Goal: Transaction & Acquisition: Book appointment/travel/reservation

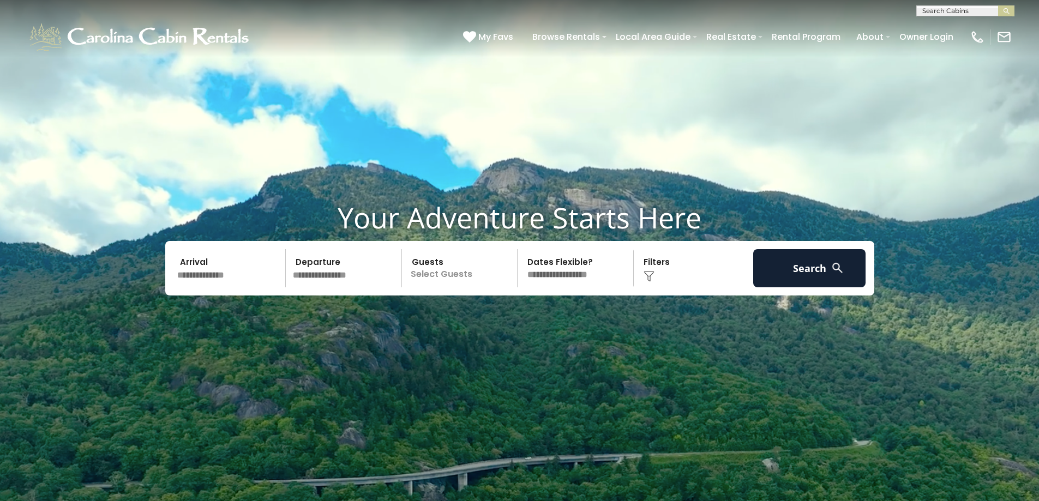
click at [266, 275] on input "text" at bounding box center [229, 268] width 113 height 38
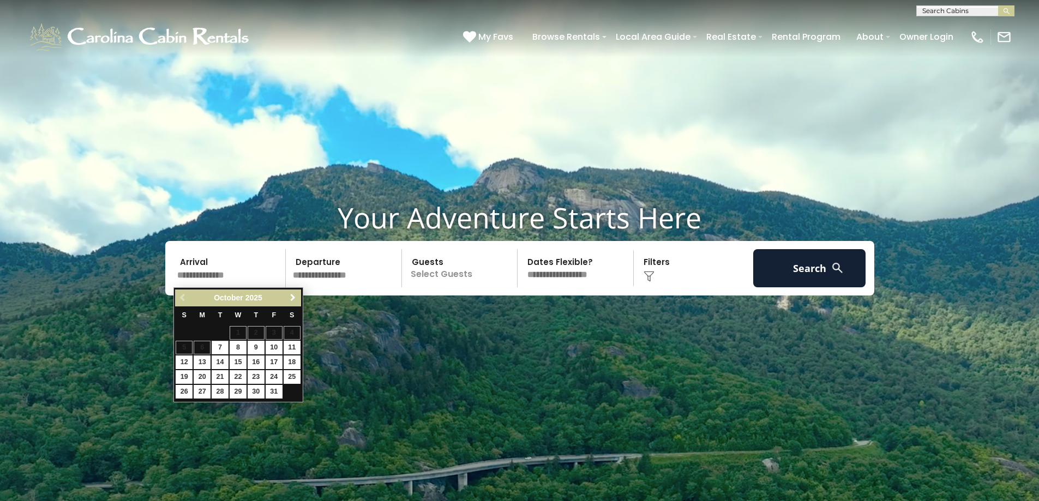
click at [297, 297] on span "Next" at bounding box center [292, 297] width 9 height 9
click at [200, 390] on link "29" at bounding box center [202, 392] width 17 height 14
type input "********"
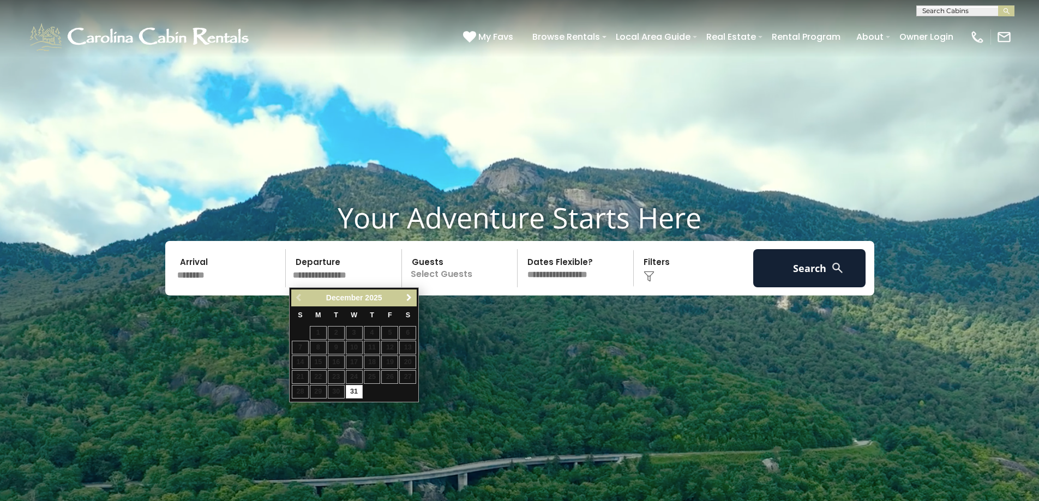
click at [408, 296] on span "Next" at bounding box center [409, 297] width 9 height 9
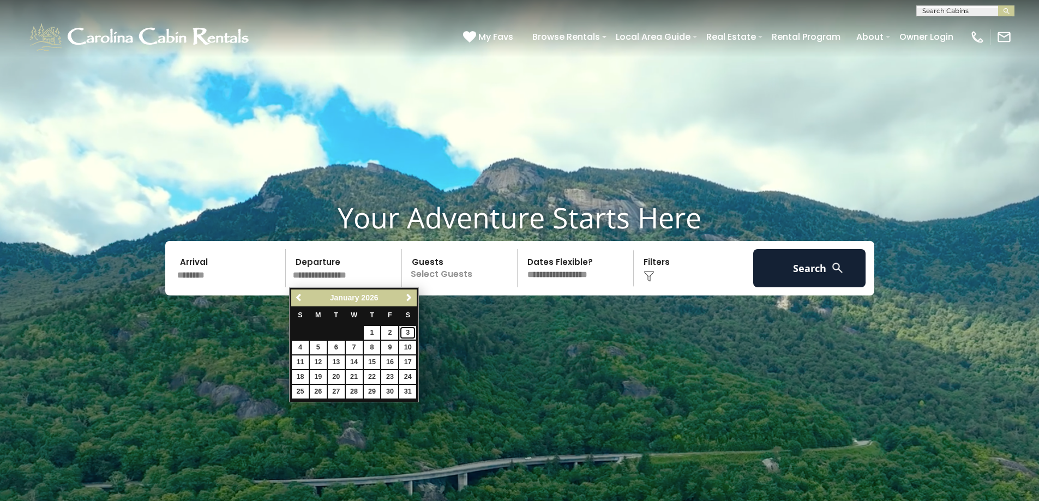
click at [401, 333] on link "3" at bounding box center [407, 333] width 17 height 14
type input "******"
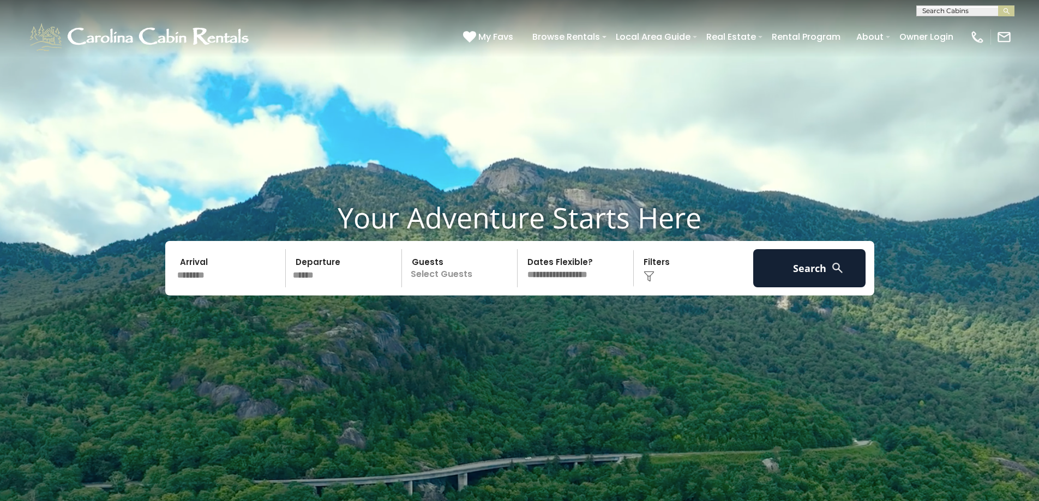
click at [471, 272] on p "Select Guests" at bounding box center [461, 268] width 112 height 38
click at [512, 313] on span "+" at bounding box center [513, 312] width 4 height 11
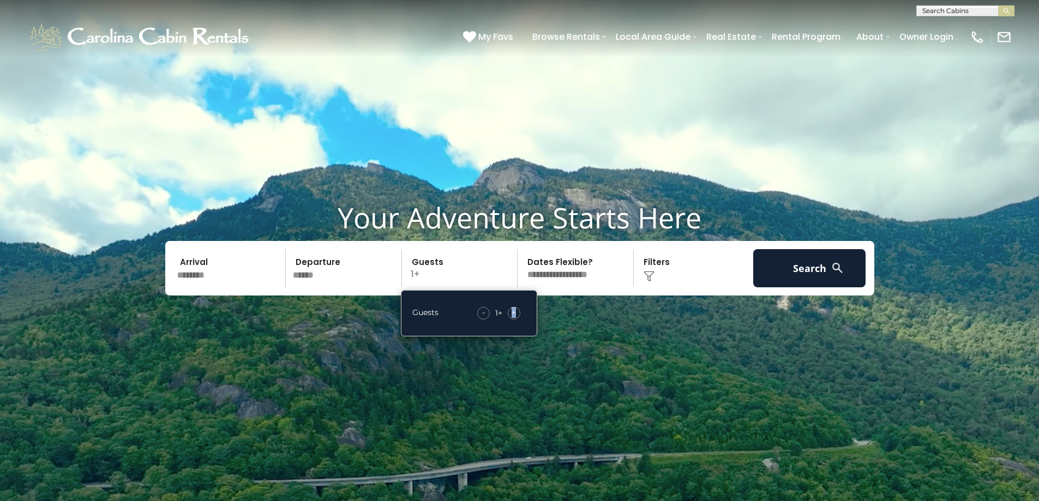
click at [512, 313] on span "+" at bounding box center [513, 312] width 4 height 11
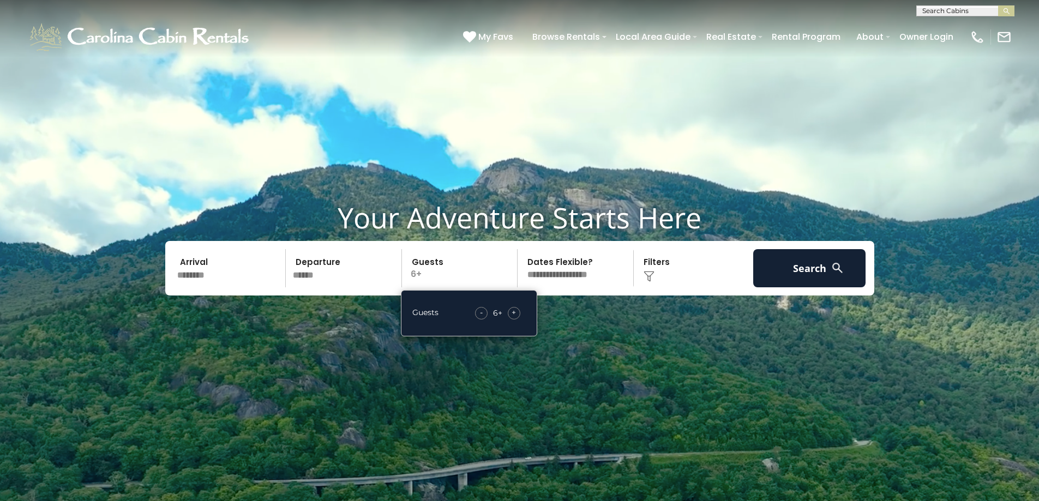
click at [512, 313] on span "+" at bounding box center [513, 312] width 4 height 11
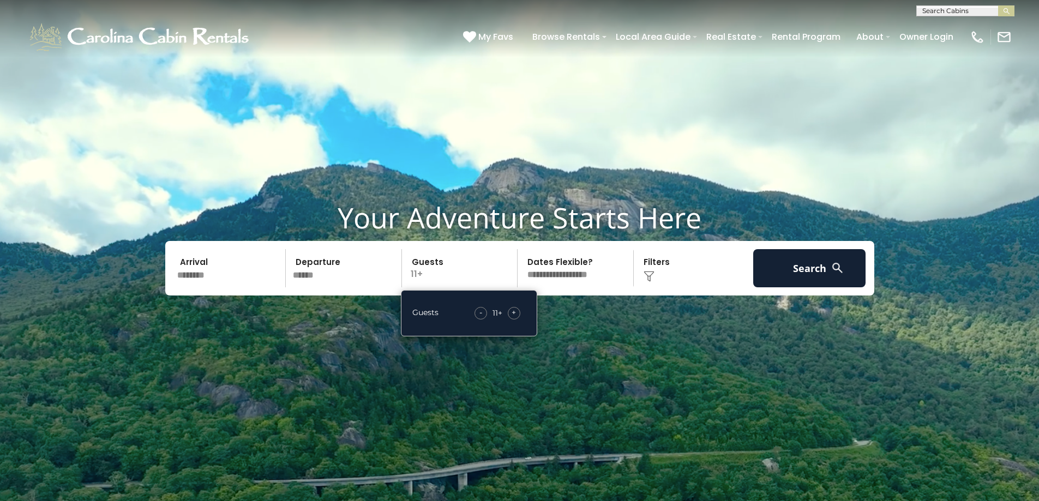
click at [641, 350] on video at bounding box center [519, 260] width 1039 height 520
click at [654, 266] on div "Click to Choose" at bounding box center [693, 268] width 113 height 38
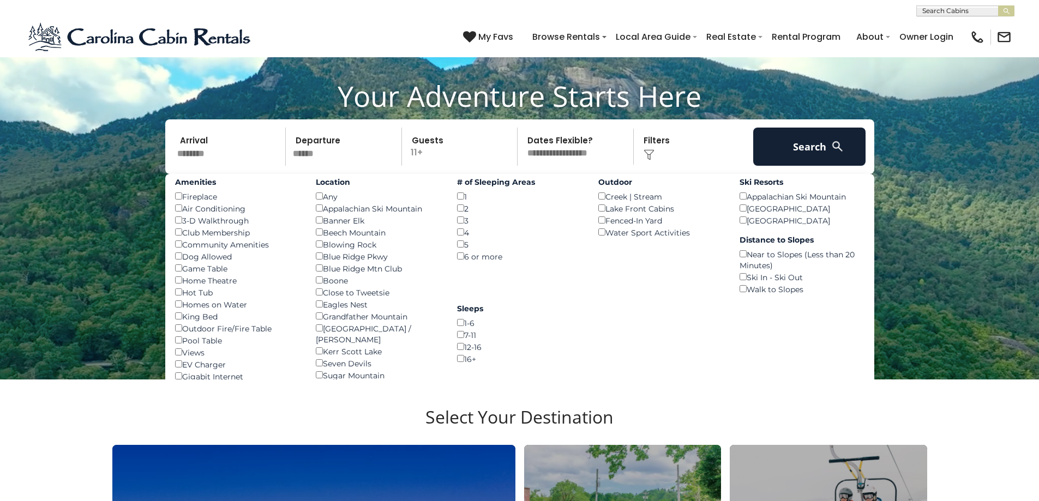
scroll to position [164, 0]
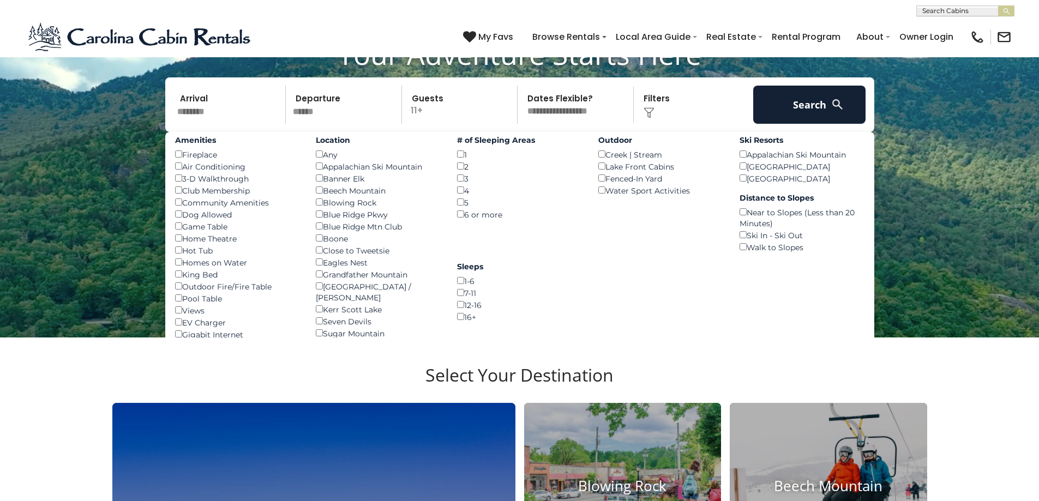
click at [991, 219] on video at bounding box center [519, 96] width 1039 height 520
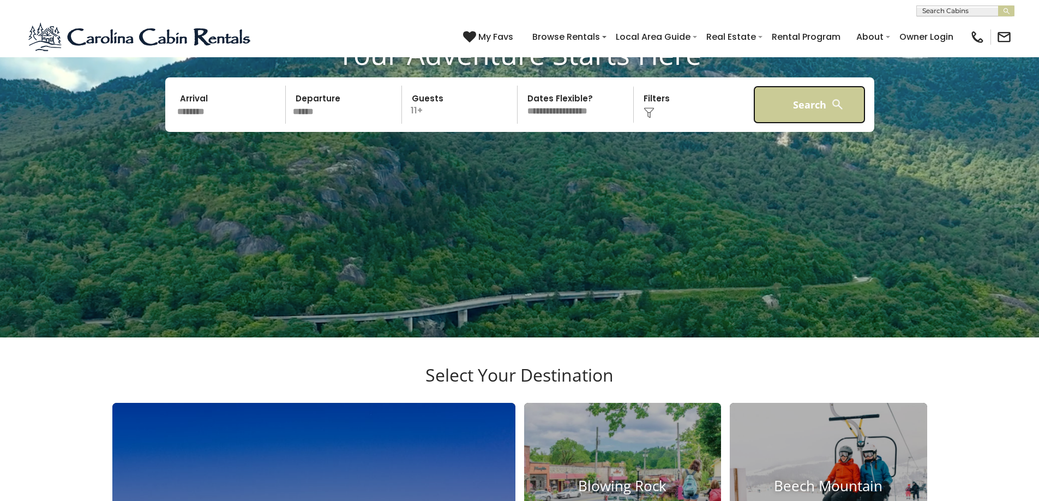
click at [810, 94] on button "Search" at bounding box center [809, 105] width 113 height 38
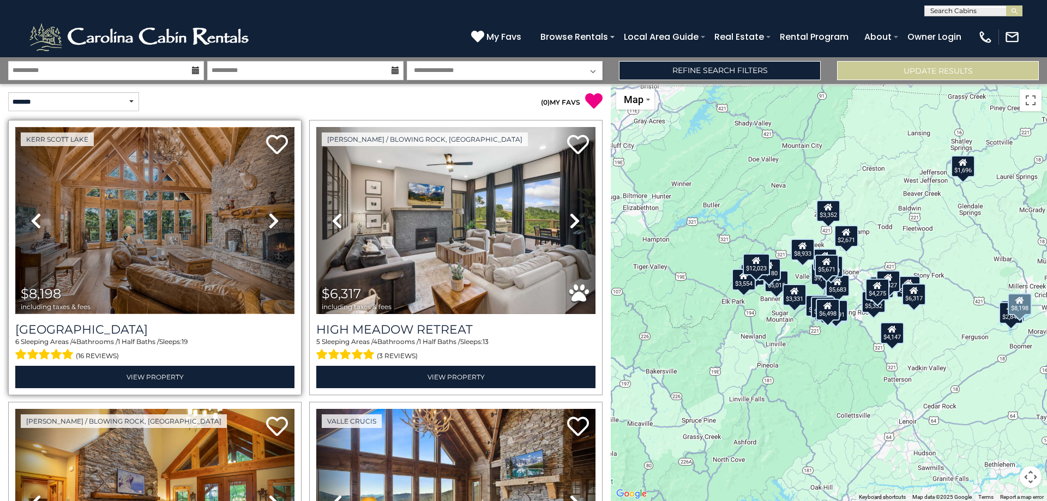
click at [172, 240] on img at bounding box center [154, 220] width 279 height 187
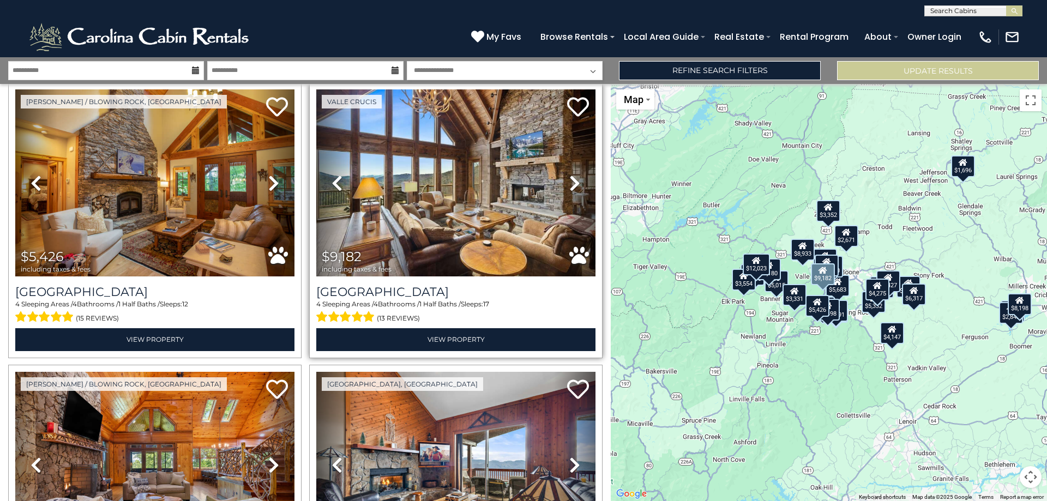
scroll to position [327, 0]
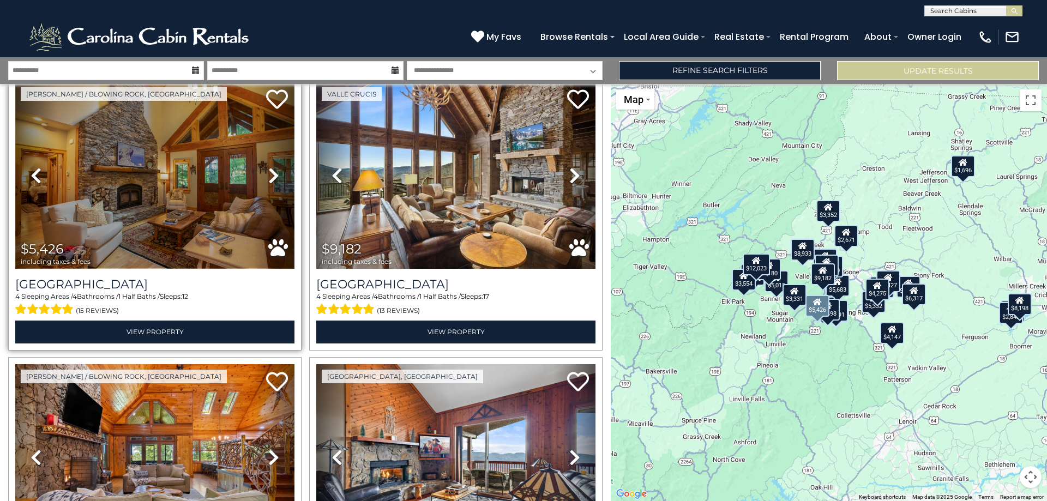
click at [140, 180] on img at bounding box center [154, 175] width 279 height 187
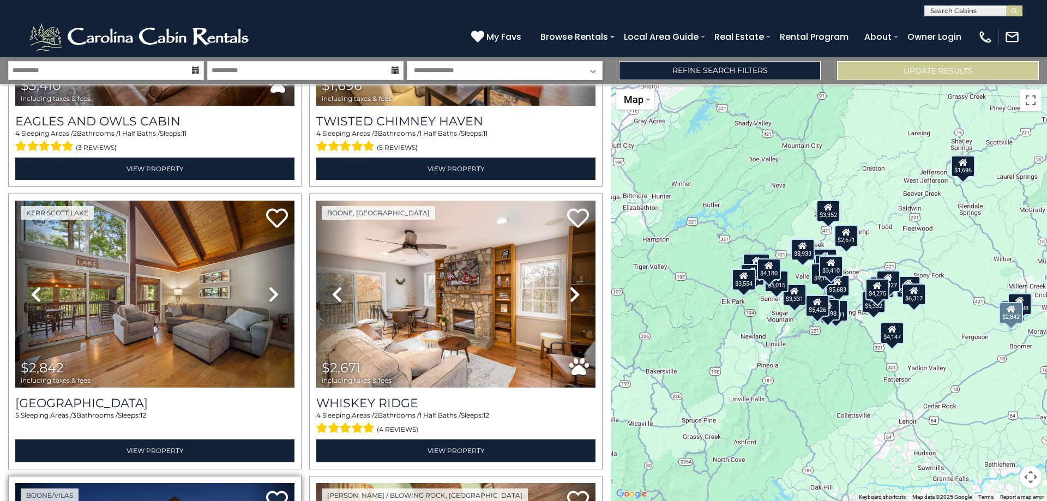
scroll to position [2126, 0]
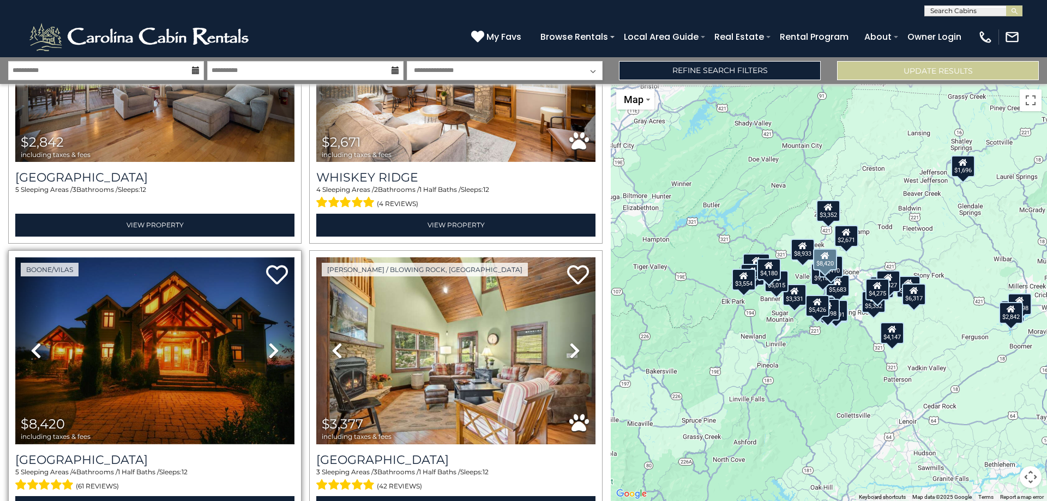
click at [143, 355] on img at bounding box center [154, 350] width 279 height 187
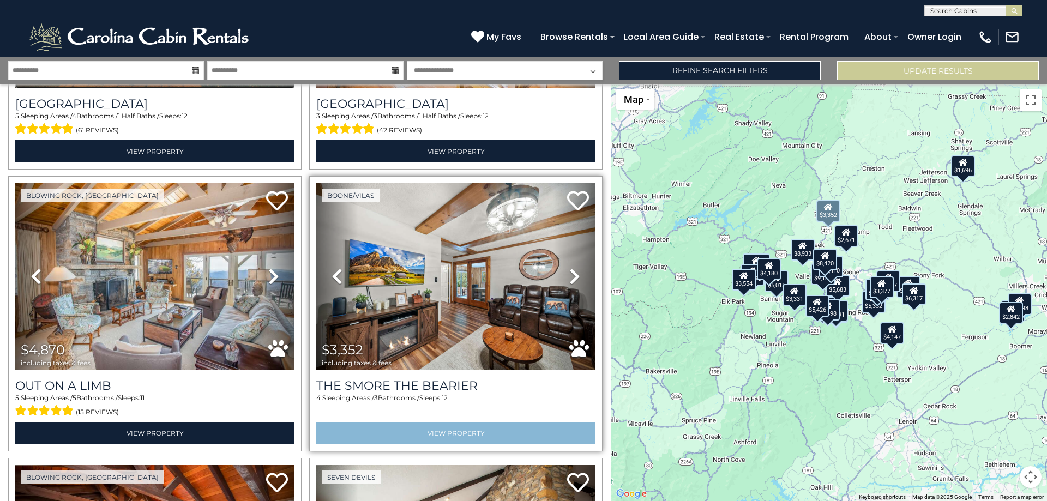
scroll to position [2399, 0]
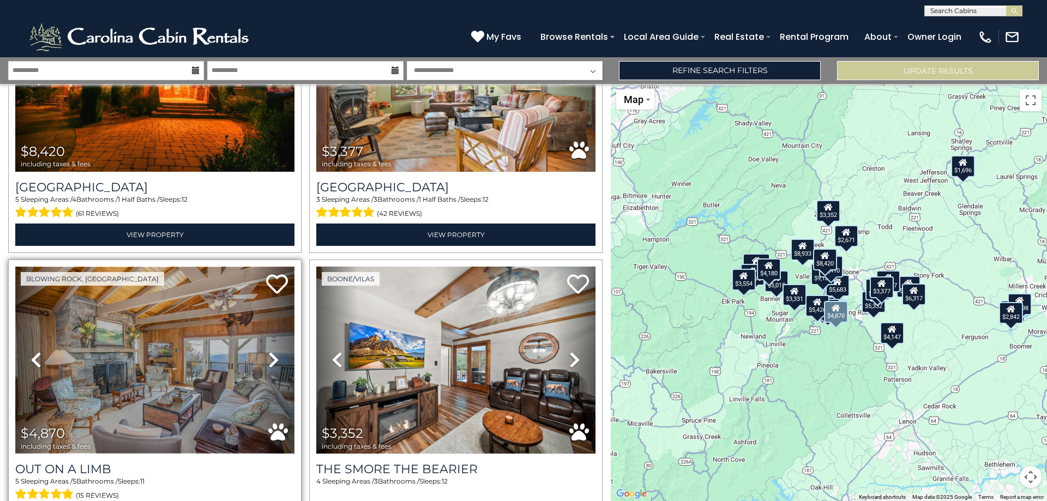
click at [185, 361] on img at bounding box center [154, 360] width 279 height 187
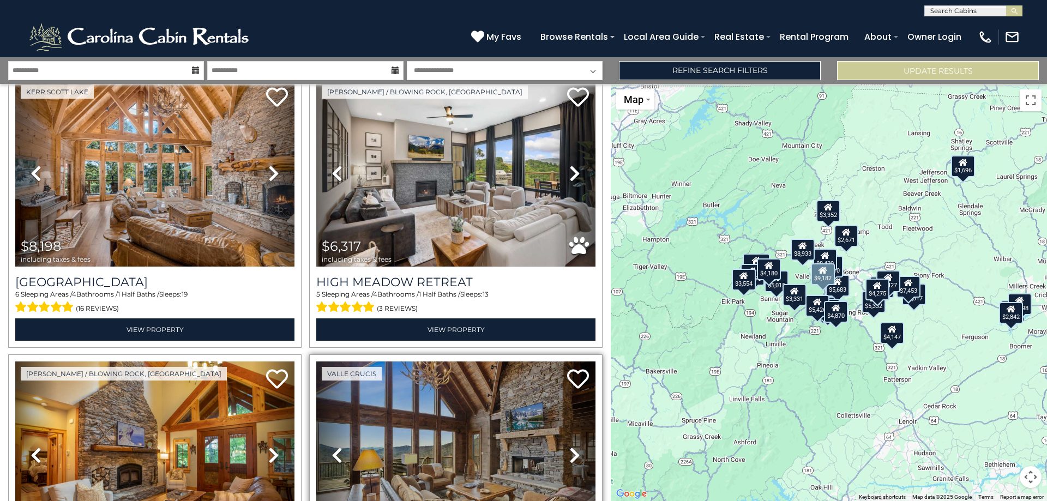
scroll to position [0, 0]
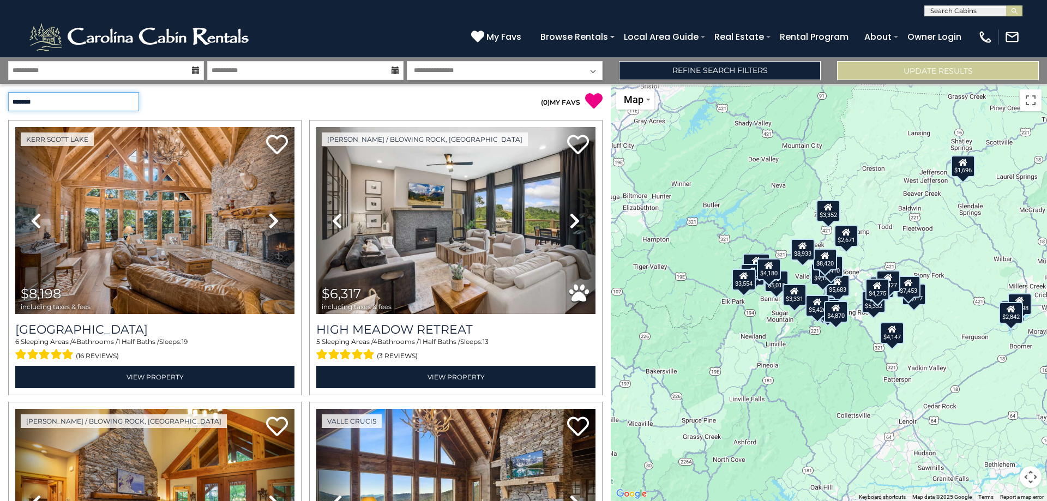
click at [128, 101] on select "**********" at bounding box center [73, 101] width 131 height 19
select select "*********"
click at [8, 92] on select "**********" at bounding box center [73, 101] width 131 height 19
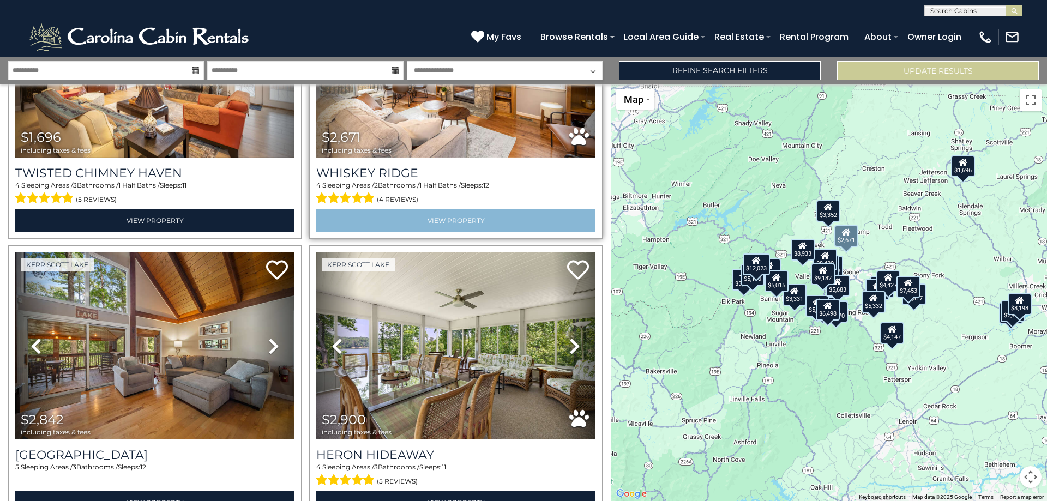
scroll to position [218, 0]
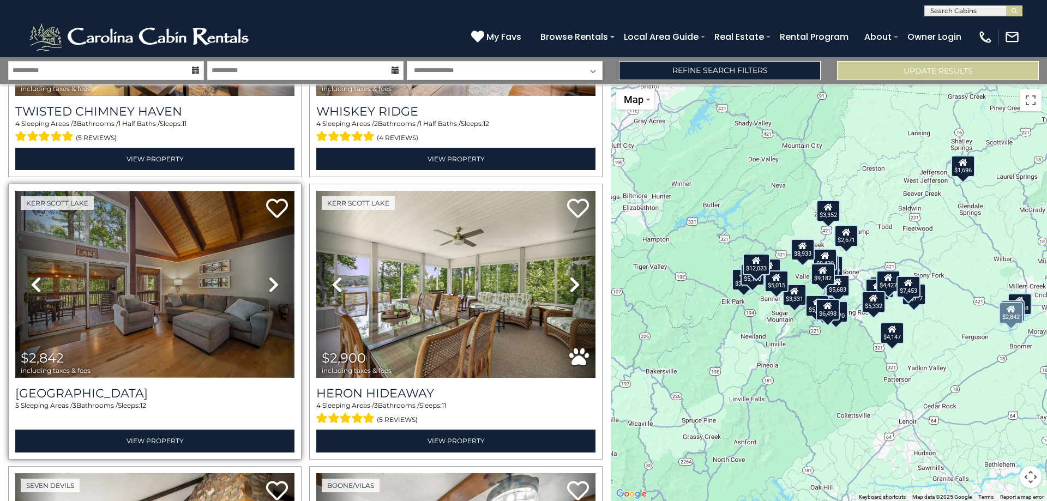
click at [110, 269] on img at bounding box center [154, 284] width 279 height 187
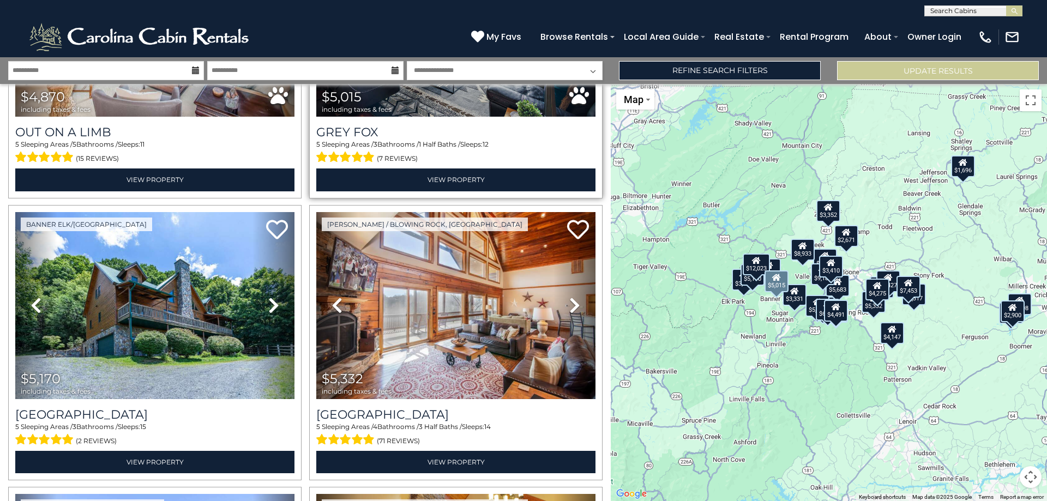
scroll to position [2181, 0]
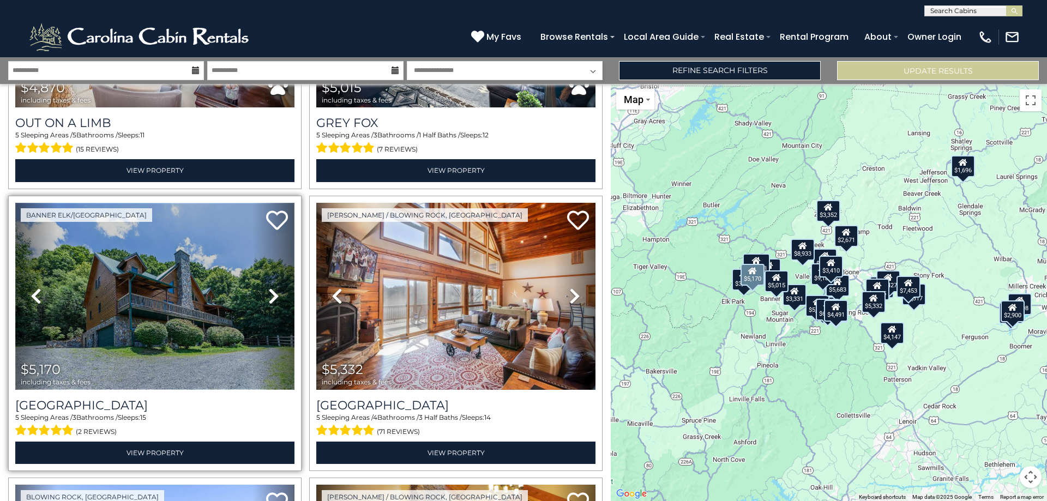
click at [131, 261] on img at bounding box center [154, 296] width 279 height 187
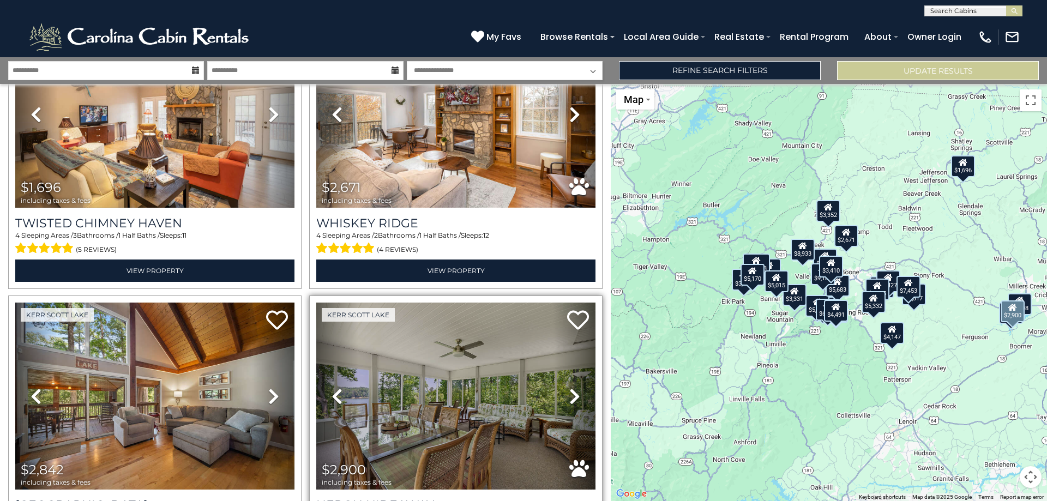
scroll to position [0, 0]
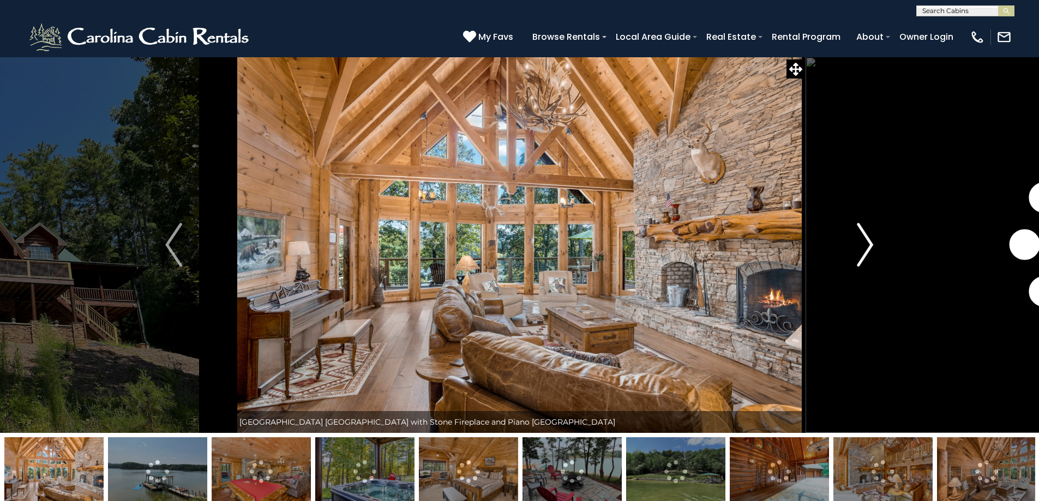
click at [869, 242] on img "Next" at bounding box center [865, 245] width 16 height 44
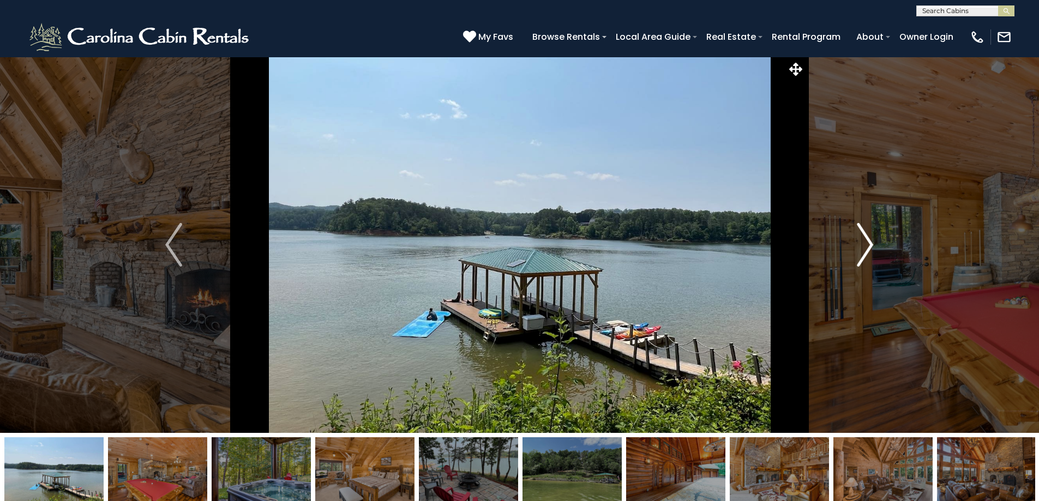
click at [868, 243] on img "Next" at bounding box center [865, 245] width 16 height 44
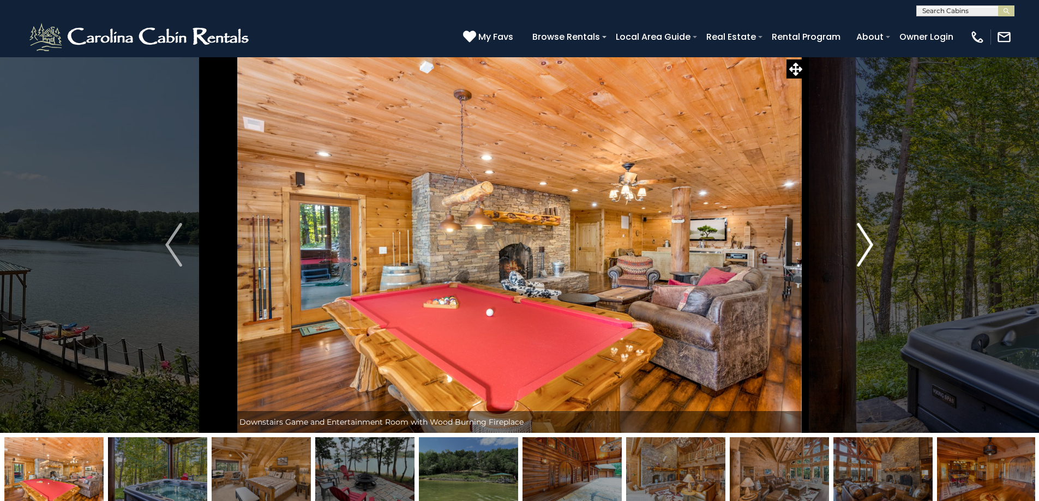
click at [868, 243] on img "Next" at bounding box center [865, 245] width 16 height 44
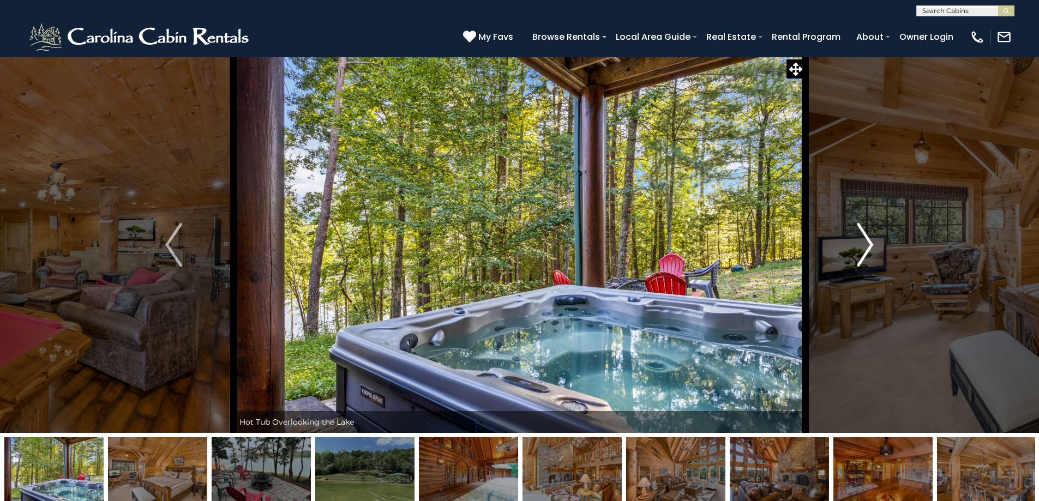
click at [868, 243] on img "Next" at bounding box center [865, 245] width 16 height 44
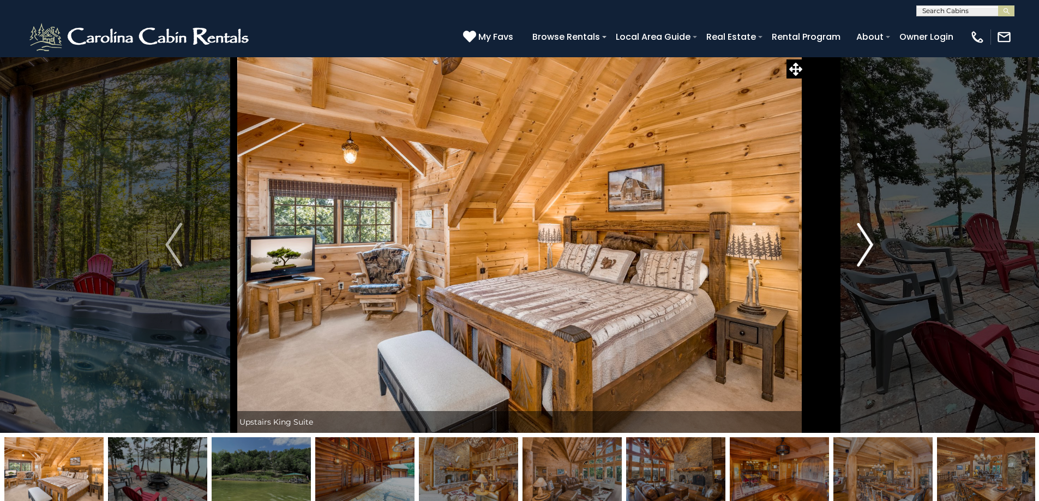
click at [868, 243] on img "Next" at bounding box center [865, 245] width 16 height 44
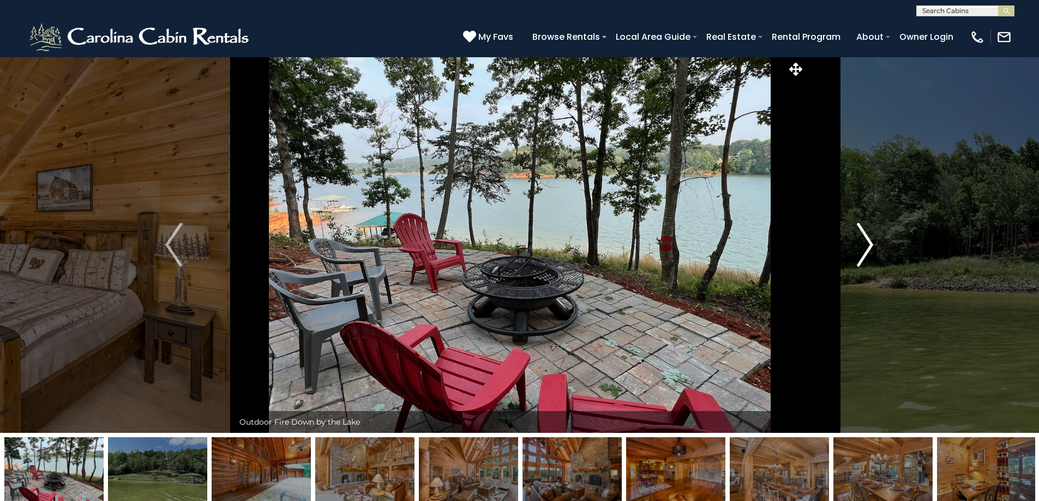
click at [868, 243] on img "Next" at bounding box center [865, 245] width 16 height 44
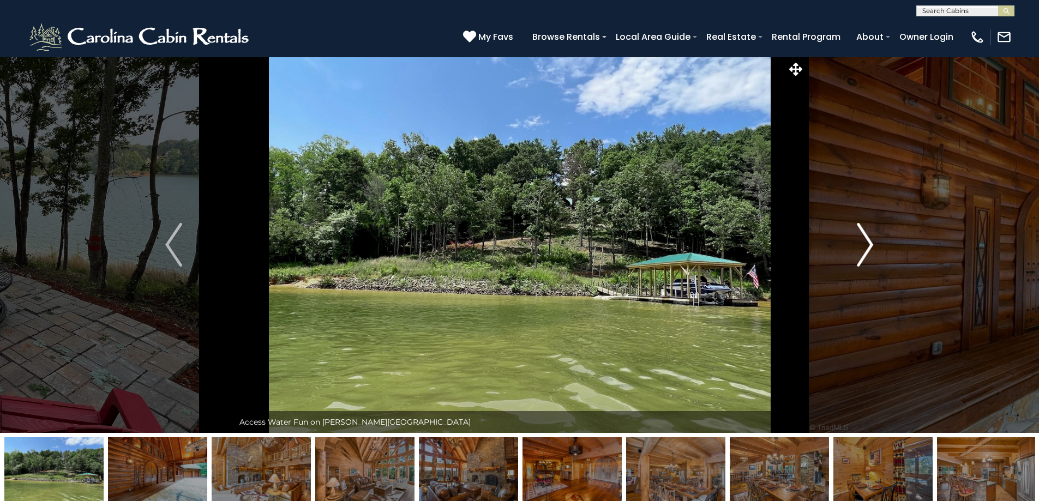
click at [868, 243] on img "Next" at bounding box center [865, 245] width 16 height 44
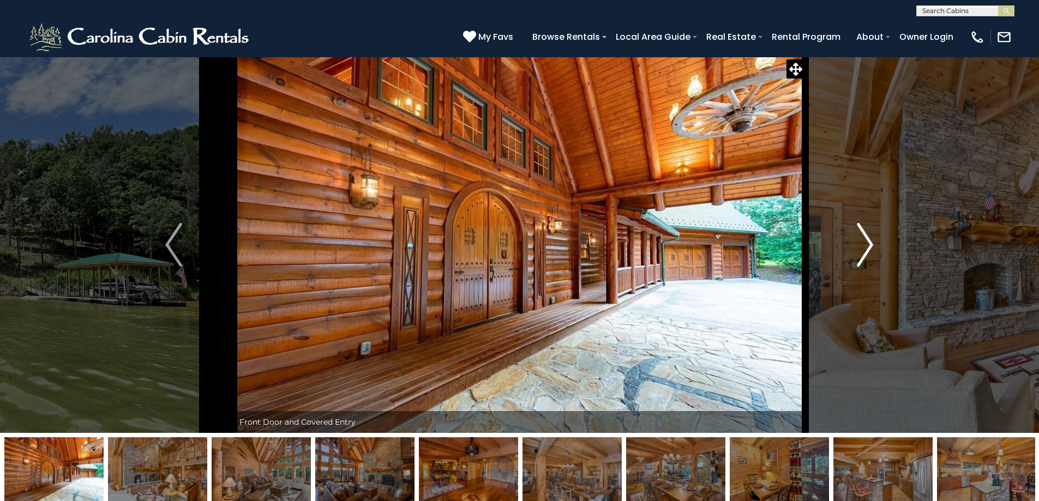
click at [868, 243] on img "Next" at bounding box center [865, 245] width 16 height 44
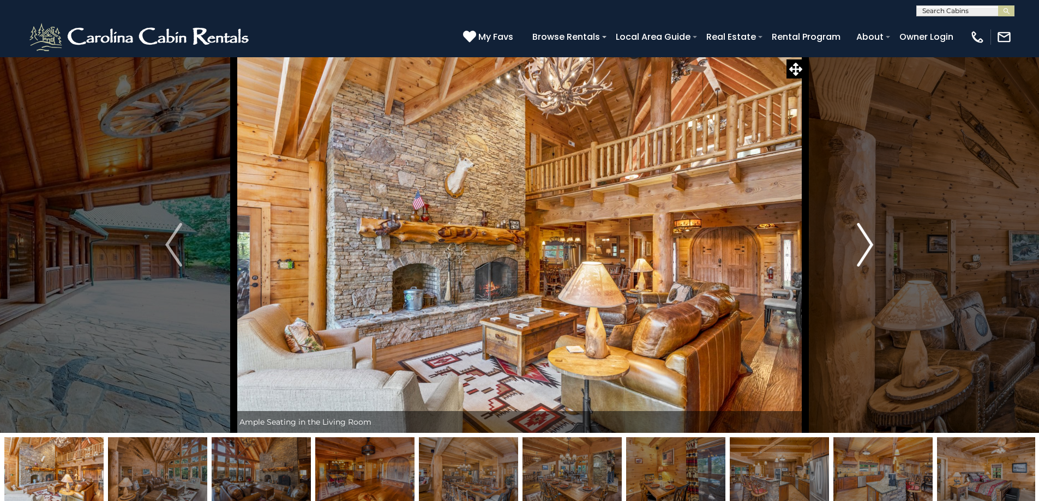
click at [868, 243] on img "Next" at bounding box center [865, 245] width 16 height 44
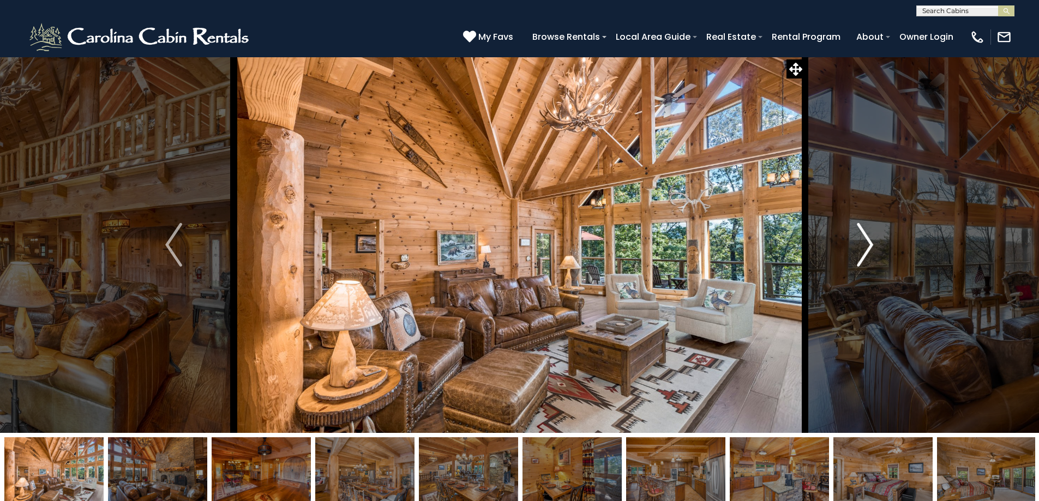
click at [868, 243] on img "Next" at bounding box center [865, 245] width 16 height 44
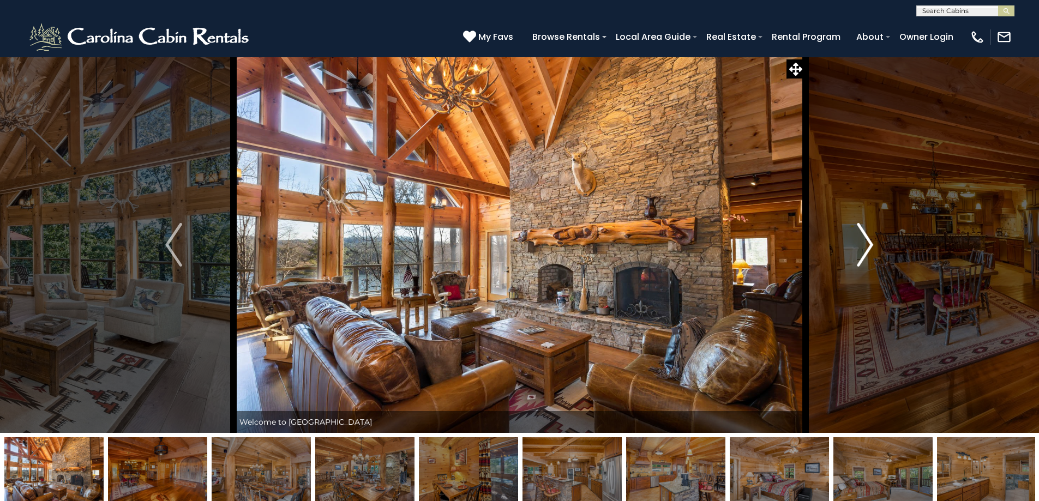
click at [868, 243] on img "Next" at bounding box center [865, 245] width 16 height 44
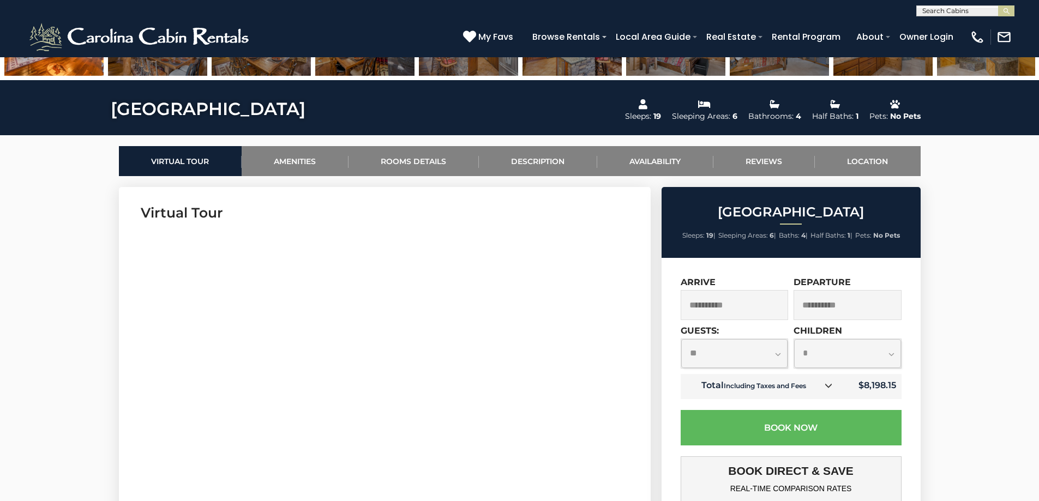
scroll to position [436, 0]
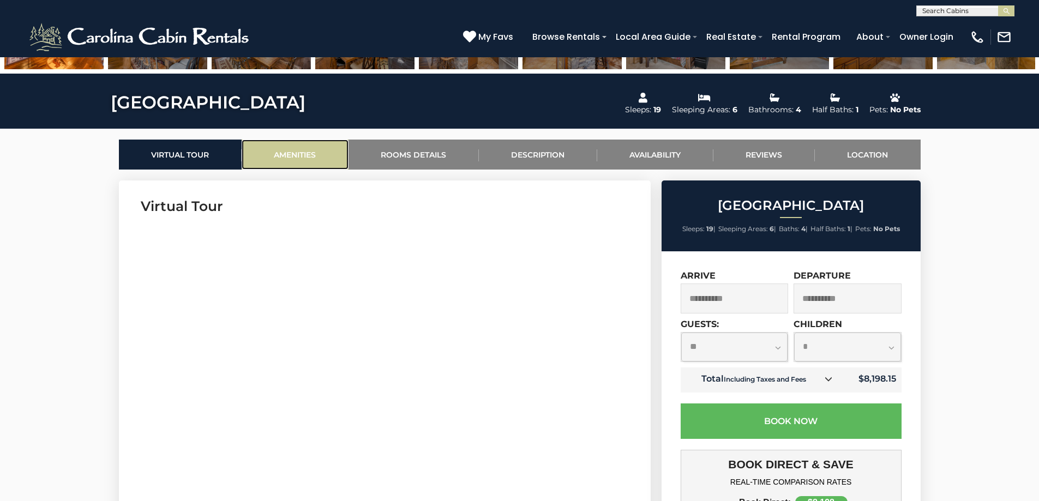
click at [303, 152] on link "Amenities" at bounding box center [295, 155] width 107 height 30
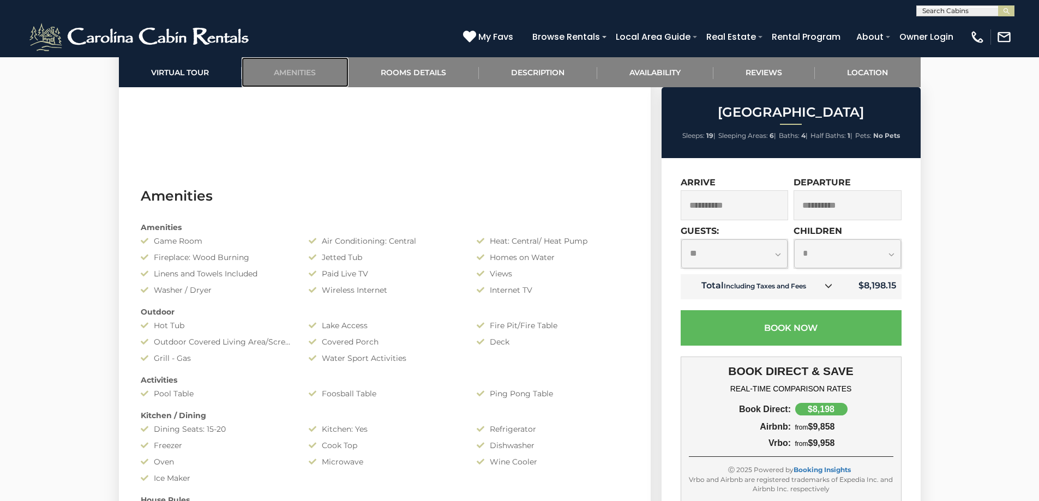
scroll to position [867, 0]
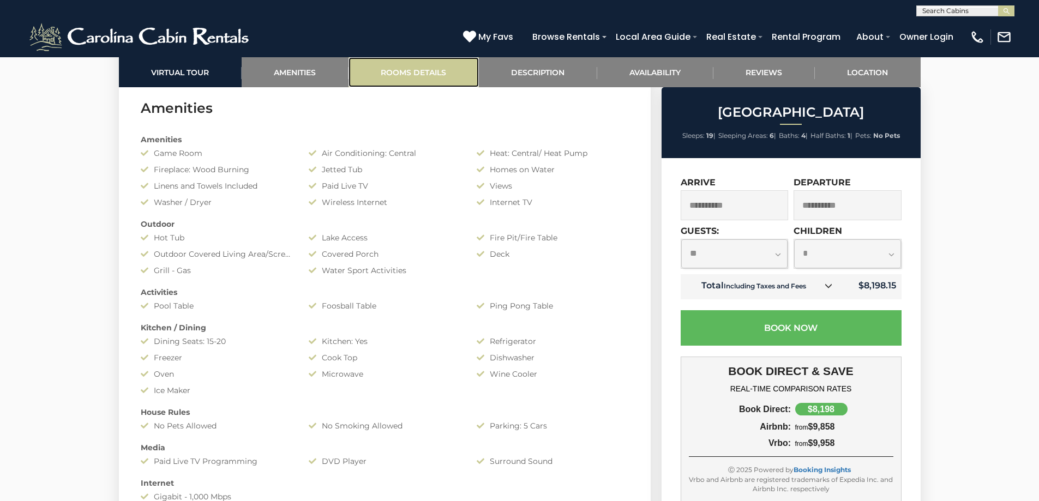
click at [427, 75] on link "Rooms Details" at bounding box center [413, 72] width 130 height 30
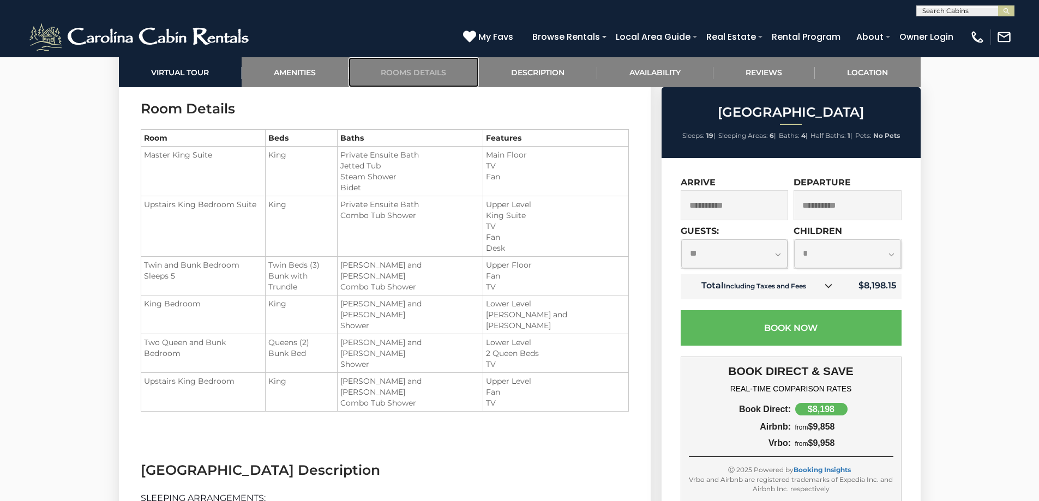
scroll to position [1349, 0]
click at [547, 76] on link "Description" at bounding box center [538, 72] width 118 height 30
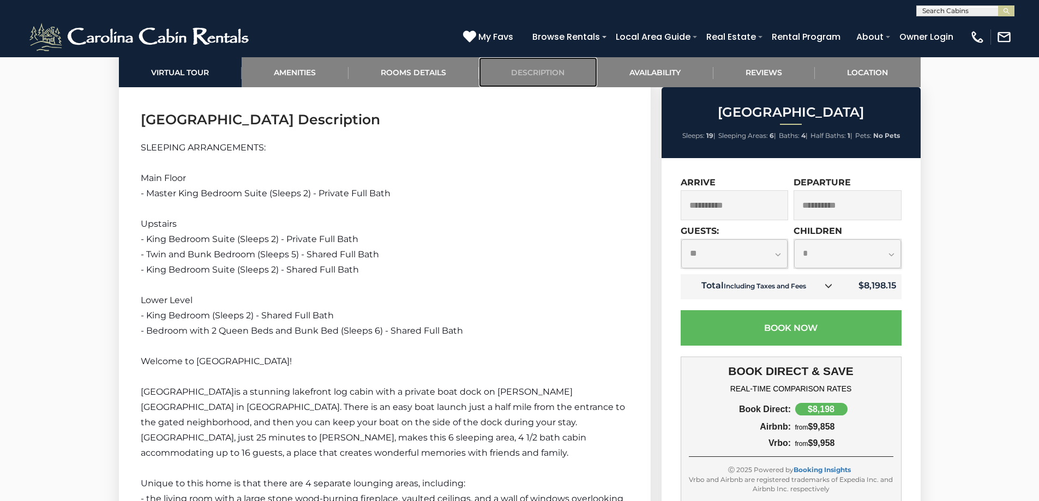
scroll to position [1700, 0]
click at [666, 75] on link "Availability" at bounding box center [655, 72] width 116 height 30
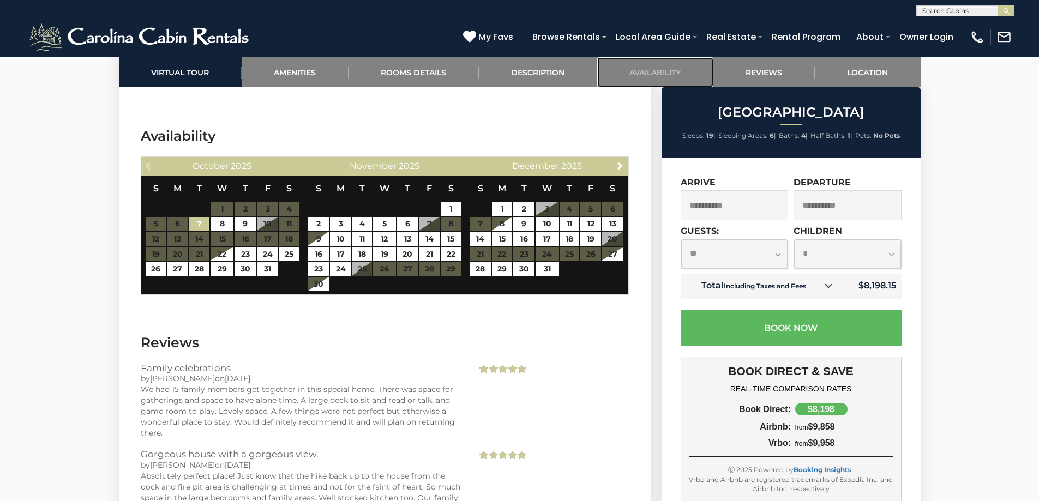
scroll to position [3066, 0]
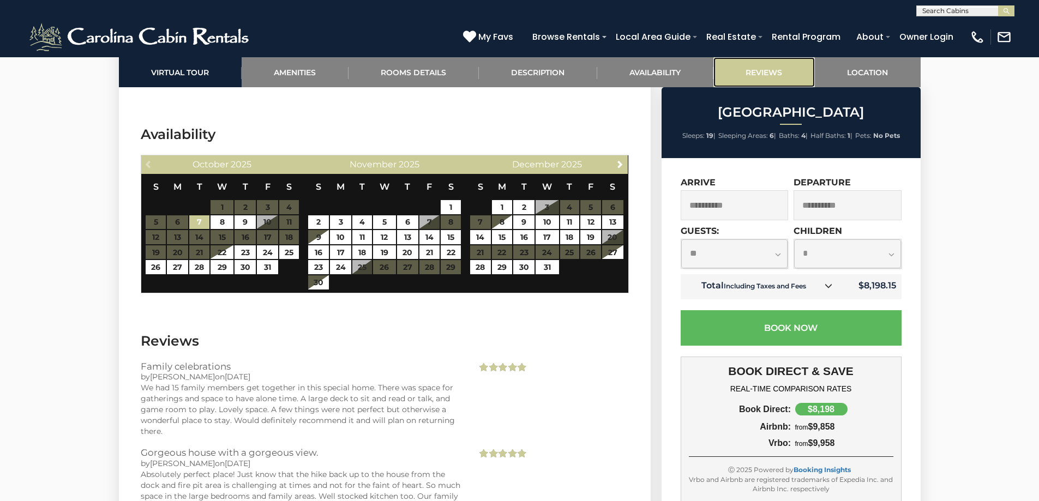
click at [777, 70] on link "Reviews" at bounding box center [763, 72] width 101 height 30
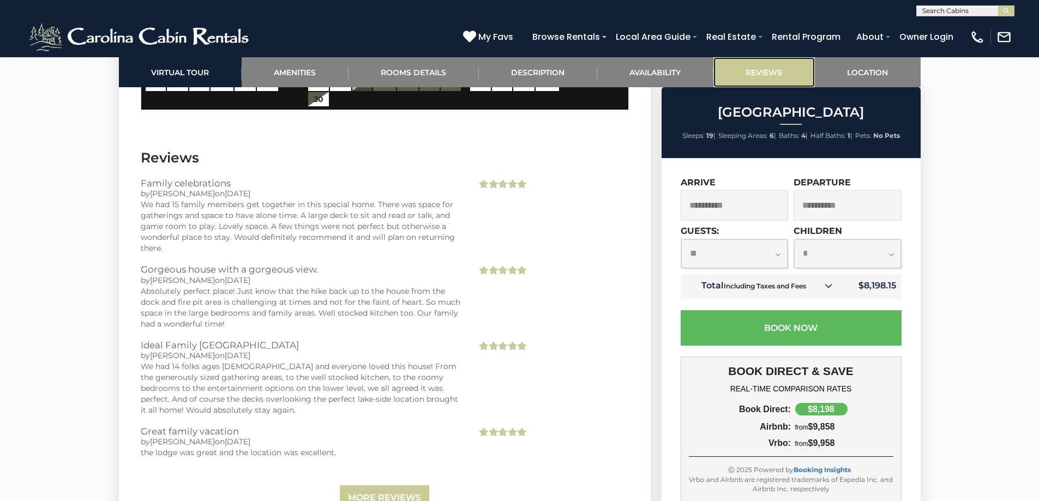
scroll to position [3273, 0]
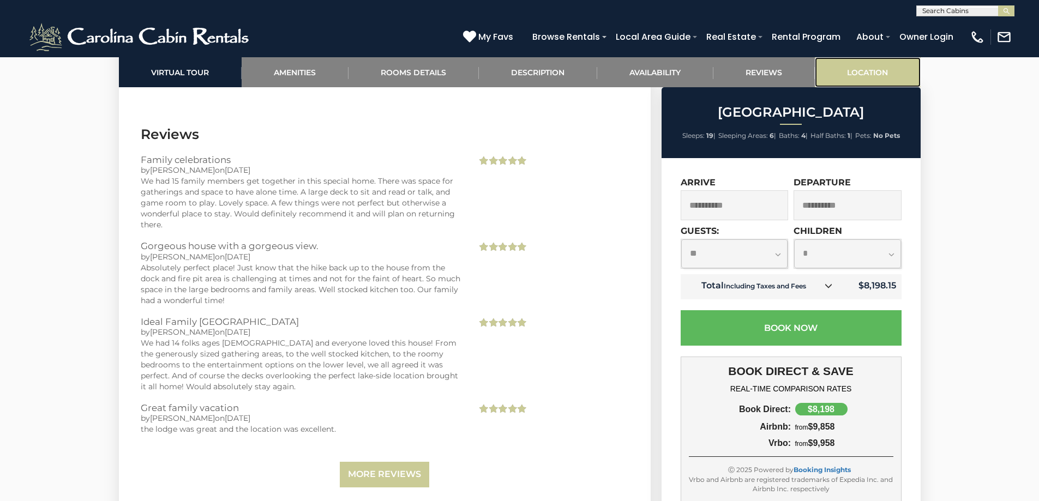
click at [880, 71] on link "Location" at bounding box center [868, 72] width 106 height 30
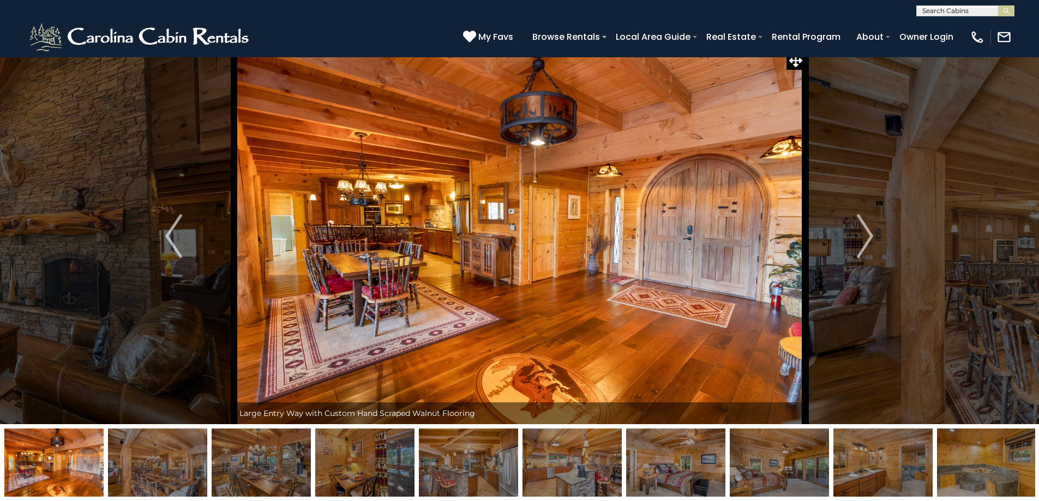
scroll to position [0, 0]
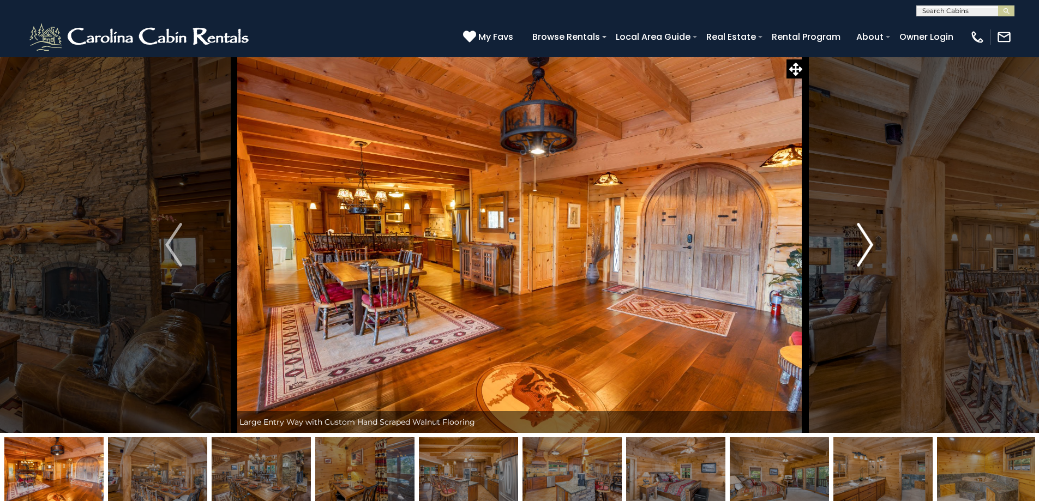
click at [868, 244] on img "Next" at bounding box center [865, 245] width 16 height 44
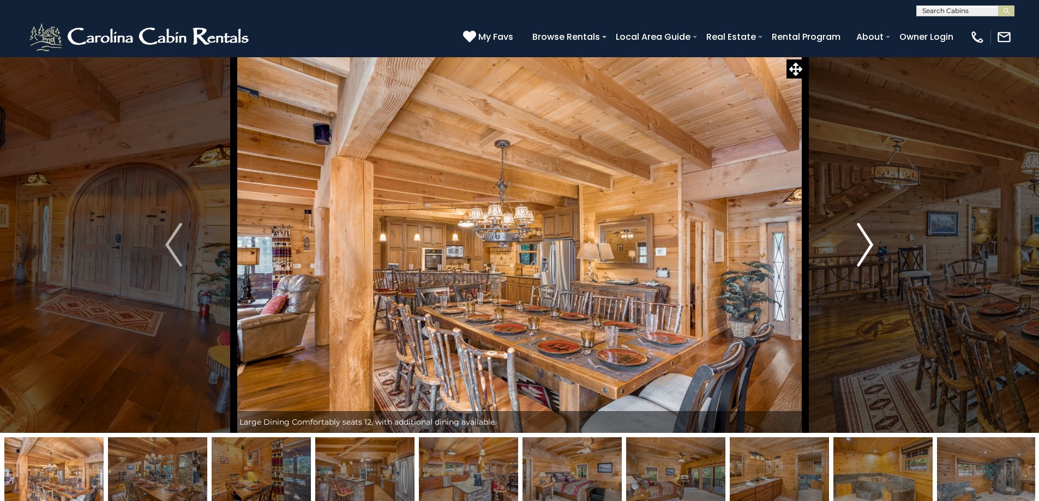
click at [868, 244] on img "Next" at bounding box center [865, 245] width 16 height 44
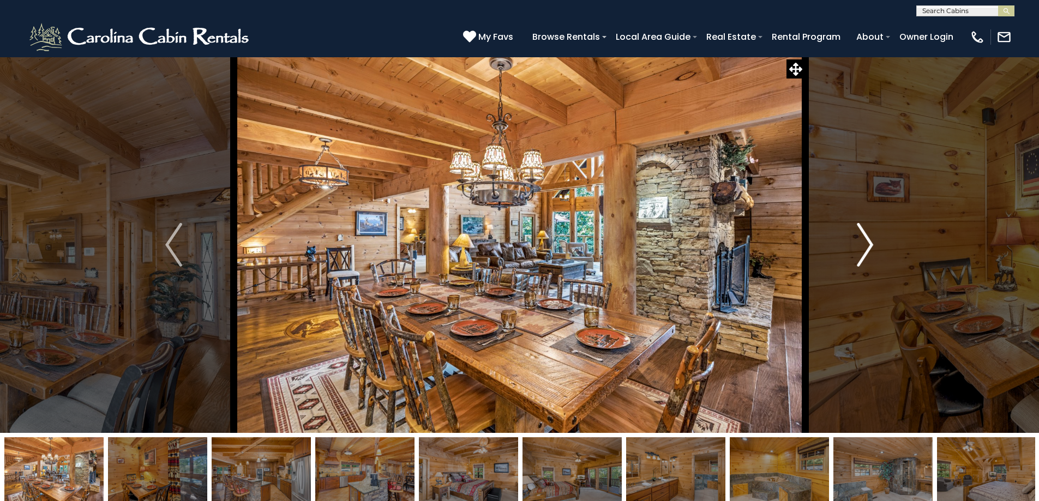
click at [868, 244] on img "Next" at bounding box center [865, 245] width 16 height 44
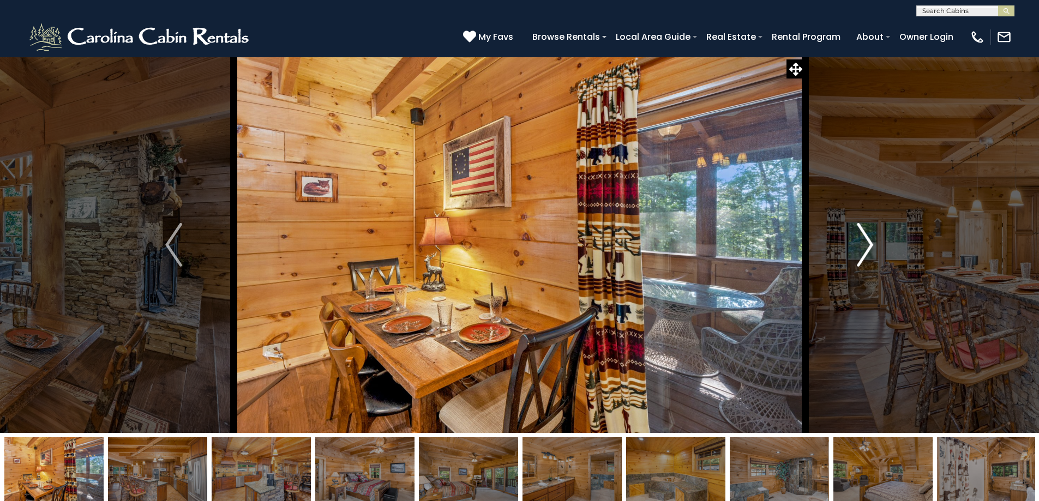
click at [868, 244] on img "Next" at bounding box center [865, 245] width 16 height 44
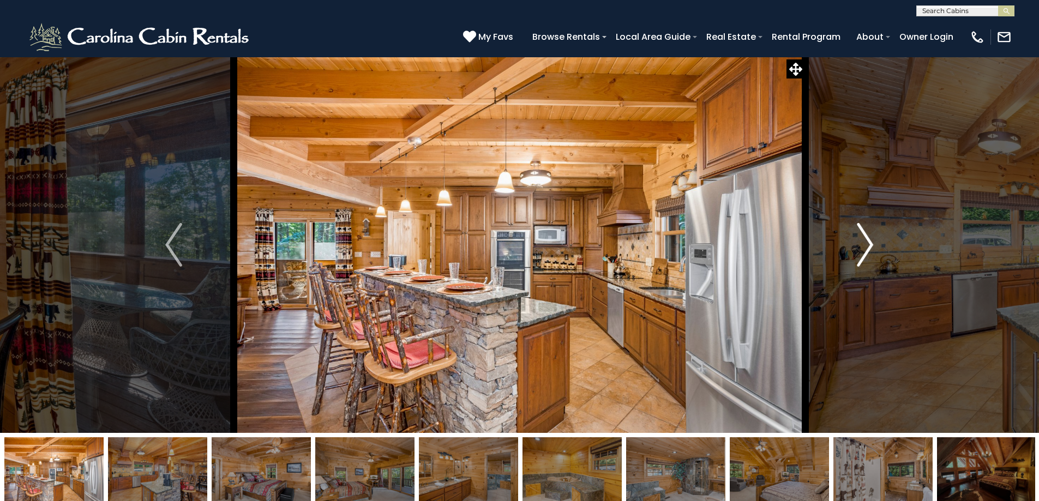
click at [868, 244] on img "Next" at bounding box center [865, 245] width 16 height 44
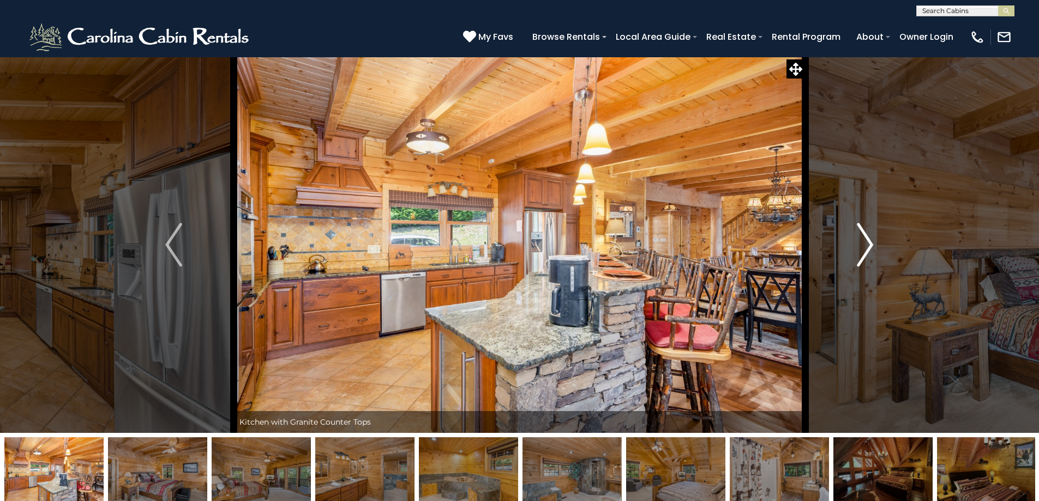
click at [868, 244] on img "Next" at bounding box center [865, 245] width 16 height 44
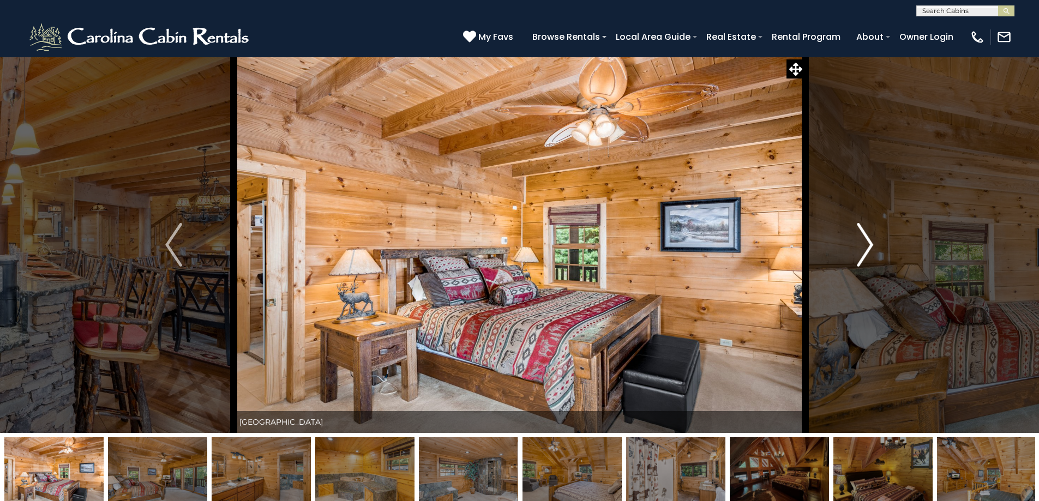
click at [868, 244] on img "Next" at bounding box center [865, 245] width 16 height 44
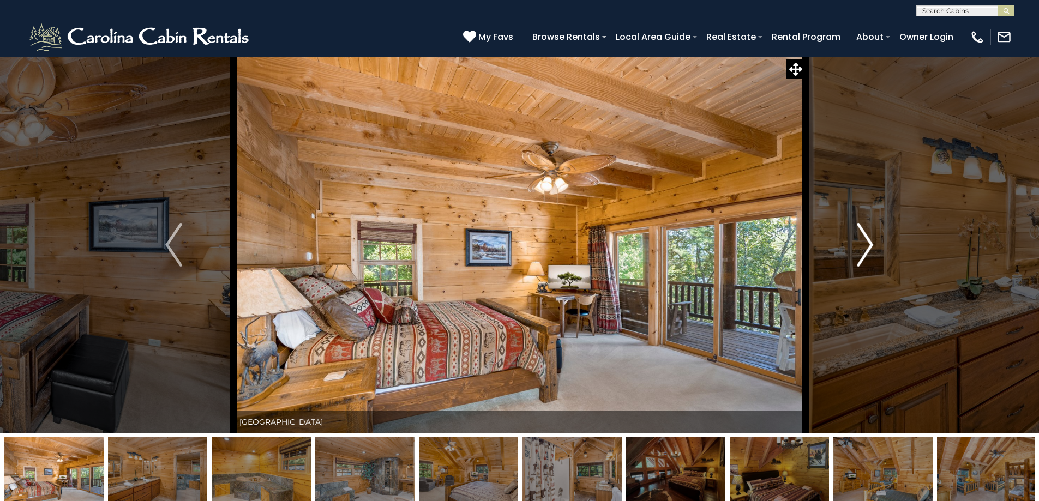
click at [868, 244] on img "Next" at bounding box center [865, 245] width 16 height 44
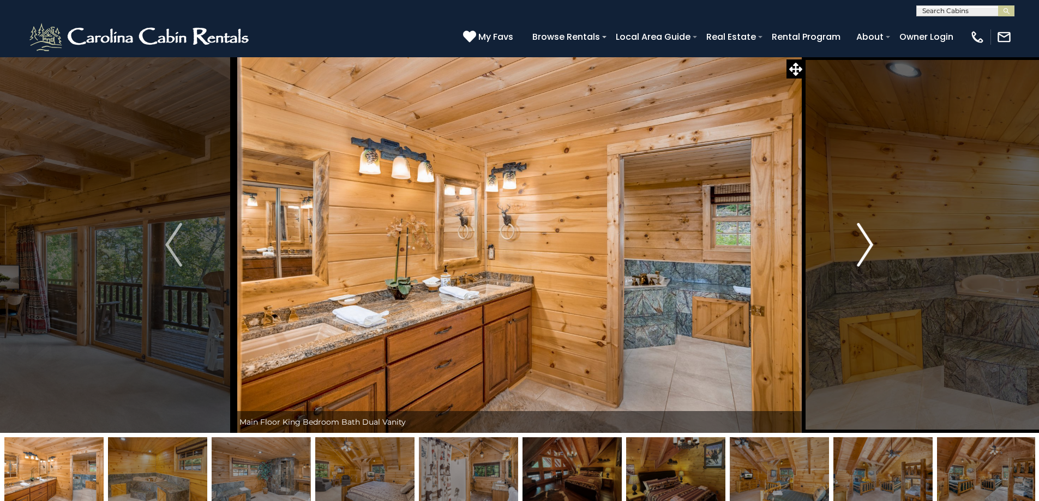
click at [868, 244] on img "Next" at bounding box center [865, 245] width 16 height 44
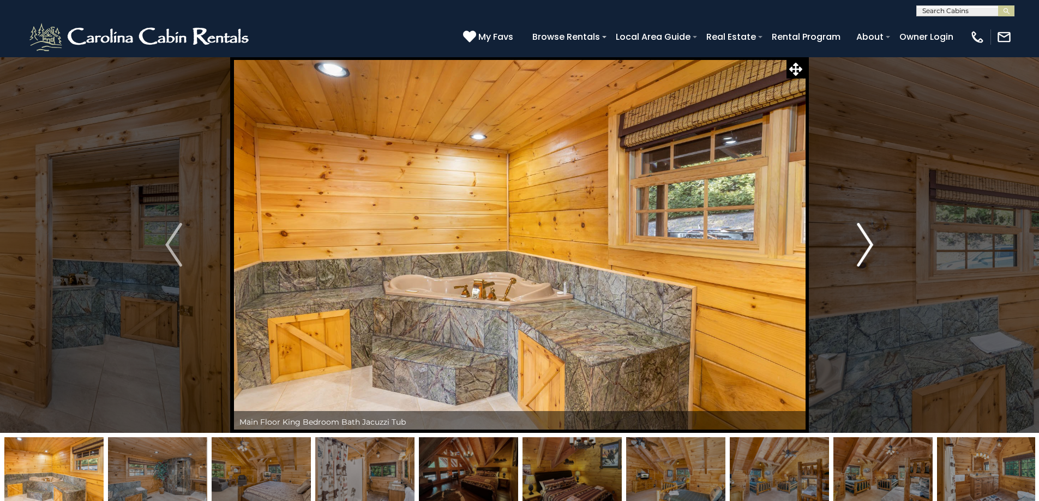
click at [868, 244] on img "Next" at bounding box center [865, 245] width 16 height 44
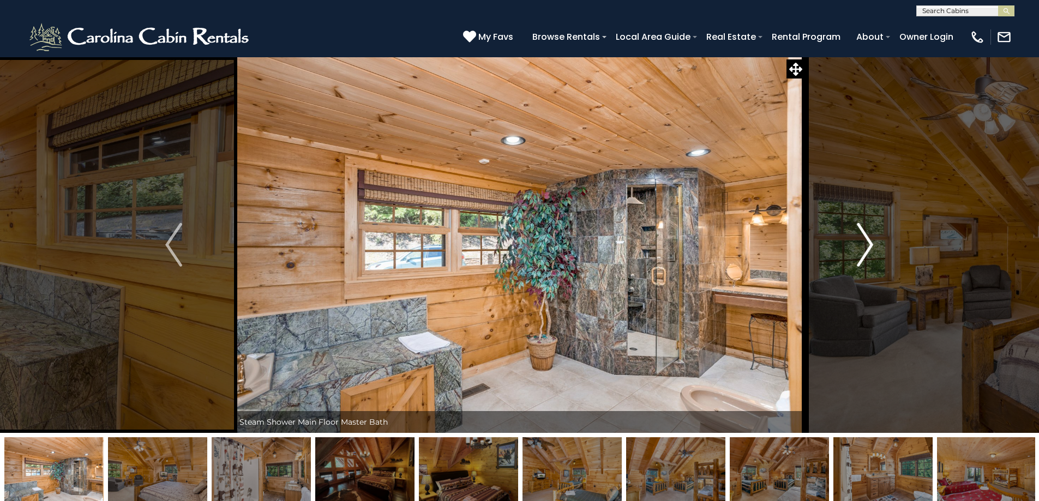
click at [868, 244] on img "Next" at bounding box center [865, 245] width 16 height 44
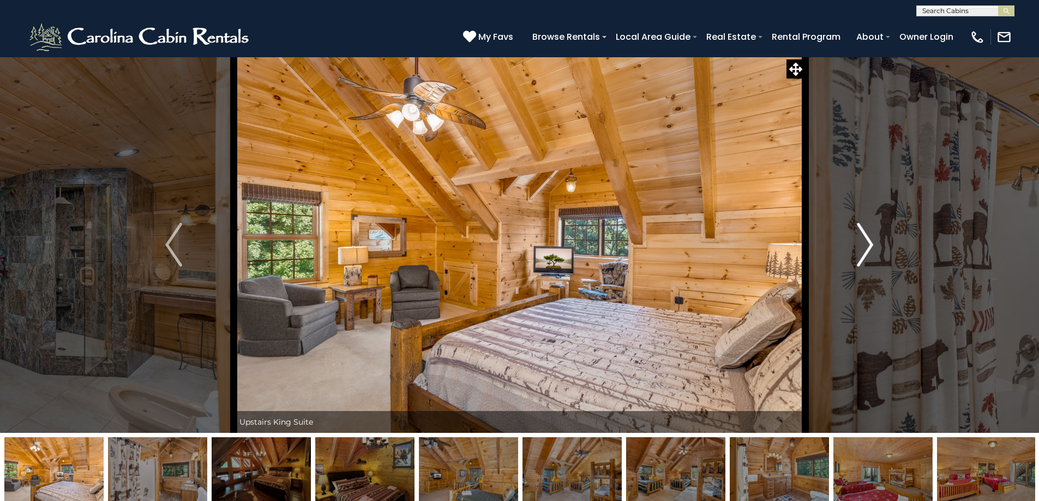
click at [868, 244] on img "Next" at bounding box center [865, 245] width 16 height 44
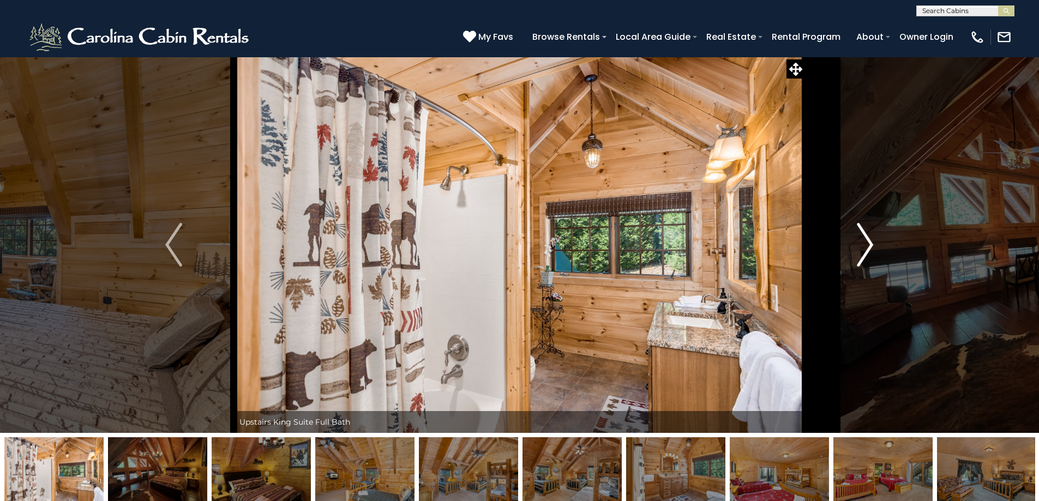
click at [868, 244] on img "Next" at bounding box center [865, 245] width 16 height 44
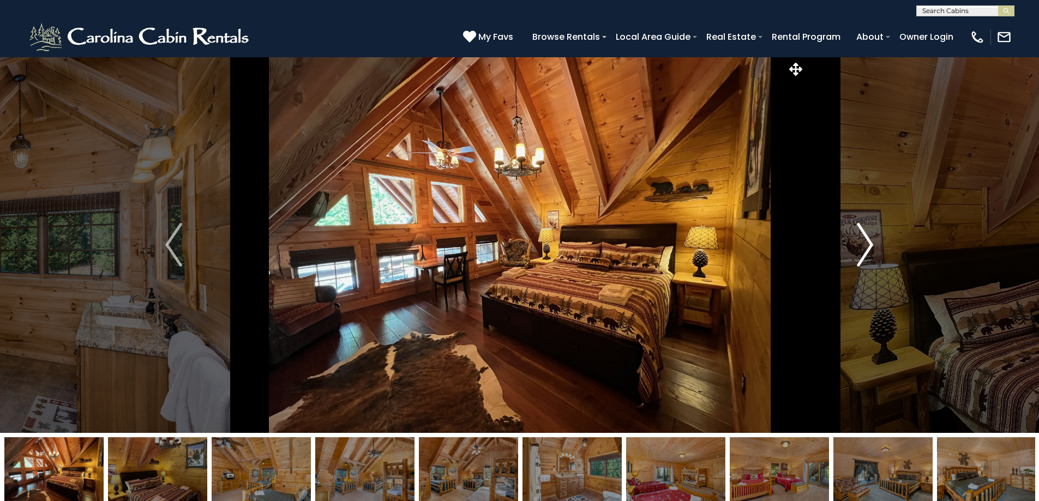
click at [868, 244] on img "Next" at bounding box center [865, 245] width 16 height 44
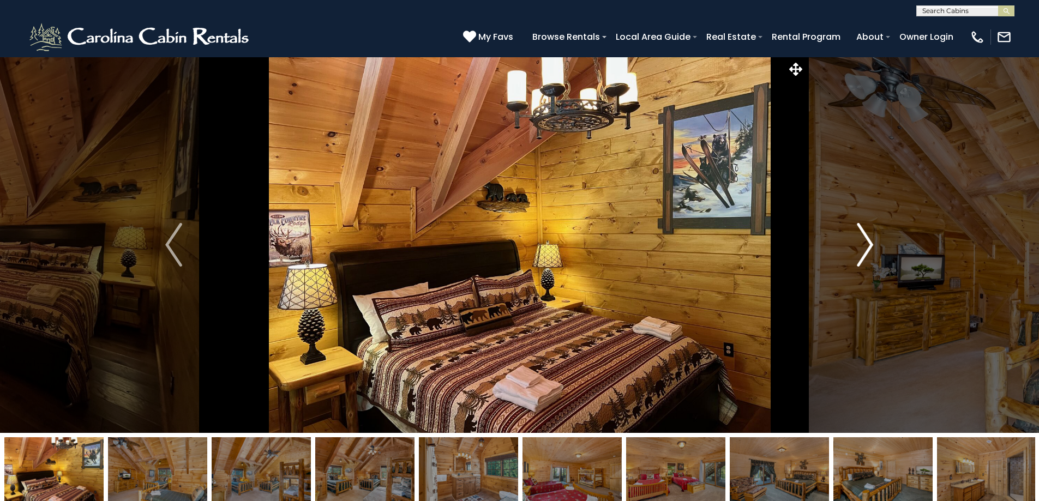
click at [868, 244] on img "Next" at bounding box center [865, 245] width 16 height 44
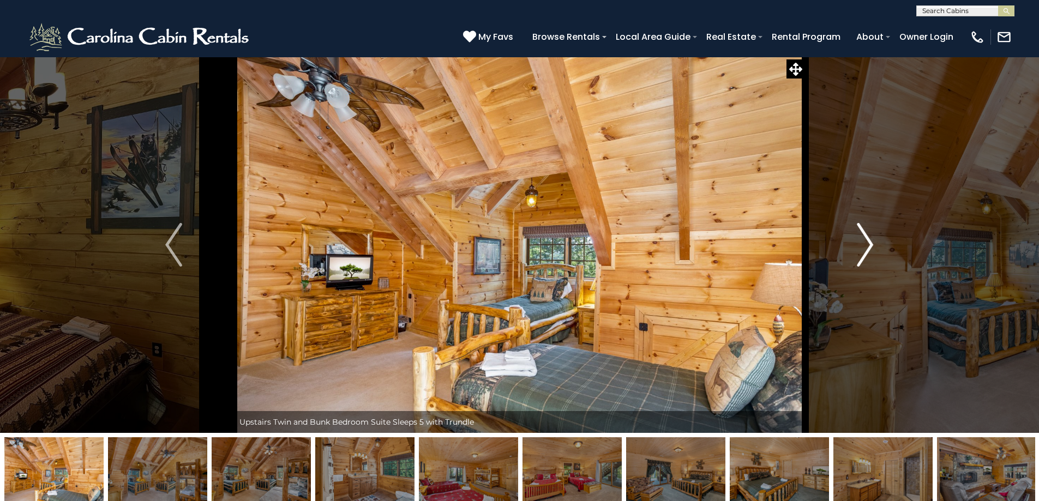
click at [868, 244] on img "Next" at bounding box center [865, 245] width 16 height 44
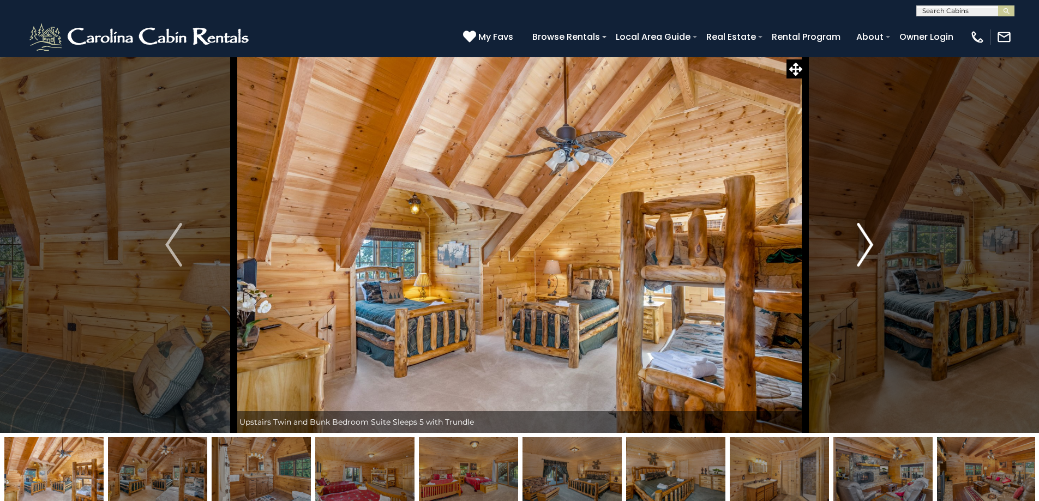
click at [868, 244] on img "Next" at bounding box center [865, 245] width 16 height 44
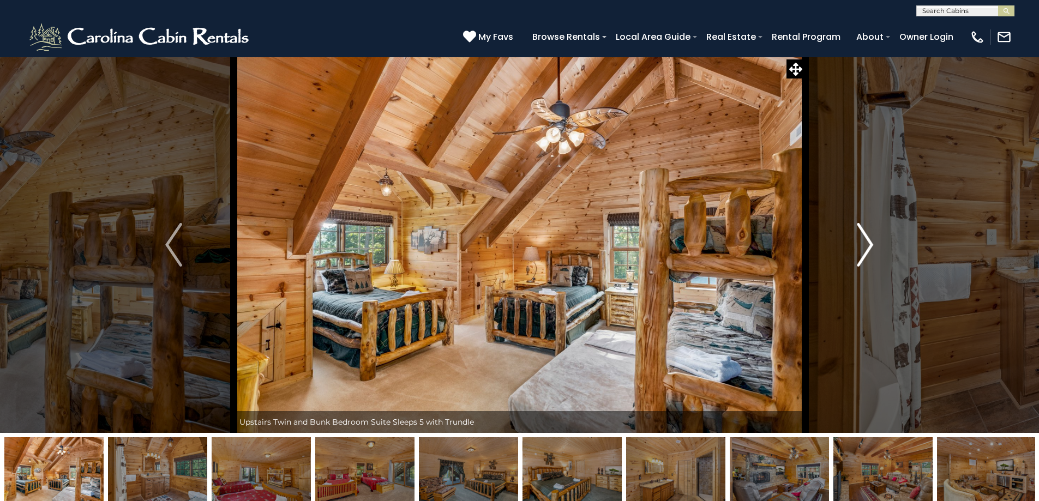
click at [868, 244] on img "Next" at bounding box center [865, 245] width 16 height 44
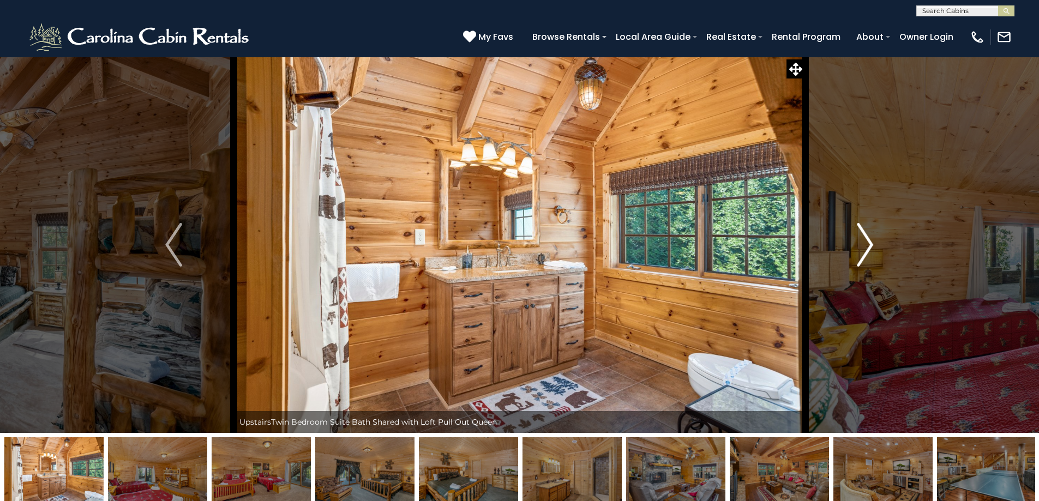
click at [868, 244] on img "Next" at bounding box center [865, 245] width 16 height 44
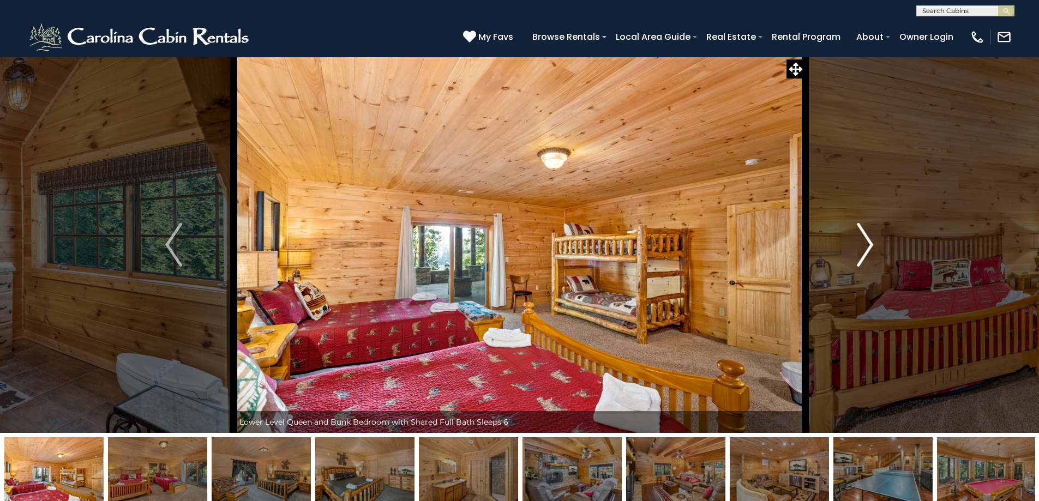
click at [871, 245] on img "Next" at bounding box center [865, 245] width 16 height 44
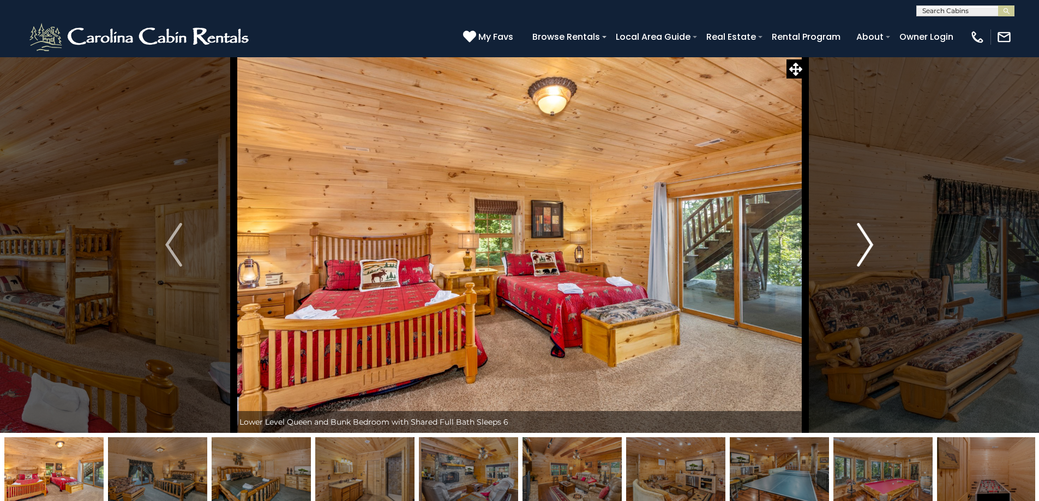
click at [871, 245] on img "Next" at bounding box center [865, 245] width 16 height 44
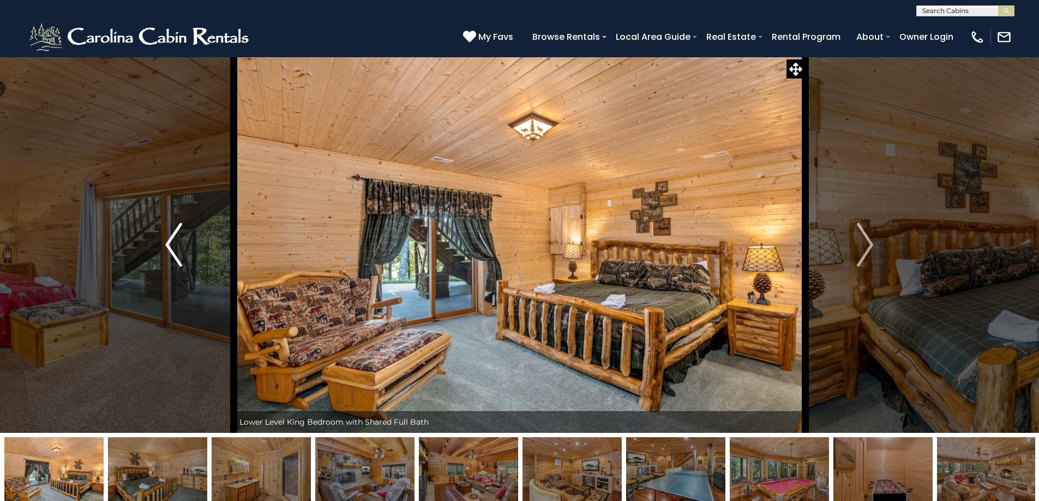
click at [169, 244] on img "Previous" at bounding box center [173, 245] width 16 height 44
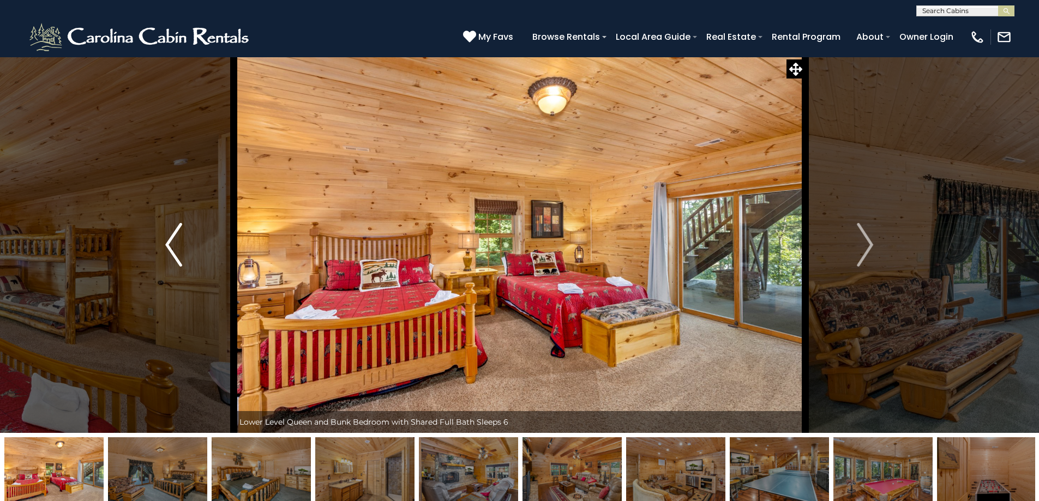
click at [169, 244] on img "Previous" at bounding box center [173, 245] width 16 height 44
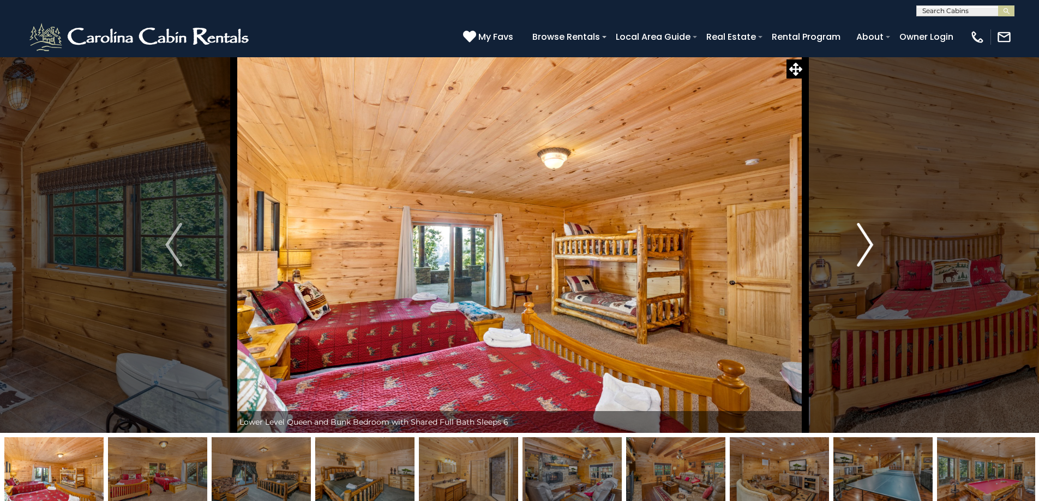
click at [865, 246] on img "Next" at bounding box center [865, 245] width 16 height 44
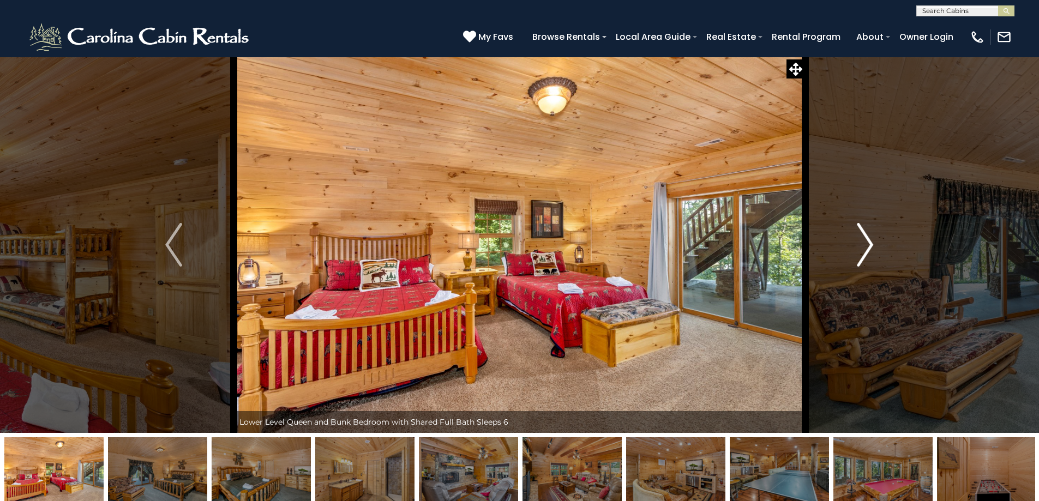
click at [870, 245] on img "Next" at bounding box center [865, 245] width 16 height 44
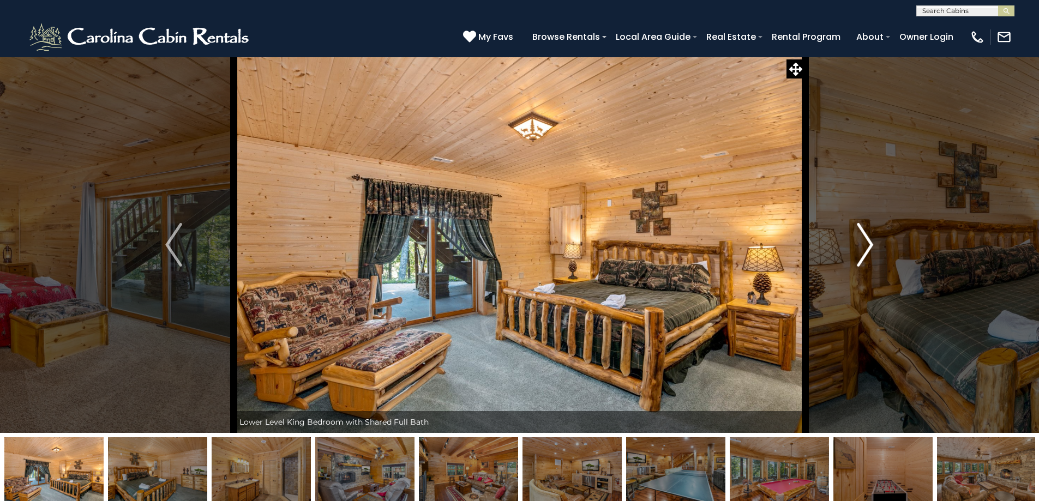
click at [870, 245] on img "Next" at bounding box center [865, 245] width 16 height 44
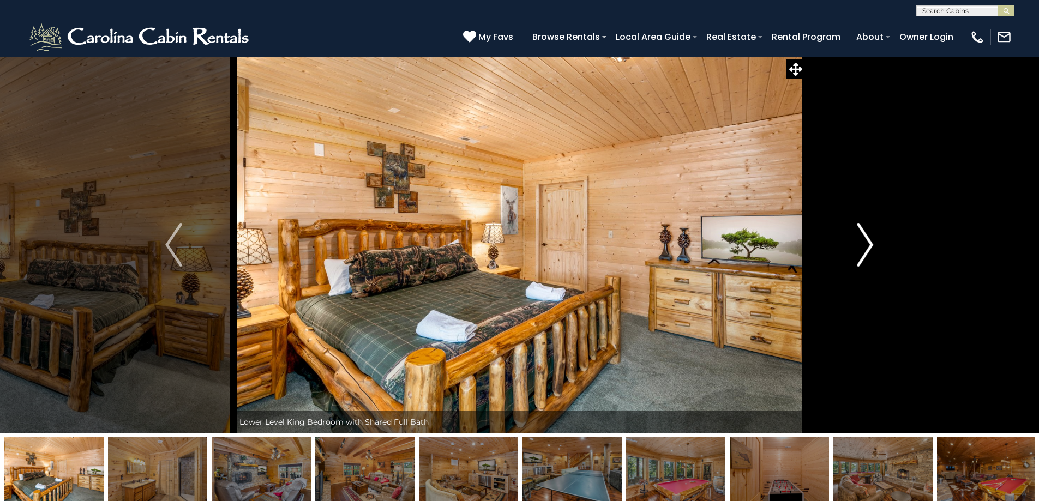
click at [870, 248] on img "Next" at bounding box center [865, 245] width 16 height 44
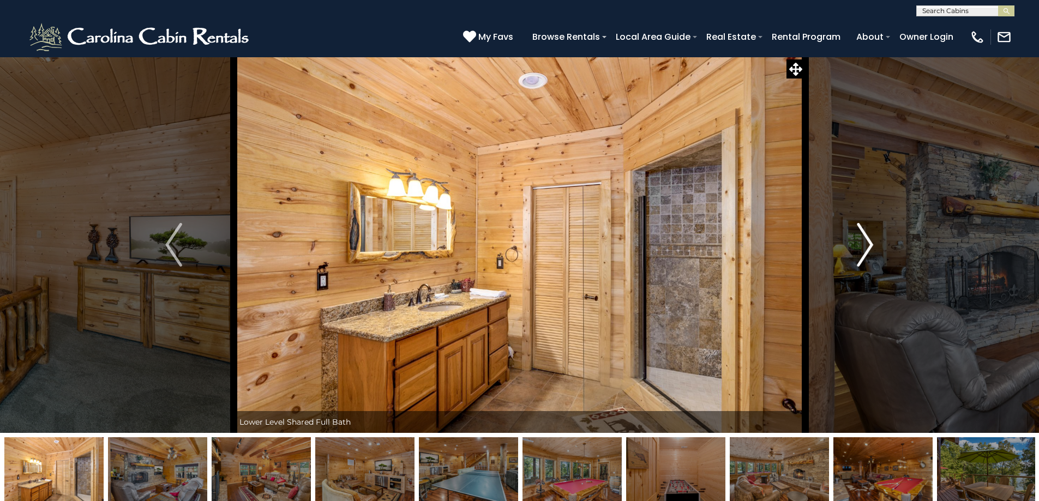
click at [869, 248] on img "Next" at bounding box center [865, 245] width 16 height 44
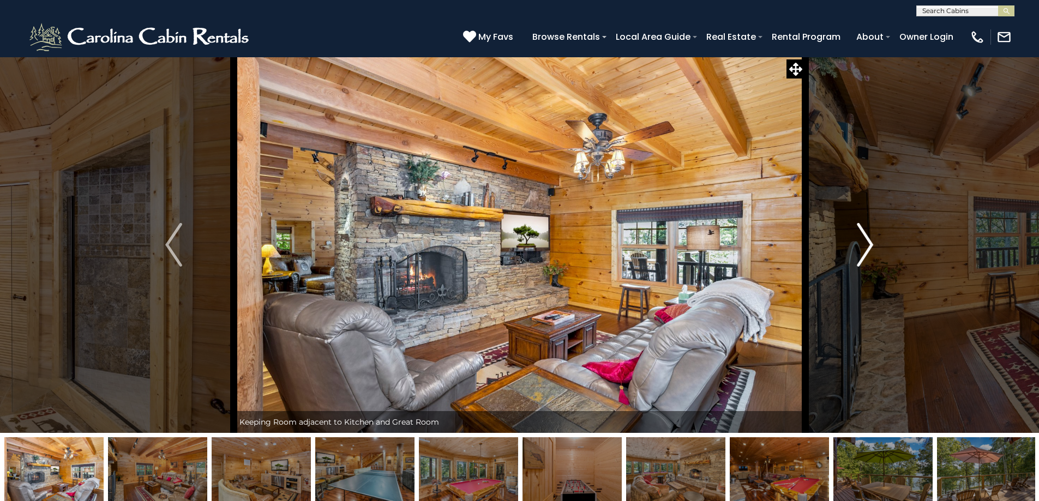
click at [869, 248] on img "Next" at bounding box center [865, 245] width 16 height 44
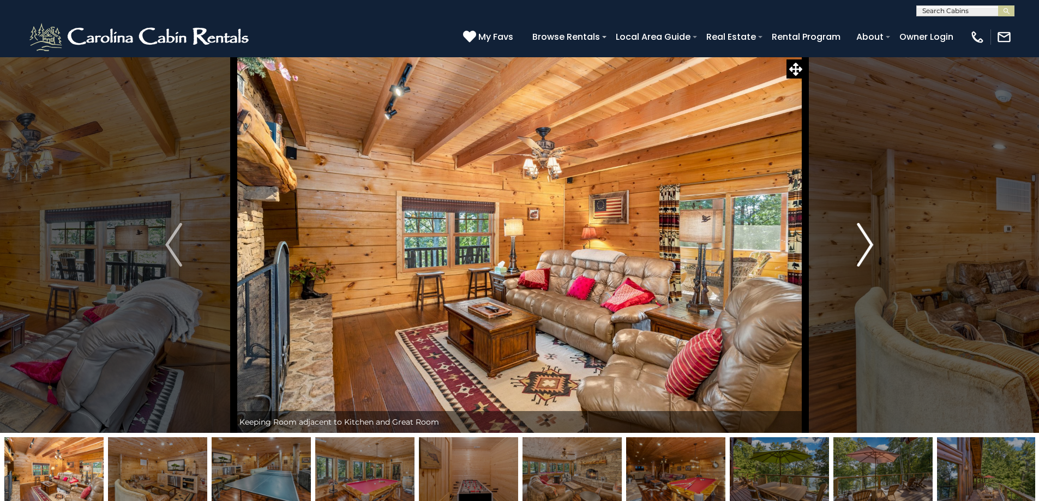
click at [869, 248] on img "Next" at bounding box center [865, 245] width 16 height 44
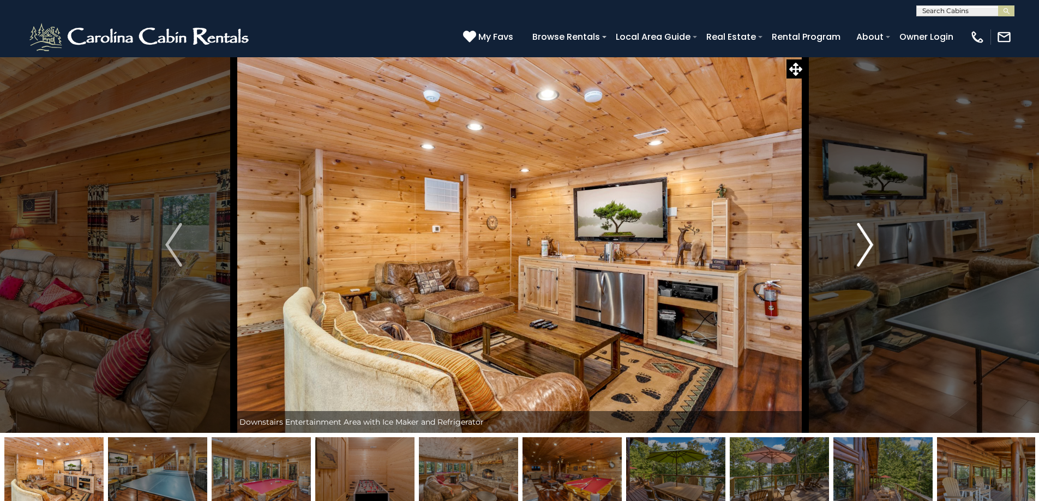
click at [869, 245] on img "Next" at bounding box center [865, 245] width 16 height 44
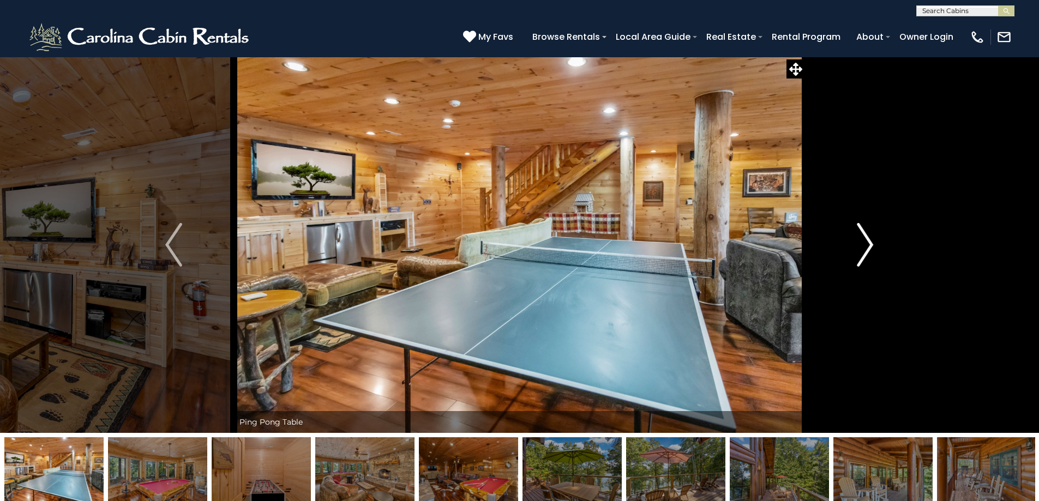
click at [869, 245] on img "Next" at bounding box center [865, 245] width 16 height 44
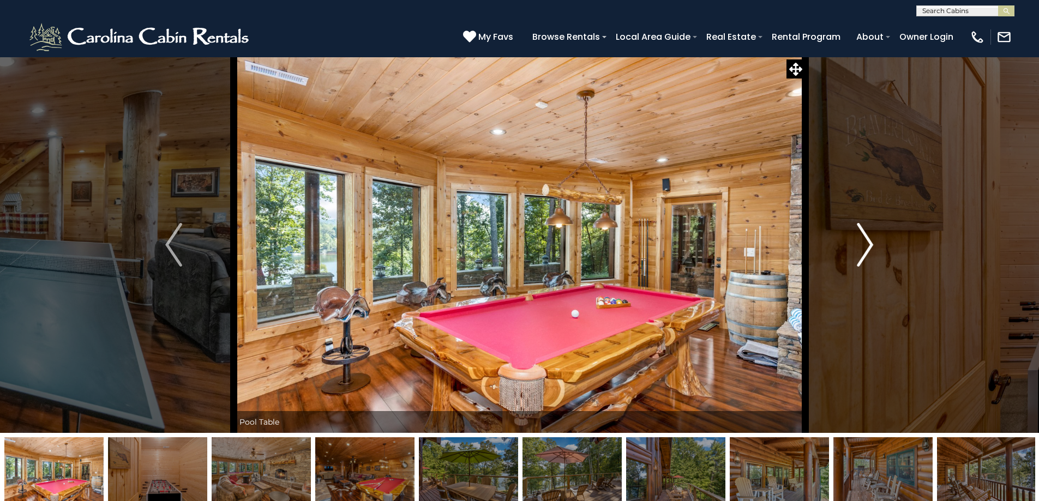
click at [869, 245] on img "Next" at bounding box center [865, 245] width 16 height 44
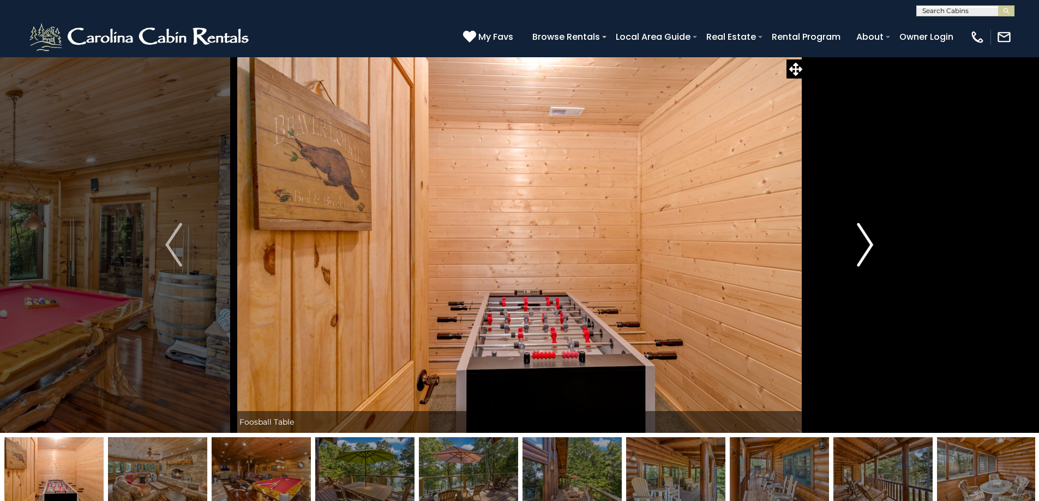
click at [869, 245] on img "Next" at bounding box center [865, 245] width 16 height 44
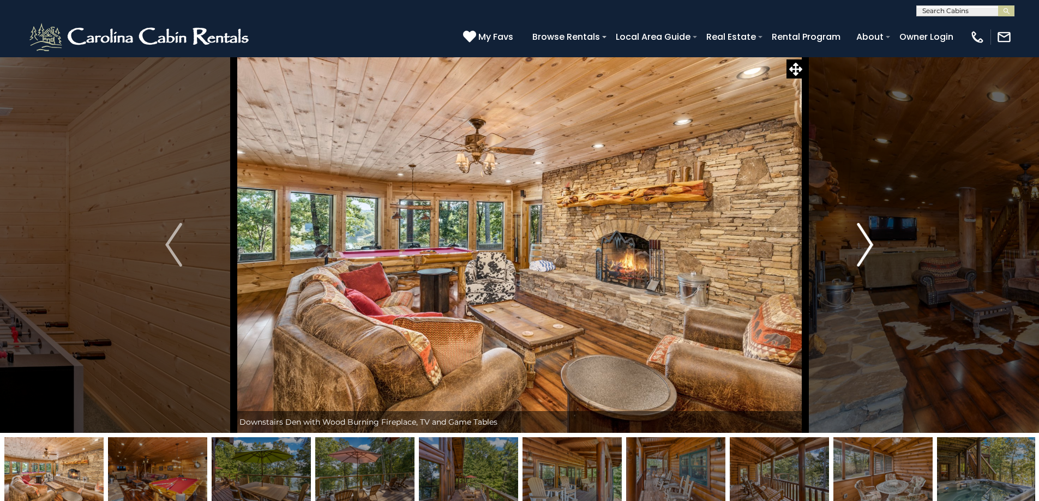
click at [869, 245] on img "Next" at bounding box center [865, 245] width 16 height 44
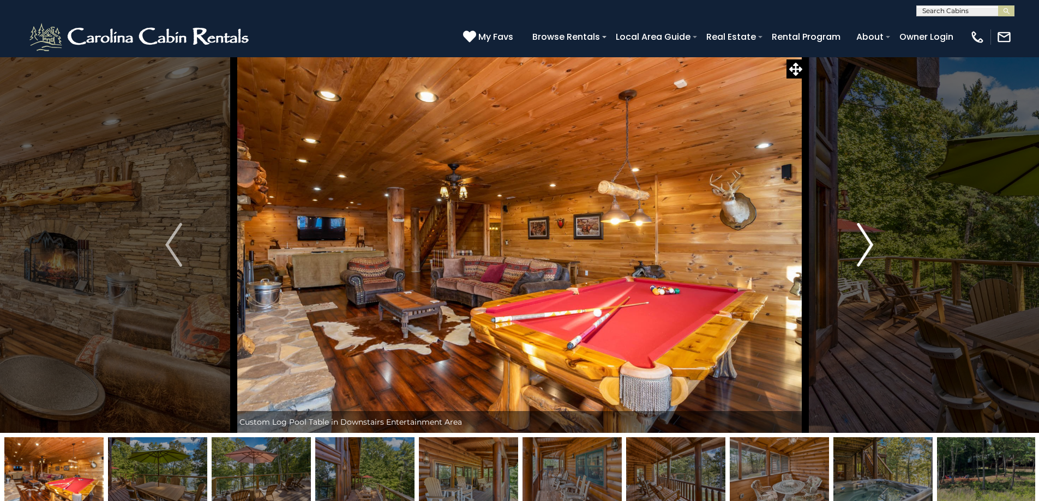
click at [869, 245] on img "Next" at bounding box center [865, 245] width 16 height 44
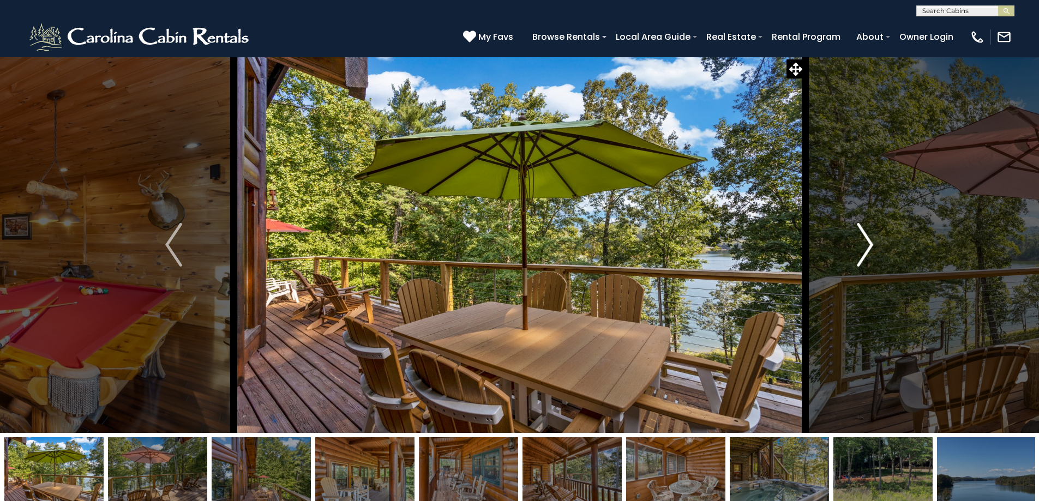
click at [862, 242] on img "Next" at bounding box center [865, 245] width 16 height 44
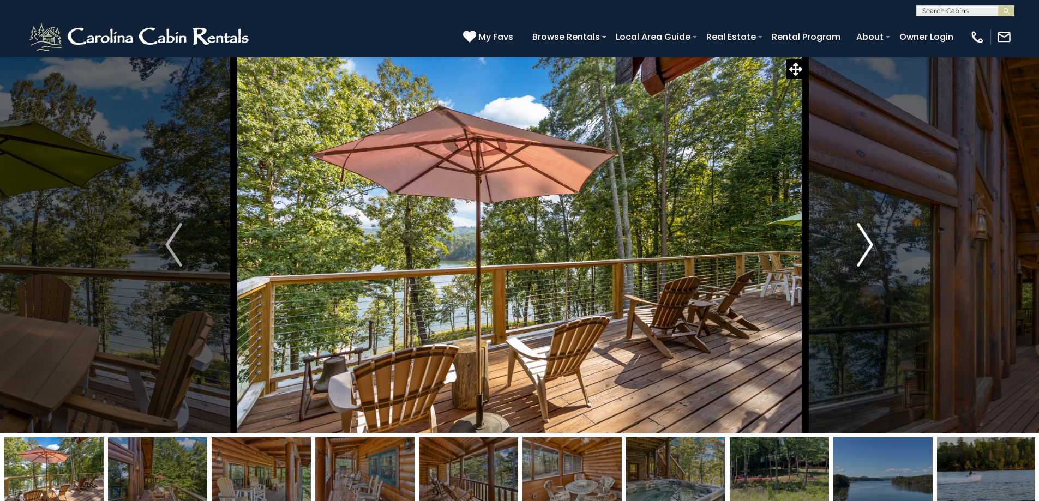
click at [862, 242] on img "Next" at bounding box center [865, 245] width 16 height 44
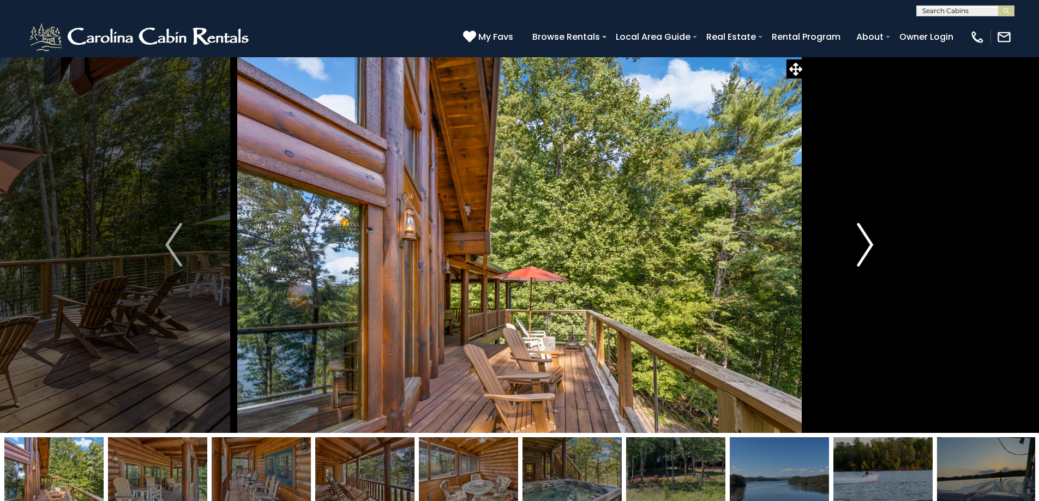
click at [862, 242] on img "Next" at bounding box center [865, 245] width 16 height 44
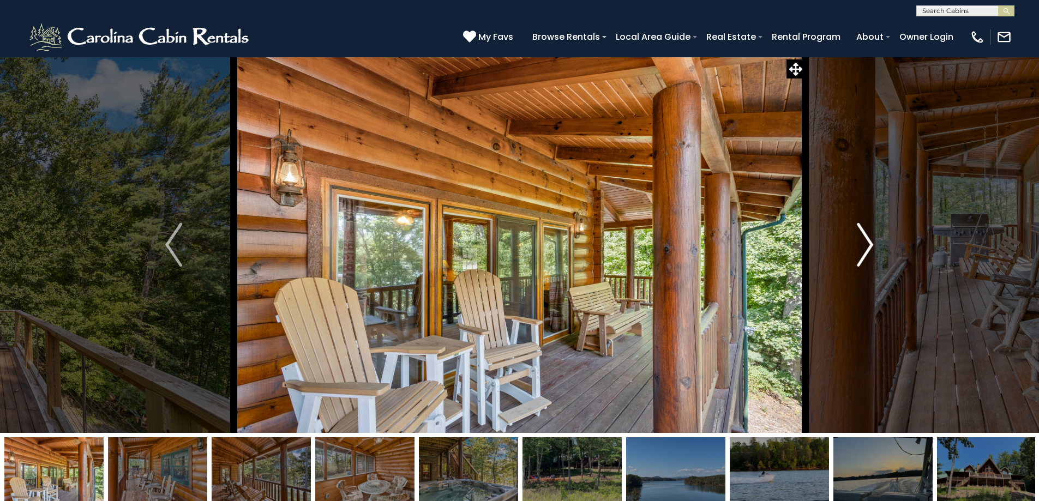
click at [864, 242] on img "Next" at bounding box center [865, 245] width 16 height 44
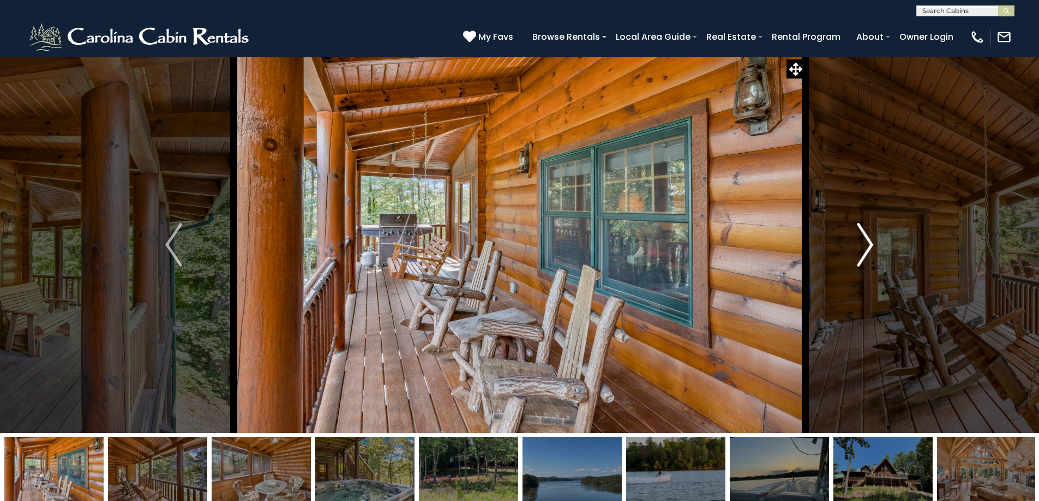
click at [865, 243] on img "Next" at bounding box center [865, 245] width 16 height 44
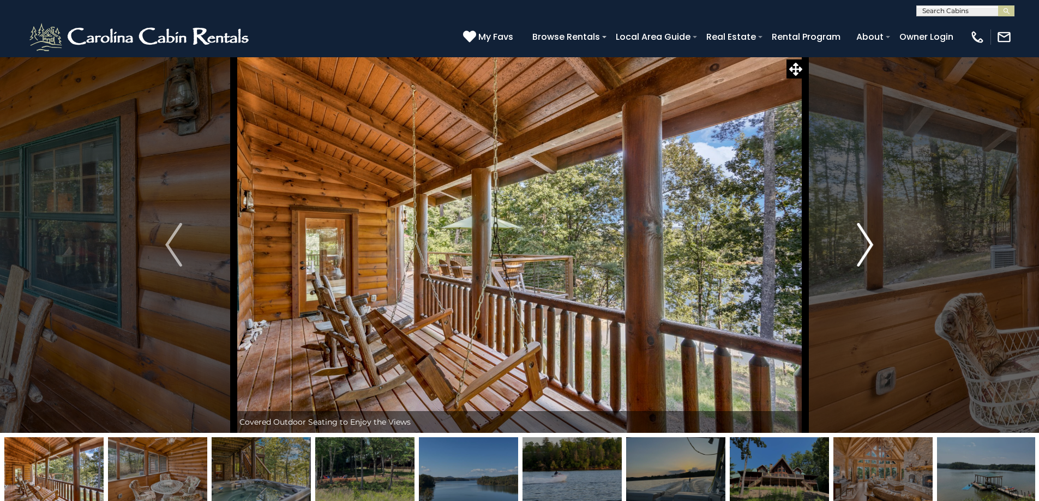
click at [865, 243] on img "Next" at bounding box center [865, 245] width 16 height 44
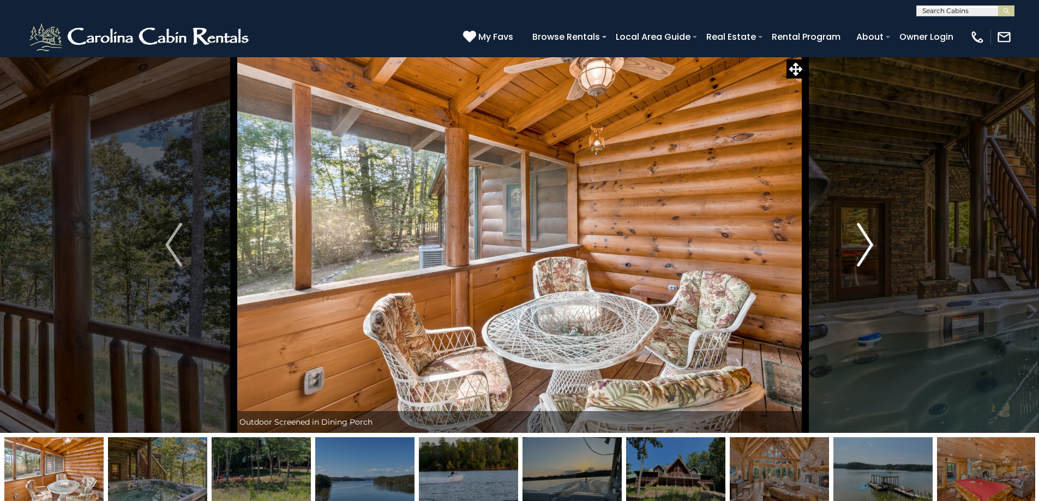
click at [865, 243] on img "Next" at bounding box center [865, 245] width 16 height 44
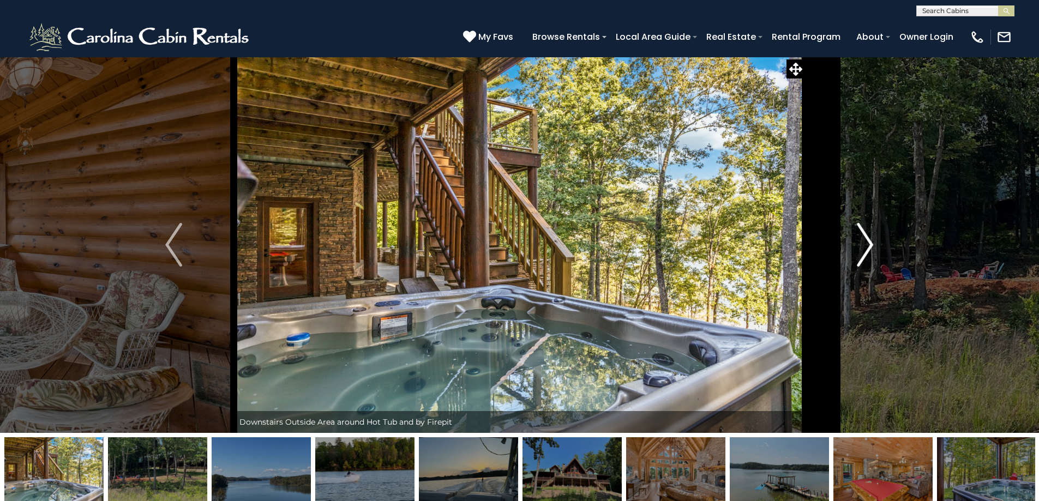
click at [866, 243] on img "Next" at bounding box center [865, 245] width 16 height 44
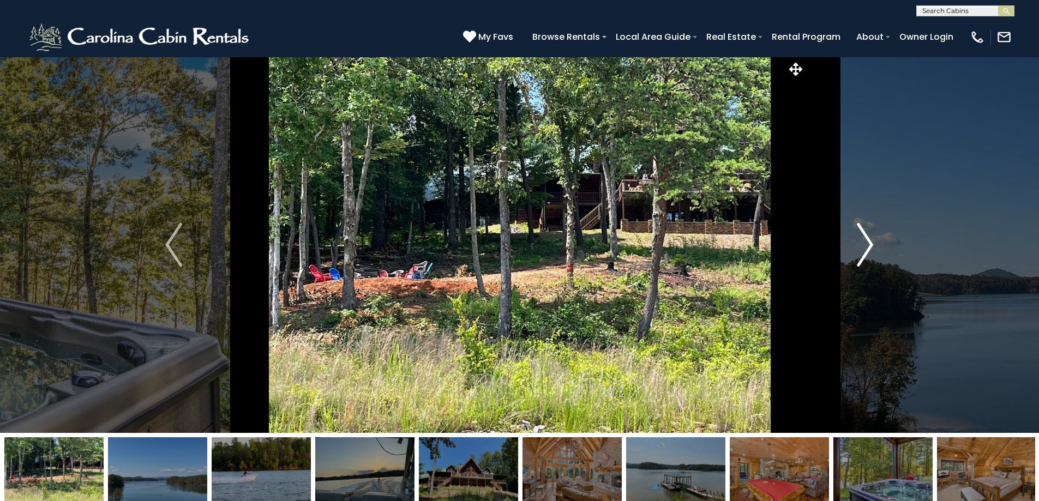
click at [866, 243] on img "Next" at bounding box center [865, 245] width 16 height 44
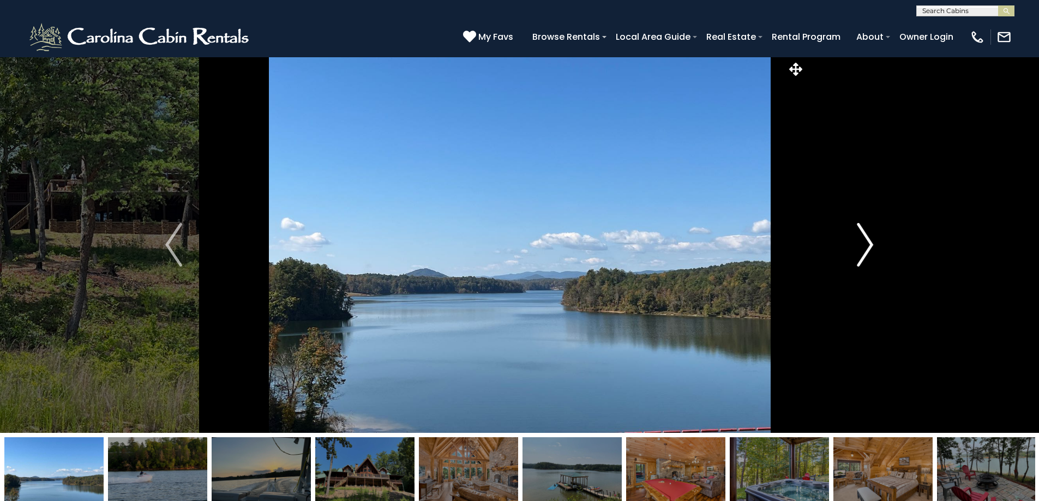
click at [866, 243] on img "Next" at bounding box center [865, 245] width 16 height 44
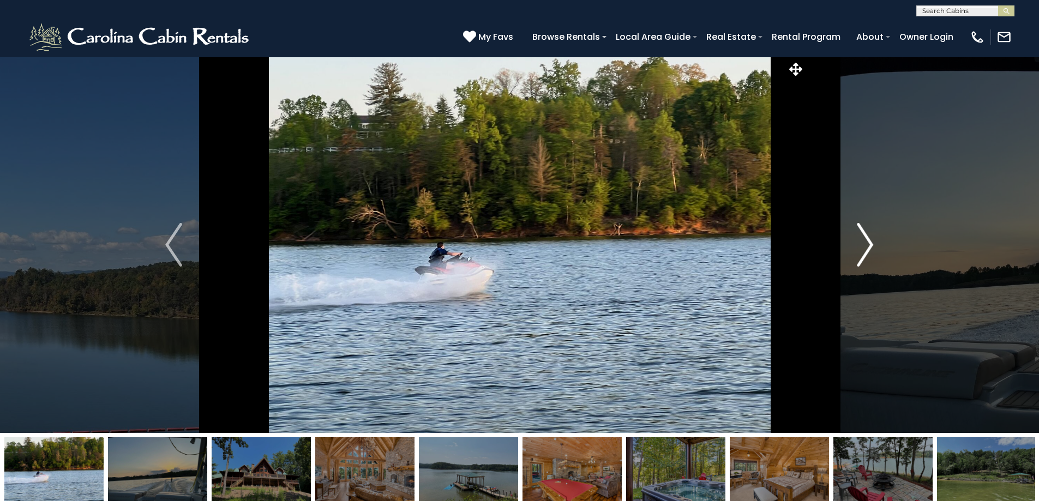
click at [868, 244] on img "Next" at bounding box center [865, 245] width 16 height 44
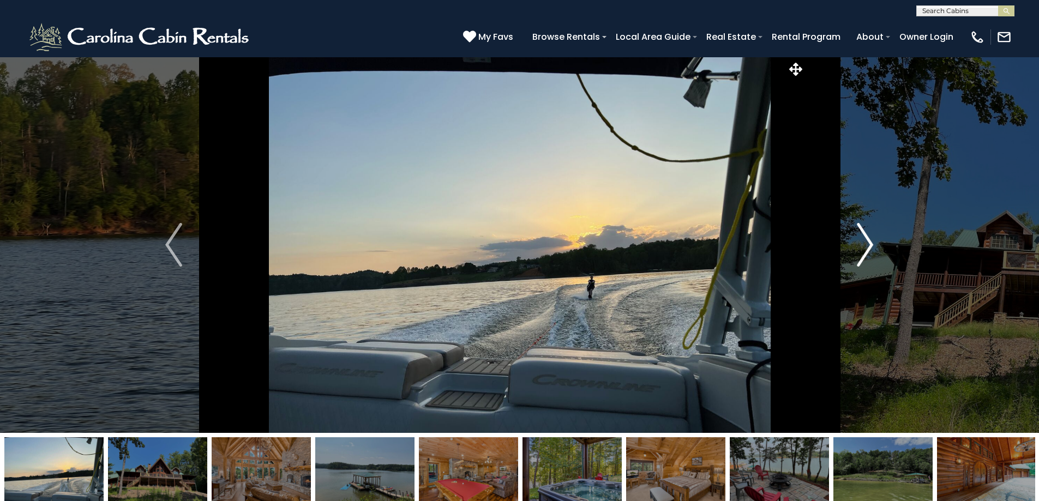
click at [868, 244] on img "Next" at bounding box center [865, 245] width 16 height 44
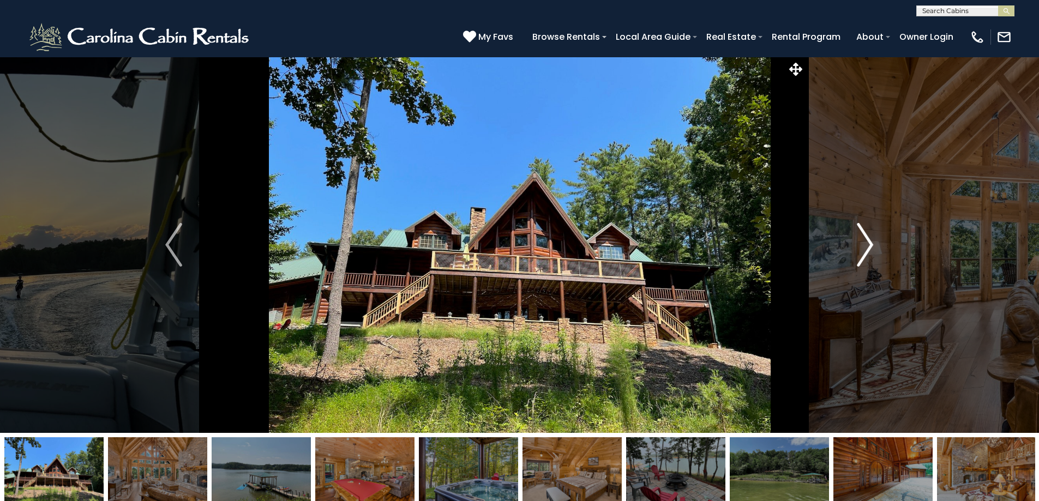
click at [868, 244] on img "Next" at bounding box center [865, 245] width 16 height 44
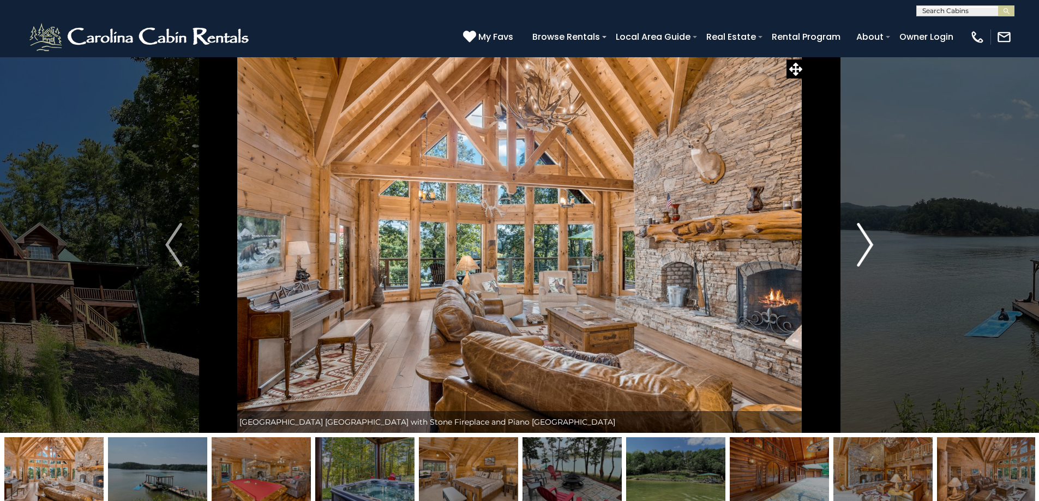
click at [871, 244] on img "Next" at bounding box center [865, 245] width 16 height 44
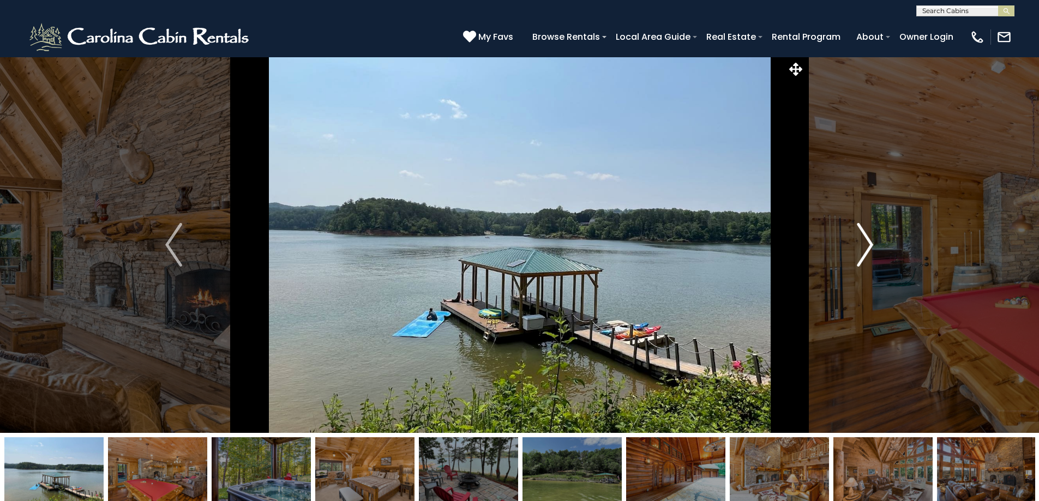
click at [871, 244] on img "Next" at bounding box center [865, 245] width 16 height 44
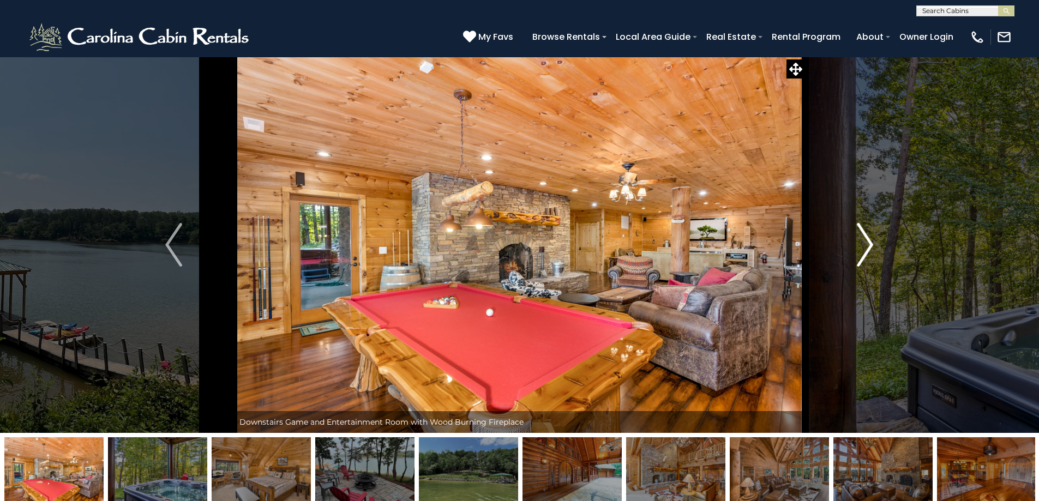
click at [871, 244] on img "Next" at bounding box center [865, 245] width 16 height 44
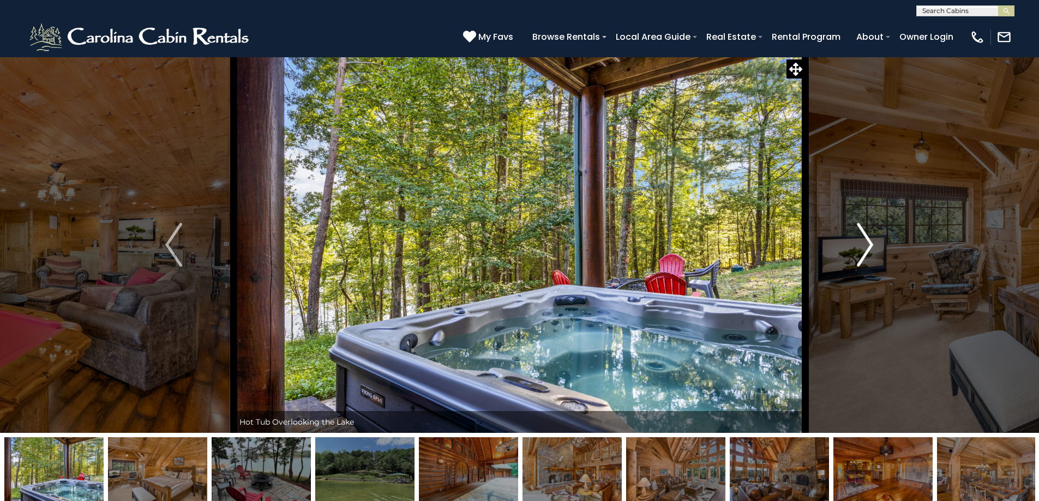
click at [871, 244] on img "Next" at bounding box center [865, 245] width 16 height 44
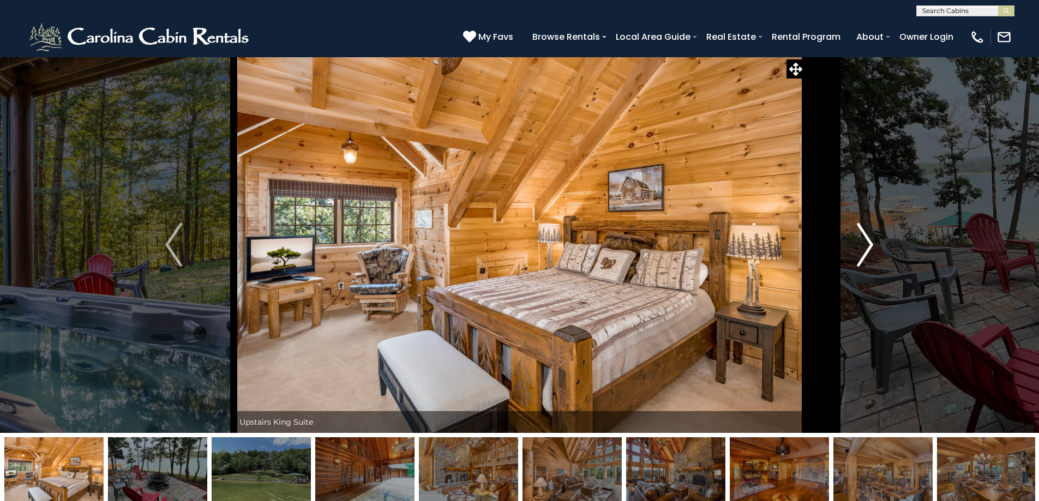
click at [872, 247] on img "Next" at bounding box center [865, 245] width 16 height 44
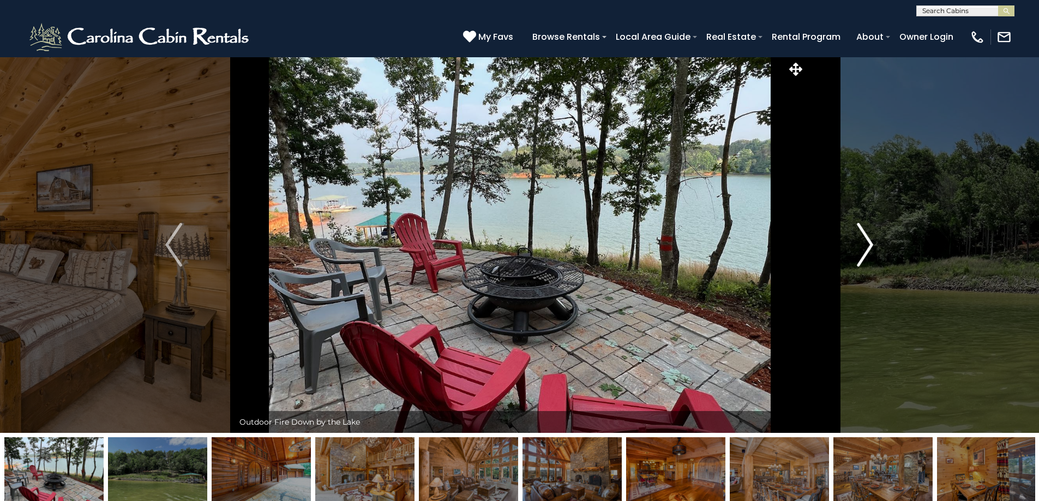
click at [872, 247] on img "Next" at bounding box center [865, 245] width 16 height 44
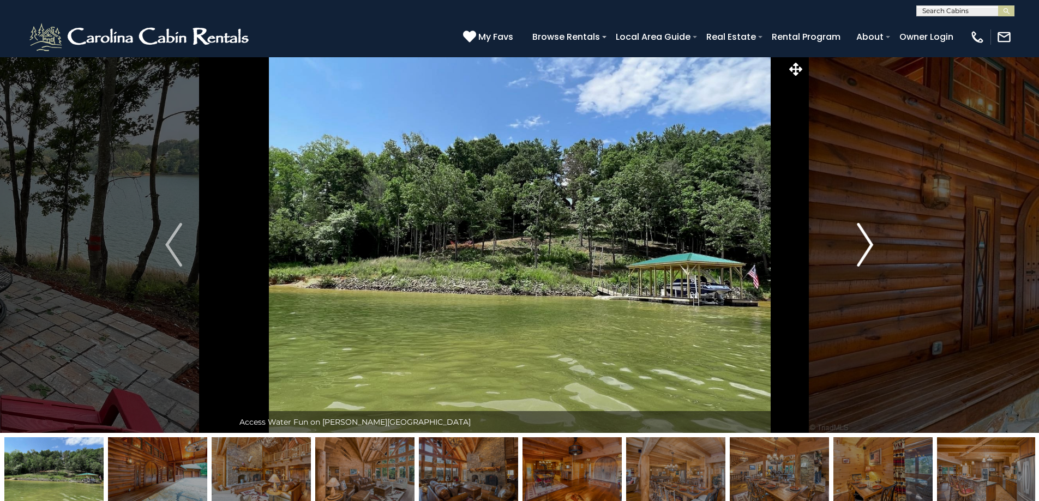
click at [870, 248] on img "Next" at bounding box center [865, 245] width 16 height 44
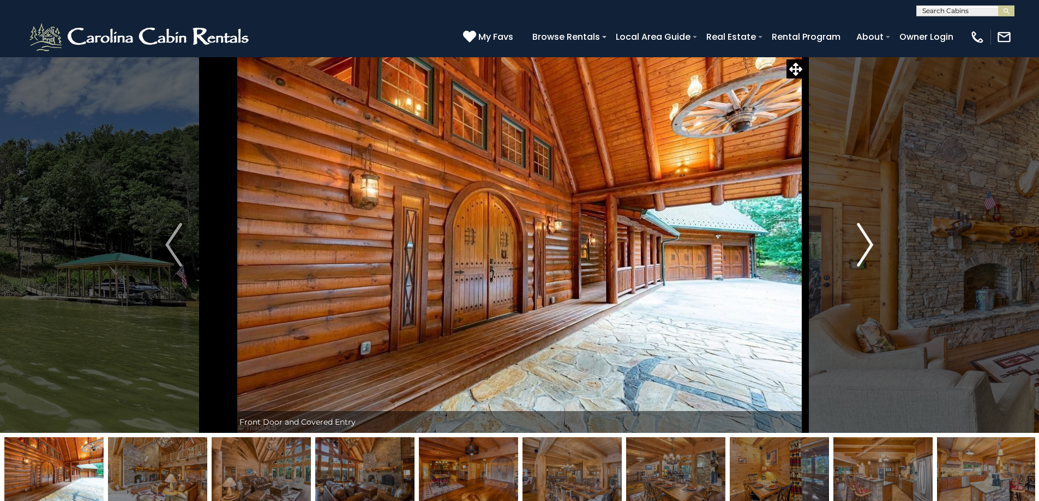
click at [865, 252] on img "Next" at bounding box center [865, 245] width 16 height 44
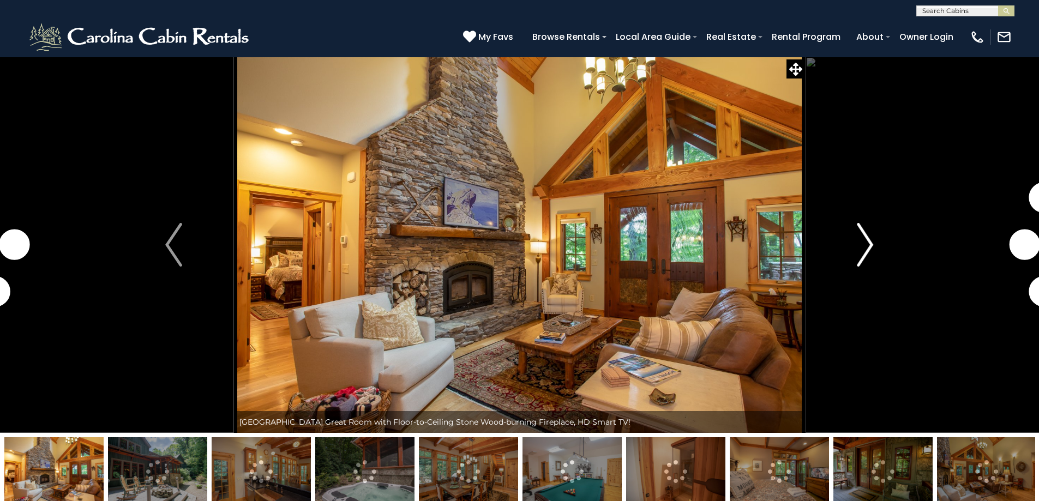
click at [867, 246] on img "Next" at bounding box center [865, 245] width 16 height 44
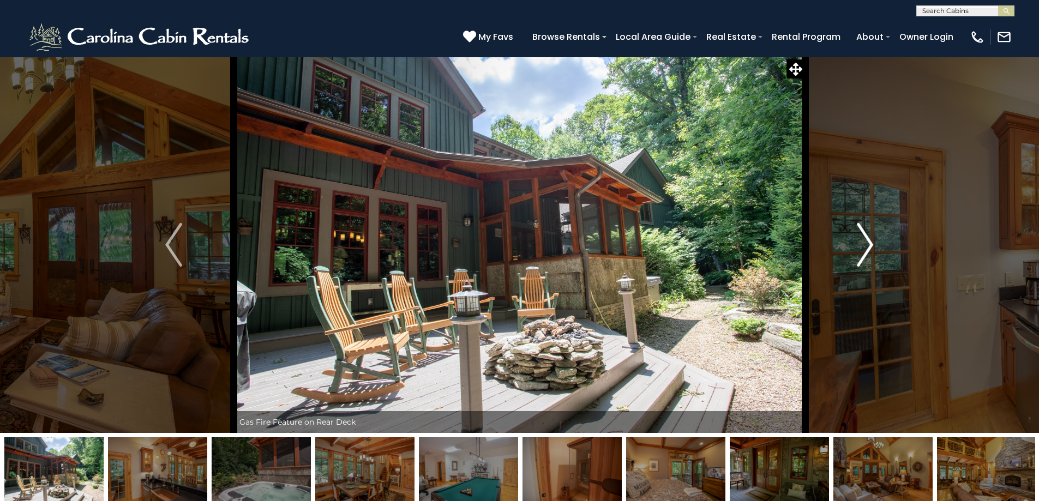
click at [867, 246] on img "Next" at bounding box center [865, 245] width 16 height 44
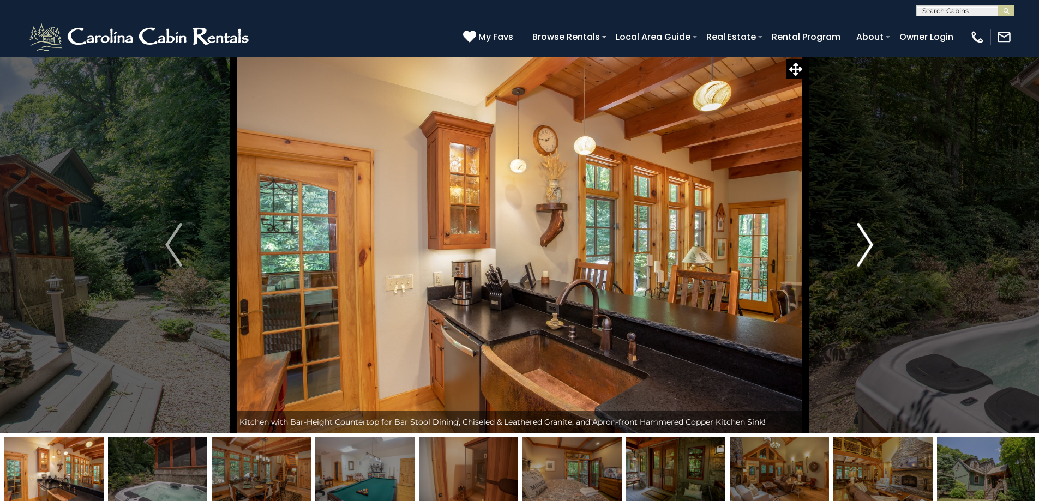
click at [867, 246] on img "Next" at bounding box center [865, 245] width 16 height 44
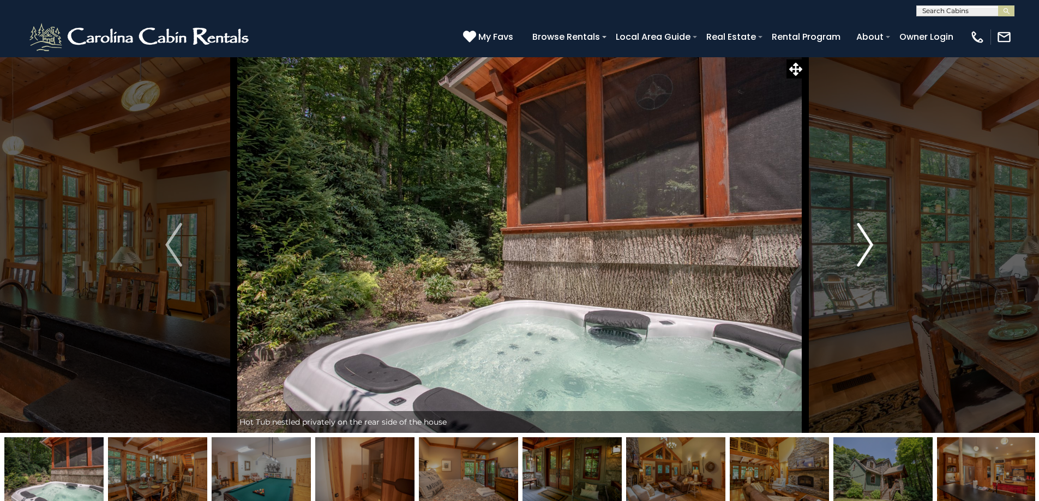
click at [867, 246] on img "Next" at bounding box center [865, 245] width 16 height 44
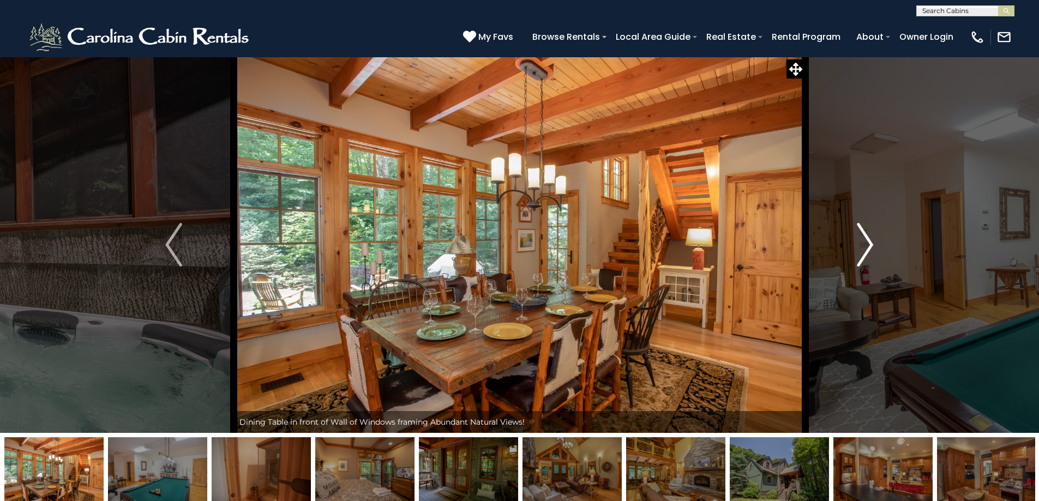
click at [867, 246] on img "Next" at bounding box center [865, 245] width 16 height 44
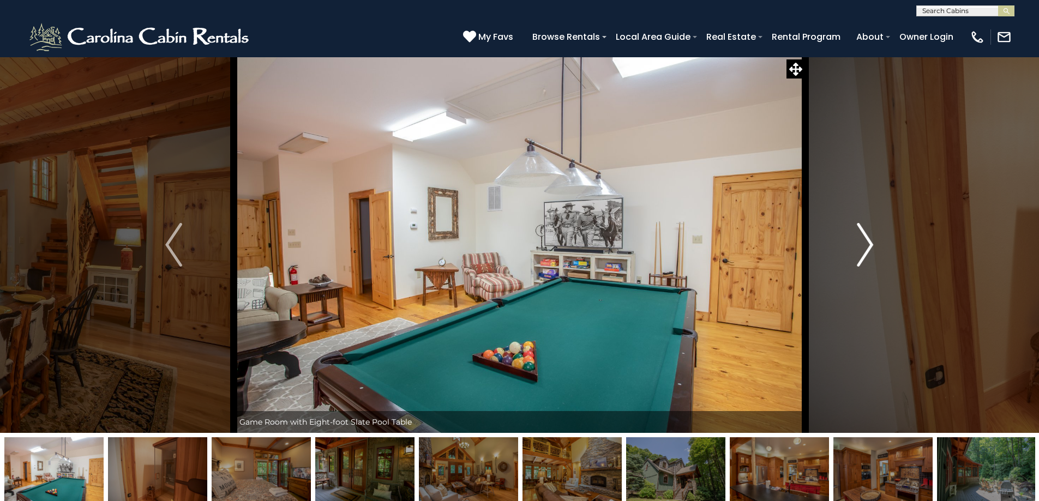
click at [867, 246] on img "Next" at bounding box center [865, 245] width 16 height 44
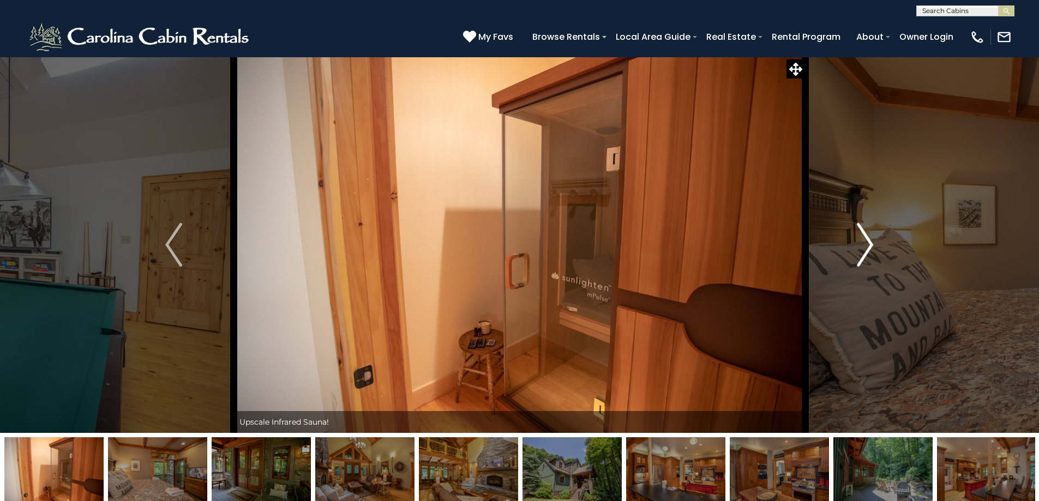
click at [867, 246] on img "Next" at bounding box center [865, 245] width 16 height 44
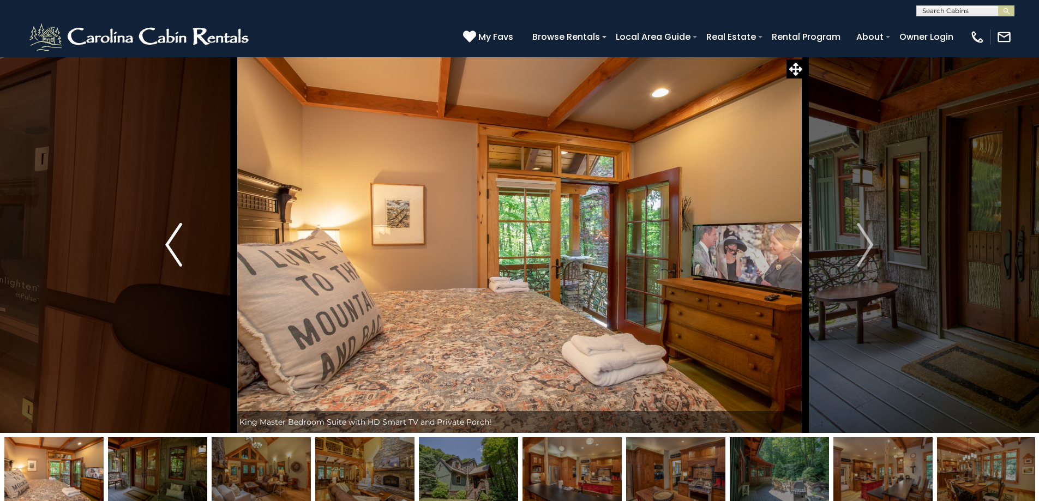
click at [167, 243] on img "Previous" at bounding box center [173, 245] width 16 height 44
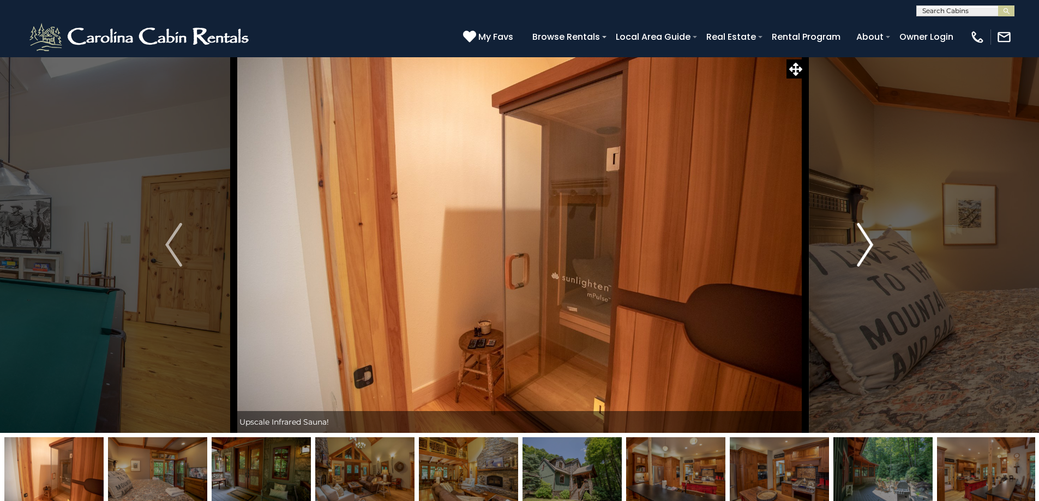
click at [870, 244] on img "Next" at bounding box center [865, 245] width 16 height 44
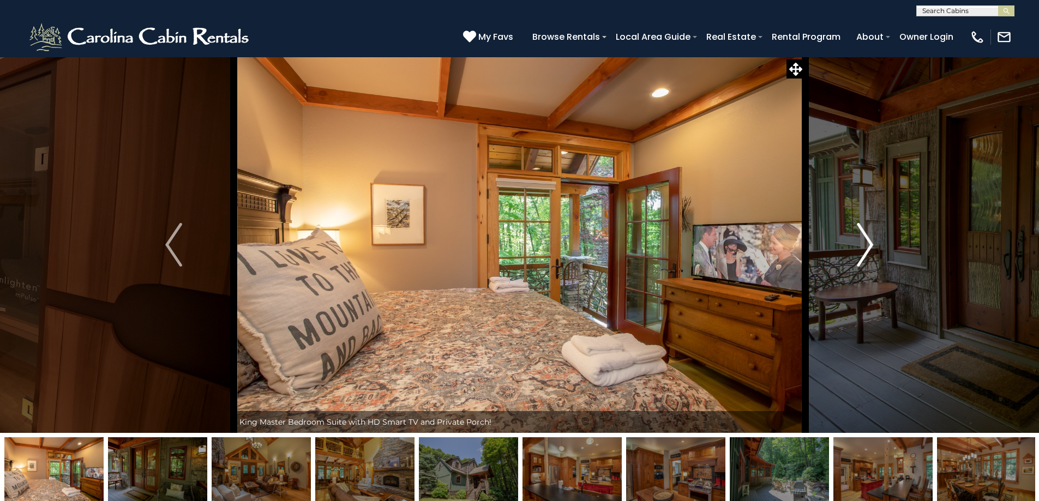
click at [870, 244] on img "Next" at bounding box center [865, 245] width 16 height 44
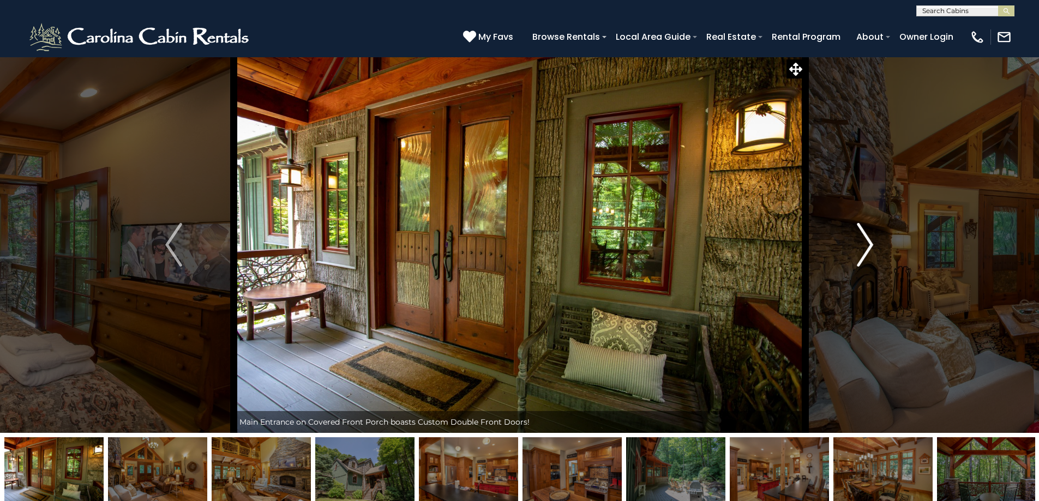
click at [870, 244] on img "Next" at bounding box center [865, 245] width 16 height 44
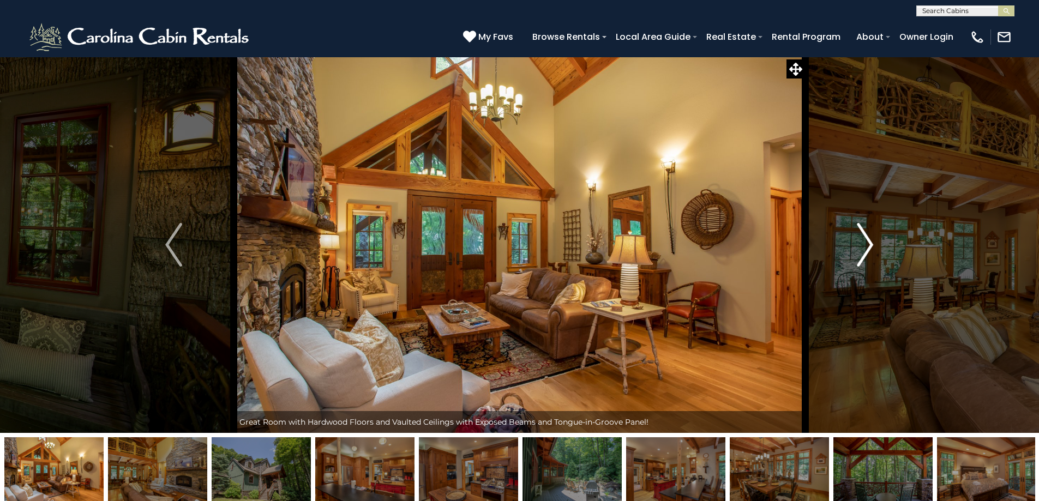
click at [870, 244] on img "Next" at bounding box center [865, 245] width 16 height 44
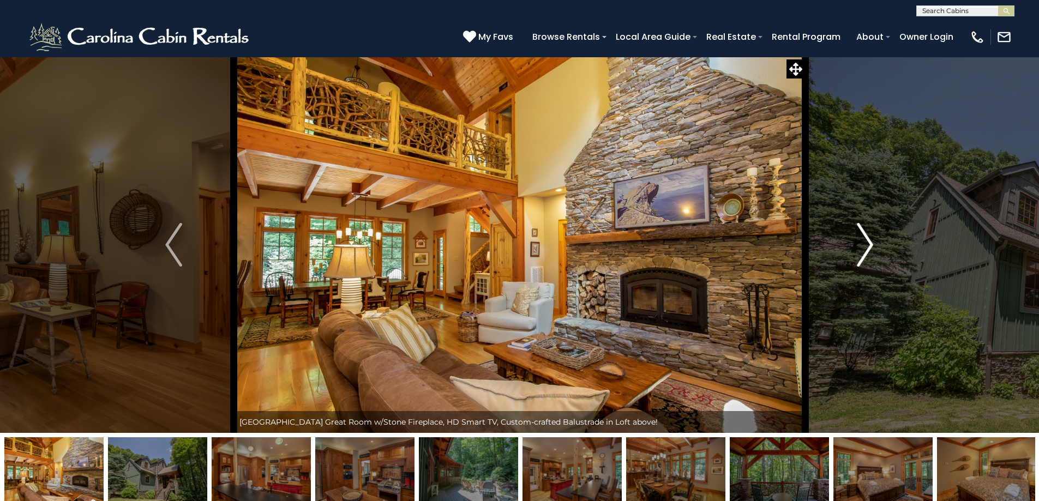
click at [866, 242] on img "Next" at bounding box center [865, 245] width 16 height 44
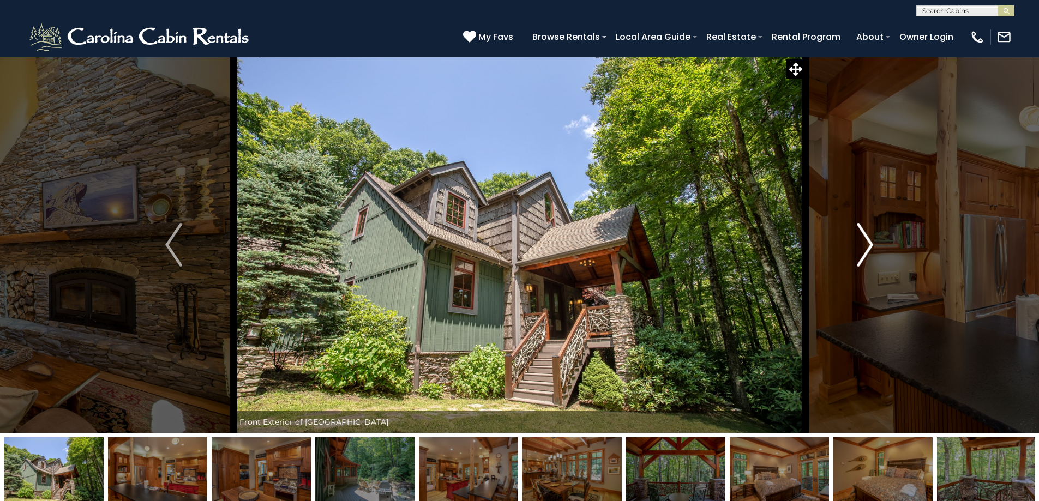
click at [872, 243] on img "Next" at bounding box center [865, 245] width 16 height 44
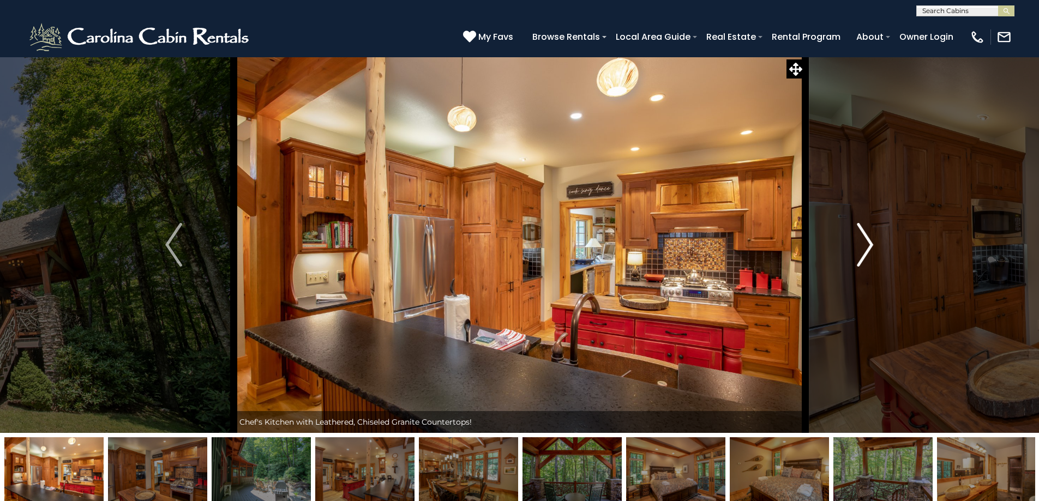
click at [869, 247] on img "Next" at bounding box center [865, 245] width 16 height 44
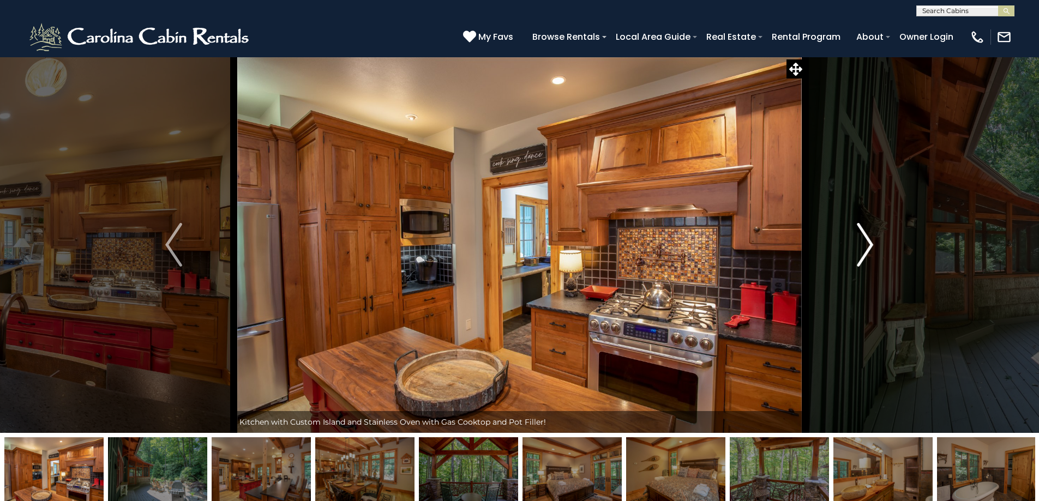
click at [869, 247] on img "Next" at bounding box center [865, 245] width 16 height 44
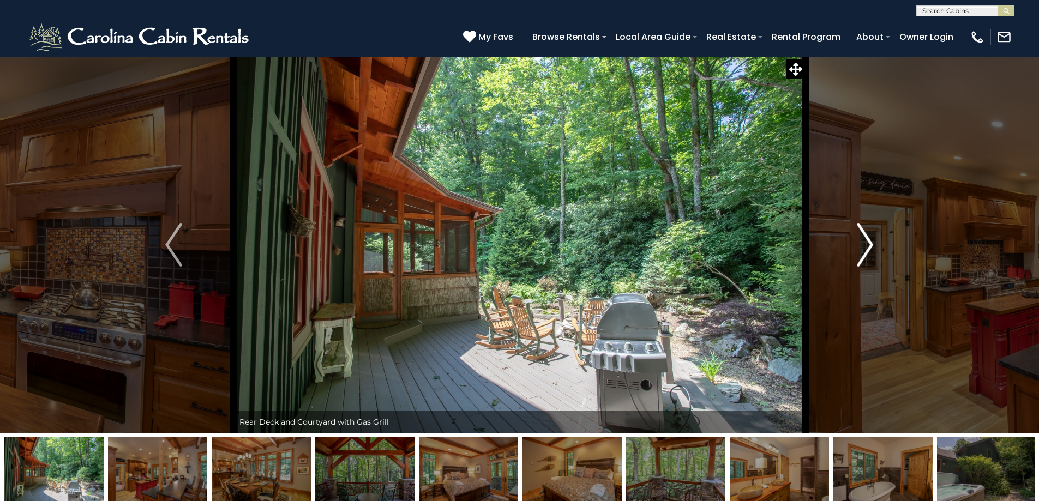
click at [869, 247] on img "Next" at bounding box center [865, 245] width 16 height 44
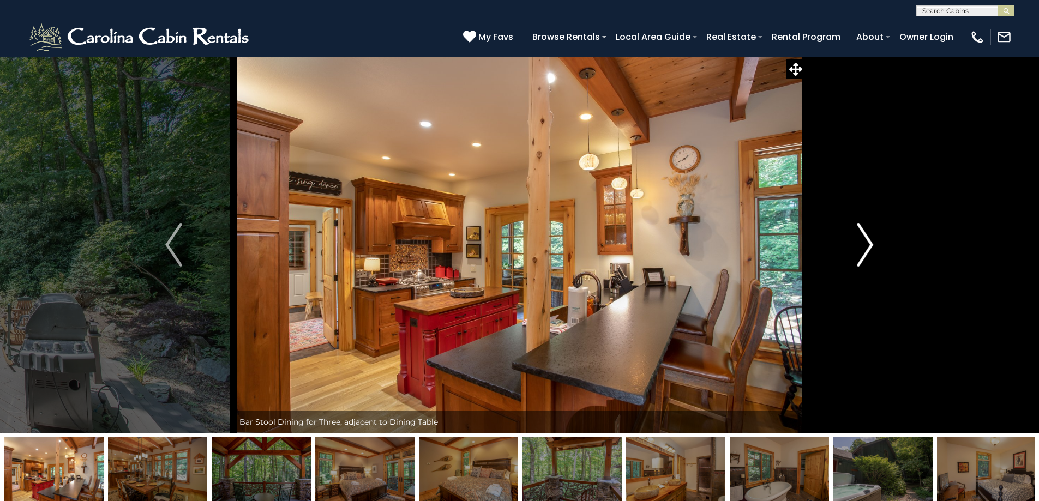
click at [869, 247] on img "Next" at bounding box center [865, 245] width 16 height 44
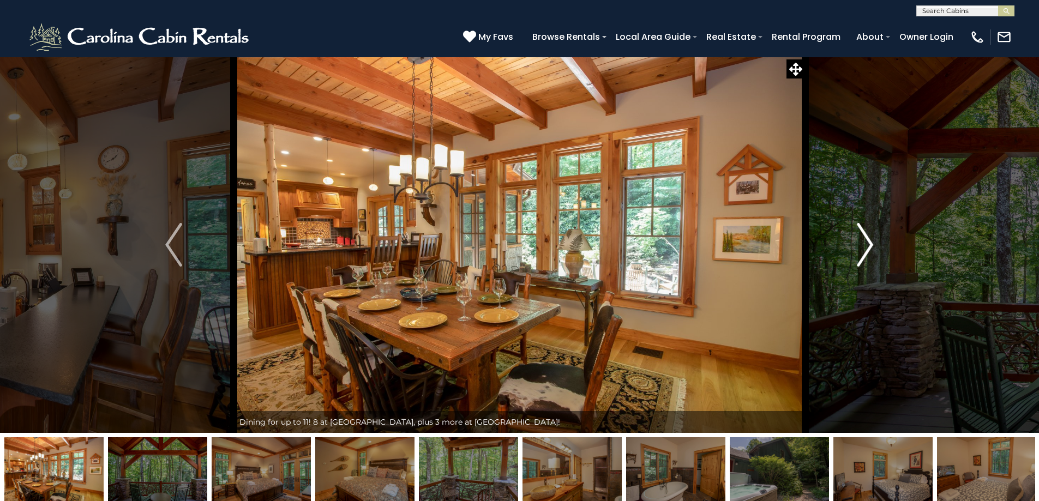
click at [869, 247] on img "Next" at bounding box center [865, 245] width 16 height 44
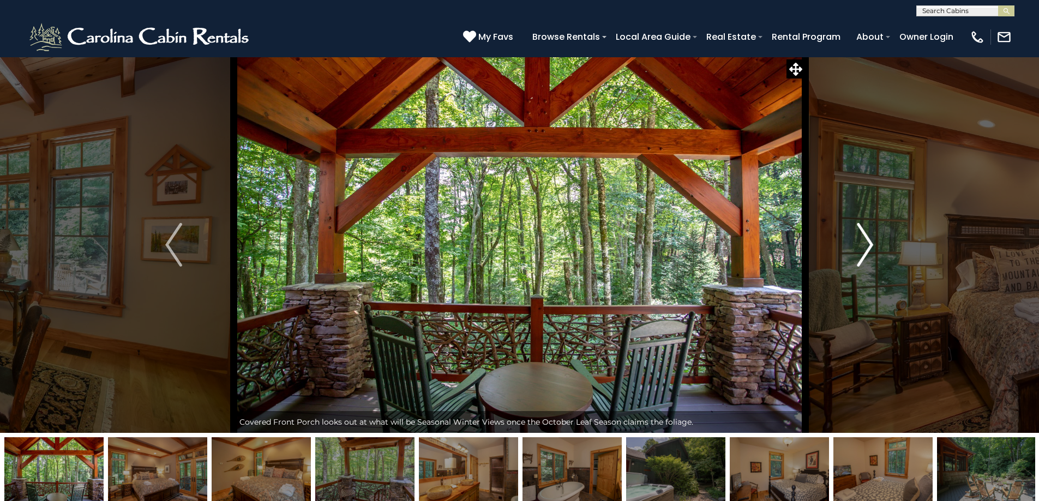
click at [869, 247] on img "Next" at bounding box center [865, 245] width 16 height 44
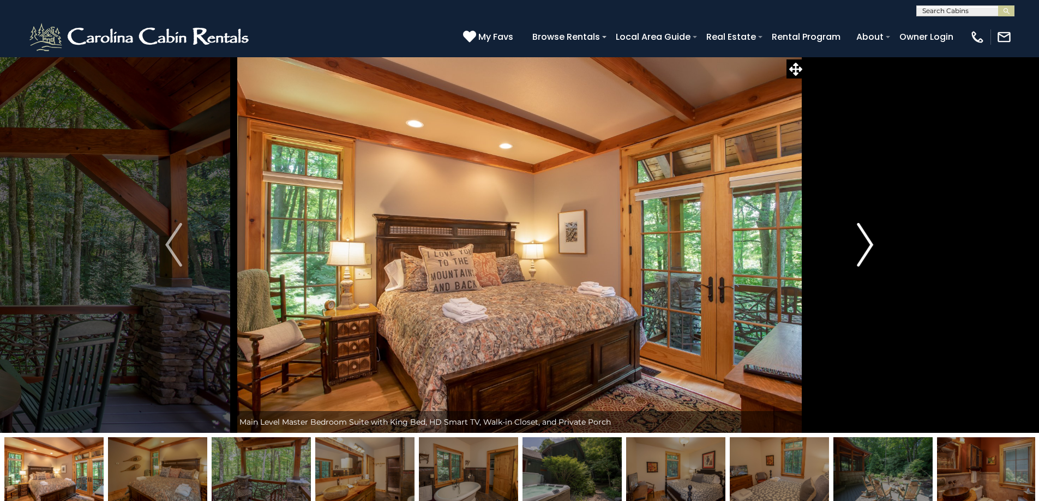
click at [869, 247] on img "Next" at bounding box center [865, 245] width 16 height 44
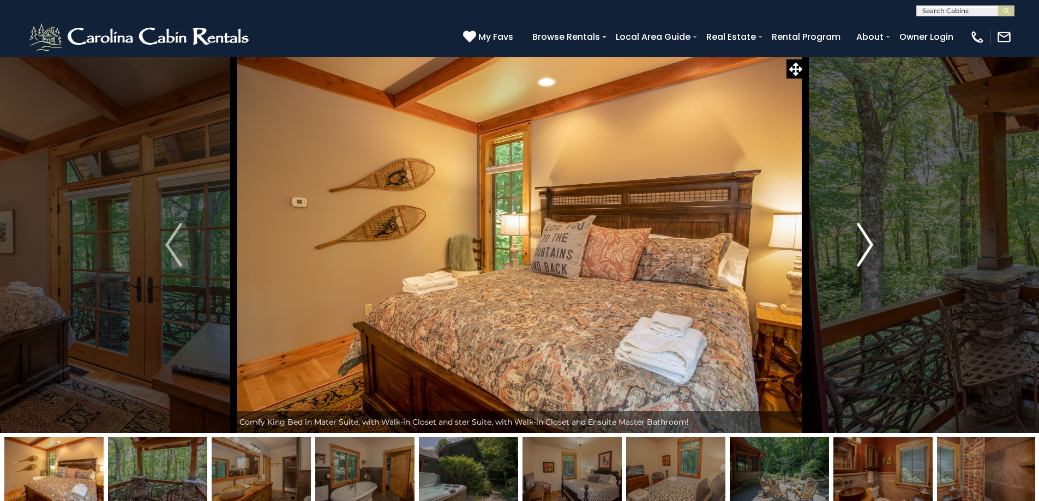
click at [869, 247] on img "Next" at bounding box center [865, 245] width 16 height 44
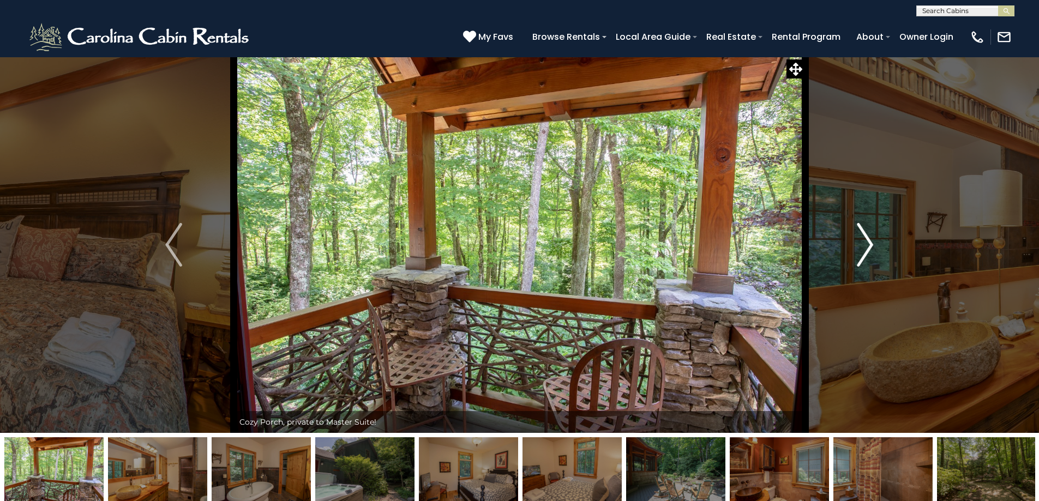
click at [869, 247] on img "Next" at bounding box center [865, 245] width 16 height 44
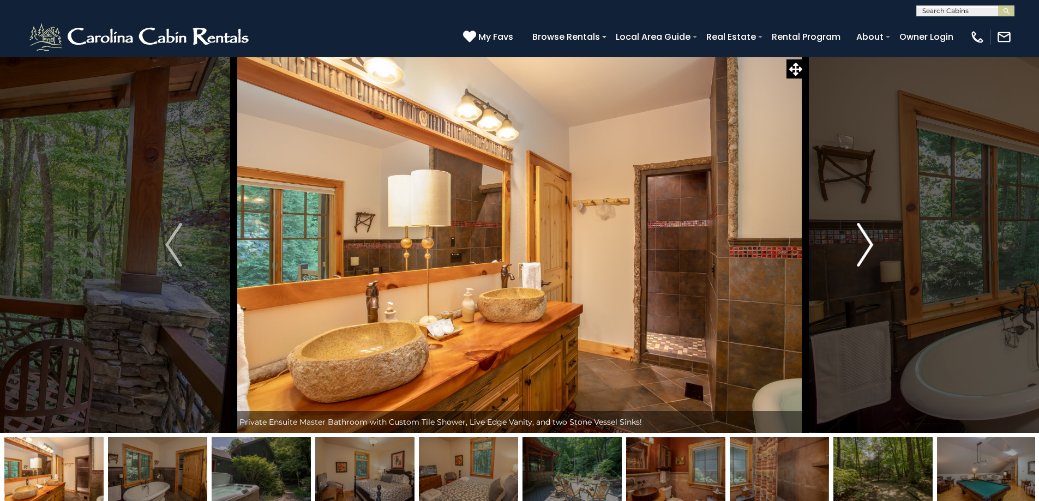
click at [869, 248] on img "Next" at bounding box center [865, 245] width 16 height 44
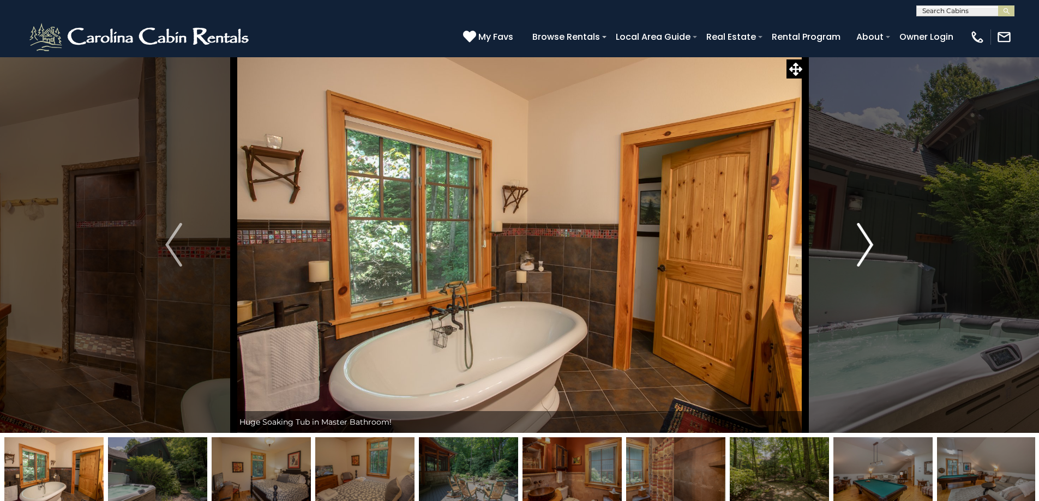
click at [869, 248] on img "Next" at bounding box center [865, 245] width 16 height 44
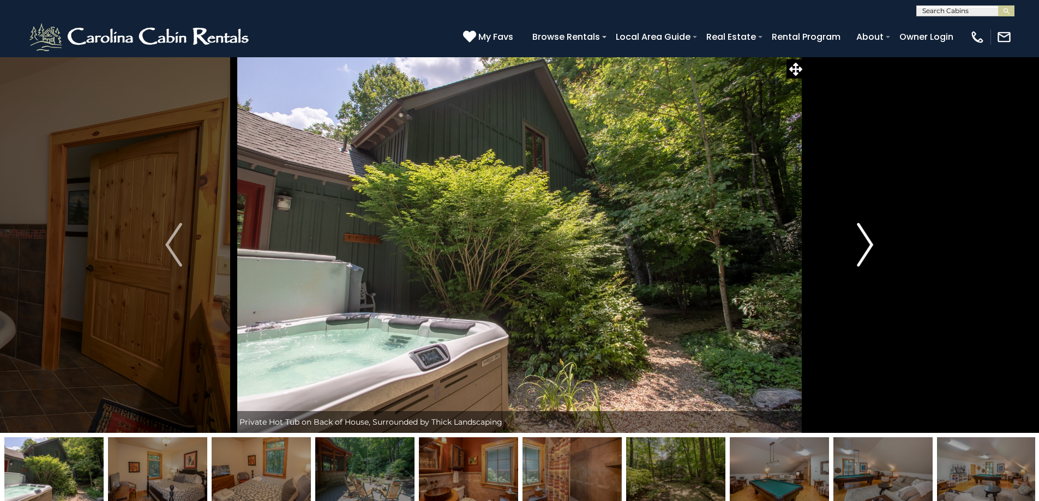
click at [869, 248] on img "Next" at bounding box center [865, 245] width 16 height 44
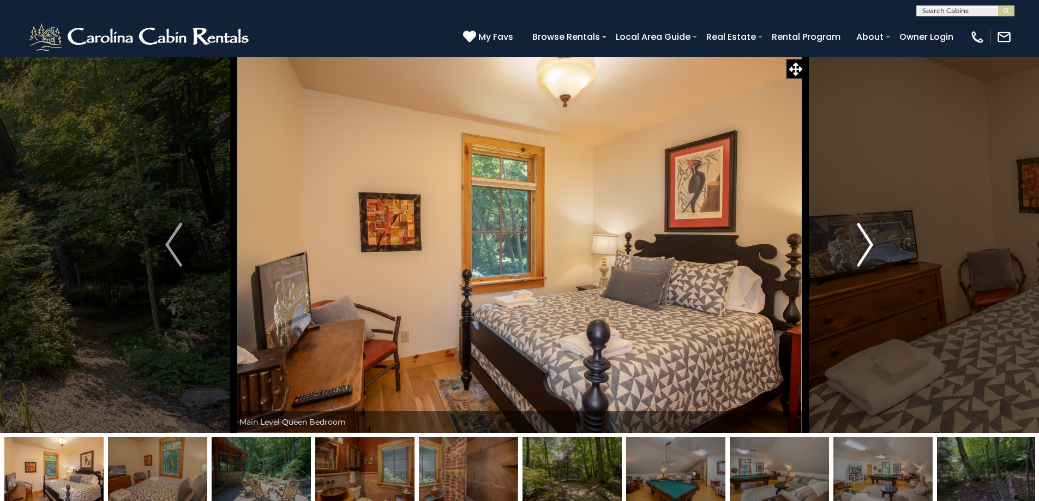
click at [868, 247] on img "Next" at bounding box center [865, 245] width 16 height 44
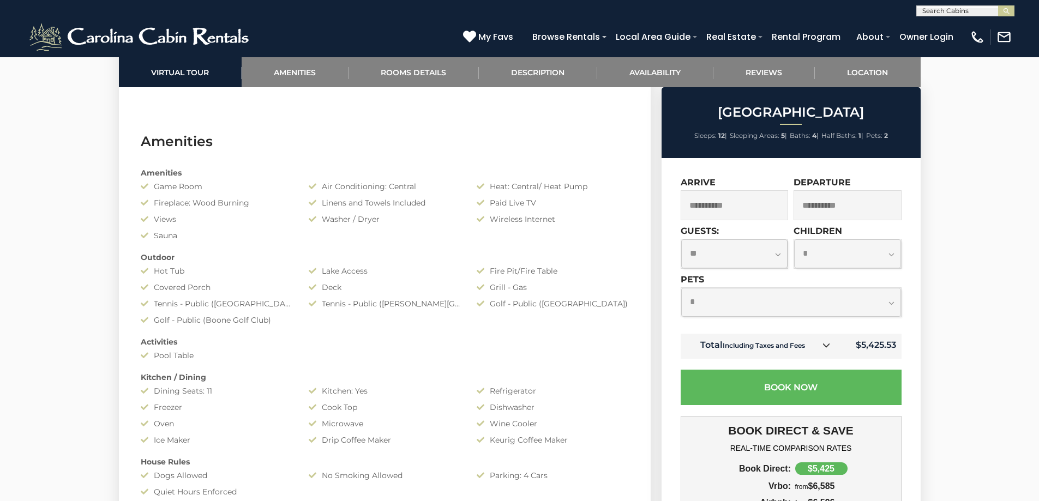
scroll to position [71, 0]
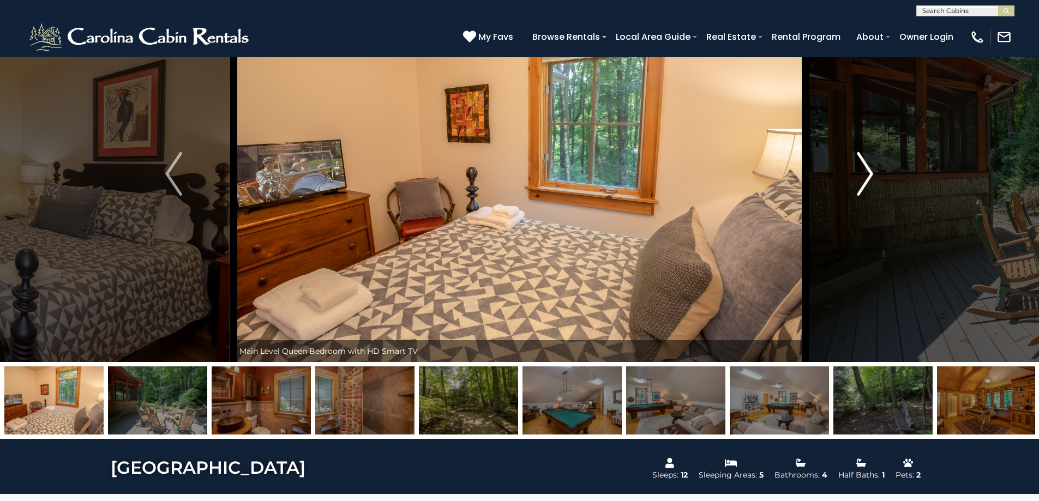
click at [868, 174] on img "Next" at bounding box center [865, 174] width 16 height 44
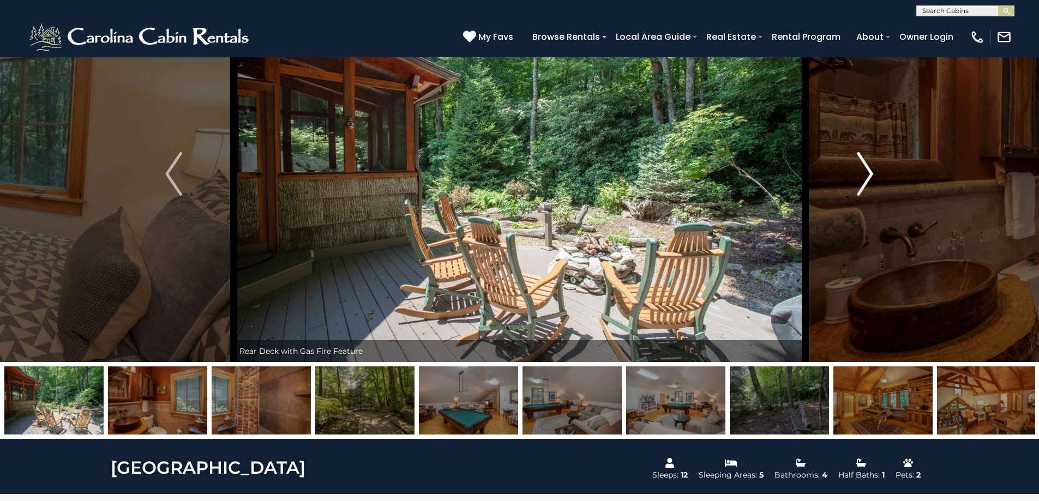
click at [868, 174] on img "Next" at bounding box center [865, 174] width 16 height 44
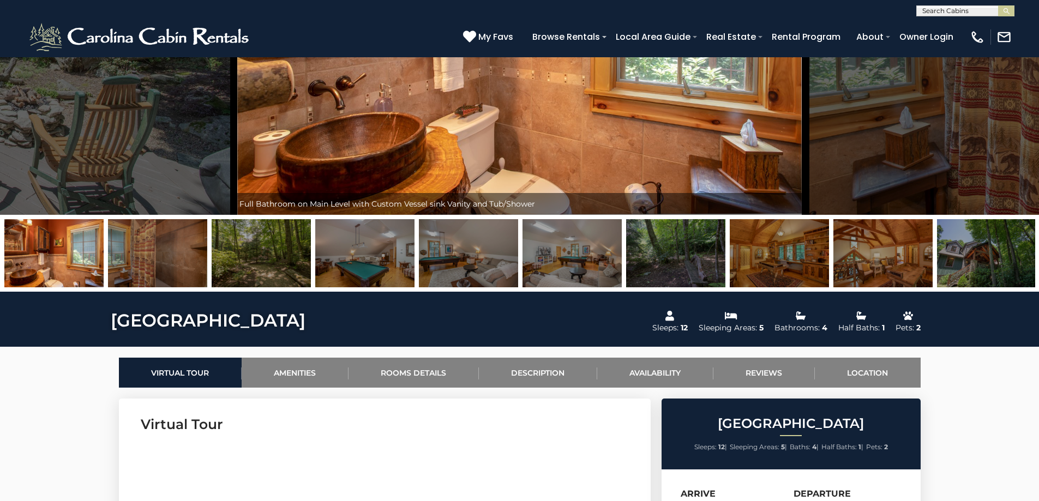
scroll to position [0, 0]
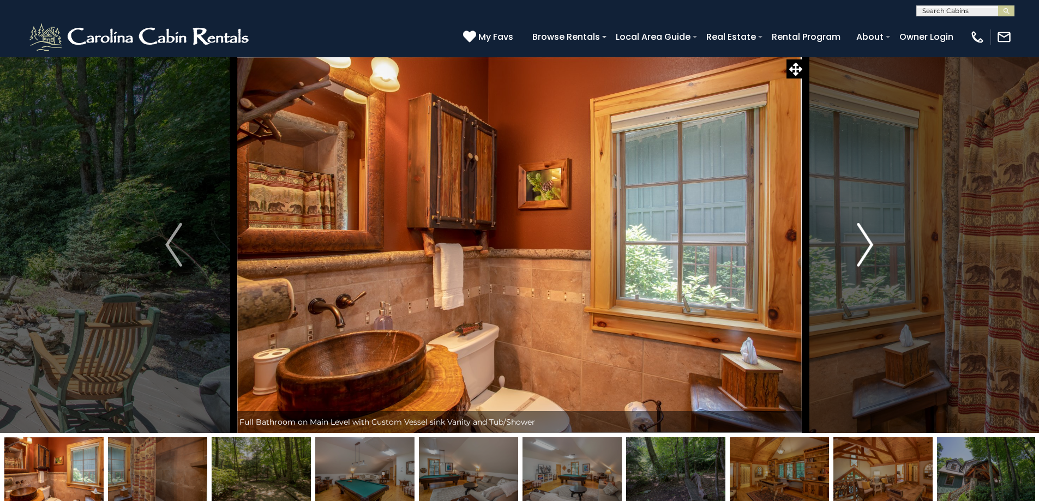
click at [870, 246] on img "Next" at bounding box center [865, 245] width 16 height 44
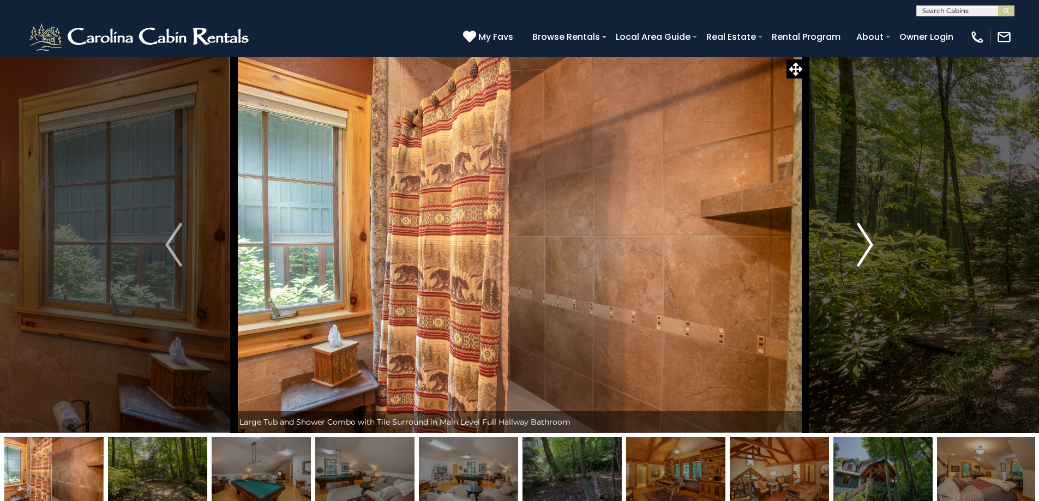
click at [869, 246] on img "Next" at bounding box center [865, 245] width 16 height 44
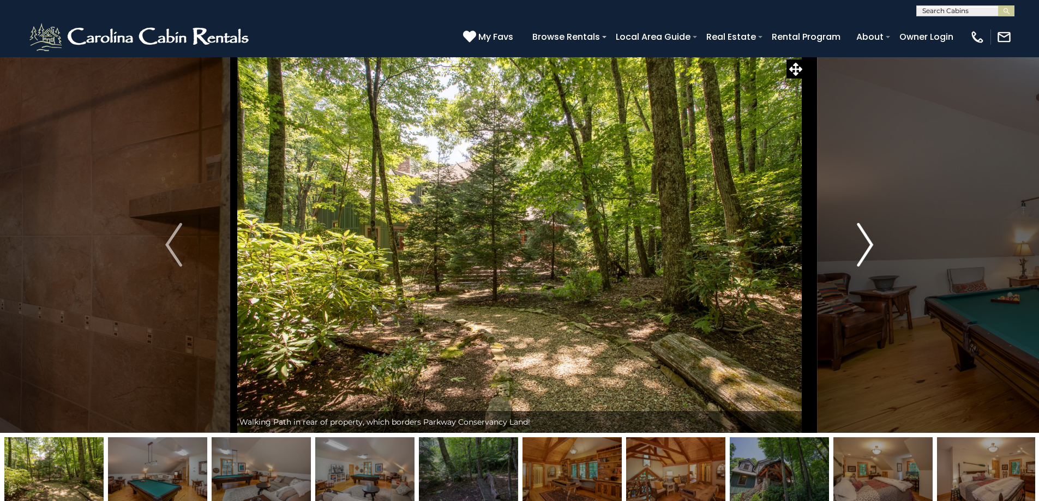
click at [869, 246] on img "Next" at bounding box center [865, 245] width 16 height 44
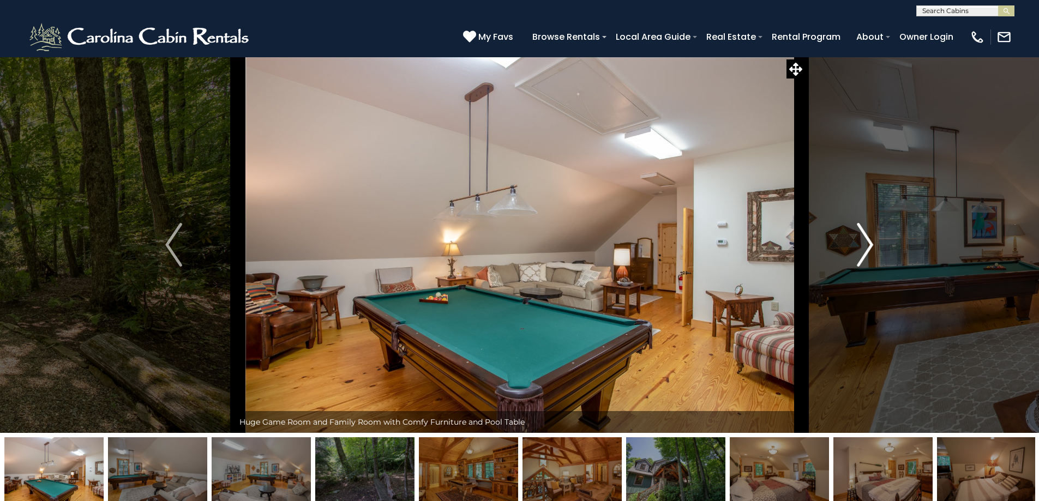
click at [869, 246] on img "Next" at bounding box center [865, 245] width 16 height 44
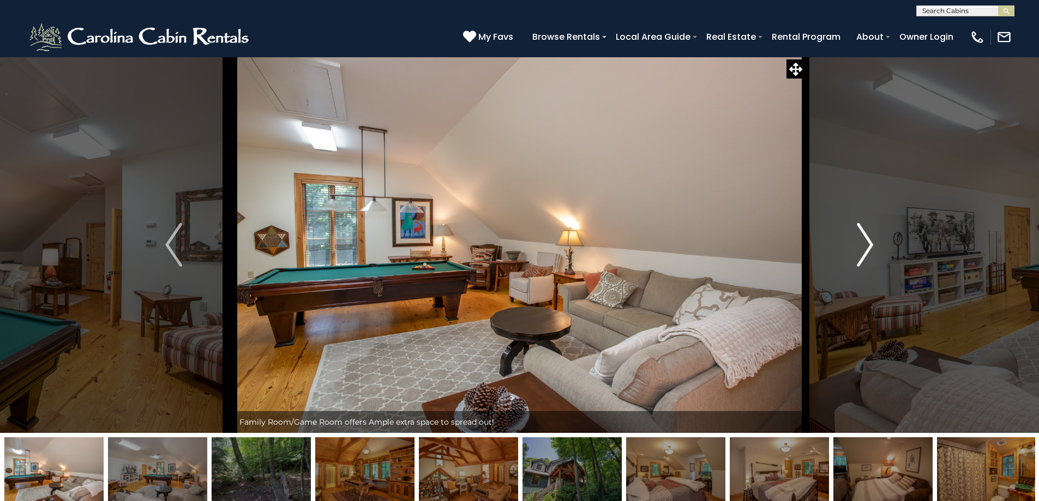
click at [869, 247] on img "Next" at bounding box center [865, 245] width 16 height 44
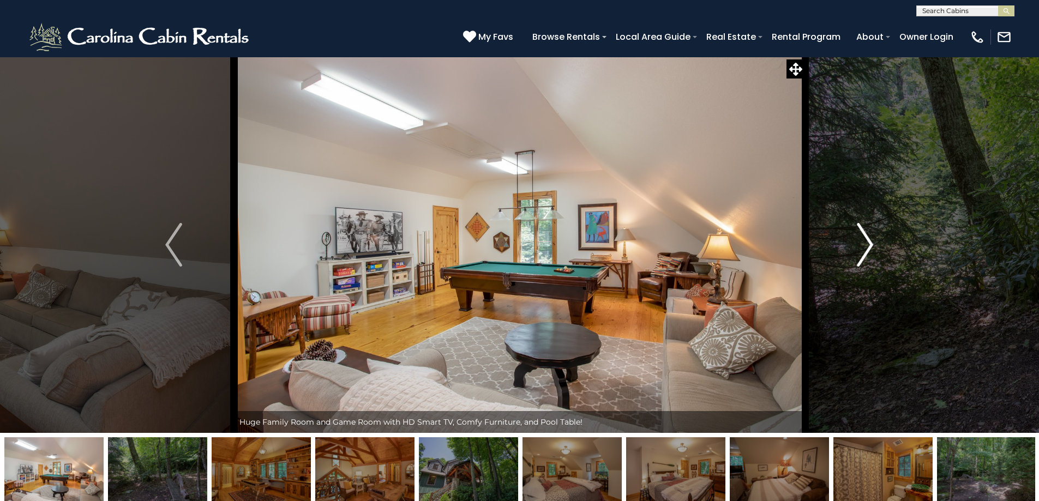
click at [869, 247] on img "Next" at bounding box center [865, 245] width 16 height 44
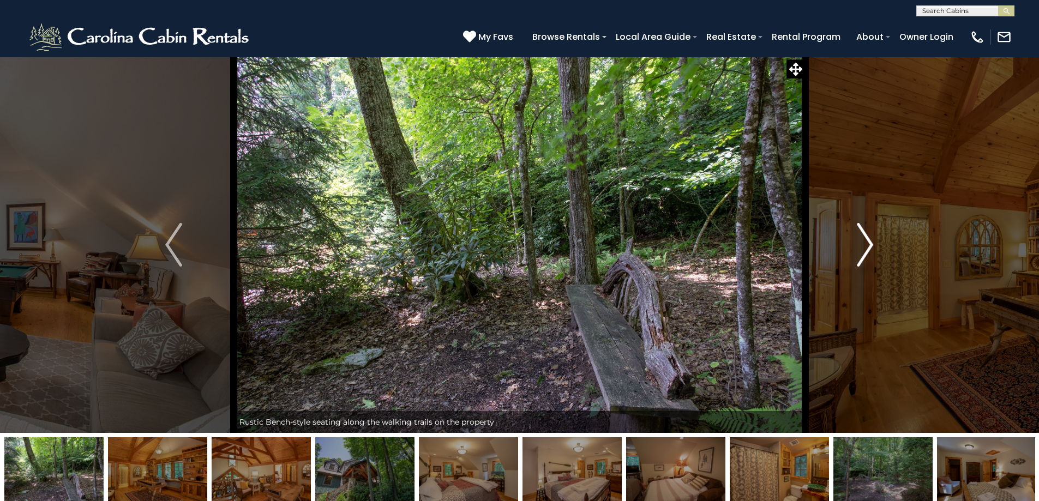
click at [869, 247] on img "Next" at bounding box center [865, 245] width 16 height 44
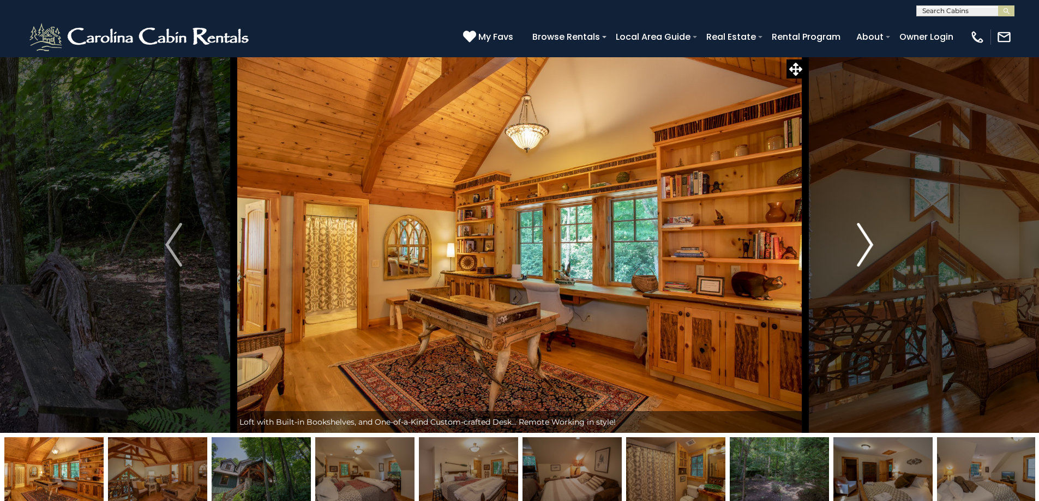
click at [869, 247] on img "Next" at bounding box center [865, 245] width 16 height 44
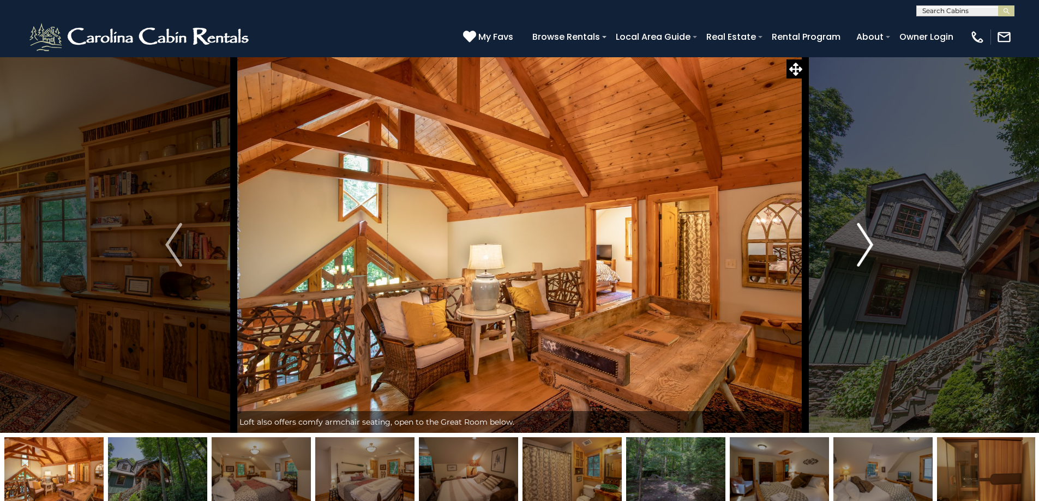
click at [869, 247] on img "Next" at bounding box center [865, 245] width 16 height 44
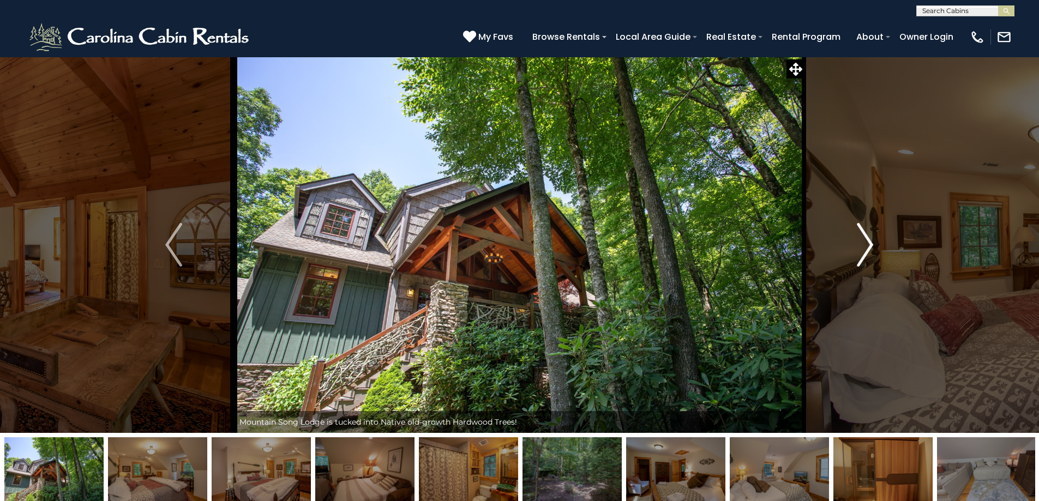
click at [869, 247] on img "Next" at bounding box center [865, 245] width 16 height 44
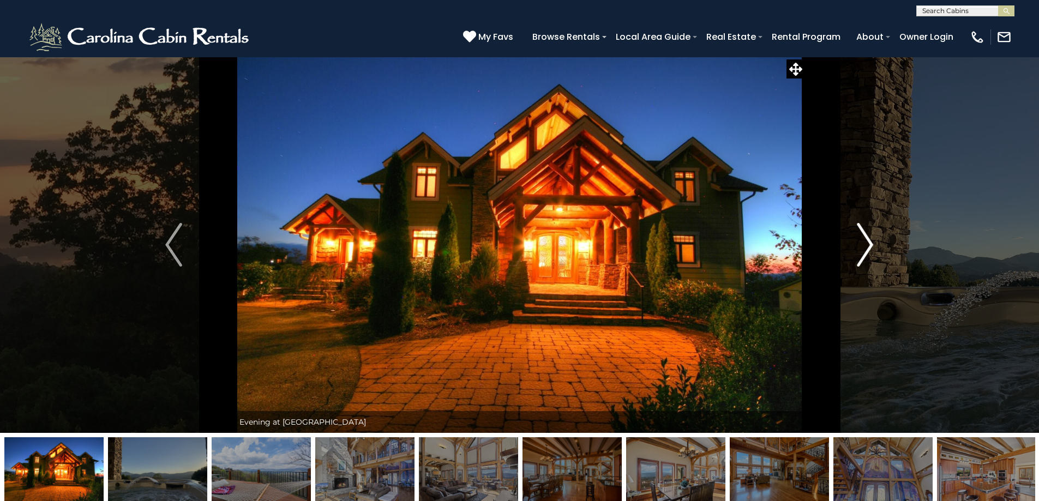
click at [869, 246] on img "Next" at bounding box center [865, 245] width 16 height 44
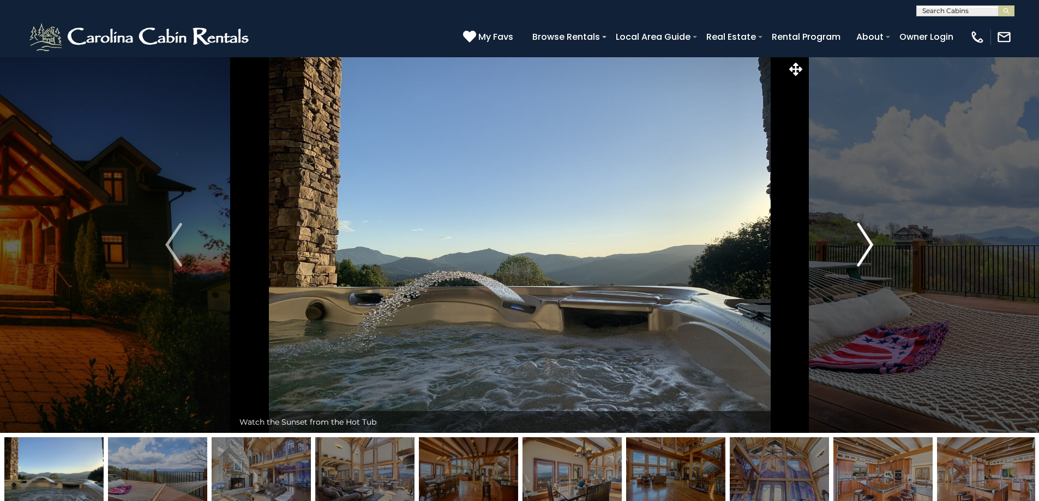
click at [869, 246] on img "Next" at bounding box center [865, 245] width 16 height 44
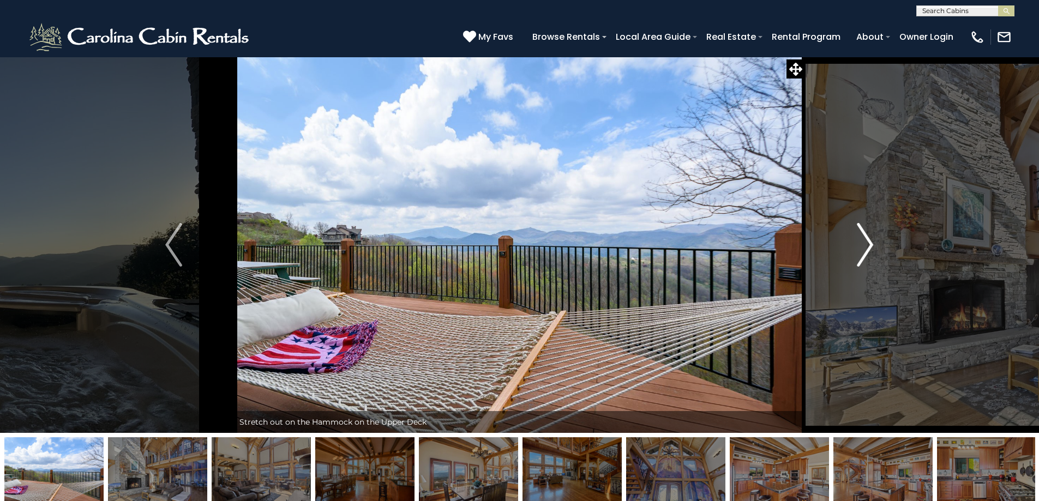
click at [869, 246] on img "Next" at bounding box center [865, 245] width 16 height 44
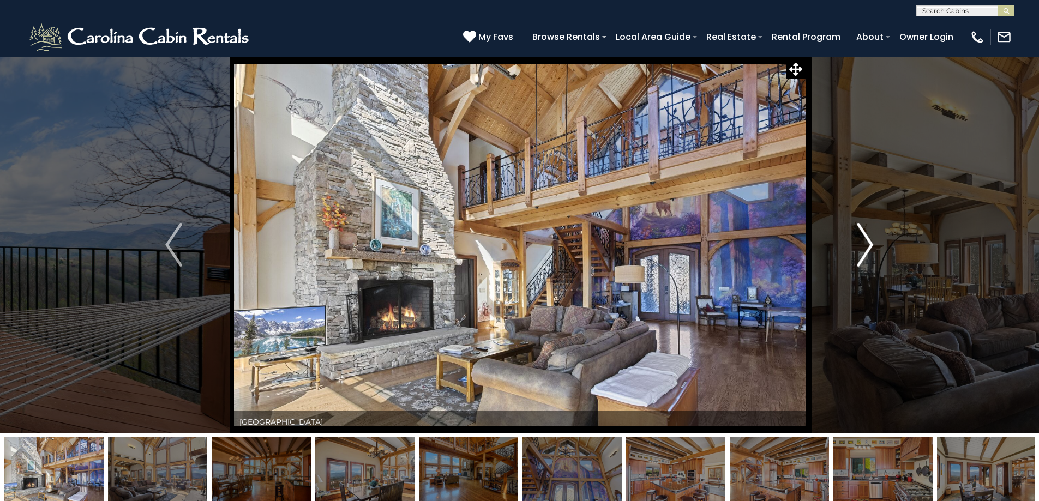
click at [869, 246] on img "Next" at bounding box center [865, 245] width 16 height 44
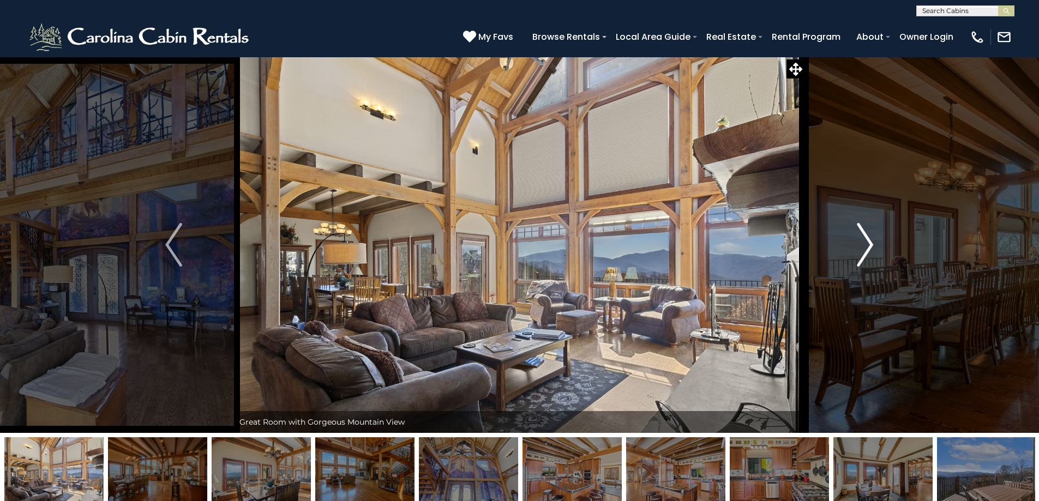
click at [869, 246] on img "Next" at bounding box center [865, 245] width 16 height 44
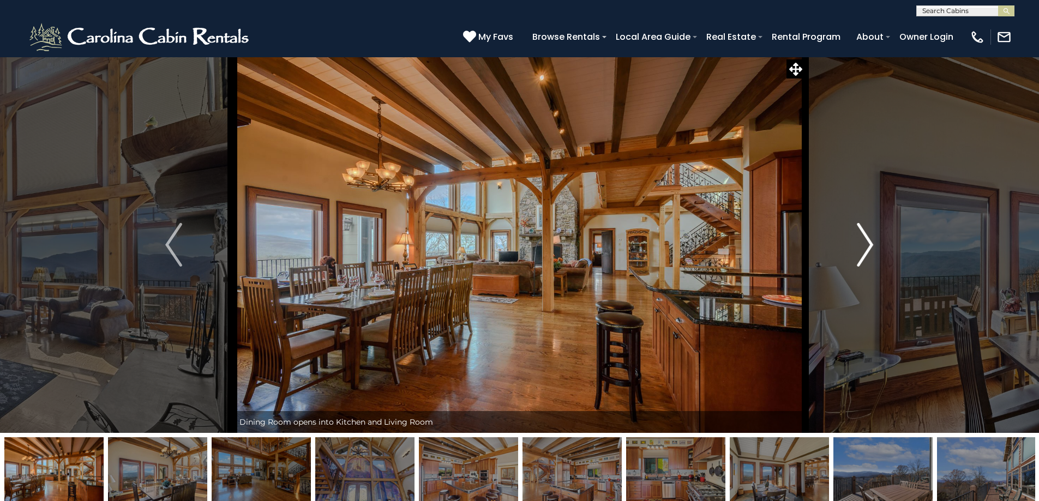
click at [869, 246] on img "Next" at bounding box center [865, 245] width 16 height 44
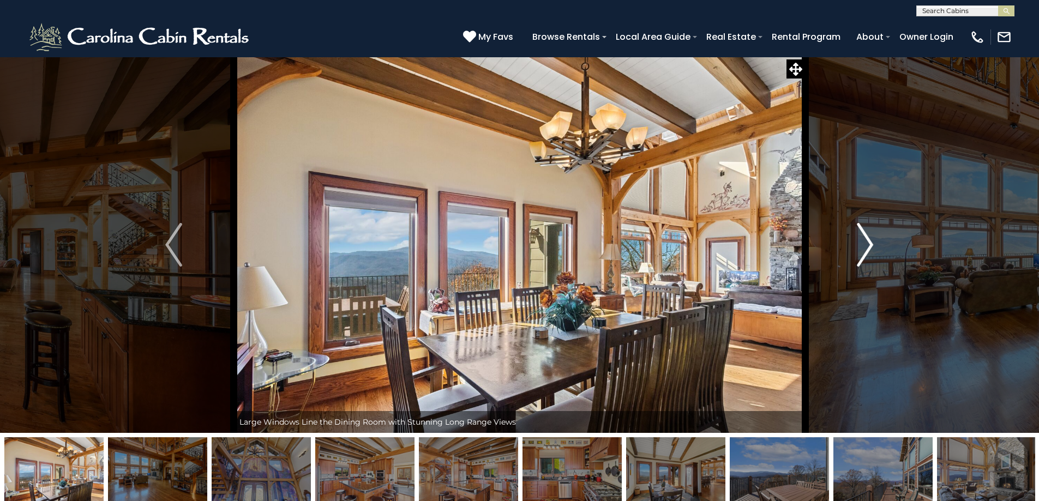
click at [869, 246] on img "Next" at bounding box center [865, 245] width 16 height 44
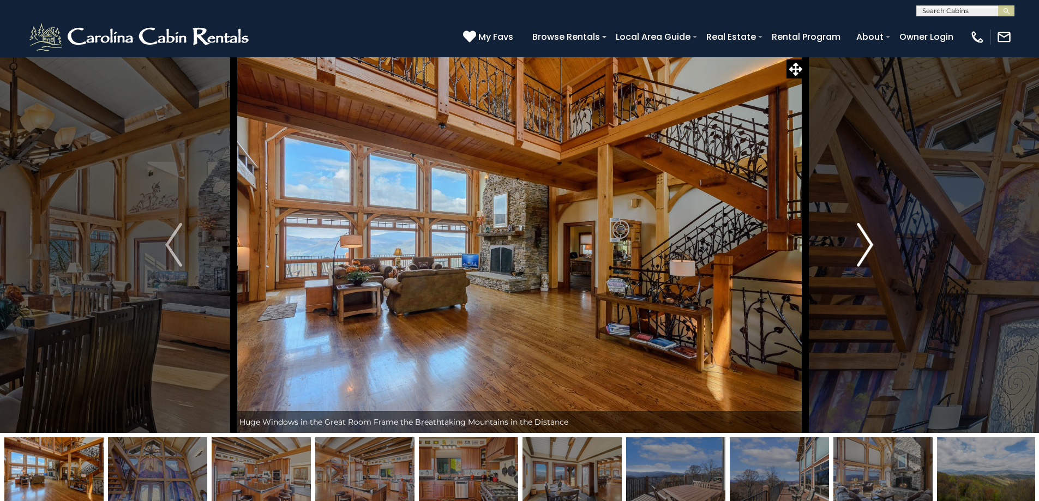
click at [869, 246] on img "Next" at bounding box center [865, 245] width 16 height 44
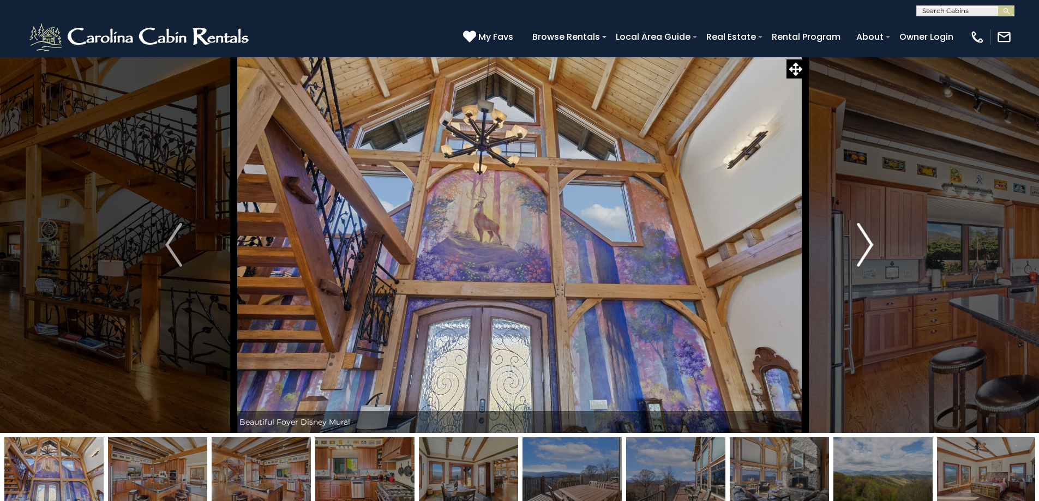
click at [869, 246] on img "Next" at bounding box center [865, 245] width 16 height 44
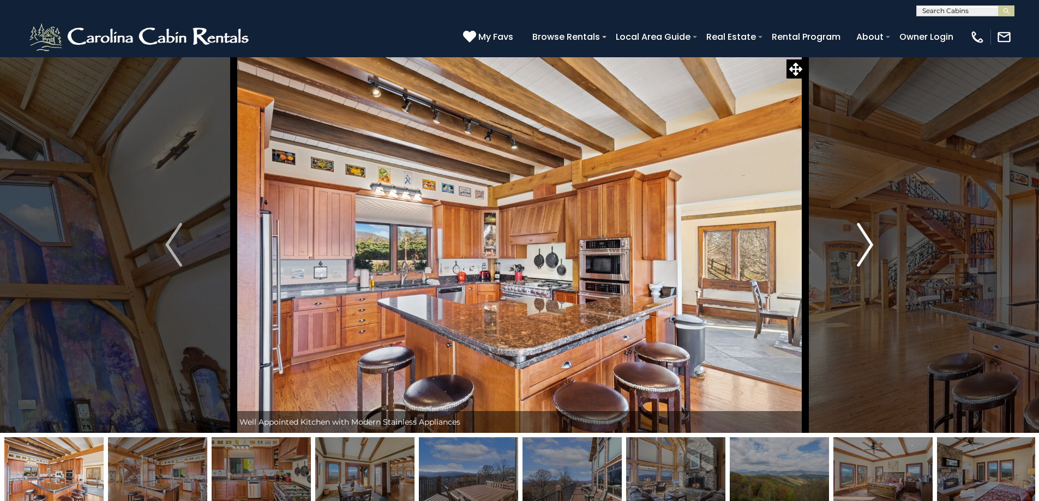
click at [869, 246] on img "Next" at bounding box center [865, 245] width 16 height 44
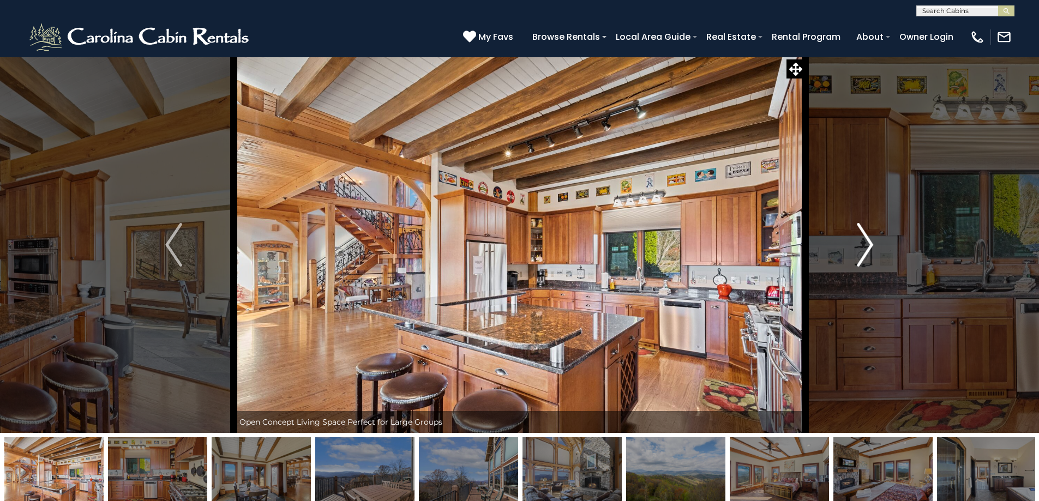
click at [869, 246] on img "Next" at bounding box center [865, 245] width 16 height 44
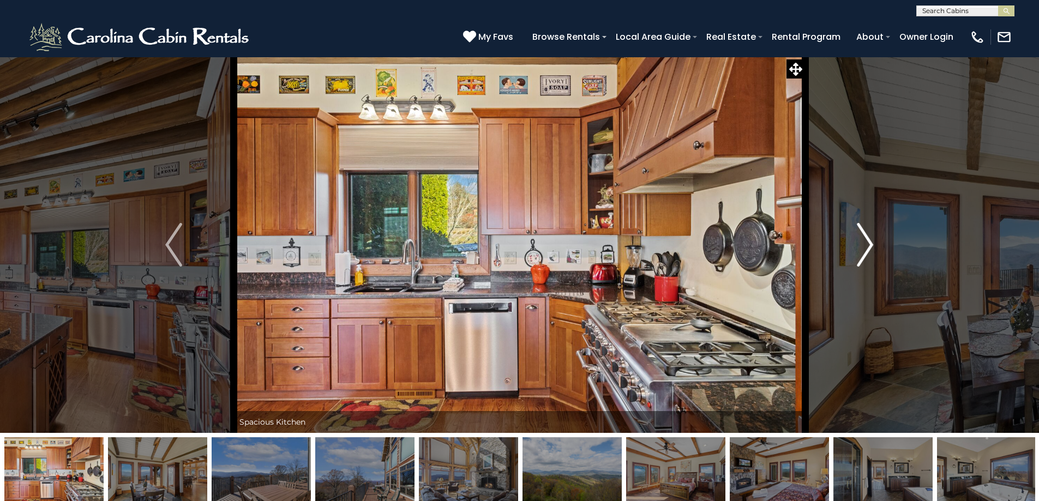
click at [869, 246] on img "Next" at bounding box center [865, 245] width 16 height 44
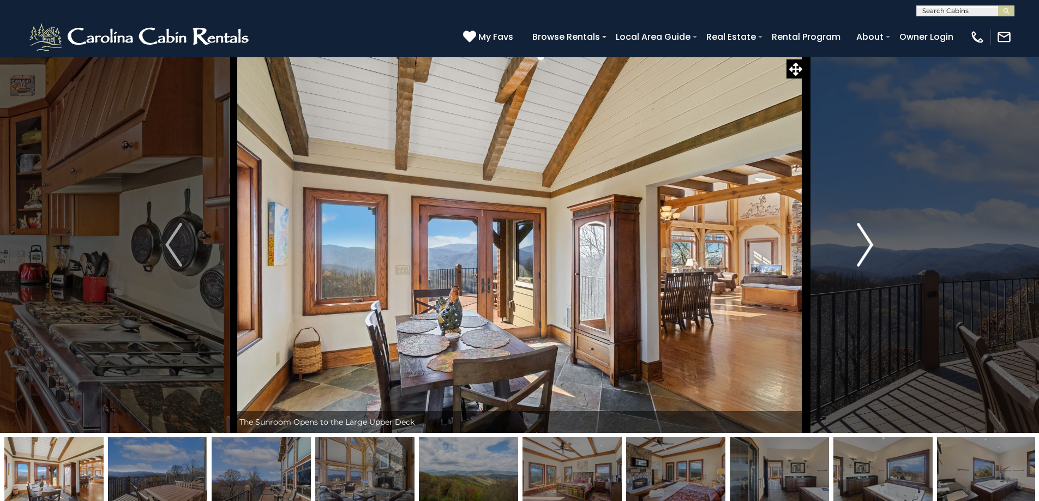
click at [869, 246] on img "Next" at bounding box center [865, 245] width 16 height 44
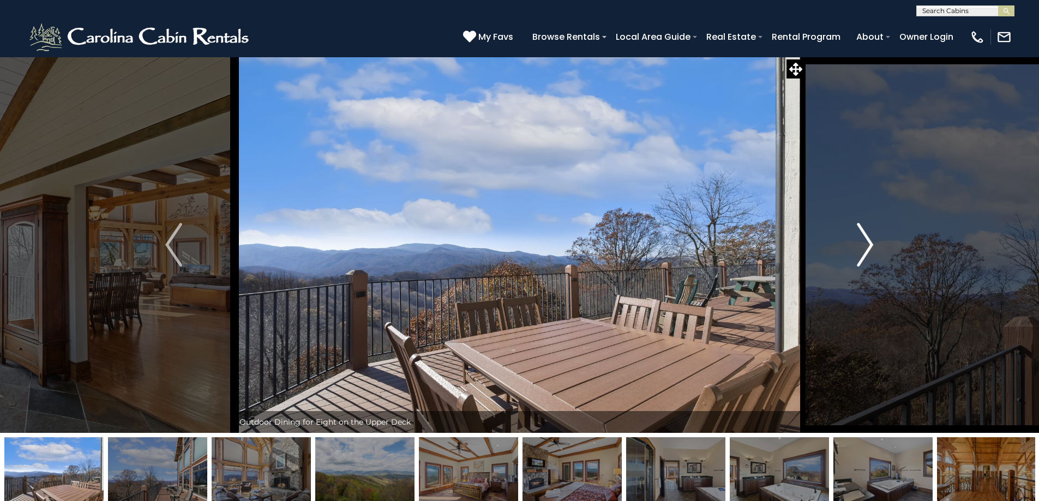
click at [869, 246] on img "Next" at bounding box center [865, 245] width 16 height 44
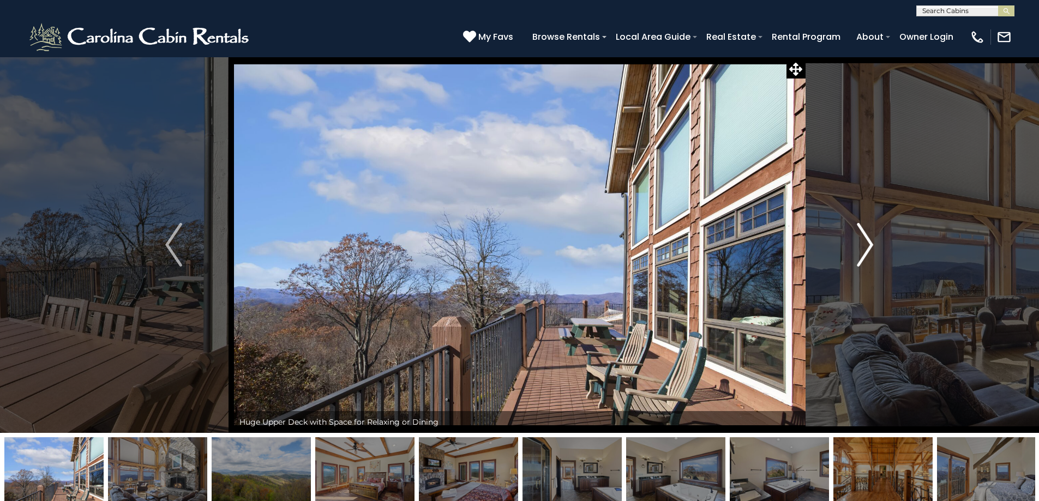
click at [869, 246] on img "Next" at bounding box center [865, 245] width 16 height 44
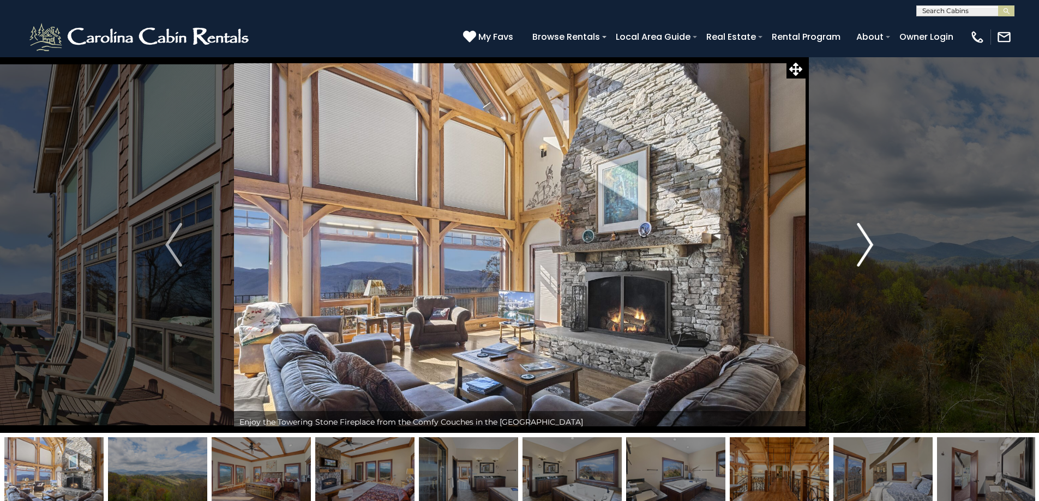
click at [868, 242] on img "Next" at bounding box center [865, 245] width 16 height 44
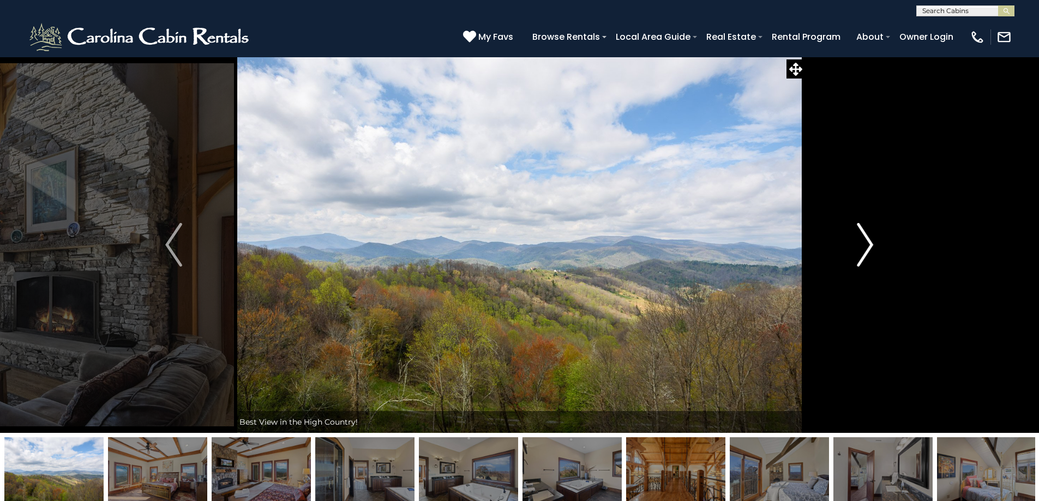
click at [868, 242] on img "Next" at bounding box center [865, 245] width 16 height 44
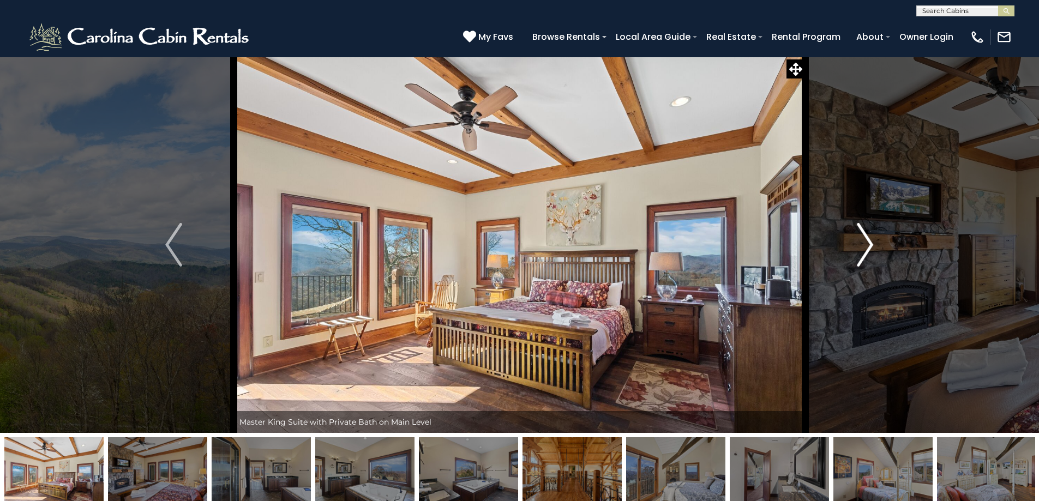
click at [868, 242] on img "Next" at bounding box center [865, 245] width 16 height 44
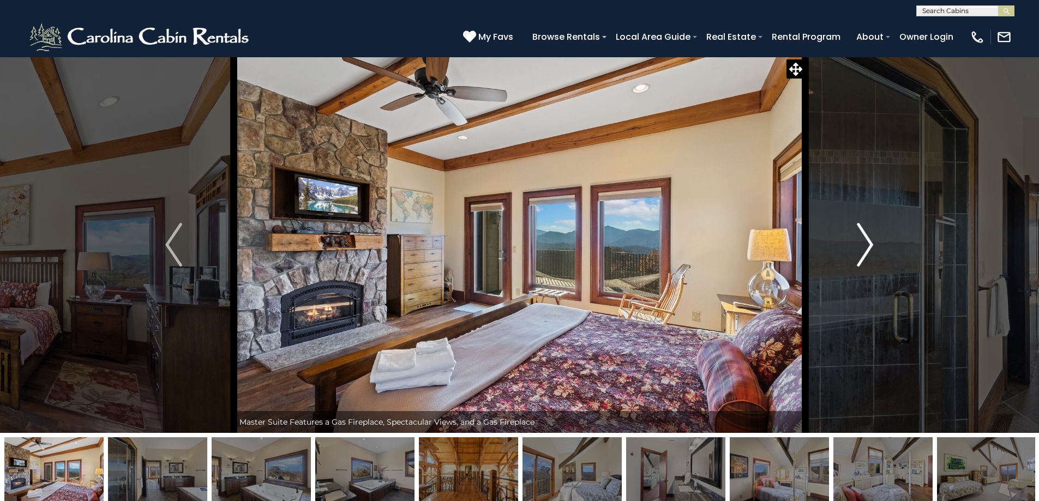
click at [867, 242] on img "Next" at bounding box center [865, 245] width 16 height 44
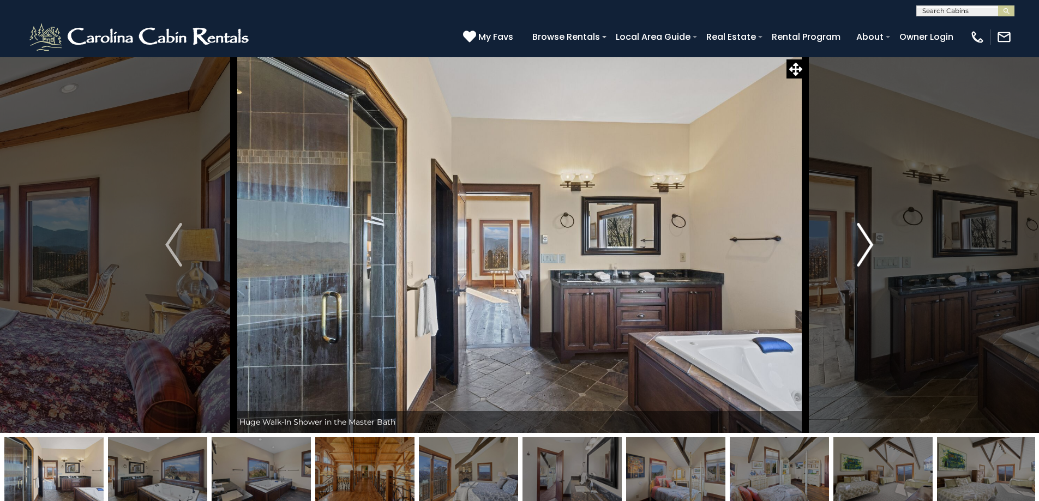
click at [867, 242] on img "Next" at bounding box center [865, 245] width 16 height 44
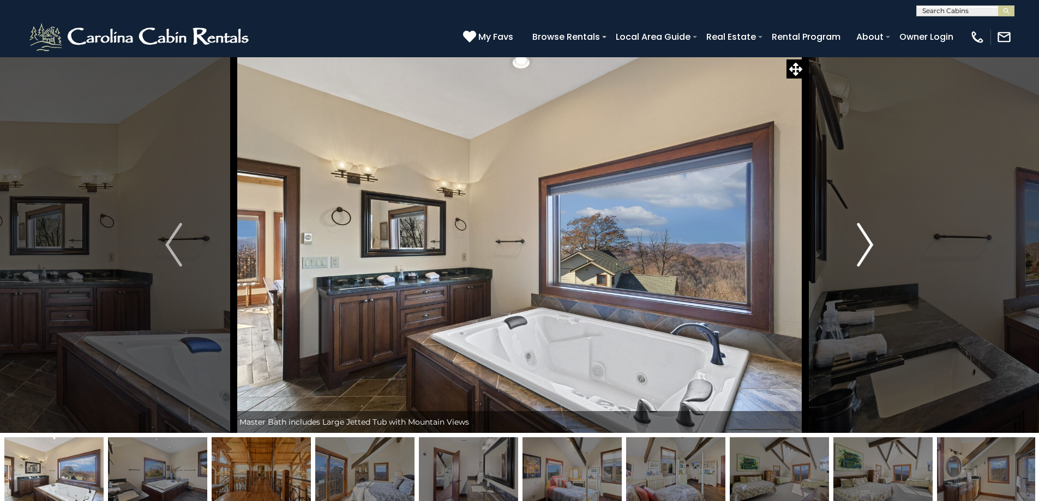
click at [867, 242] on img "Next" at bounding box center [865, 245] width 16 height 44
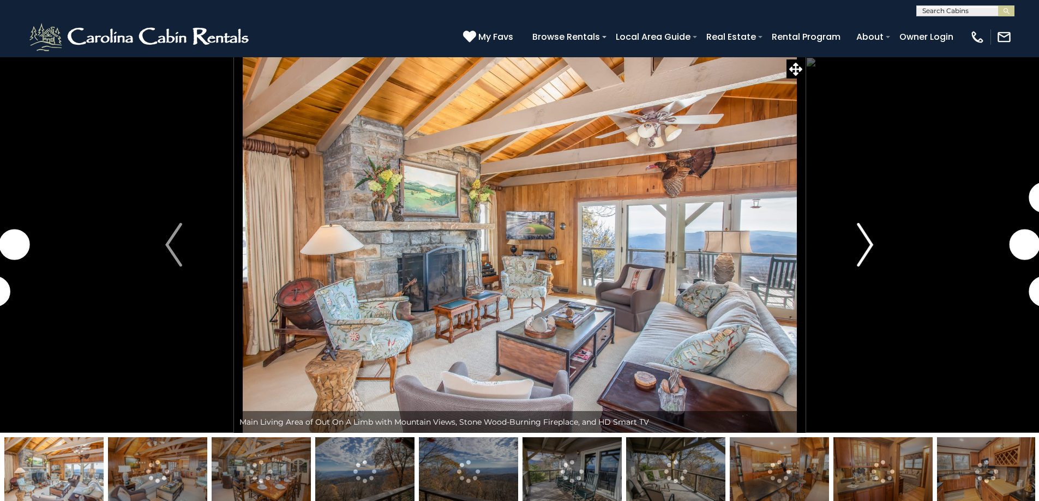
click at [869, 246] on img "Next" at bounding box center [865, 245] width 16 height 44
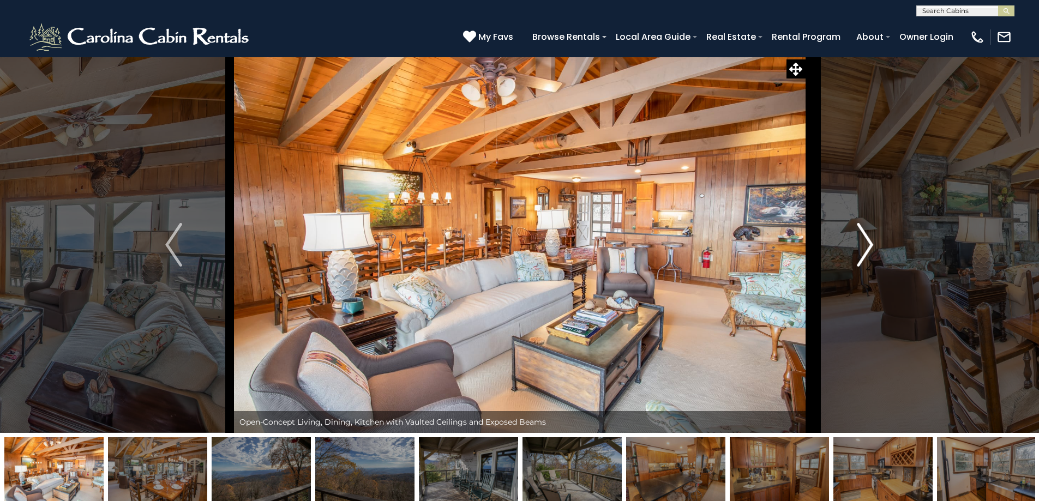
click at [866, 252] on img "Next" at bounding box center [865, 245] width 16 height 44
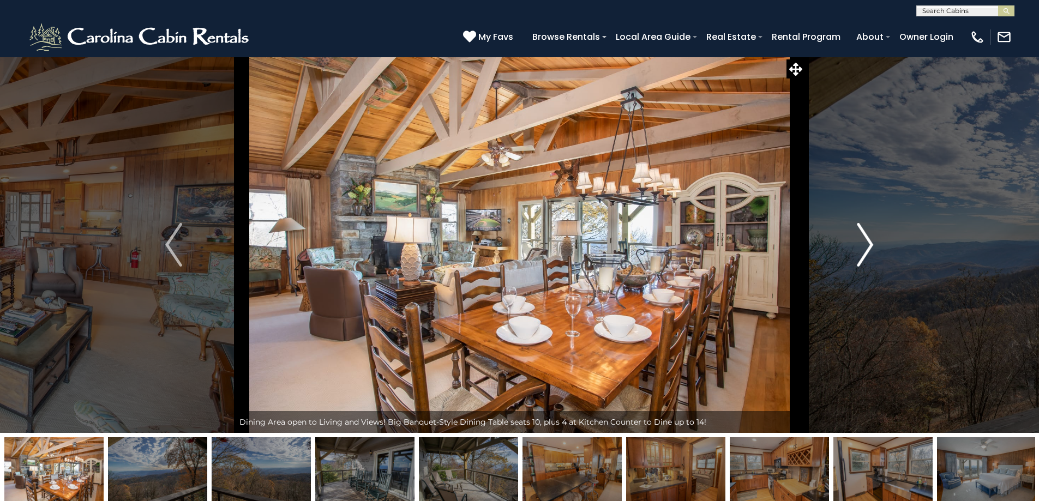
click at [867, 249] on img "Next" at bounding box center [865, 245] width 16 height 44
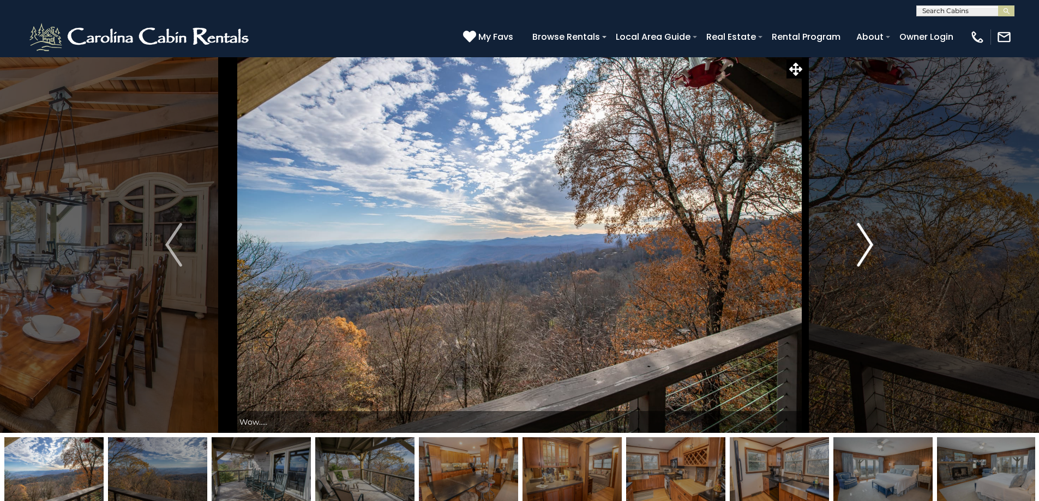
click at [869, 242] on img "Next" at bounding box center [865, 245] width 16 height 44
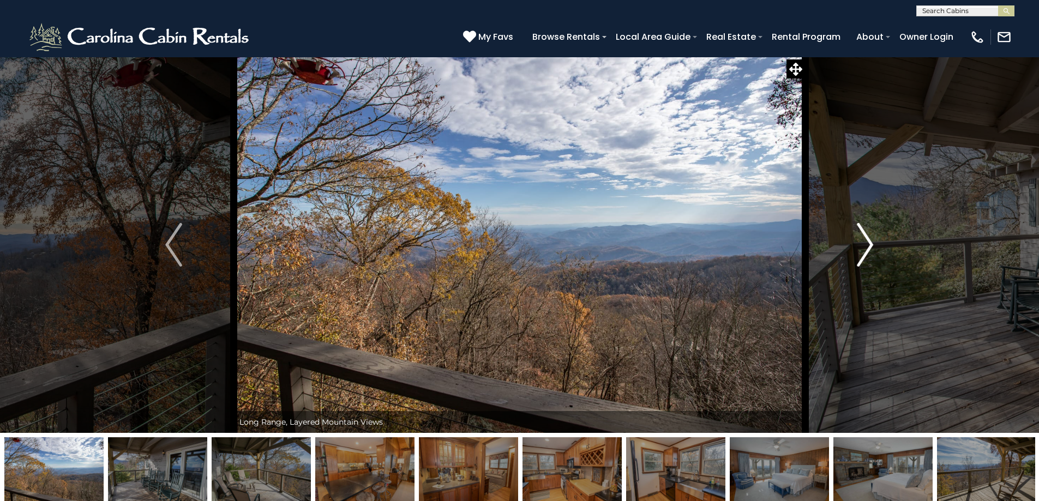
click at [869, 242] on img "Next" at bounding box center [865, 245] width 16 height 44
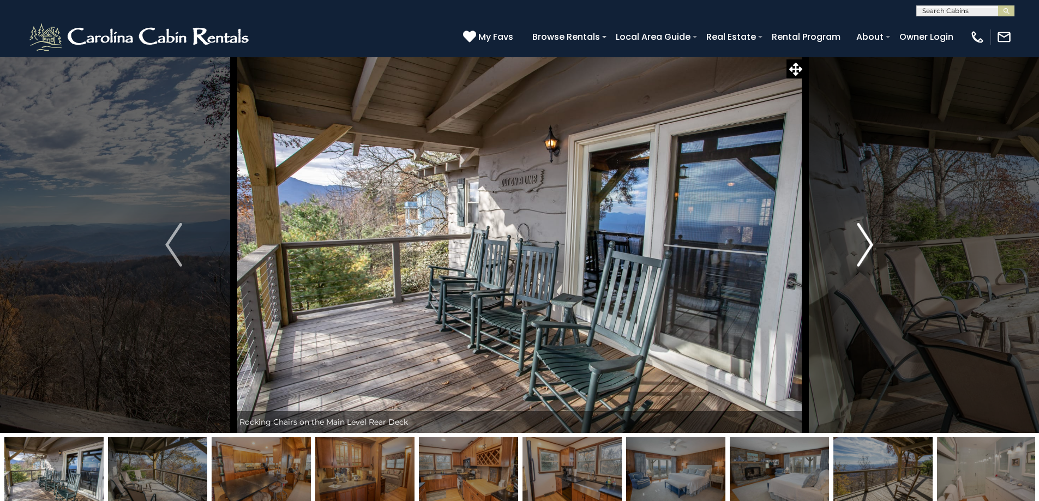
click at [869, 242] on img "Next" at bounding box center [865, 245] width 16 height 44
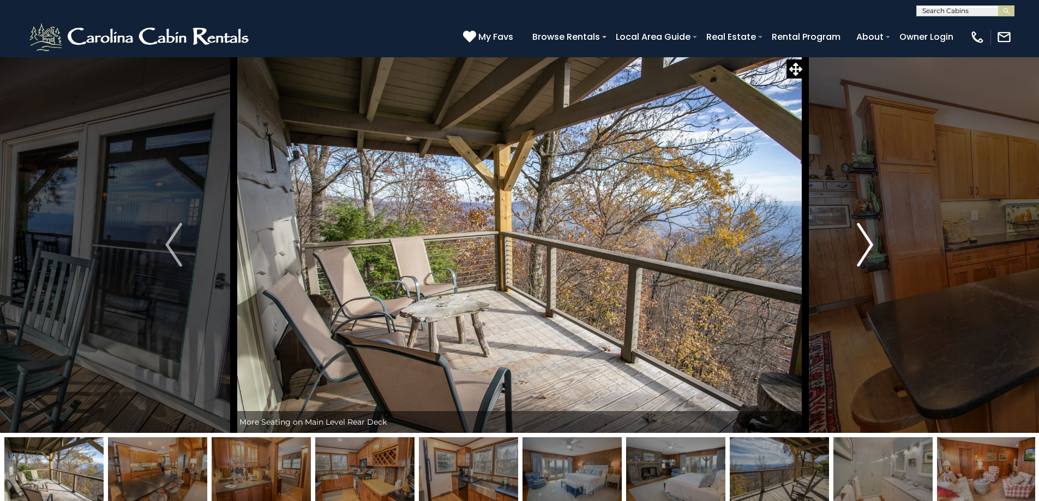
click at [869, 242] on img "Next" at bounding box center [865, 245] width 16 height 44
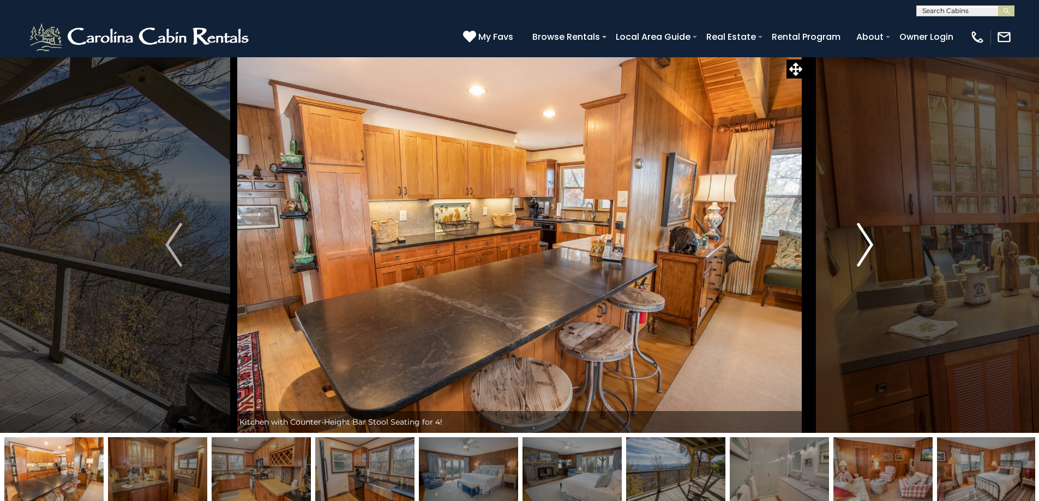
click at [864, 245] on img "Next" at bounding box center [865, 245] width 16 height 44
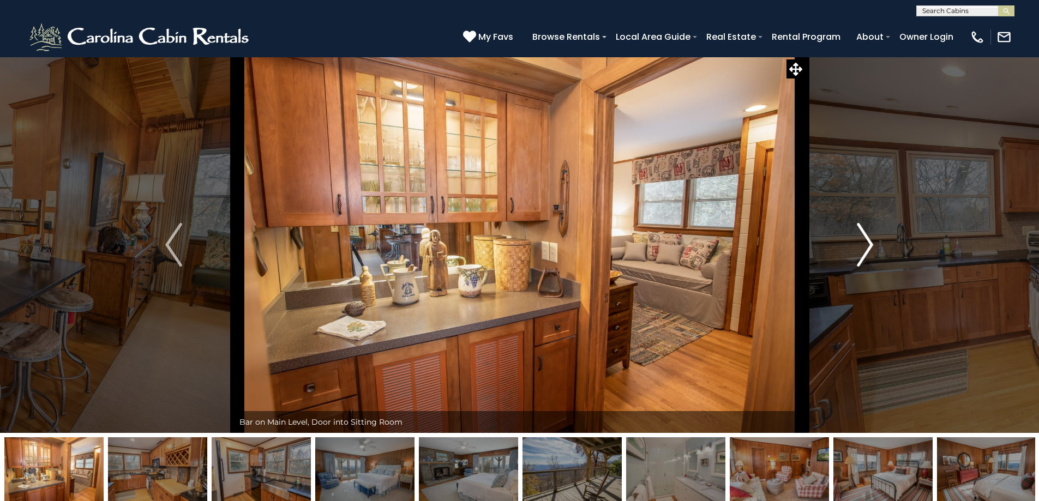
click at [864, 244] on img "Next" at bounding box center [865, 245] width 16 height 44
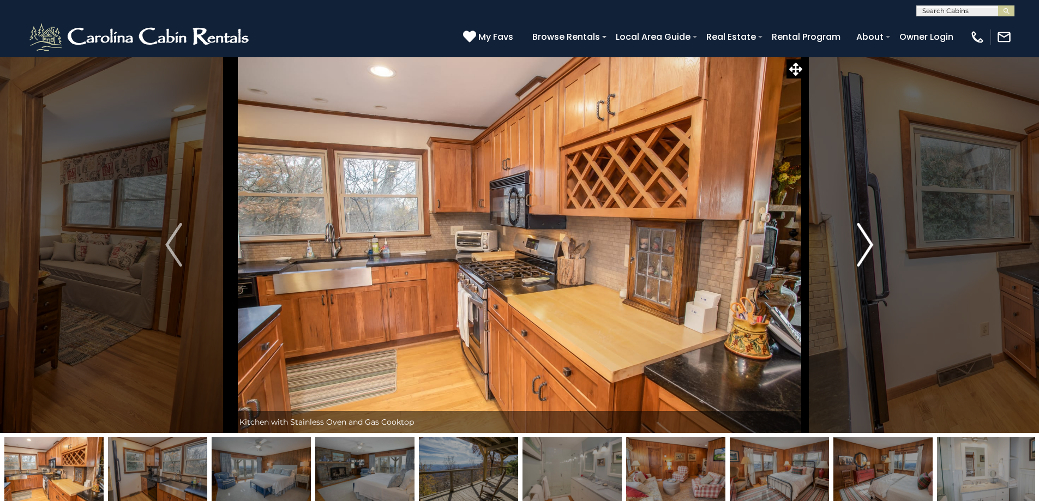
click at [865, 244] on img "Next" at bounding box center [865, 245] width 16 height 44
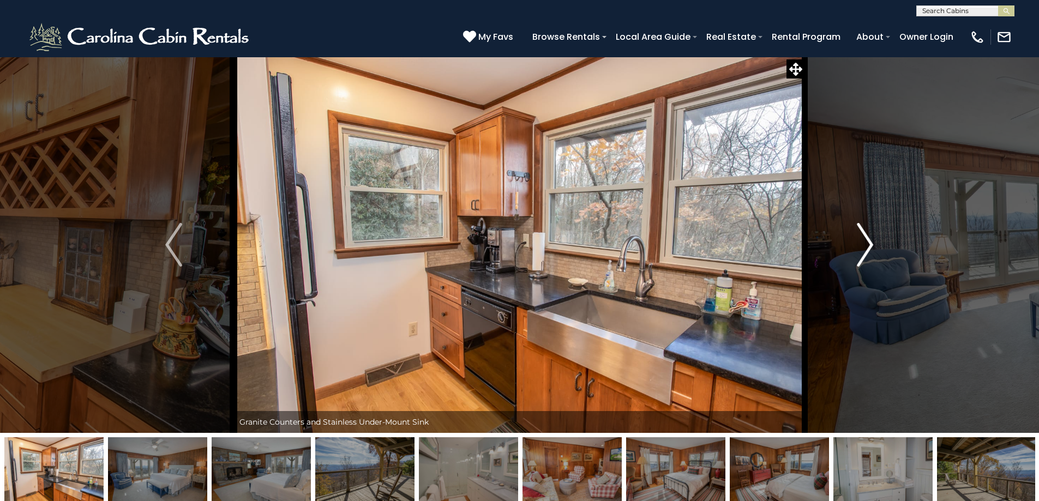
click at [865, 244] on img "Next" at bounding box center [865, 245] width 16 height 44
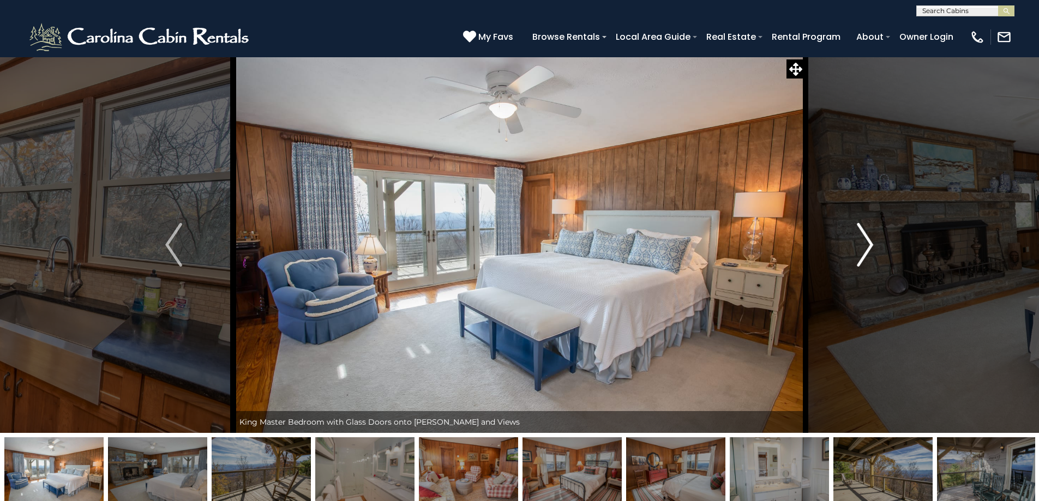
click at [865, 244] on img "Next" at bounding box center [865, 245] width 16 height 44
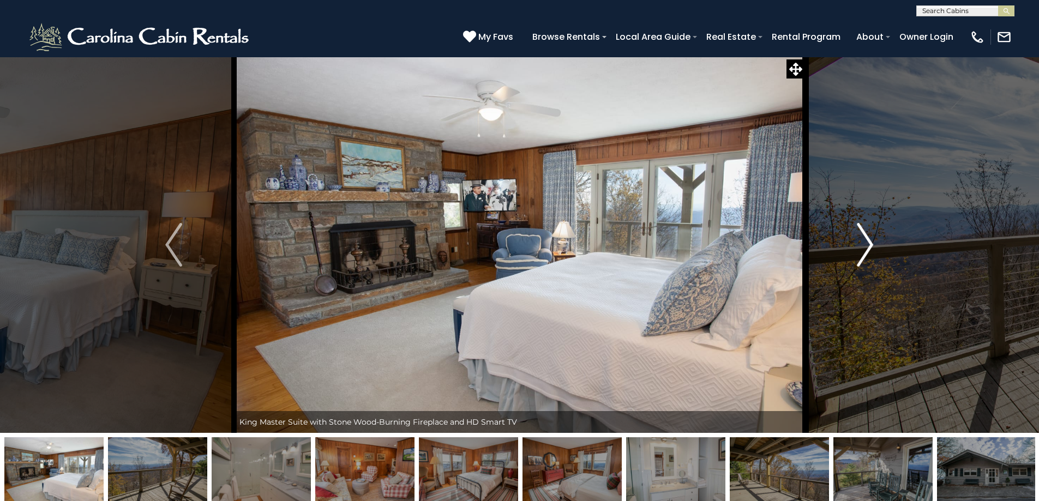
click at [865, 244] on img "Next" at bounding box center [865, 245] width 16 height 44
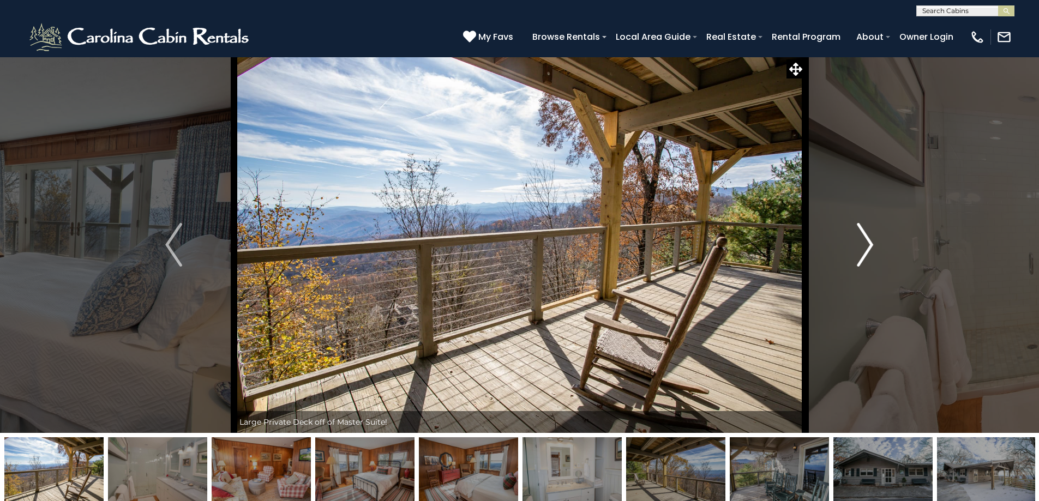
click at [865, 244] on img "Next" at bounding box center [865, 245] width 16 height 44
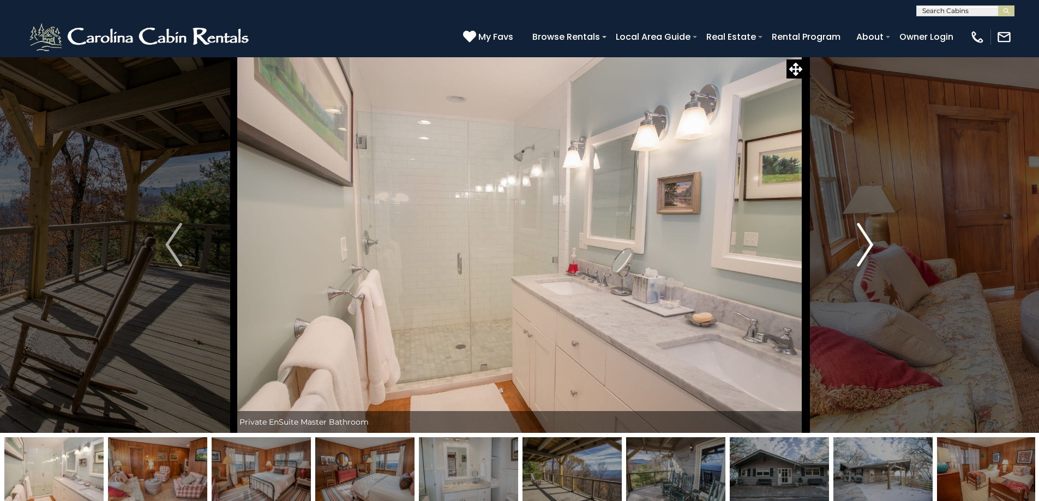
click at [865, 244] on img "Next" at bounding box center [865, 245] width 16 height 44
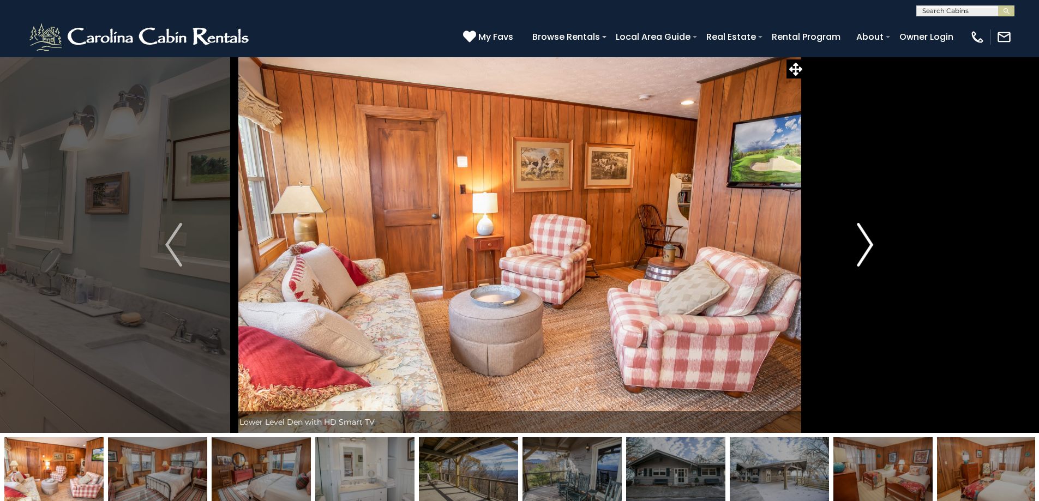
click at [865, 244] on img "Next" at bounding box center [865, 245] width 16 height 44
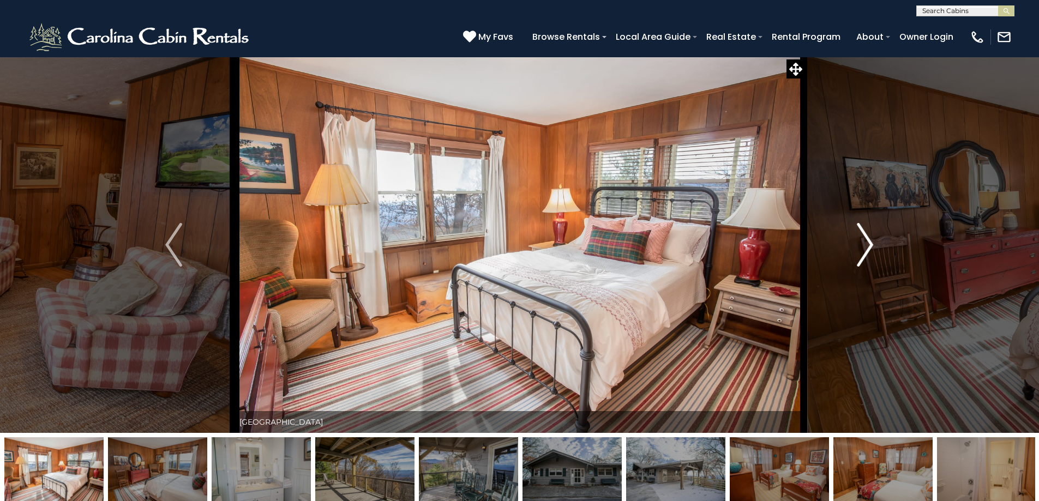
click at [865, 244] on img "Next" at bounding box center [865, 245] width 16 height 44
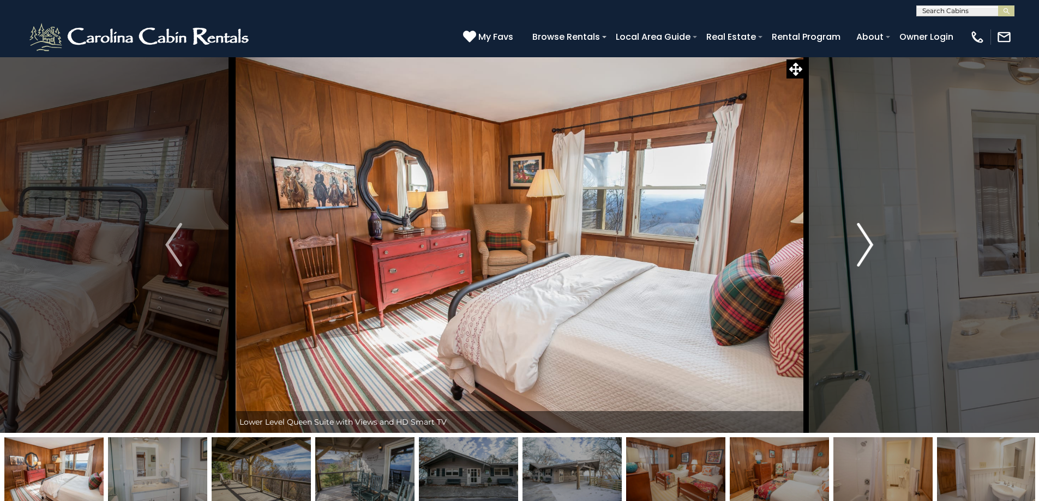
click at [865, 244] on img "Next" at bounding box center [865, 245] width 16 height 44
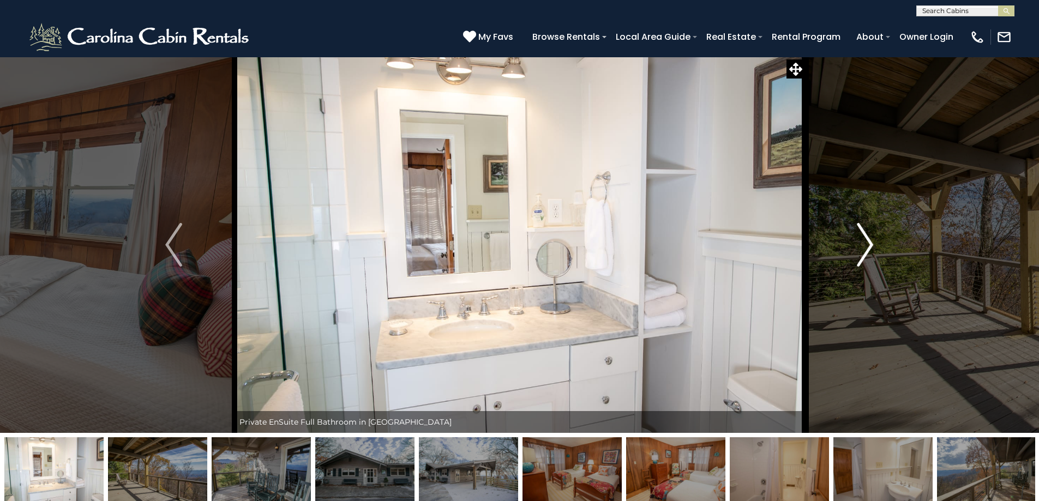
click at [865, 244] on img "Next" at bounding box center [865, 245] width 16 height 44
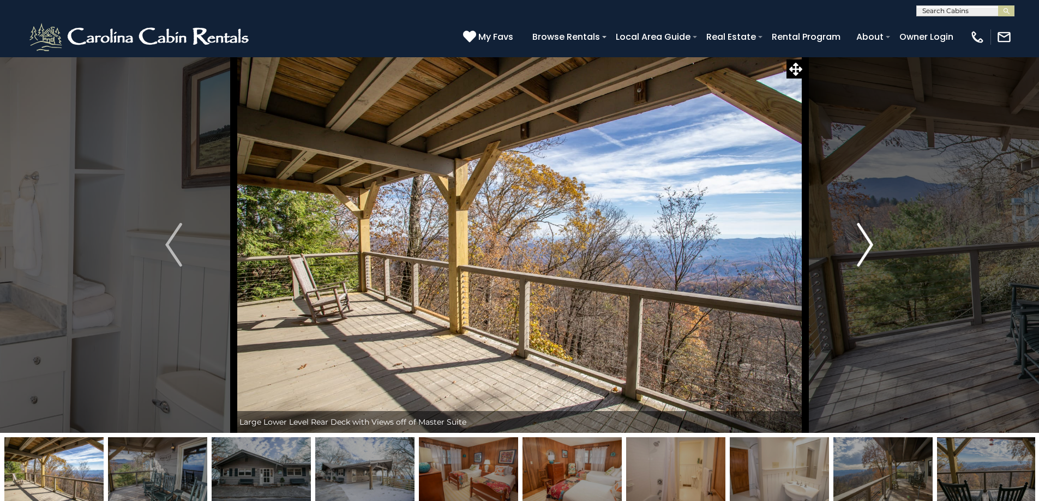
click at [865, 244] on img "Next" at bounding box center [865, 245] width 16 height 44
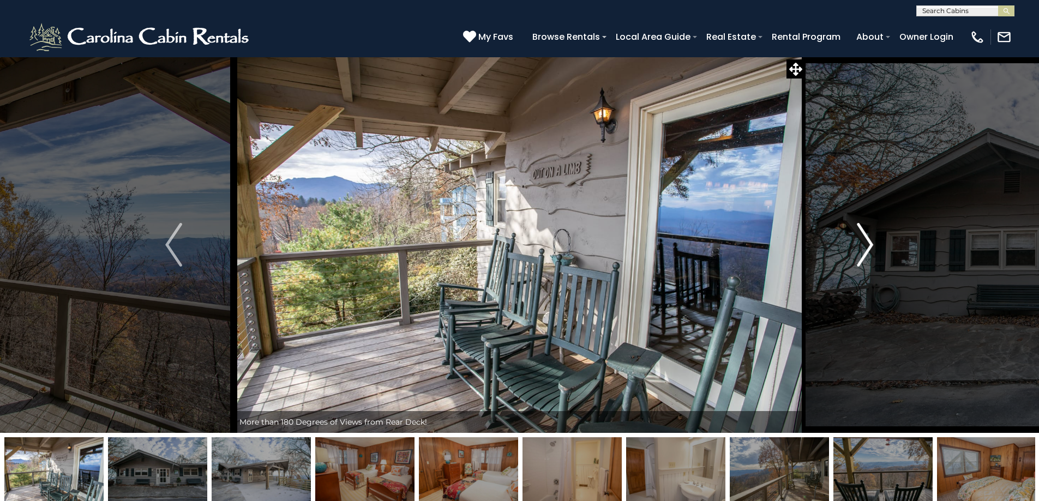
click at [865, 244] on img "Next" at bounding box center [865, 245] width 16 height 44
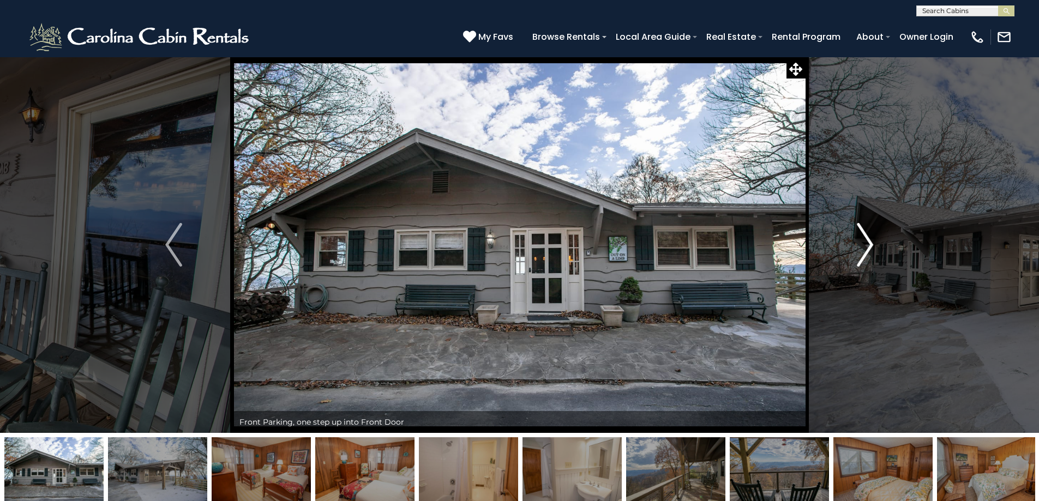
click at [865, 249] on img "Next" at bounding box center [865, 245] width 16 height 44
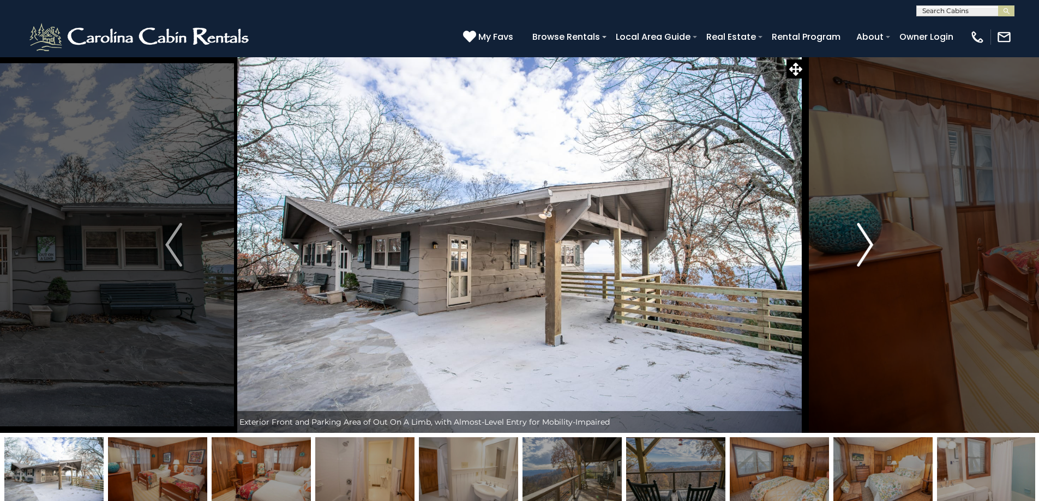
click at [865, 248] on img "Next" at bounding box center [865, 245] width 16 height 44
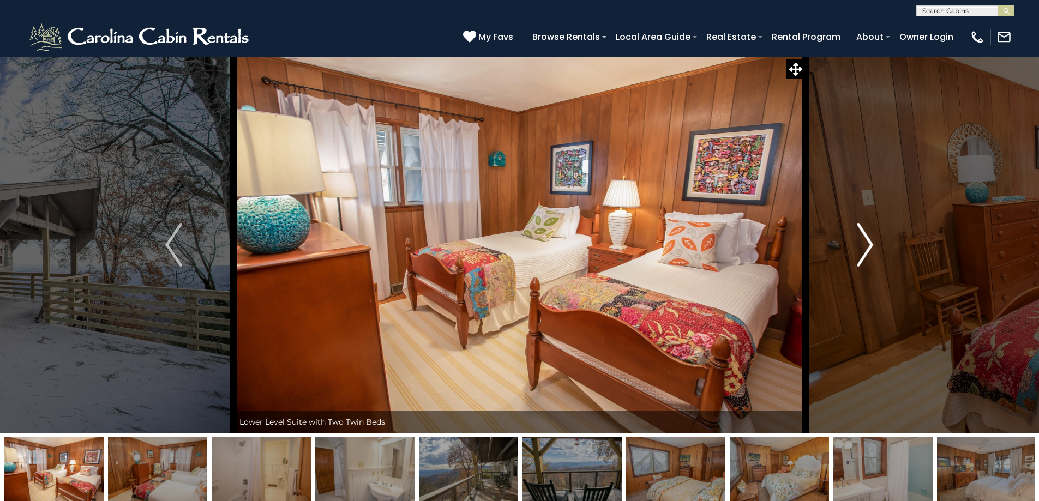
click at [865, 248] on img "Next" at bounding box center [865, 245] width 16 height 44
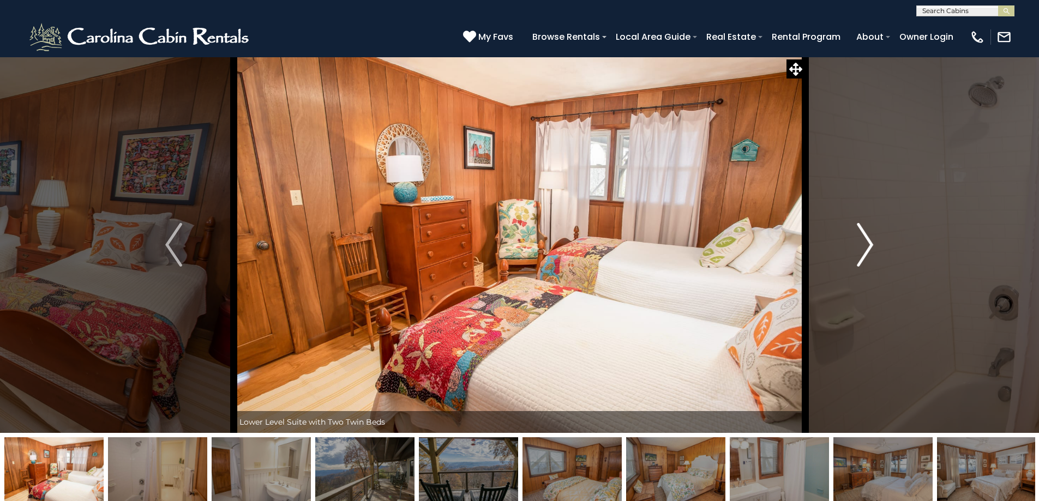
click at [865, 248] on img "Next" at bounding box center [865, 245] width 16 height 44
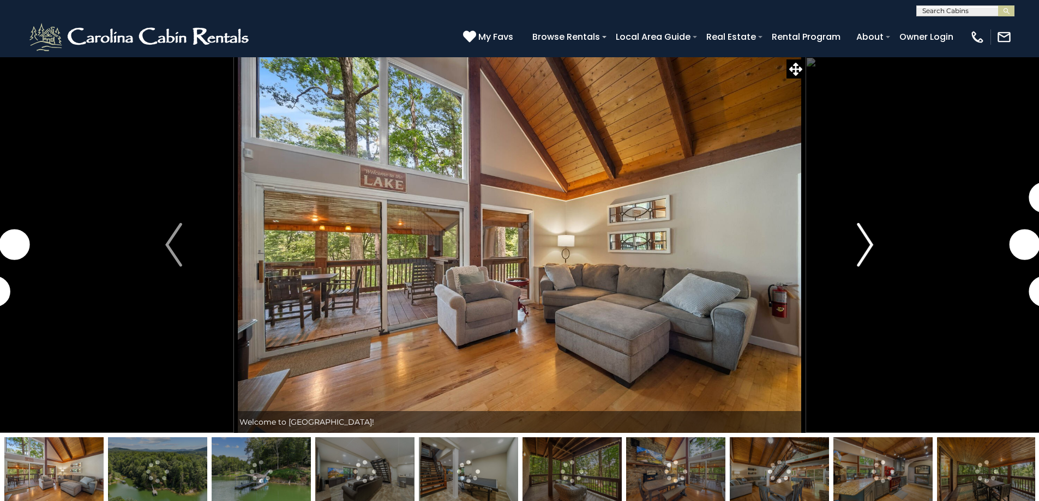
click at [870, 248] on img "Next" at bounding box center [865, 245] width 16 height 44
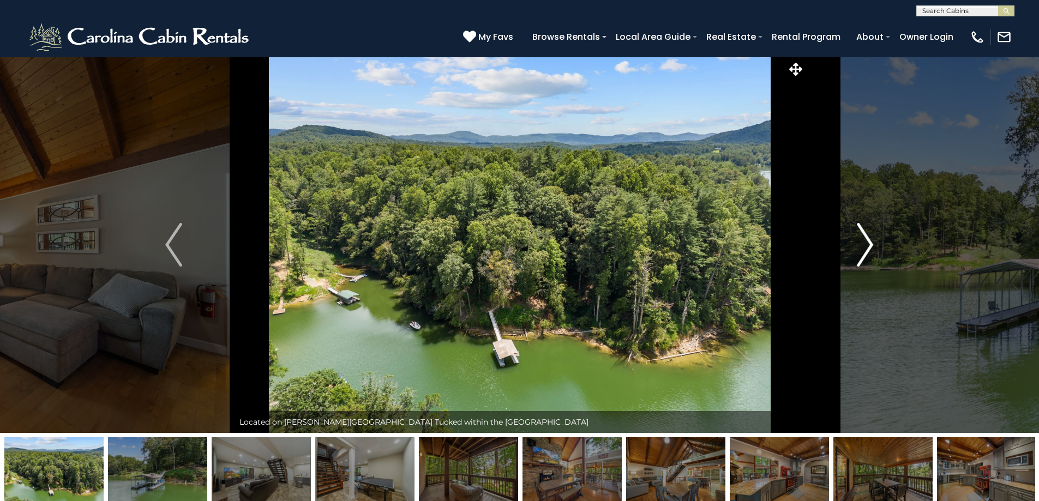
click at [869, 244] on img "Next" at bounding box center [865, 245] width 16 height 44
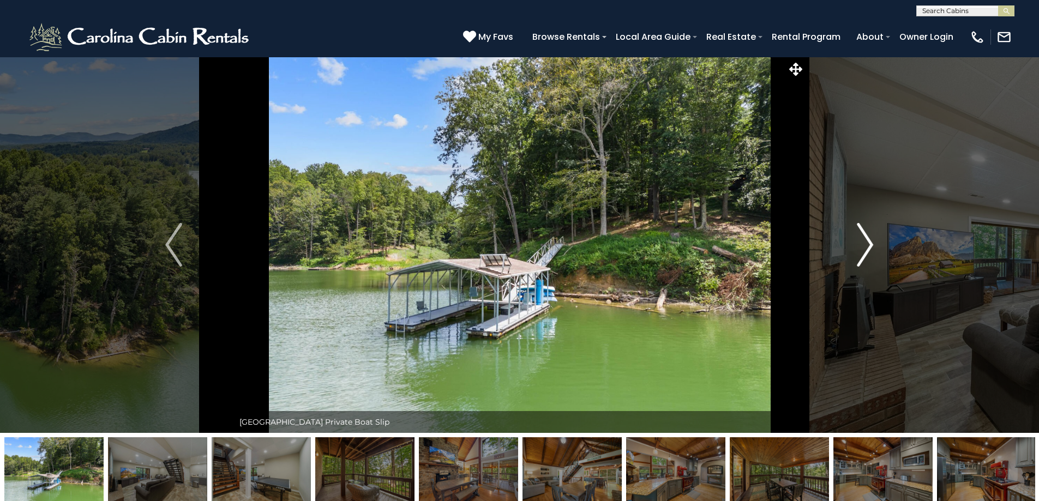
click at [869, 244] on img "Next" at bounding box center [865, 245] width 16 height 44
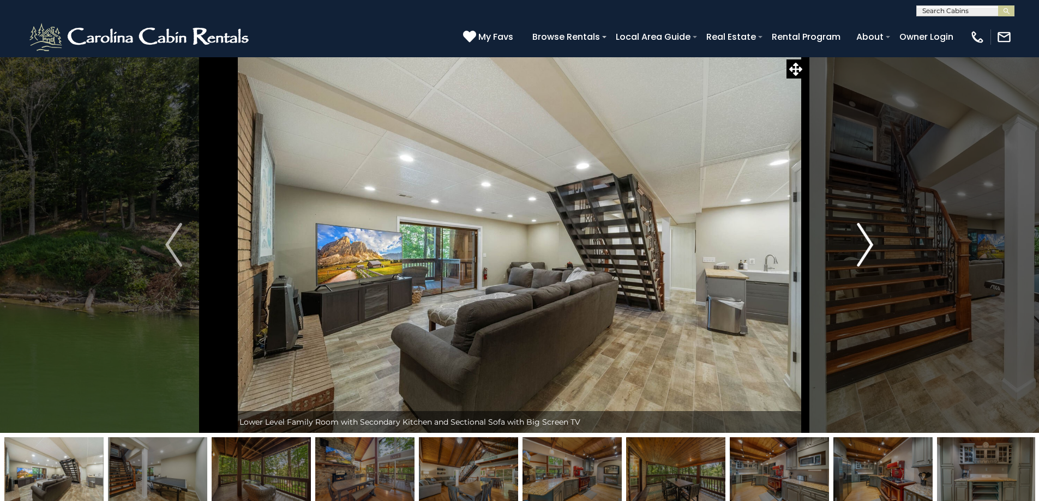
click at [869, 244] on img "Next" at bounding box center [865, 245] width 16 height 44
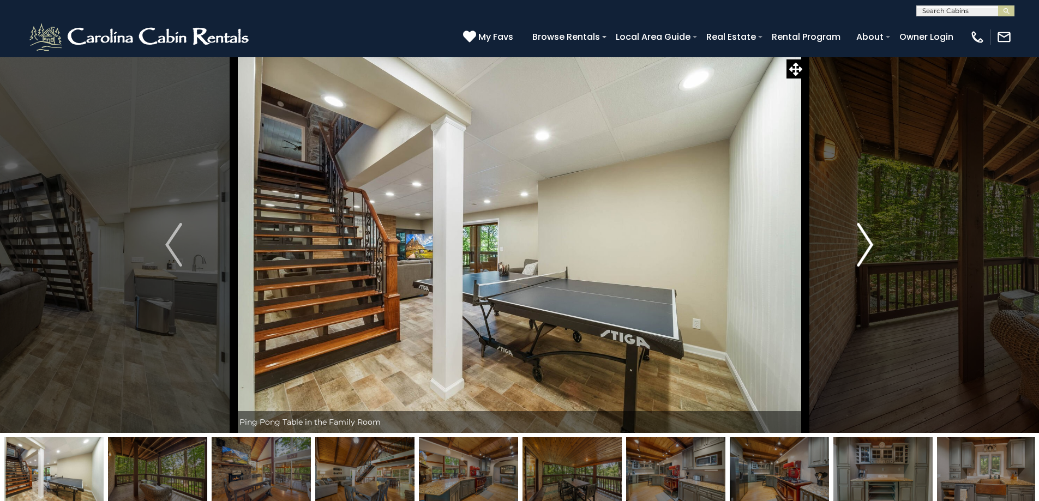
click at [869, 244] on img "Next" at bounding box center [865, 245] width 16 height 44
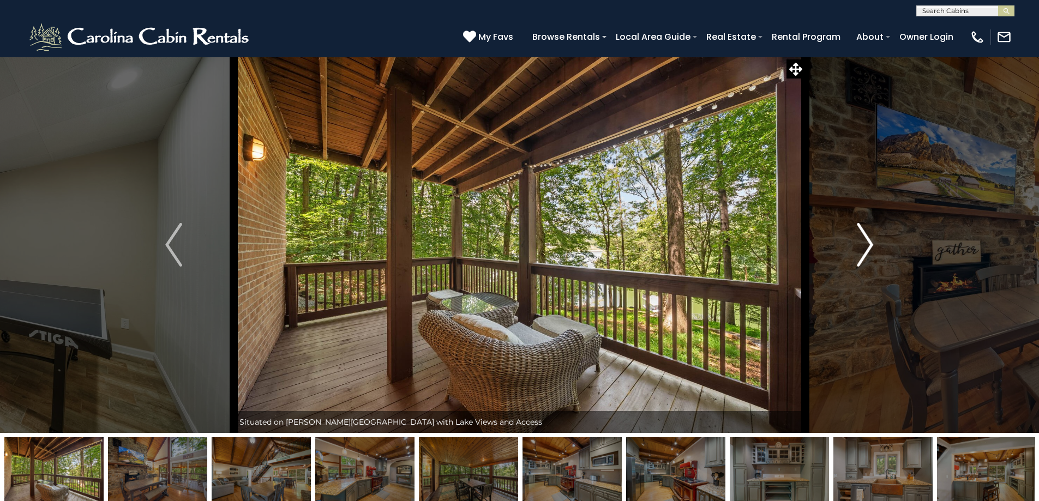
click at [869, 244] on img "Next" at bounding box center [865, 245] width 16 height 44
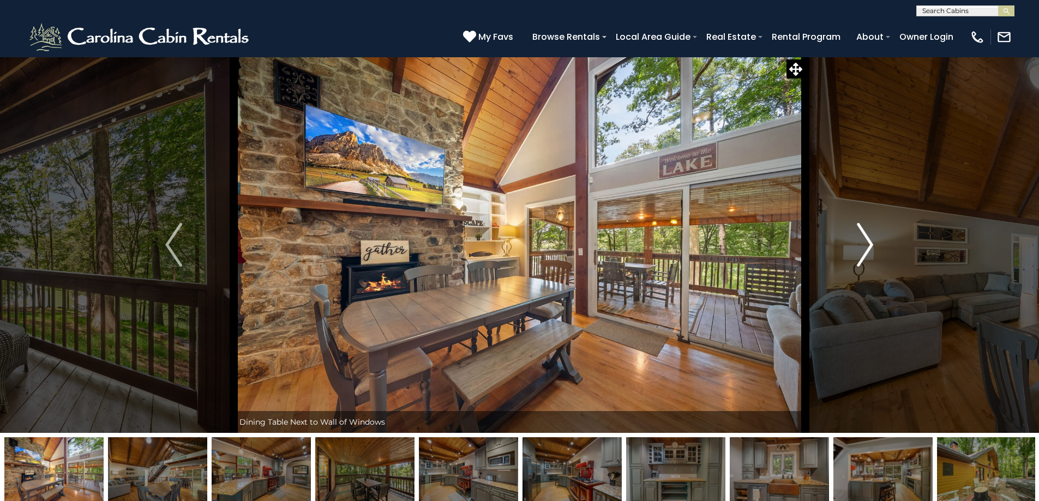
click at [869, 244] on img "Next" at bounding box center [865, 245] width 16 height 44
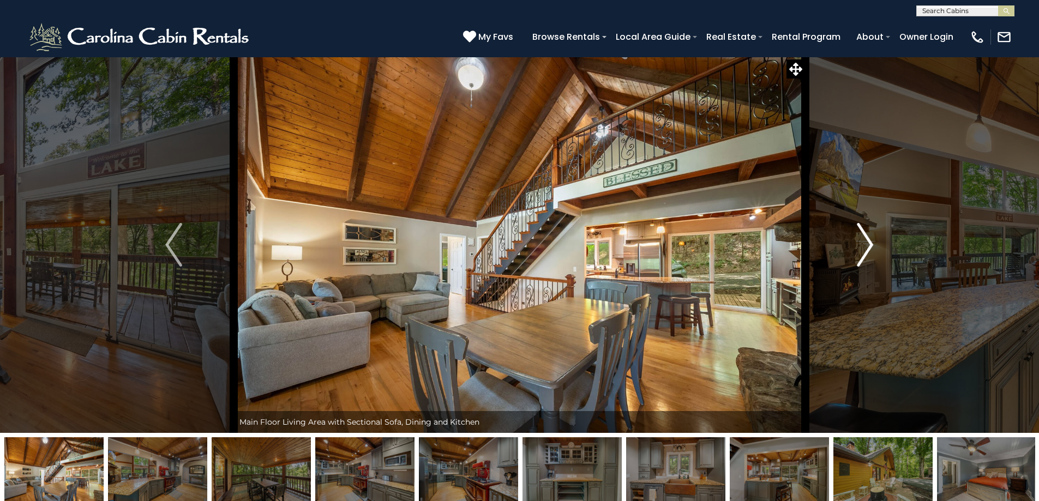
click at [869, 244] on img "Next" at bounding box center [865, 245] width 16 height 44
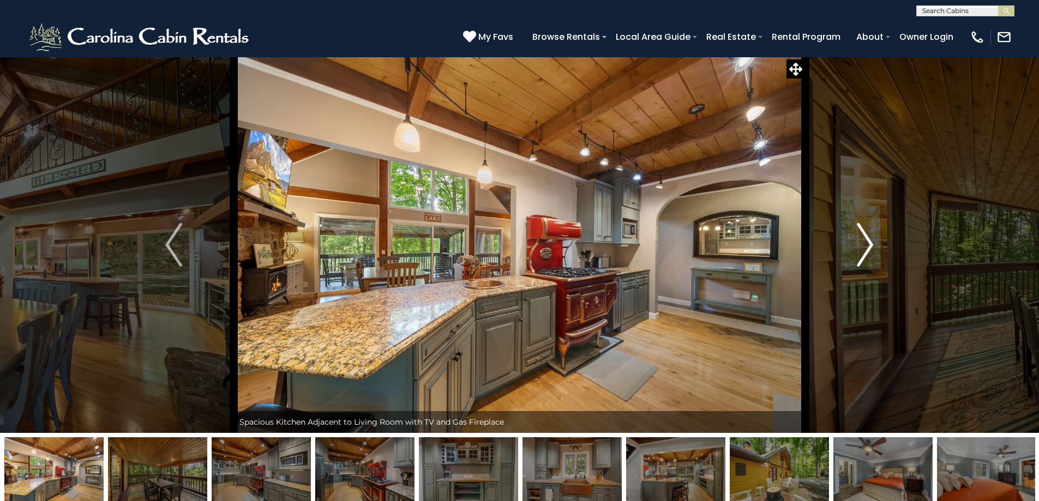
click at [871, 244] on img "Next" at bounding box center [865, 245] width 16 height 44
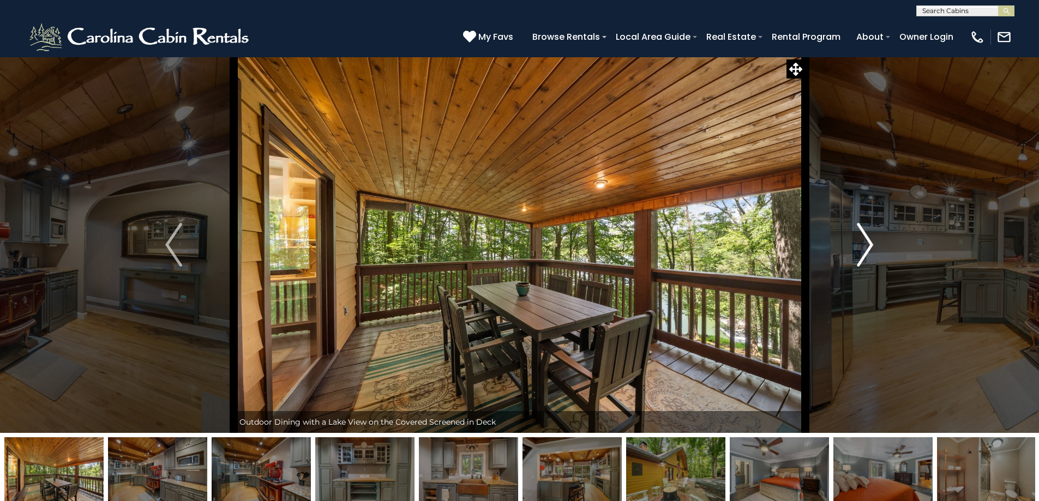
click at [871, 244] on img "Next" at bounding box center [865, 245] width 16 height 44
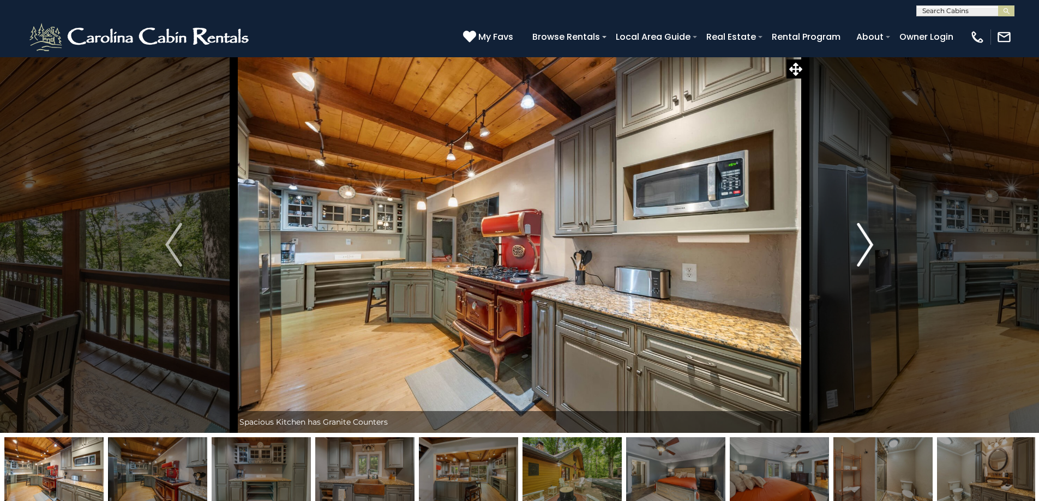
click at [871, 244] on img "Next" at bounding box center [865, 245] width 16 height 44
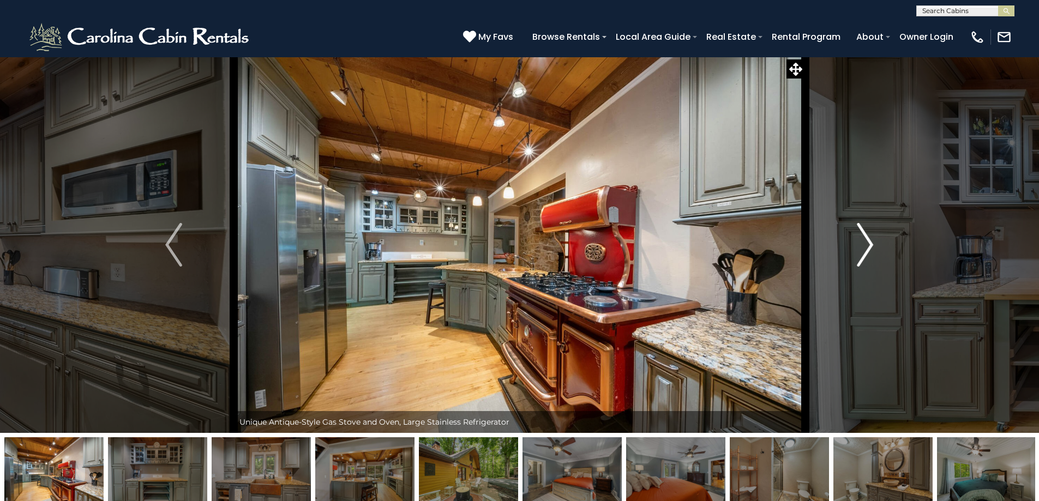
click at [871, 244] on img "Next" at bounding box center [865, 245] width 16 height 44
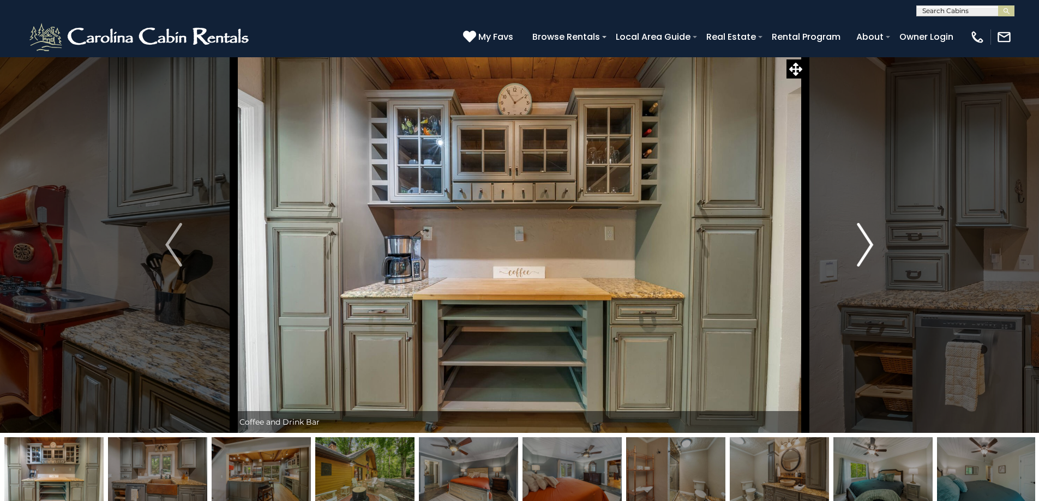
click at [867, 245] on img "Next" at bounding box center [865, 245] width 16 height 44
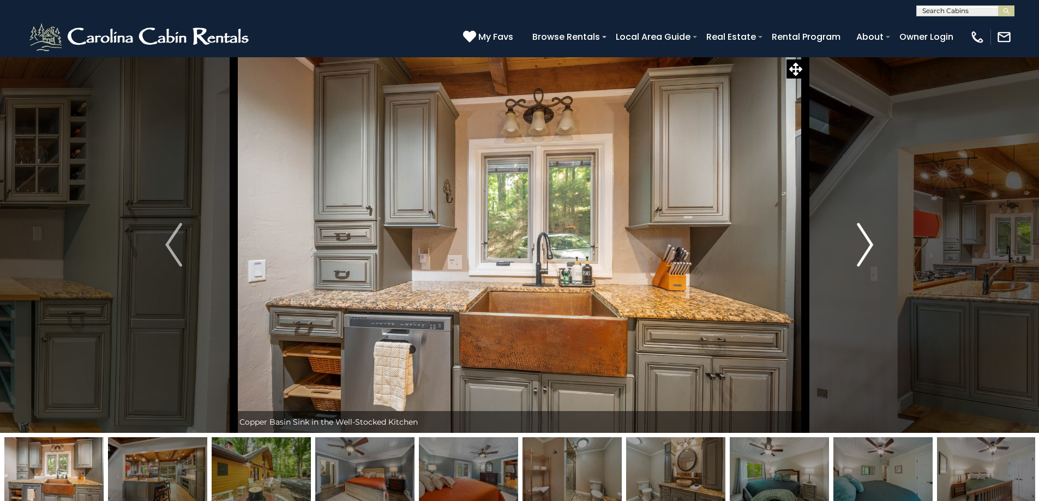
click at [867, 245] on img "Next" at bounding box center [865, 245] width 16 height 44
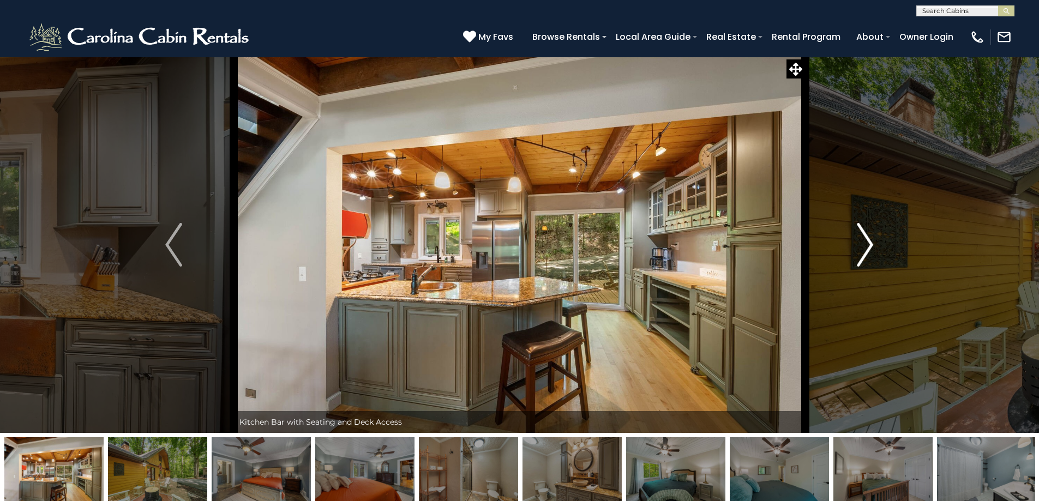
click at [867, 245] on img "Next" at bounding box center [865, 245] width 16 height 44
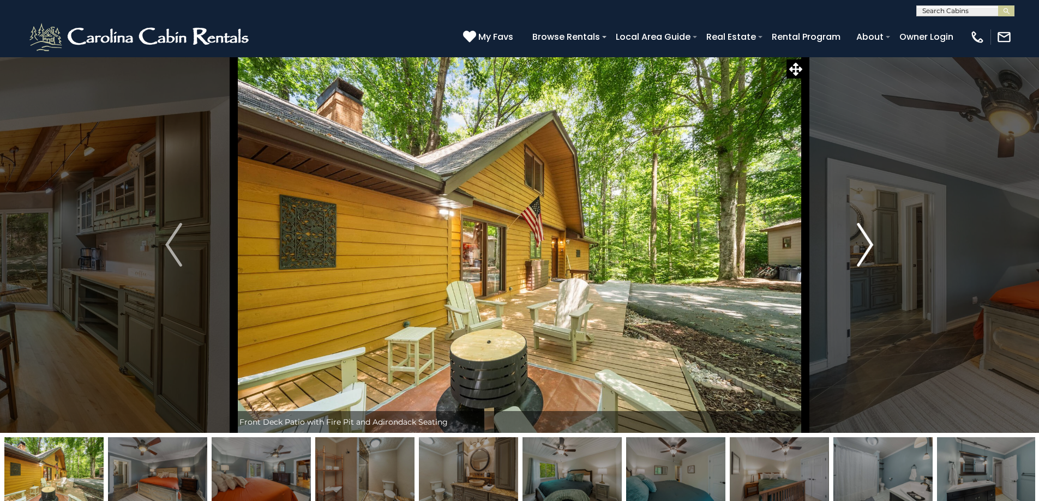
click at [866, 245] on img "Next" at bounding box center [865, 245] width 16 height 44
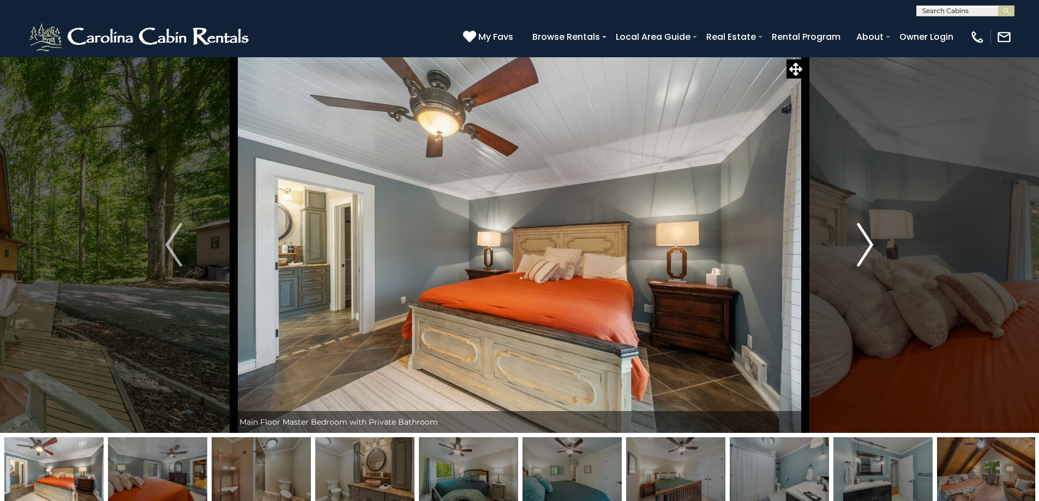
click at [866, 245] on img "Next" at bounding box center [865, 245] width 16 height 44
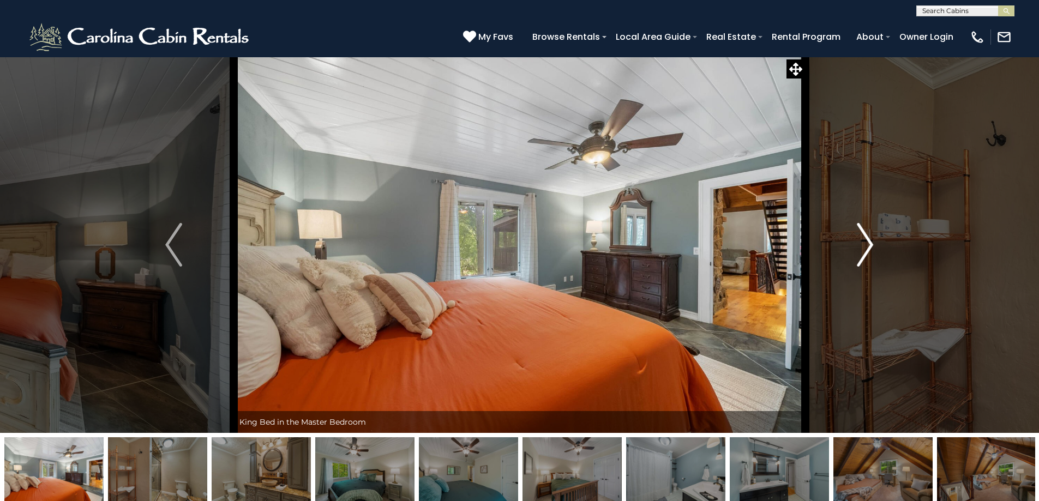
click at [866, 245] on img "Next" at bounding box center [865, 245] width 16 height 44
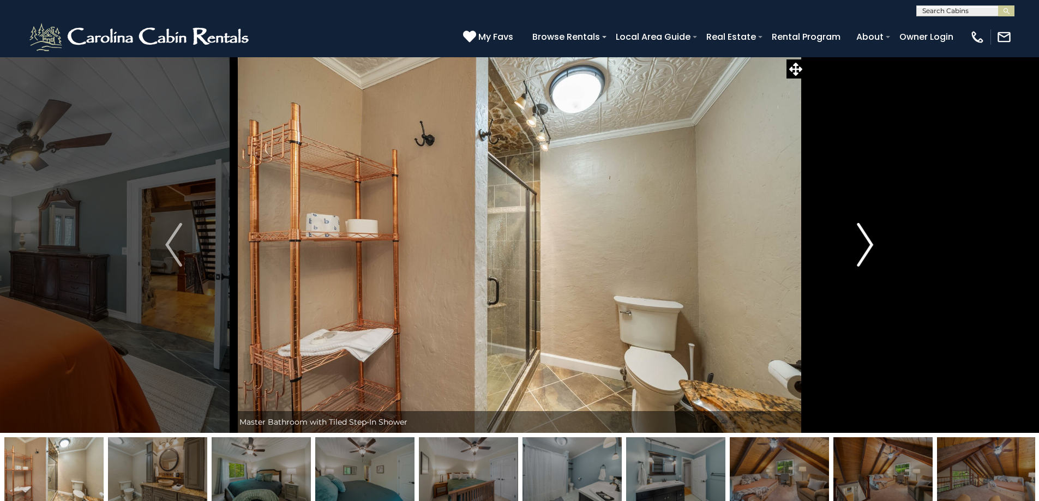
click at [866, 245] on img "Next" at bounding box center [865, 245] width 16 height 44
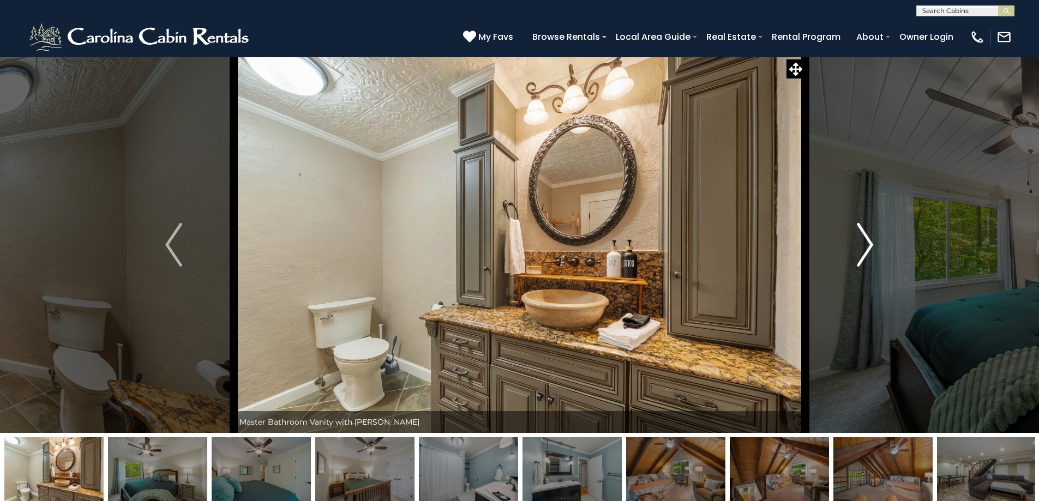
click at [866, 245] on img "Next" at bounding box center [865, 245] width 16 height 44
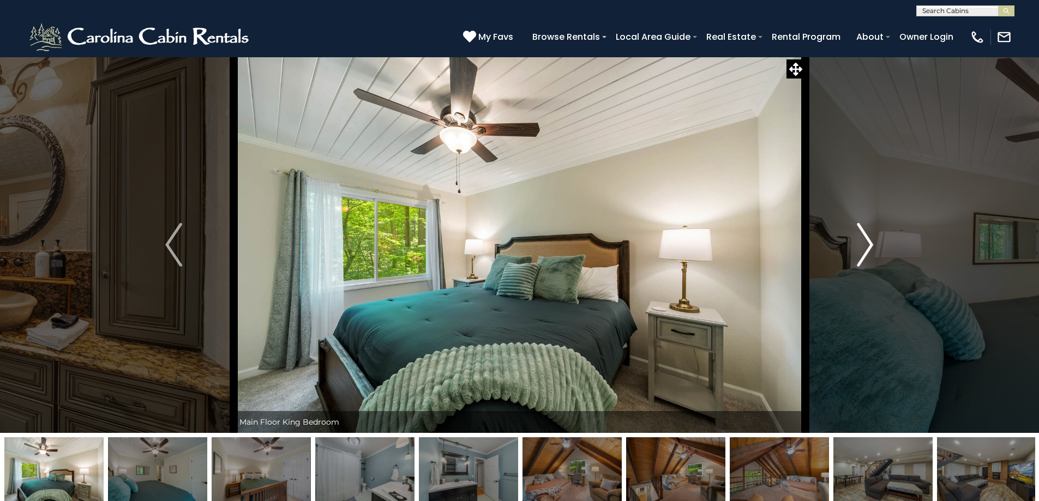
click at [866, 245] on img "Next" at bounding box center [865, 245] width 16 height 44
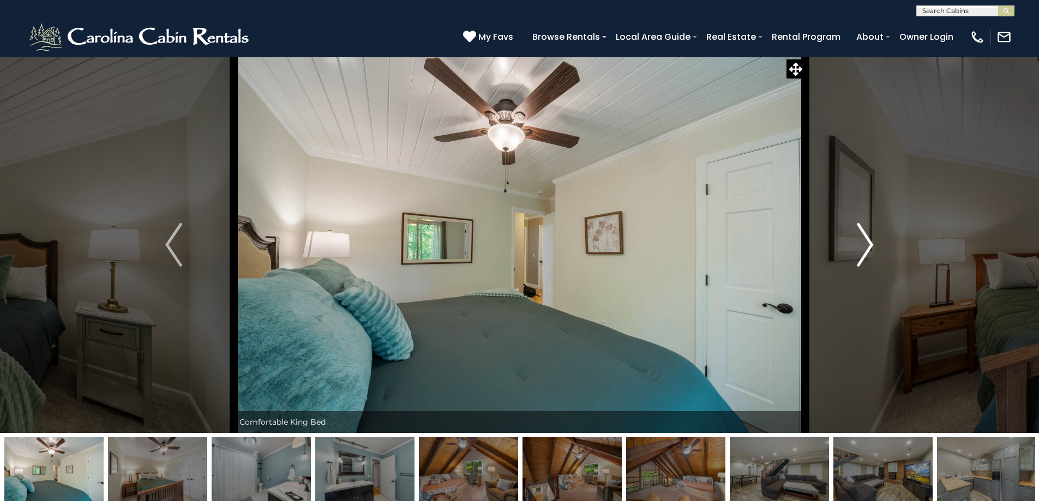
click at [866, 245] on img "Next" at bounding box center [865, 245] width 16 height 44
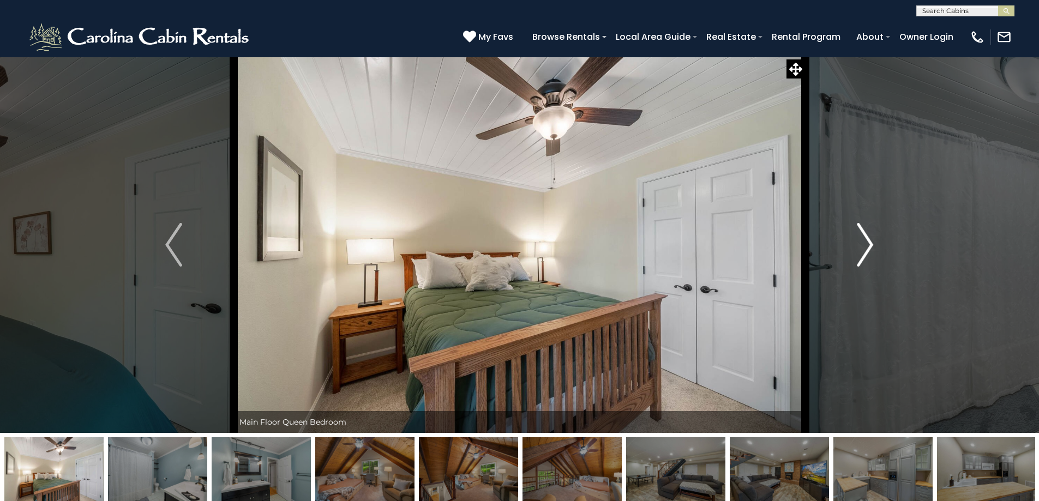
click at [866, 245] on img "Next" at bounding box center [865, 245] width 16 height 44
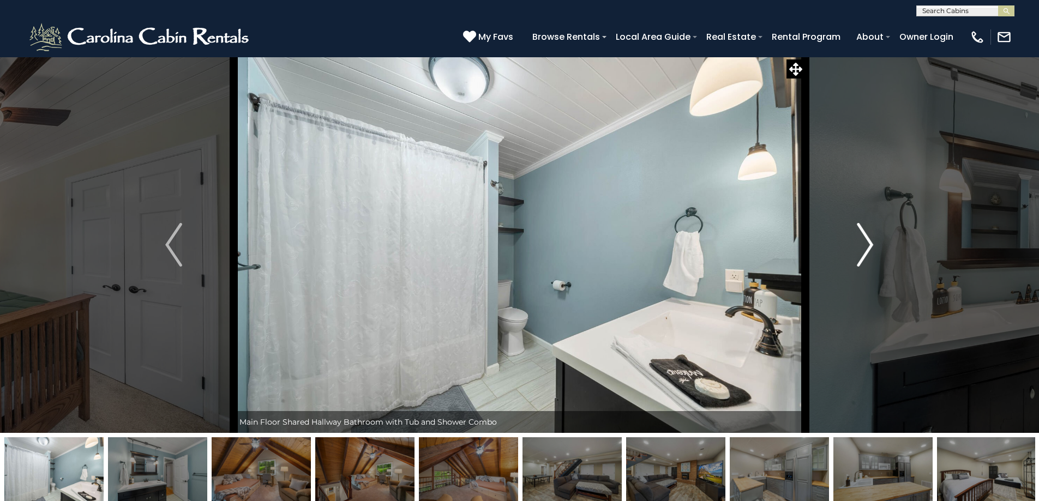
click at [866, 245] on img "Next" at bounding box center [865, 245] width 16 height 44
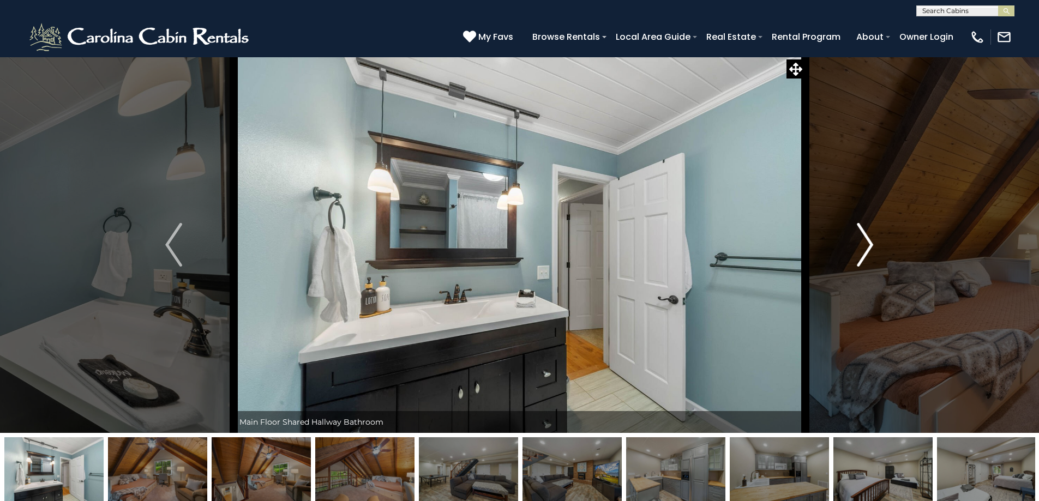
click at [866, 245] on img "Next" at bounding box center [865, 245] width 16 height 44
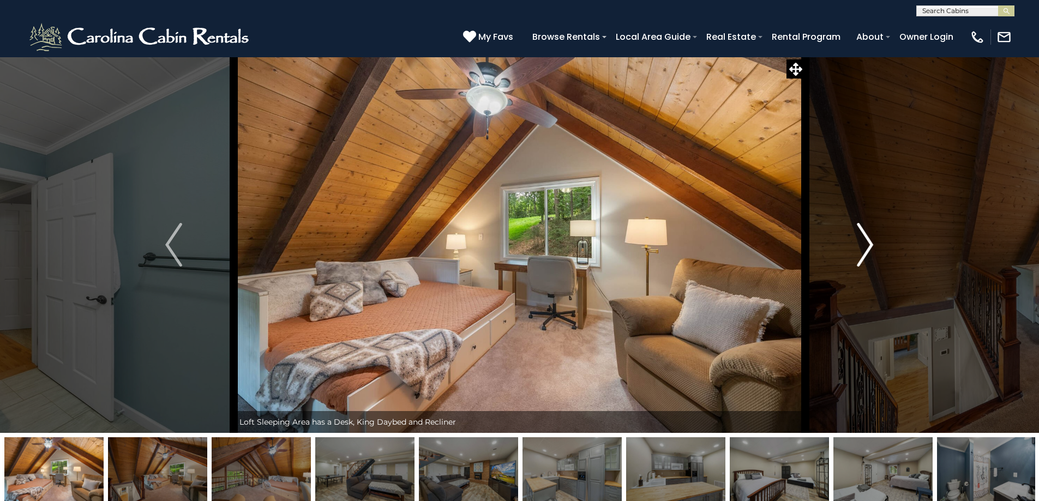
click at [866, 245] on img "Next" at bounding box center [865, 245] width 16 height 44
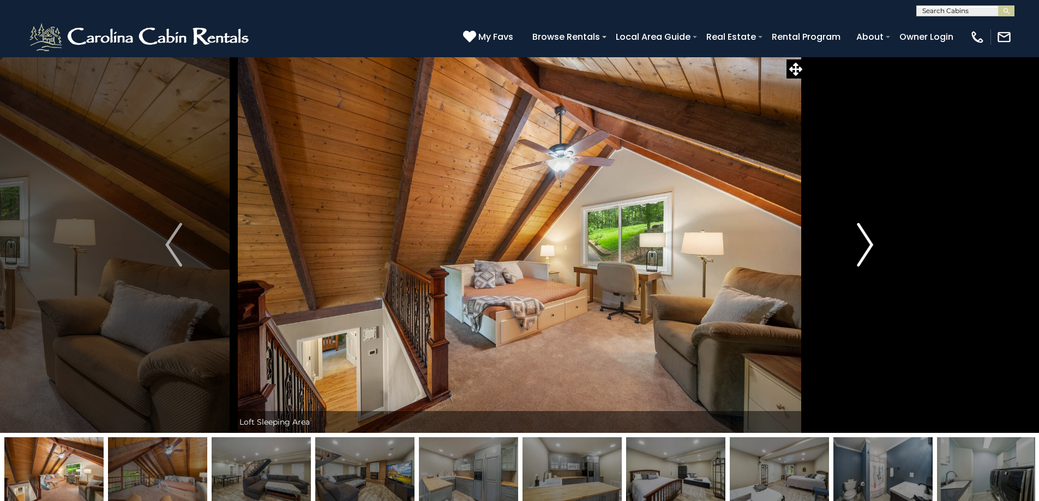
click at [866, 245] on img "Next" at bounding box center [865, 245] width 16 height 44
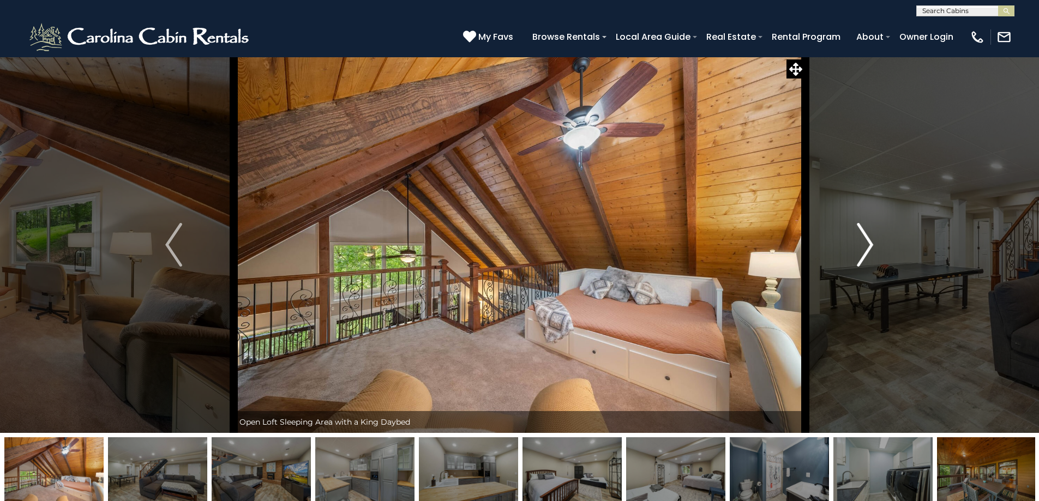
click at [866, 245] on img "Next" at bounding box center [865, 245] width 16 height 44
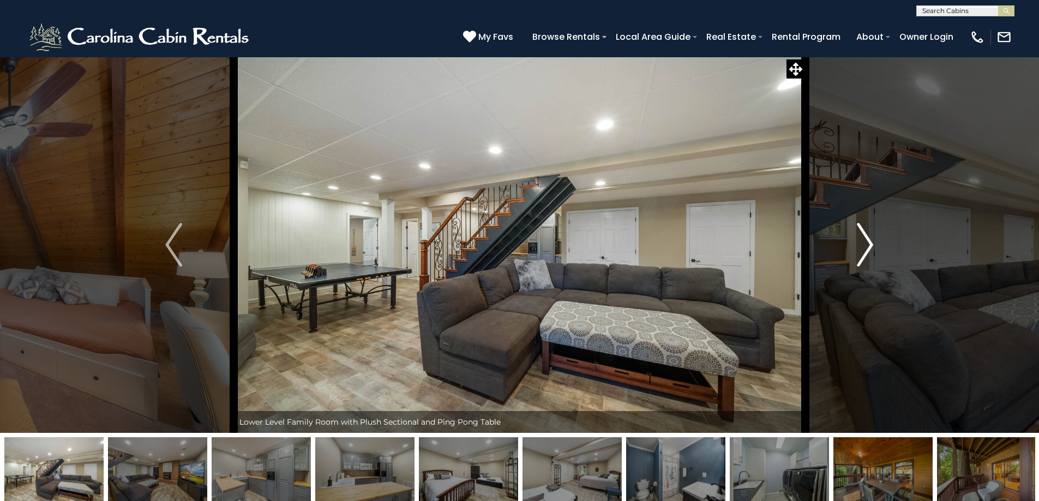
click at [865, 243] on img "Next" at bounding box center [865, 245] width 16 height 44
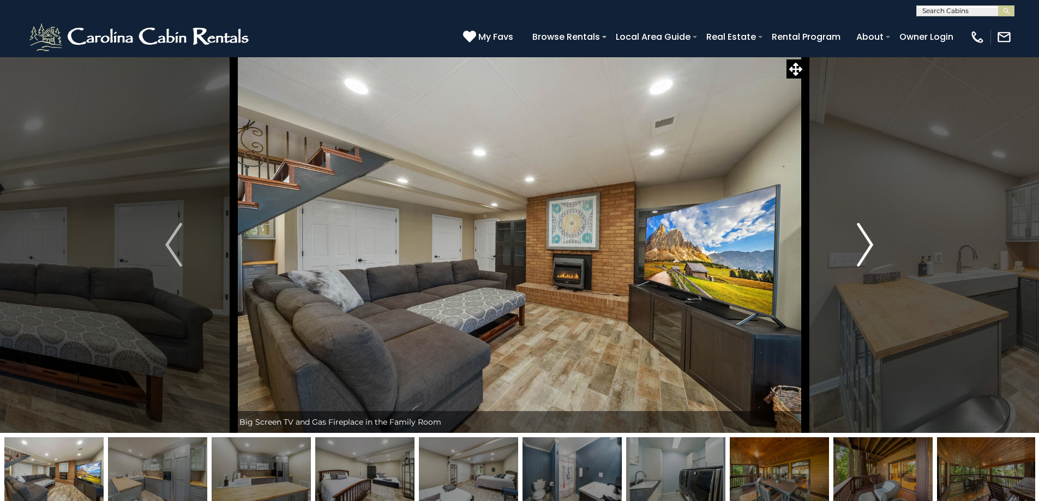
drag, startPoint x: 865, startPoint y: 243, endPoint x: 894, endPoint y: 220, distance: 36.4
click at [908, 216] on button "Next" at bounding box center [865, 245] width 120 height 376
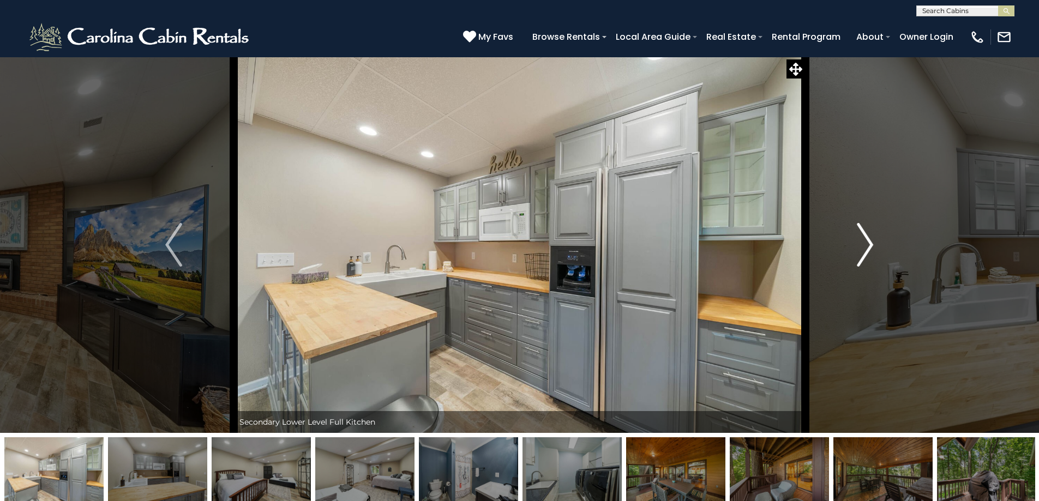
click at [860, 245] on img "Next" at bounding box center [865, 245] width 16 height 44
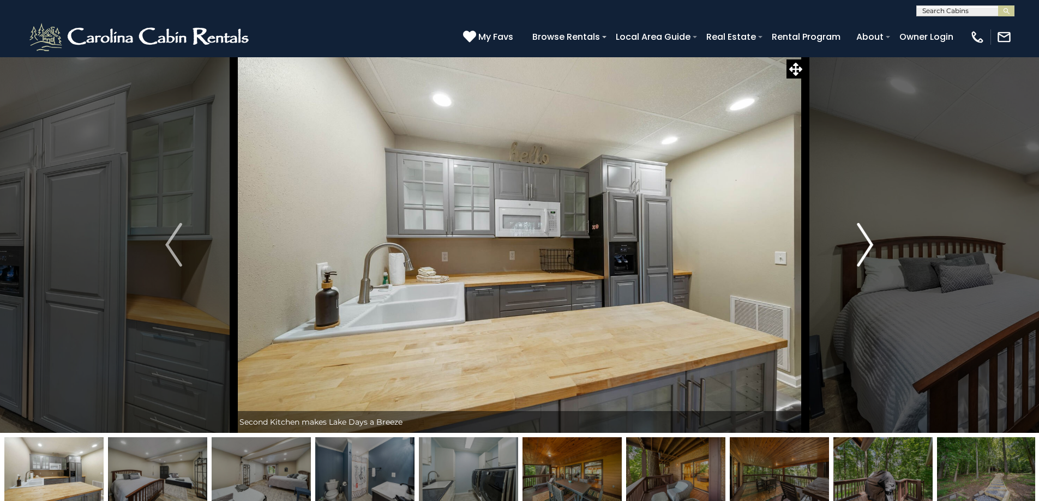
click at [860, 245] on img "Next" at bounding box center [865, 245] width 16 height 44
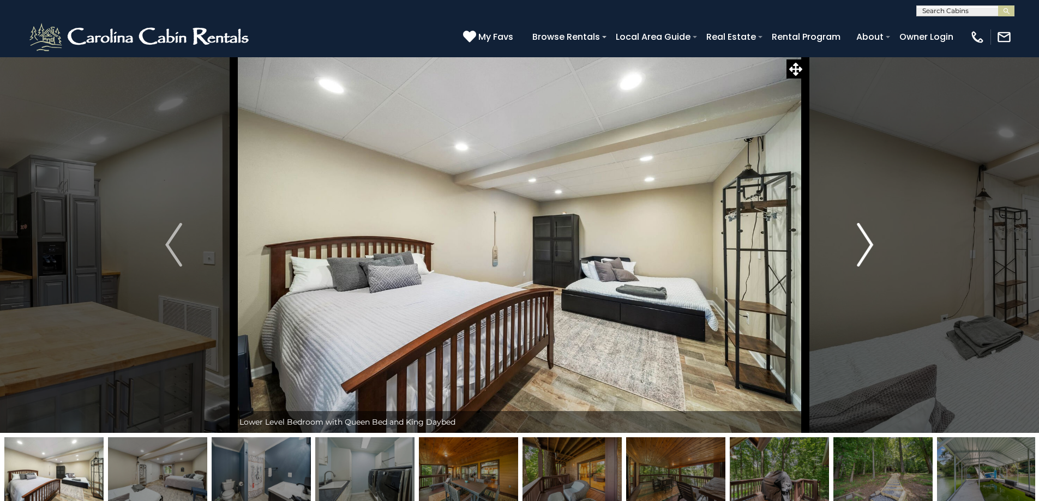
click at [862, 247] on img "Next" at bounding box center [865, 245] width 16 height 44
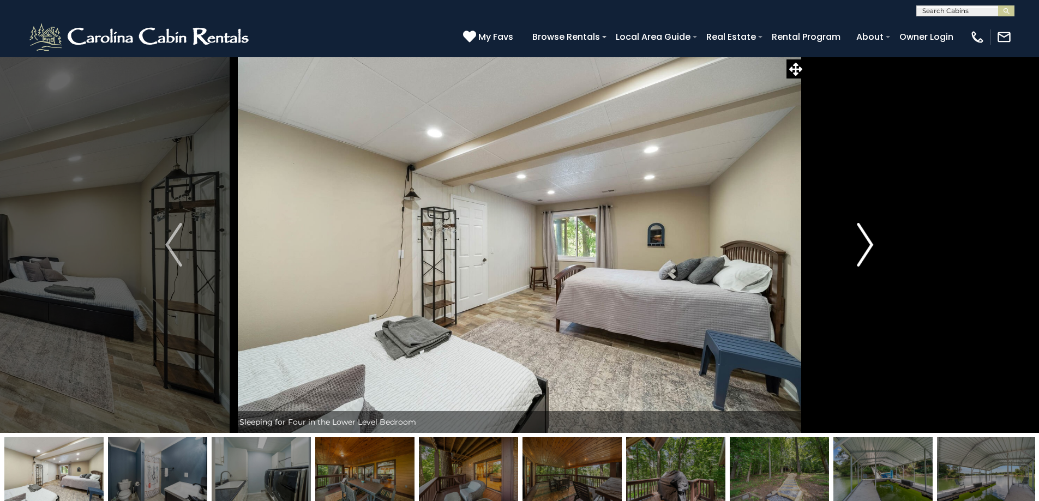
click at [862, 247] on img "Next" at bounding box center [865, 245] width 16 height 44
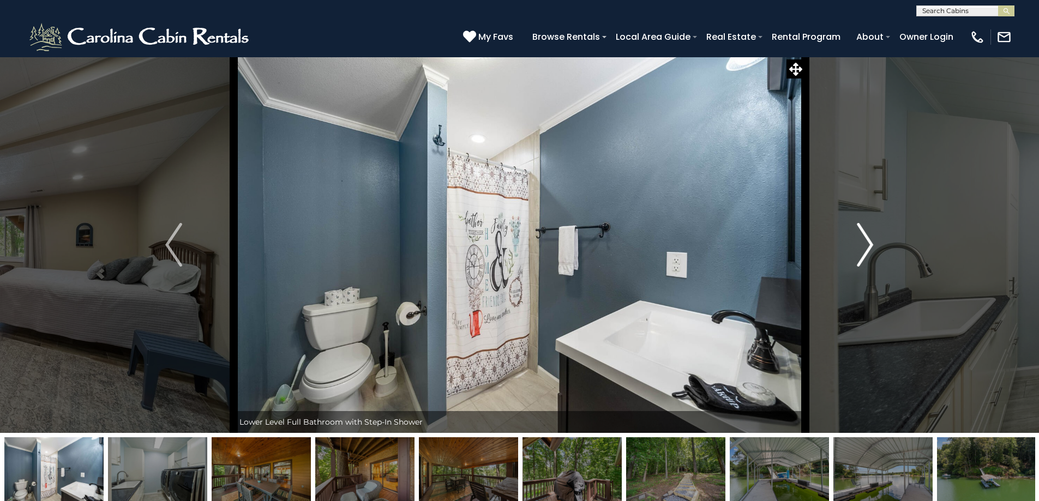
click at [862, 247] on img "Next" at bounding box center [865, 245] width 16 height 44
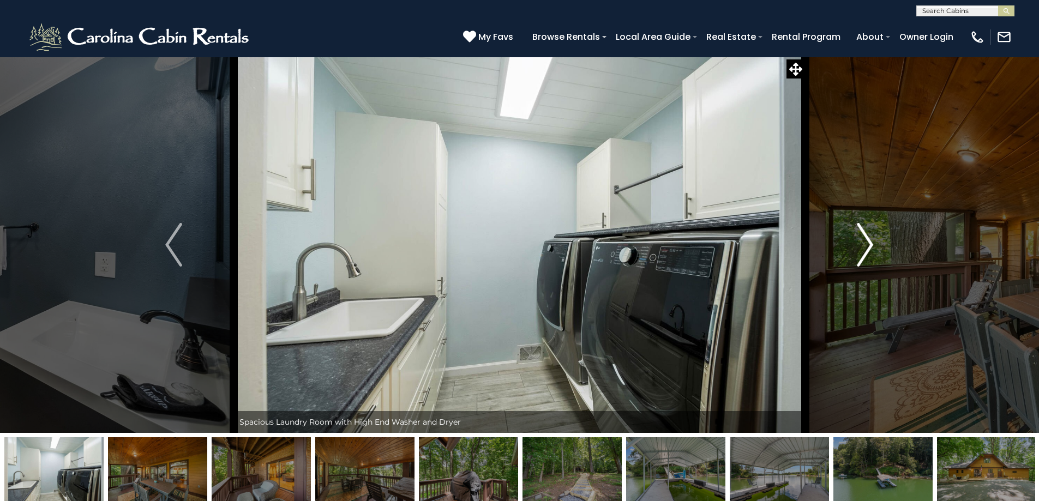
click at [862, 247] on img "Next" at bounding box center [865, 245] width 16 height 44
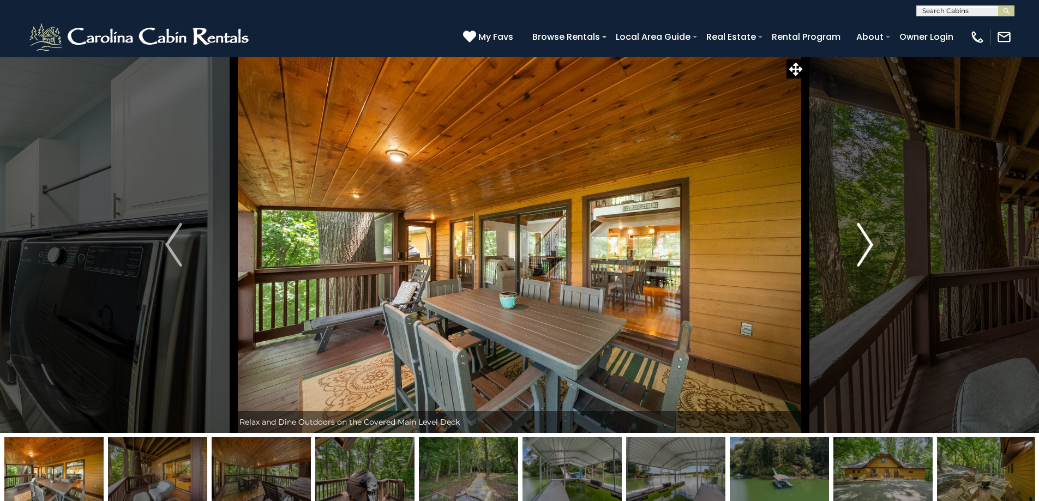
click at [862, 247] on img "Next" at bounding box center [865, 245] width 16 height 44
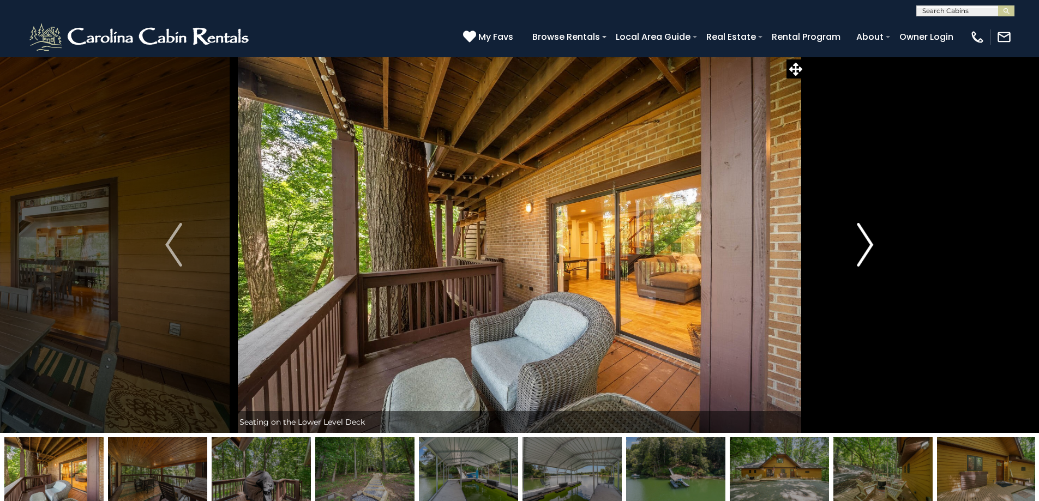
click at [862, 247] on img "Next" at bounding box center [865, 245] width 16 height 44
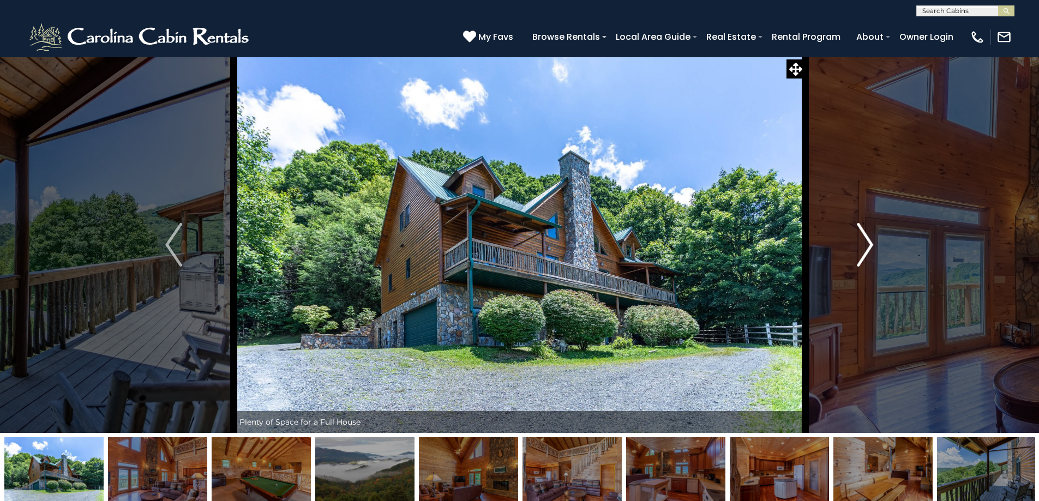
click at [866, 248] on img "Next" at bounding box center [865, 245] width 16 height 44
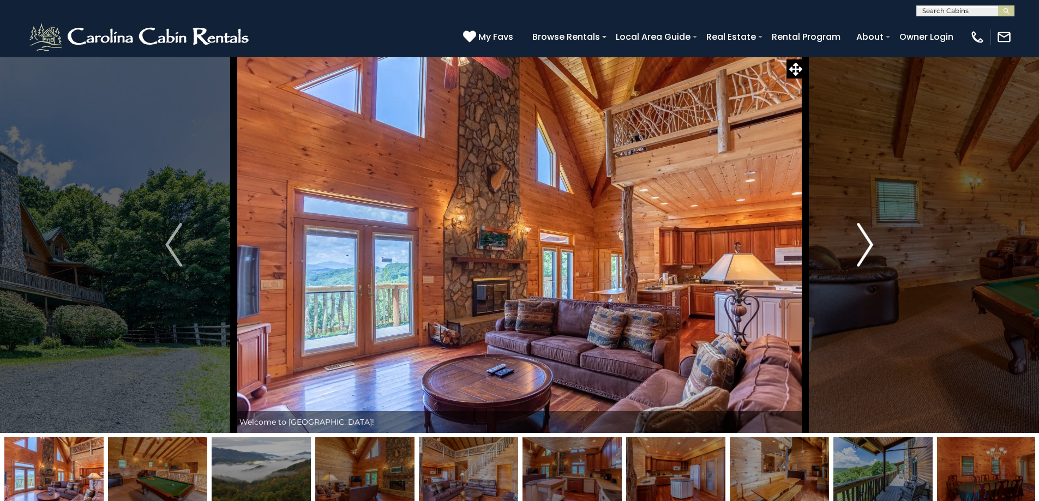
click at [868, 247] on img "Next" at bounding box center [865, 245] width 16 height 44
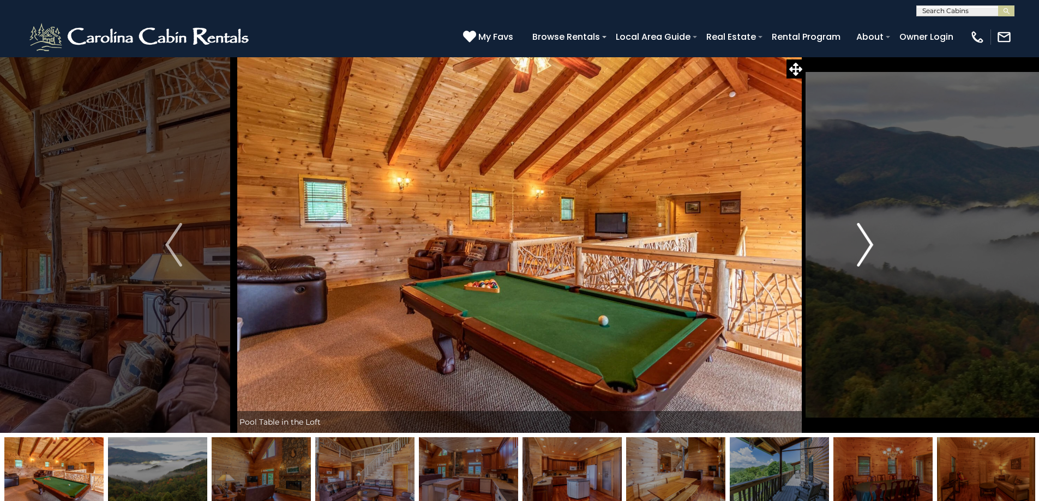
click at [868, 246] on img "Next" at bounding box center [865, 245] width 16 height 44
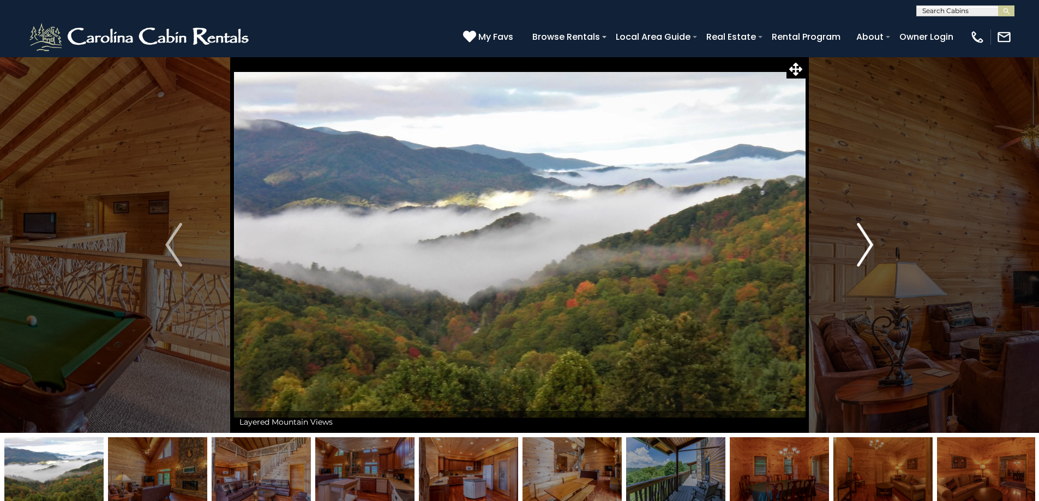
click at [868, 246] on img "Next" at bounding box center [865, 245] width 16 height 44
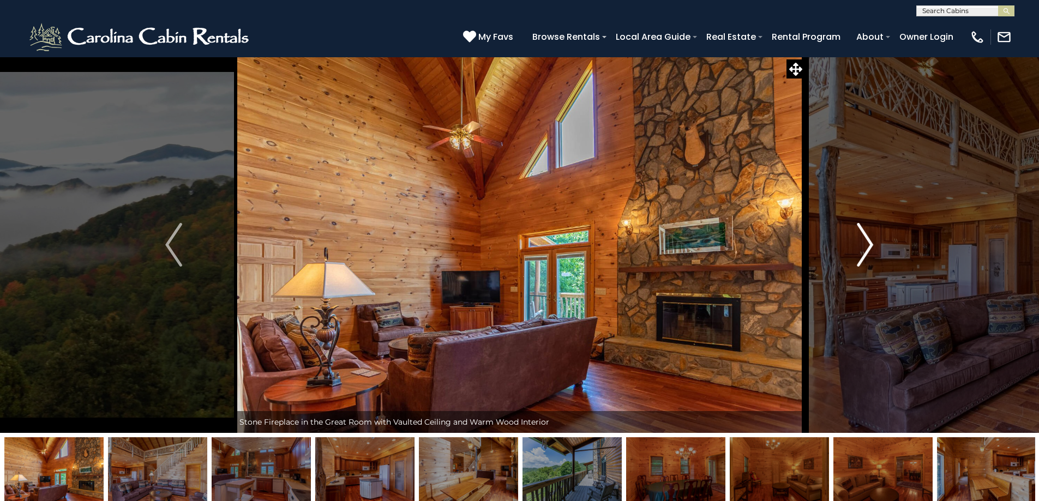
click at [867, 245] on img "Next" at bounding box center [865, 245] width 16 height 44
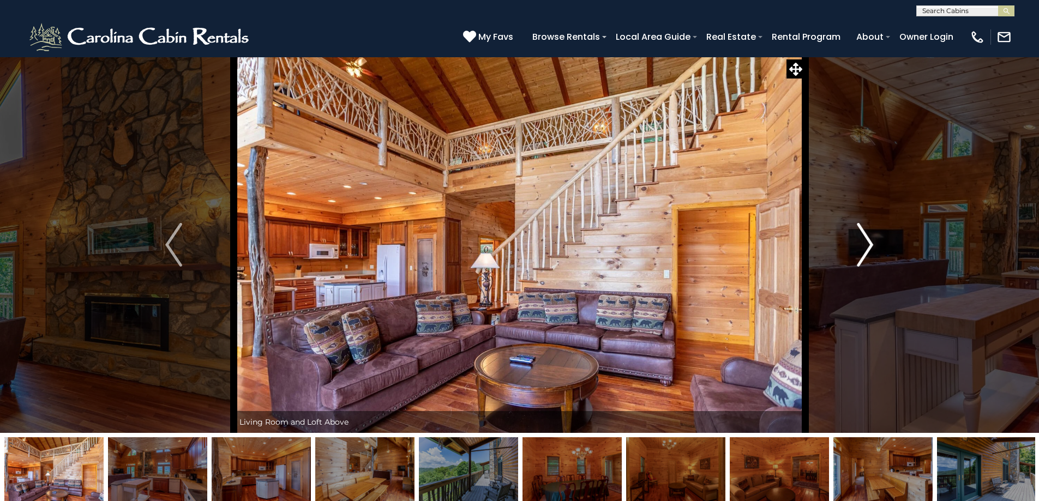
click at [864, 245] on img "Next" at bounding box center [865, 245] width 16 height 44
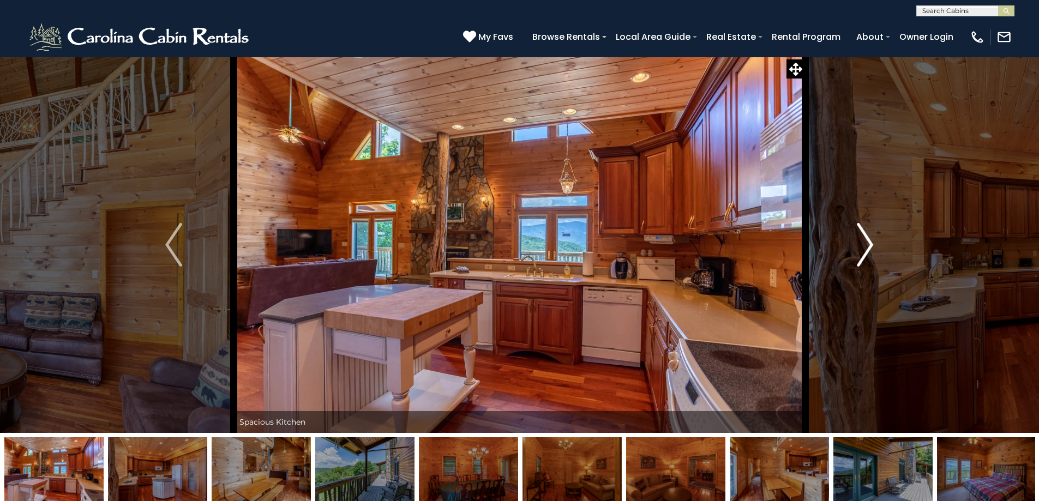
click at [866, 245] on img "Next" at bounding box center [865, 245] width 16 height 44
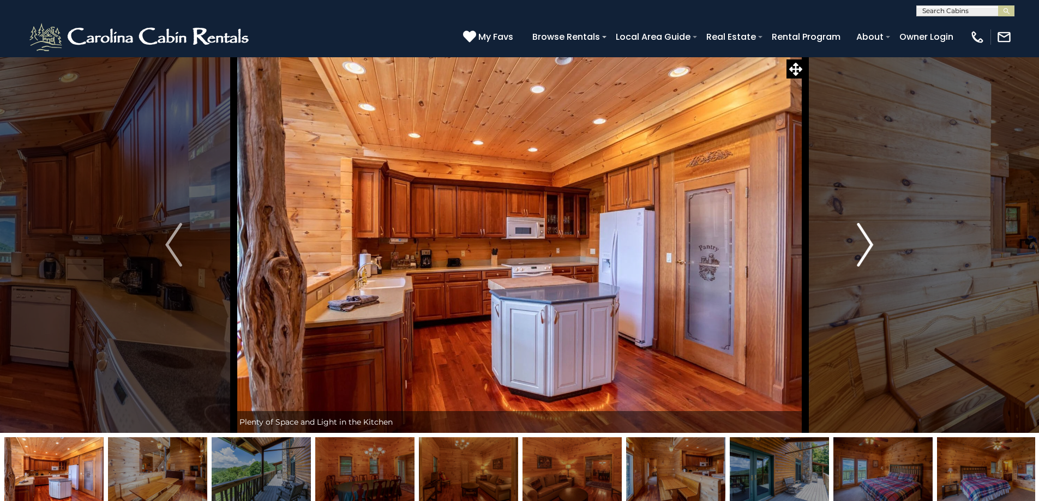
click at [866, 245] on img "Next" at bounding box center [865, 245] width 16 height 44
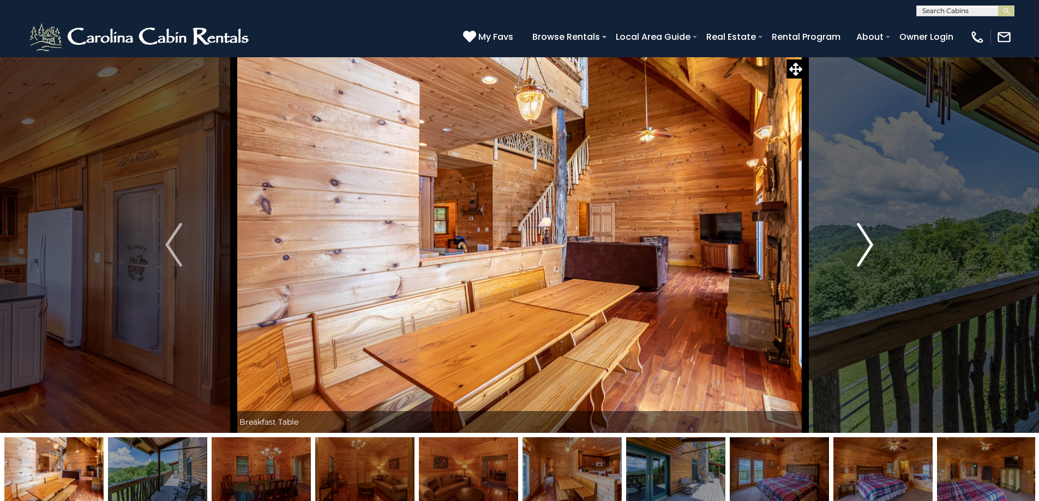
click at [866, 245] on img "Next" at bounding box center [865, 245] width 16 height 44
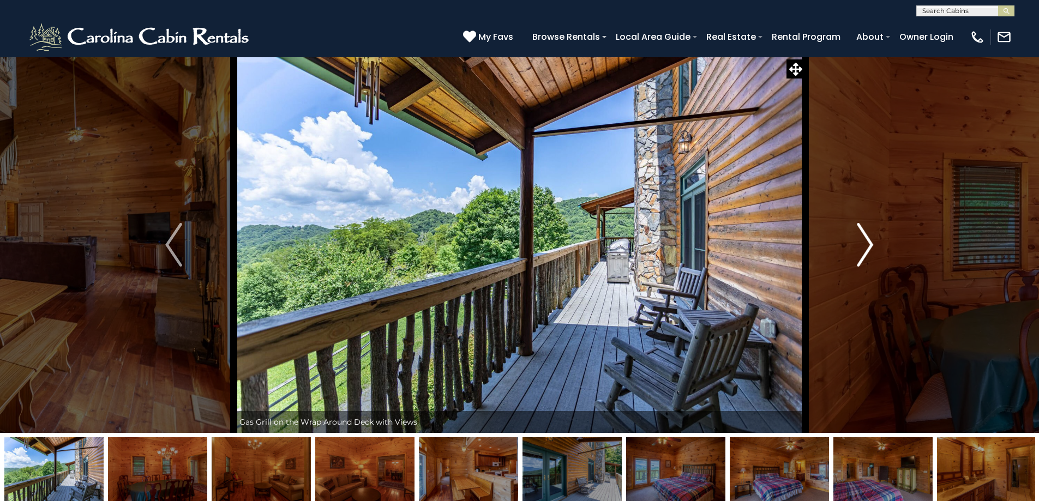
click at [866, 245] on img "Next" at bounding box center [865, 245] width 16 height 44
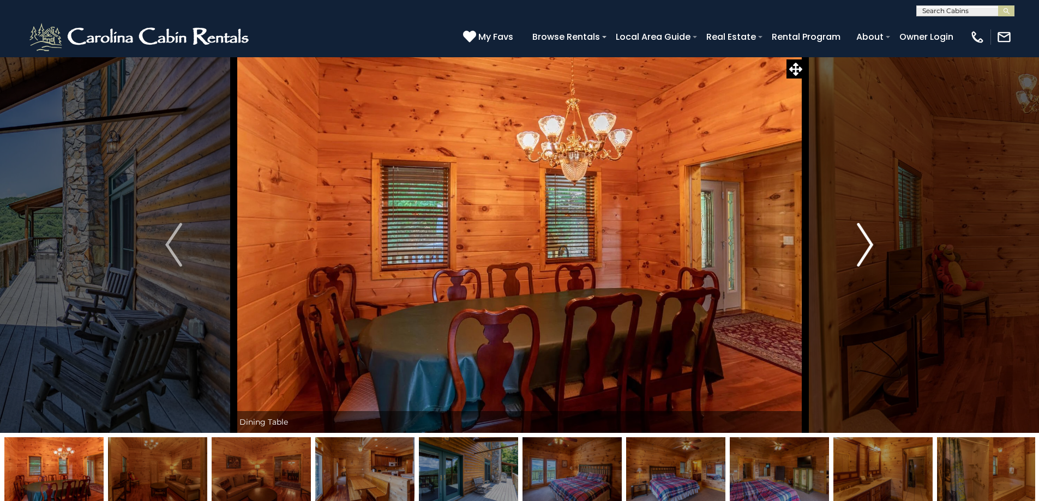
click at [866, 245] on img "Next" at bounding box center [865, 245] width 16 height 44
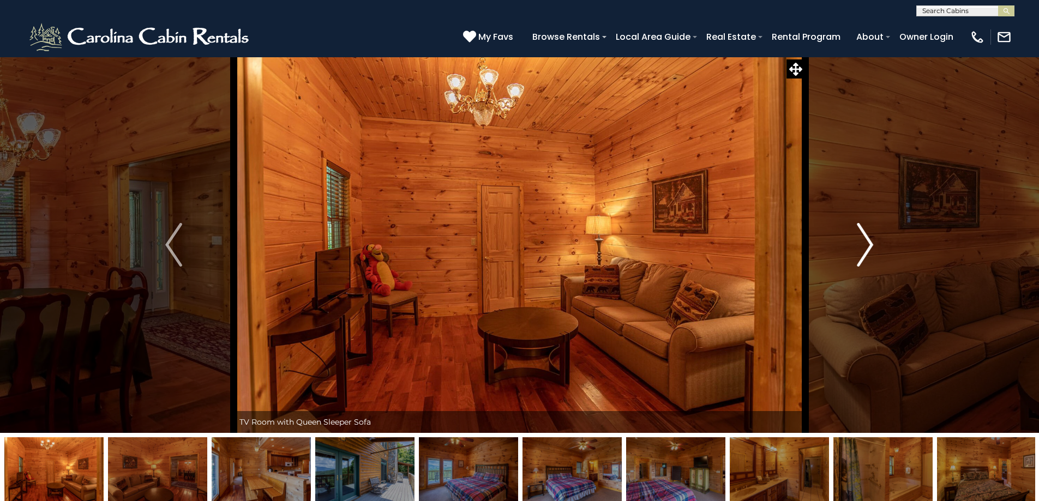
click at [865, 245] on img "Next" at bounding box center [865, 245] width 16 height 44
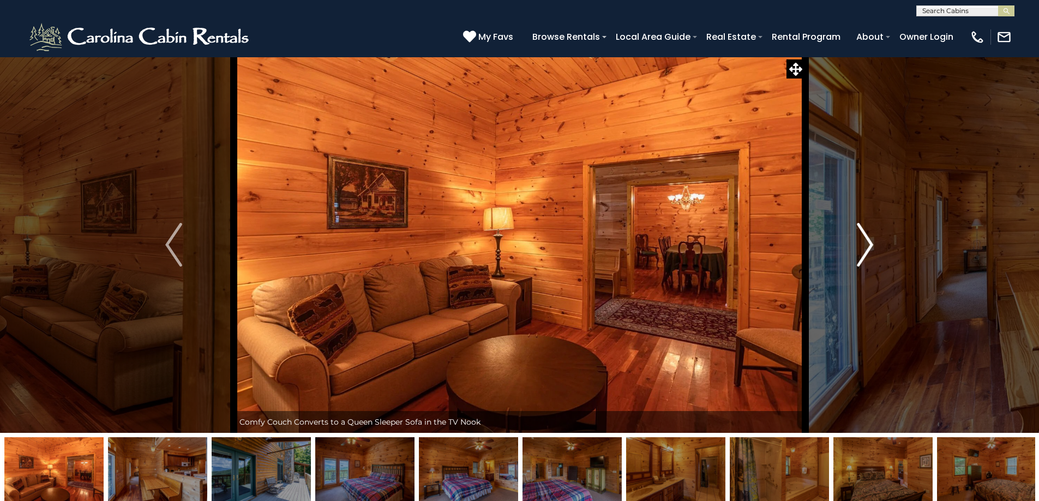
click at [865, 245] on img "Next" at bounding box center [865, 245] width 16 height 44
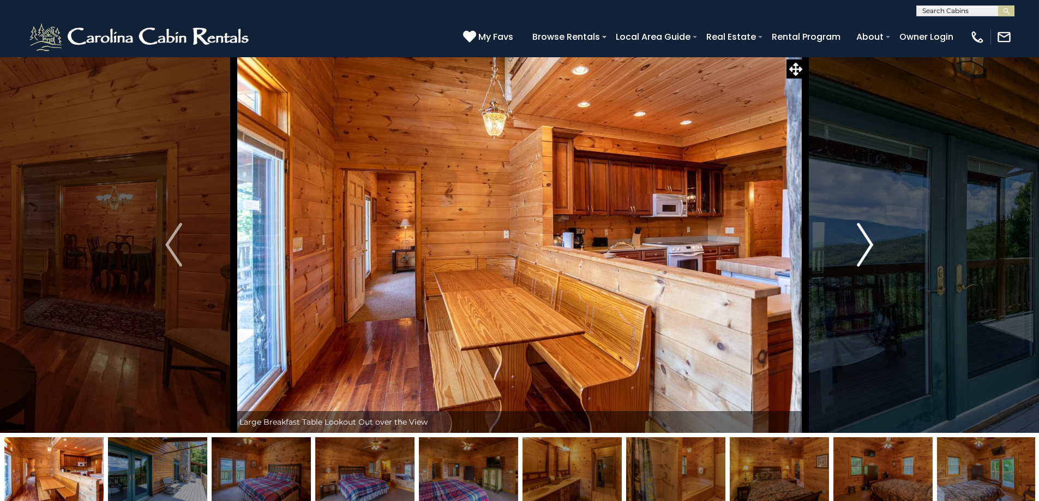
click at [865, 245] on img "Next" at bounding box center [865, 245] width 16 height 44
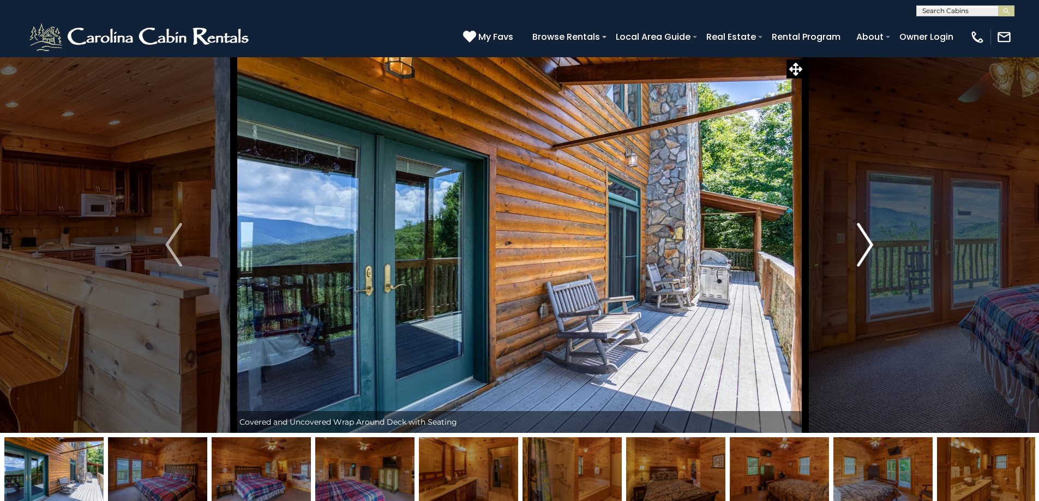
click at [865, 245] on img "Next" at bounding box center [865, 245] width 16 height 44
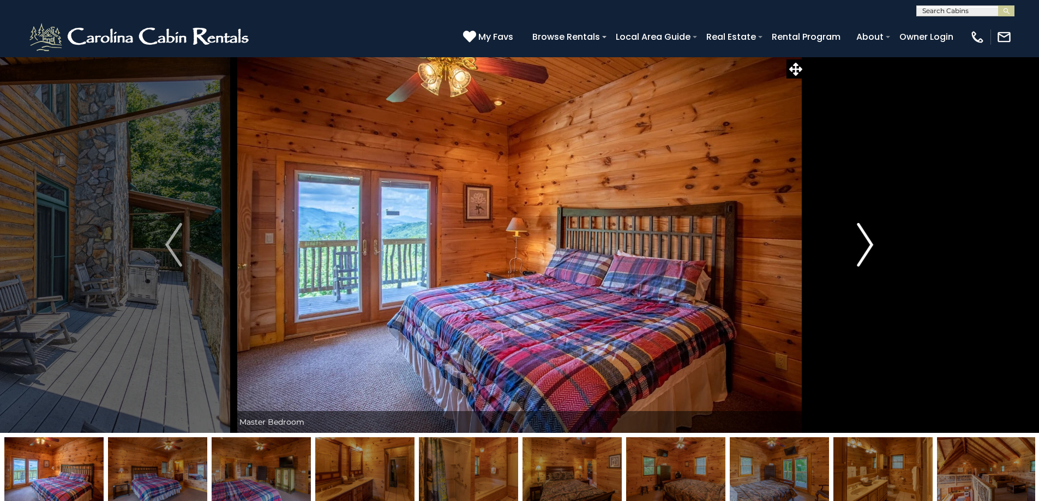
click at [865, 245] on img "Next" at bounding box center [865, 245] width 16 height 44
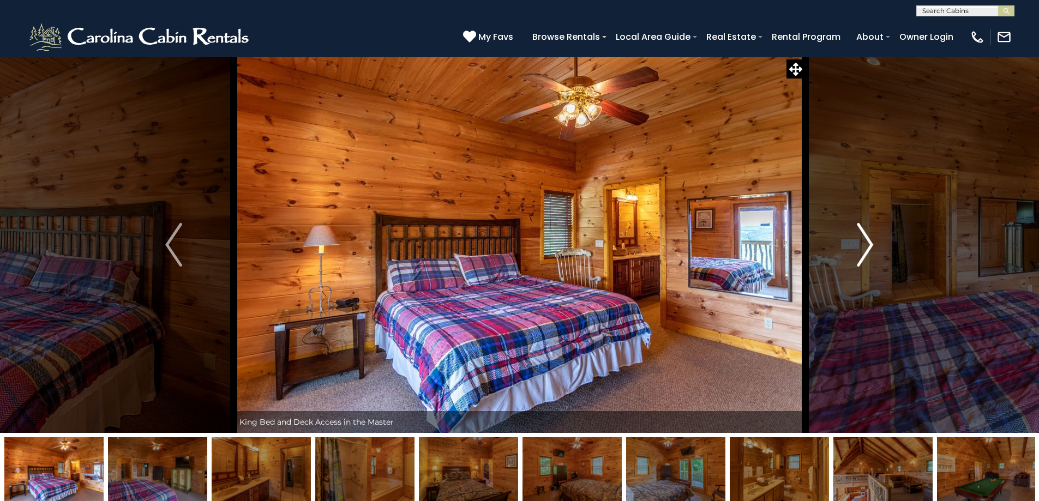
click at [865, 245] on img "Next" at bounding box center [865, 245] width 16 height 44
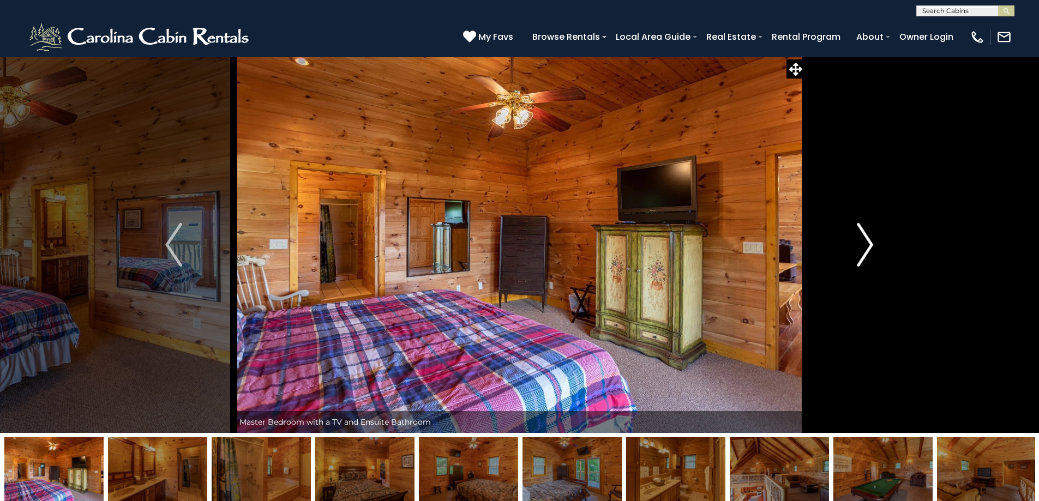
click at [865, 245] on img "Next" at bounding box center [865, 245] width 16 height 44
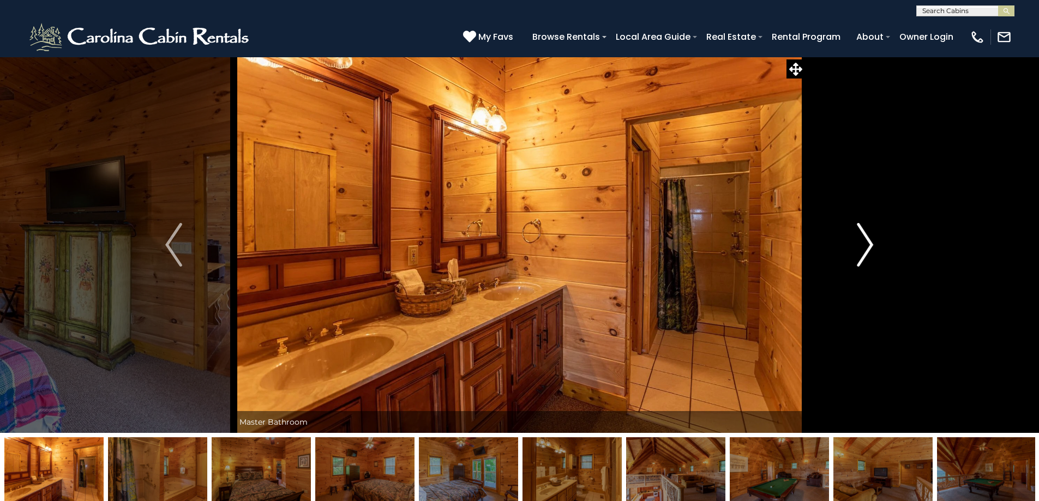
click at [865, 245] on img "Next" at bounding box center [865, 245] width 16 height 44
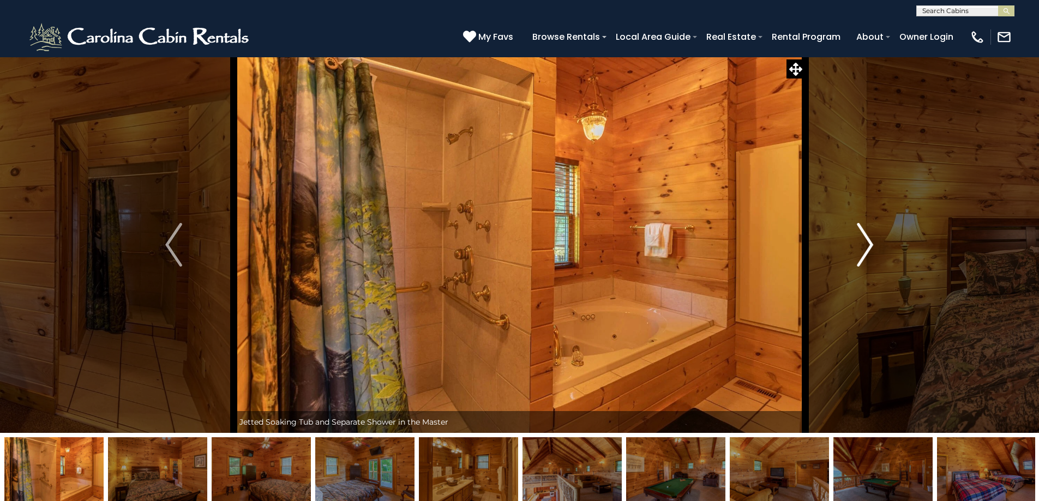
click at [865, 245] on img "Next" at bounding box center [865, 245] width 16 height 44
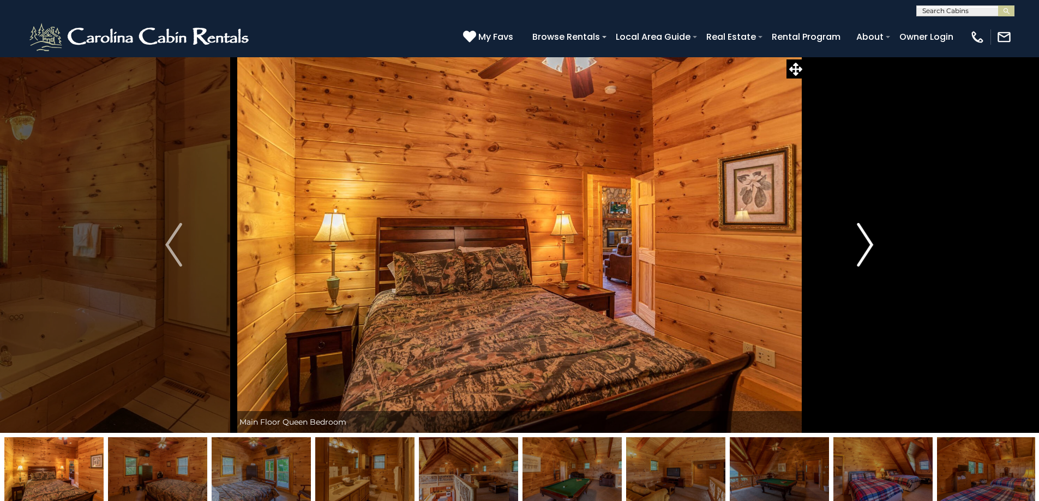
click at [865, 245] on img "Next" at bounding box center [865, 245] width 16 height 44
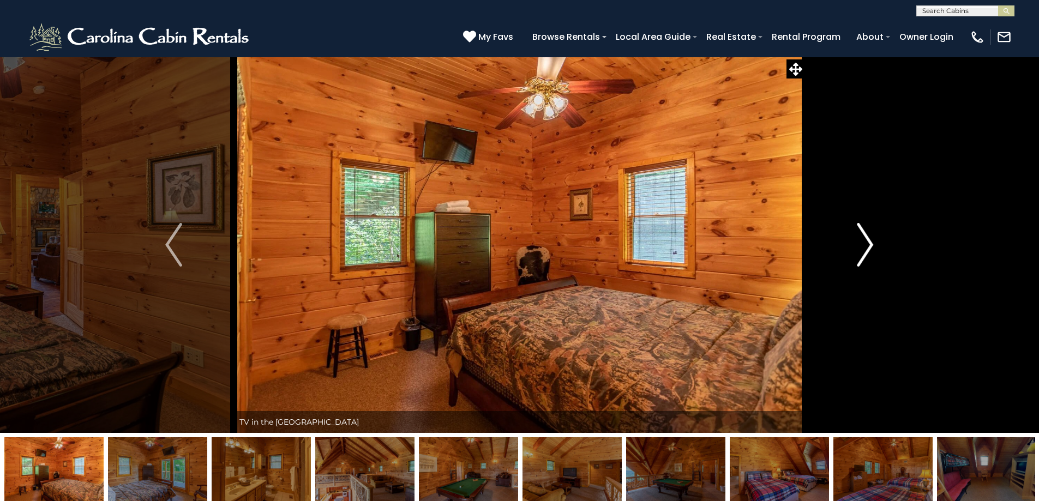
click at [865, 245] on img "Next" at bounding box center [865, 245] width 16 height 44
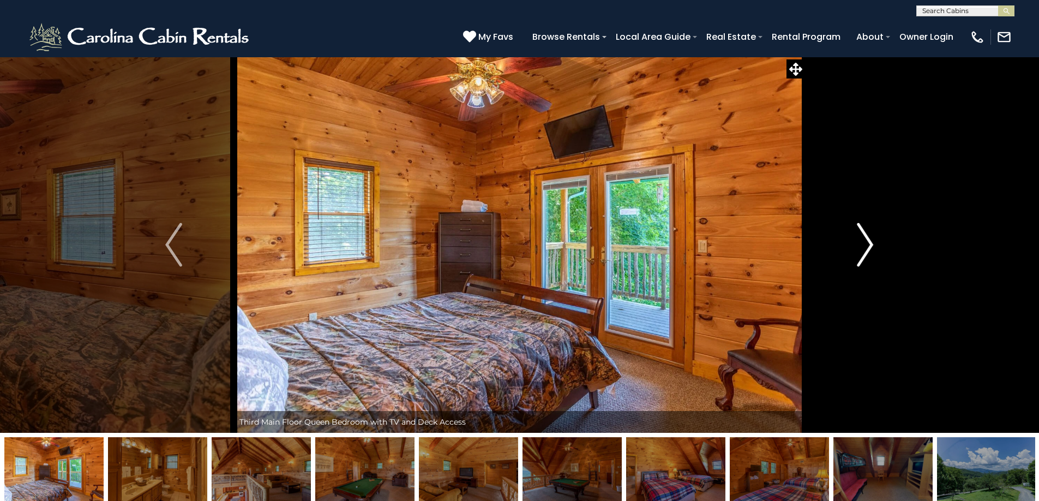
click at [865, 245] on img "Next" at bounding box center [865, 245] width 16 height 44
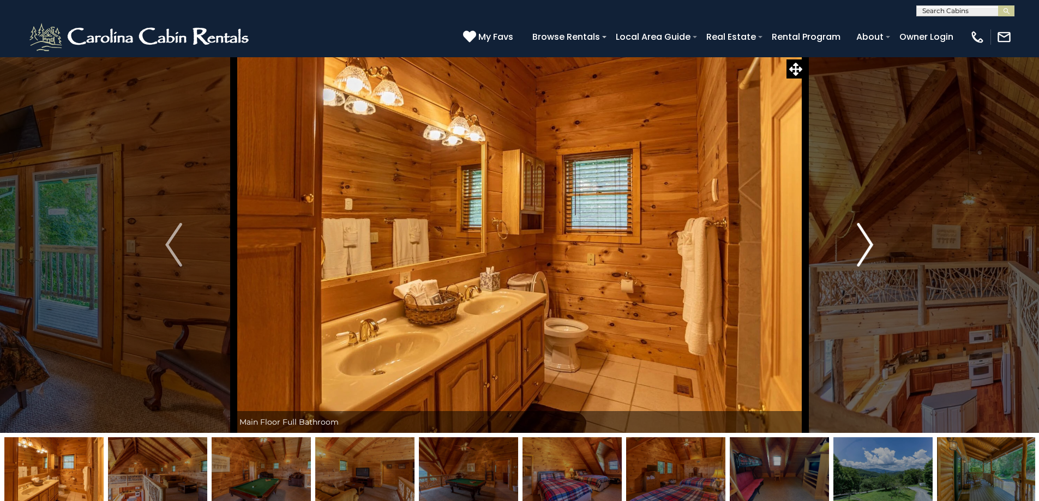
click at [865, 245] on img "Next" at bounding box center [865, 245] width 16 height 44
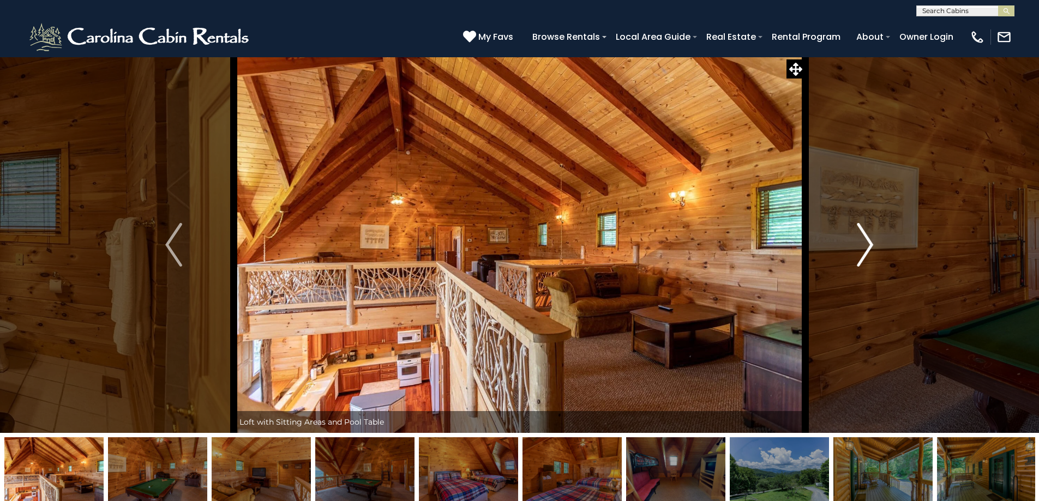
click at [865, 245] on img "Next" at bounding box center [865, 245] width 16 height 44
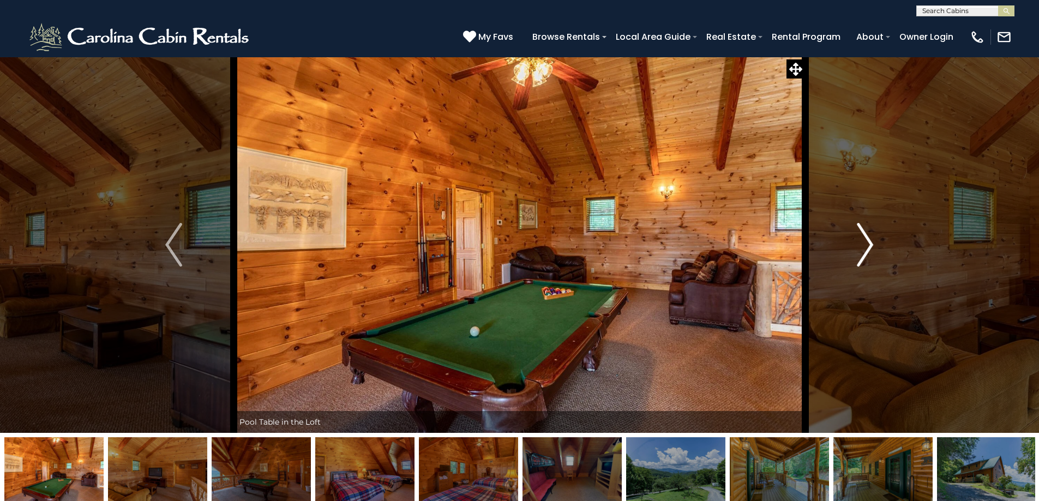
click at [865, 245] on img "Next" at bounding box center [865, 245] width 16 height 44
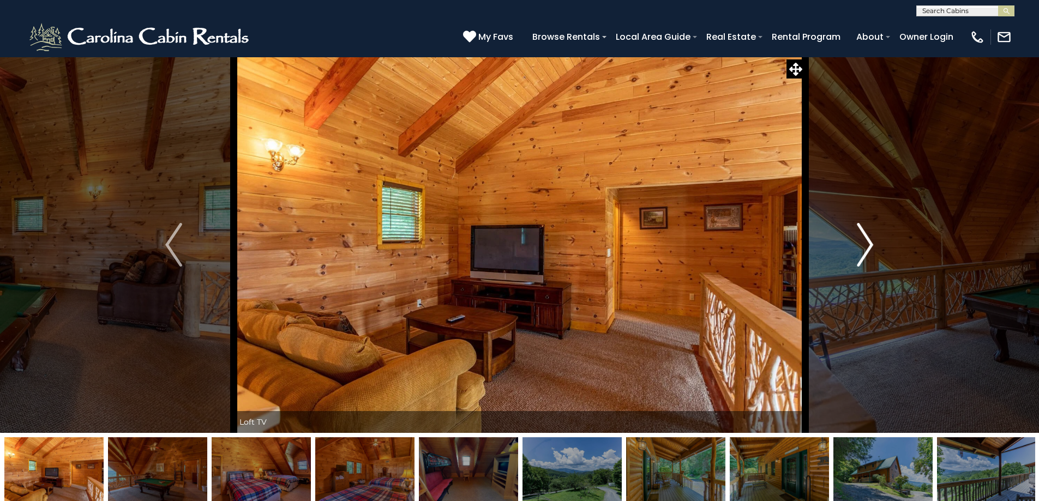
click at [865, 245] on img "Next" at bounding box center [865, 245] width 16 height 44
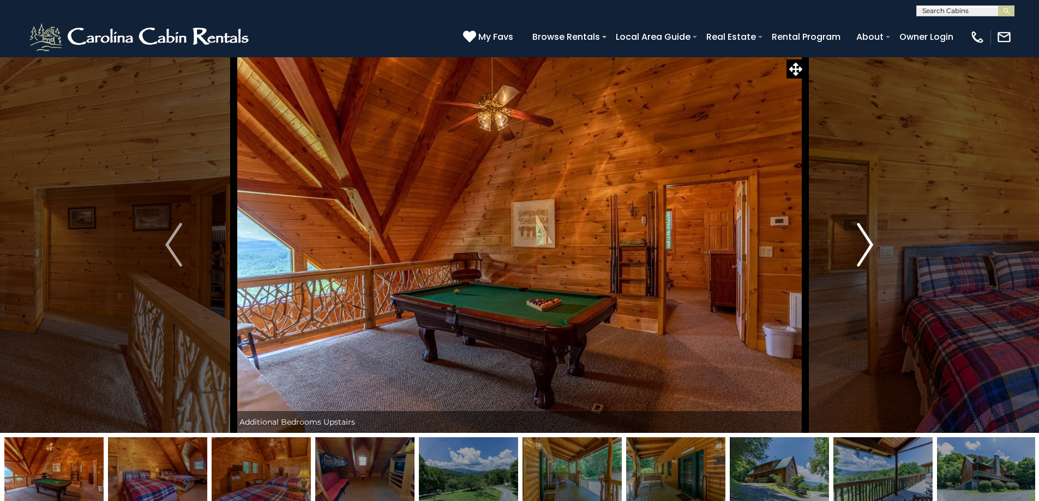
click at [865, 245] on img "Next" at bounding box center [865, 245] width 16 height 44
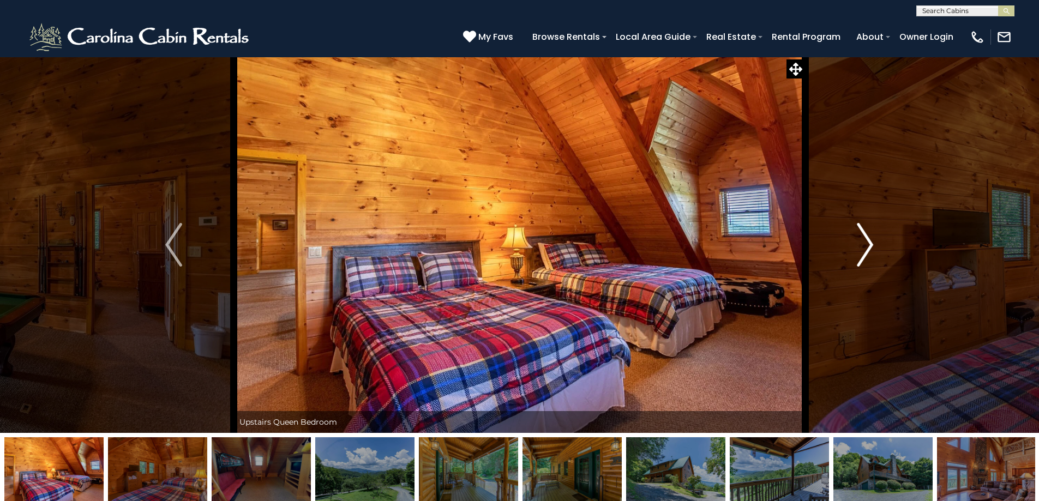
click at [865, 245] on img "Next" at bounding box center [865, 245] width 16 height 44
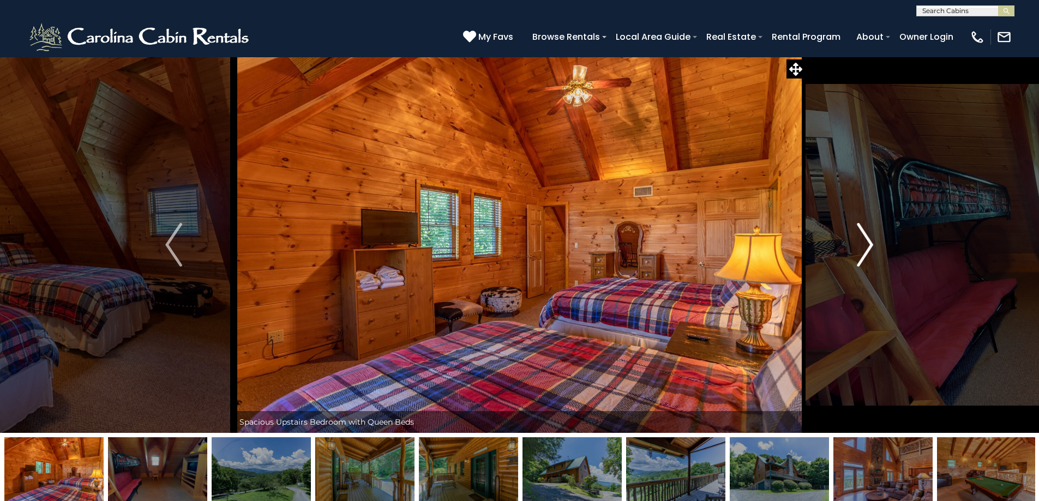
click at [865, 245] on img "Next" at bounding box center [865, 245] width 16 height 44
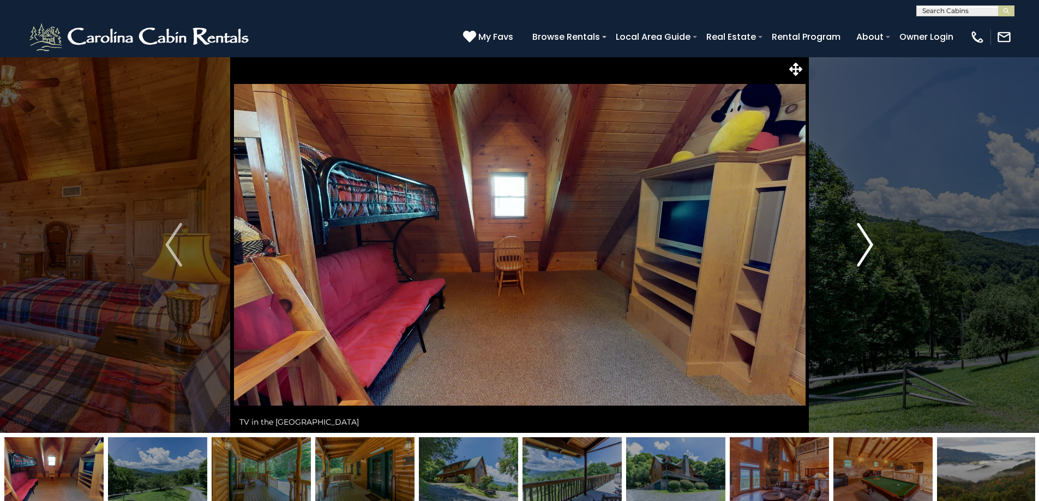
click at [865, 245] on img "Next" at bounding box center [865, 245] width 16 height 44
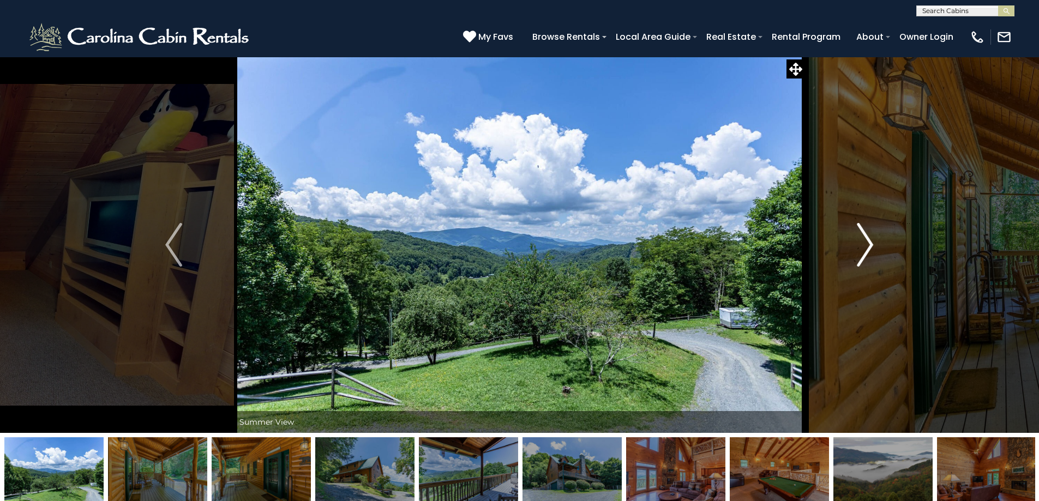
click at [865, 245] on img "Next" at bounding box center [865, 245] width 16 height 44
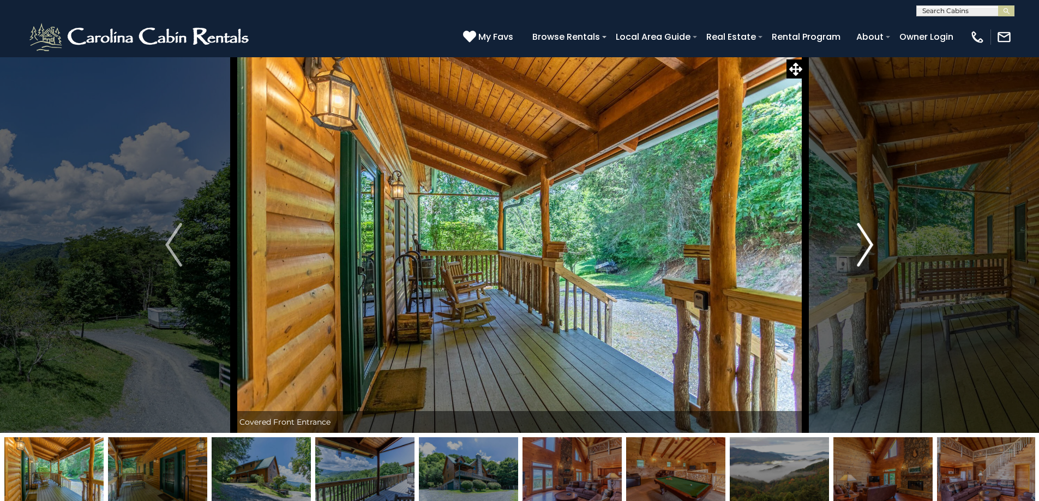
click at [865, 245] on img "Next" at bounding box center [865, 245] width 16 height 44
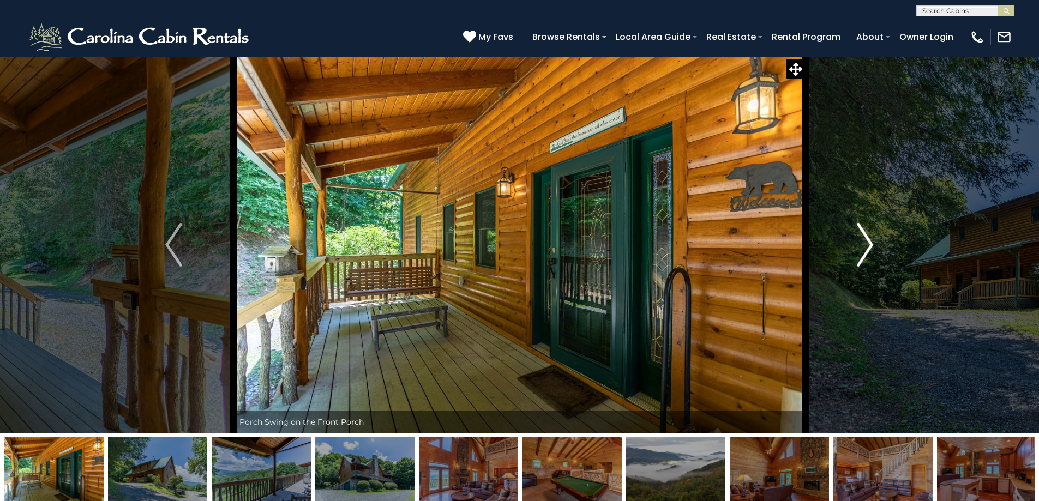
click at [865, 245] on img "Next" at bounding box center [865, 245] width 16 height 44
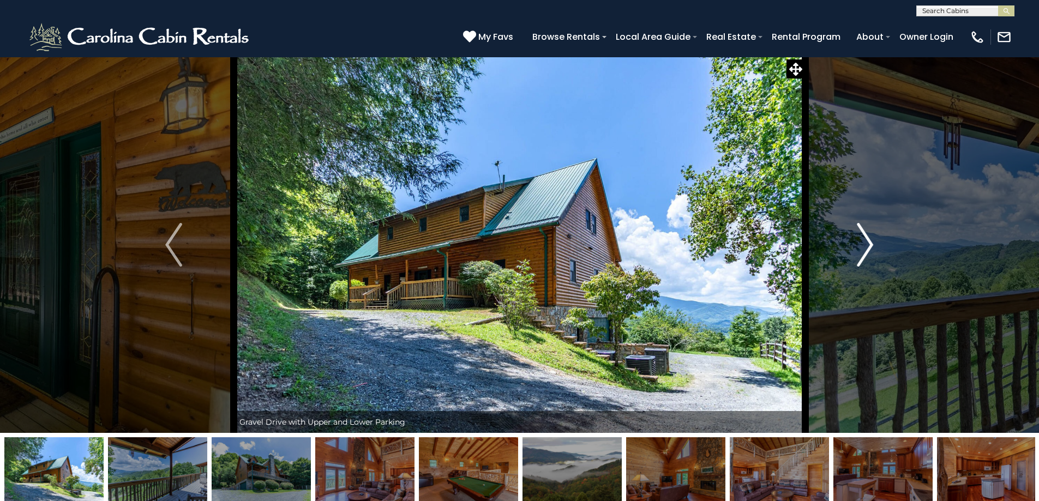
click at [858, 250] on img "Next" at bounding box center [865, 245] width 16 height 44
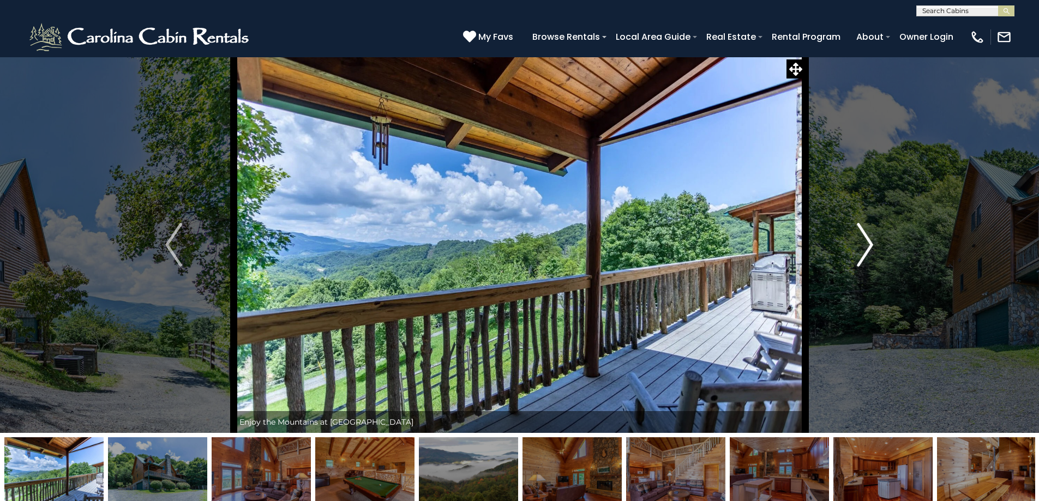
click at [861, 249] on img "Next" at bounding box center [865, 245] width 16 height 44
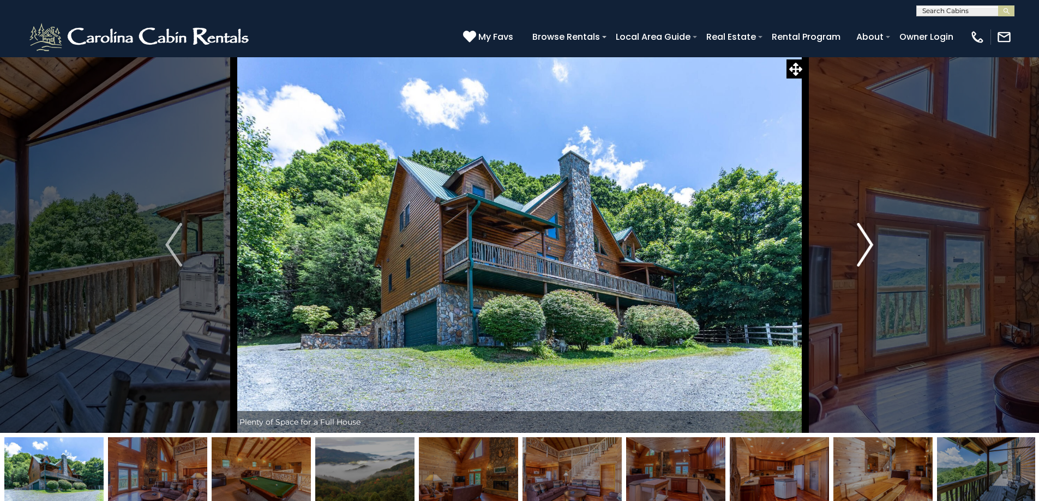
click at [861, 249] on img "Next" at bounding box center [865, 245] width 16 height 44
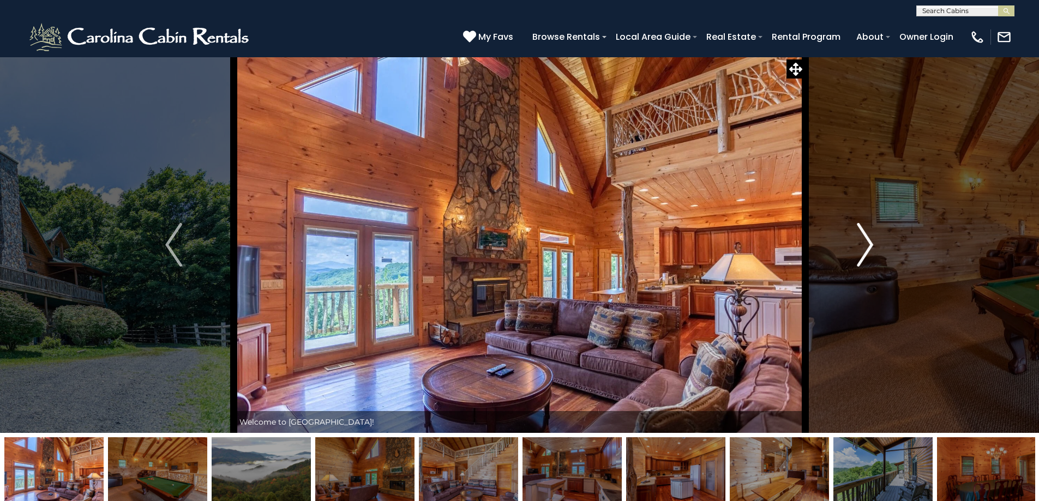
click at [866, 242] on img "Next" at bounding box center [865, 245] width 16 height 44
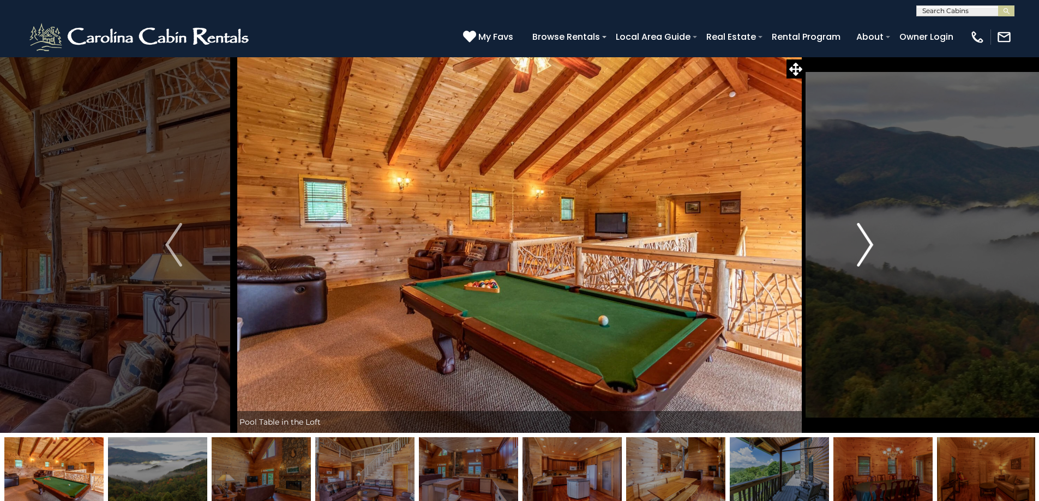
click at [866, 242] on img "Next" at bounding box center [865, 245] width 16 height 44
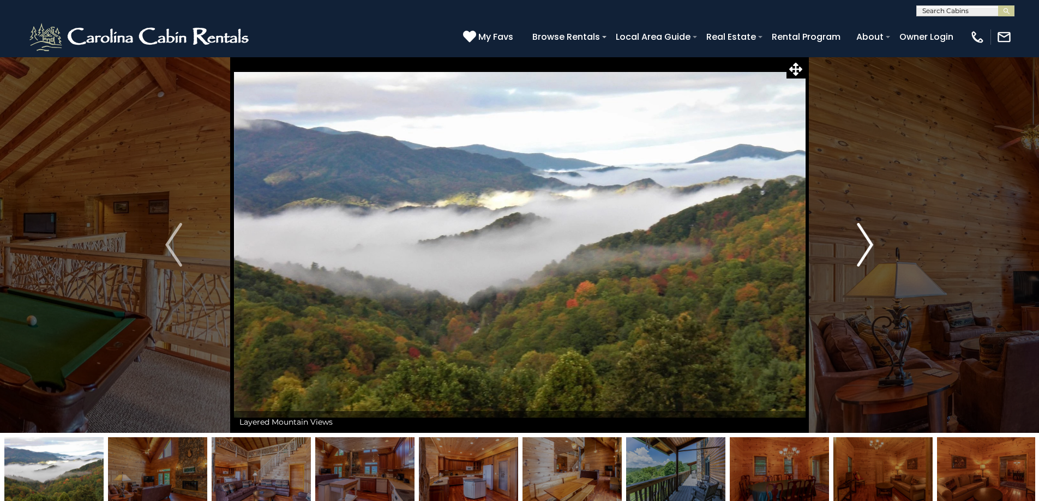
click at [866, 241] on img "Next" at bounding box center [865, 245] width 16 height 44
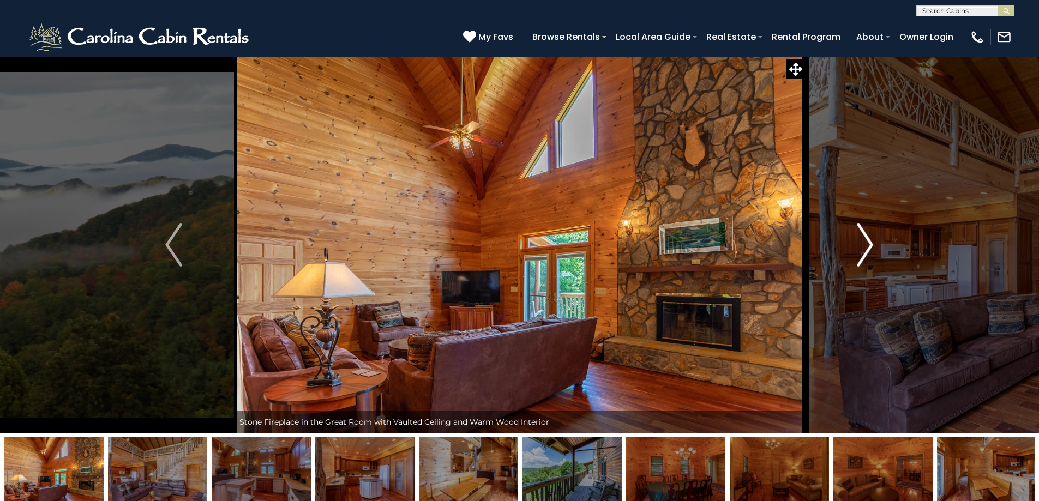
click at [867, 239] on img "Next" at bounding box center [865, 245] width 16 height 44
